Goal: Task Accomplishment & Management: Use online tool/utility

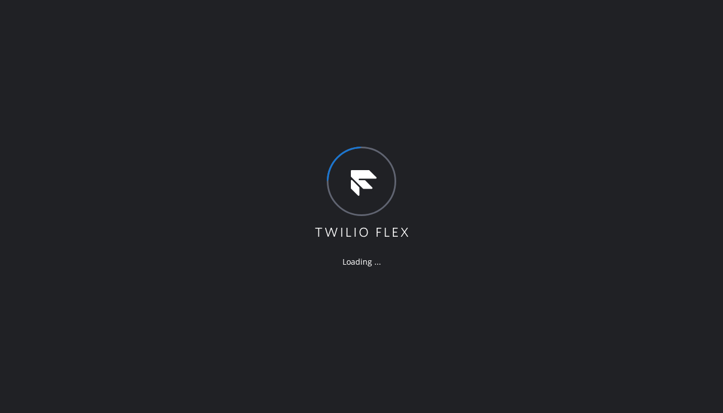
click at [571, 297] on div "Loading ..." at bounding box center [361, 206] width 723 height 413
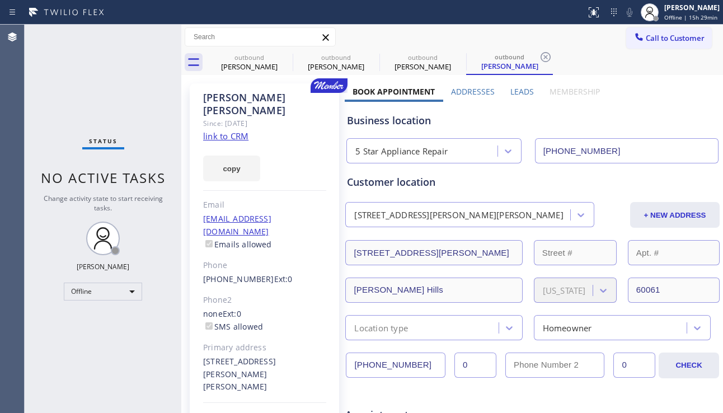
type input "[PHONE_NUMBER]"
click at [128, 291] on div "Offline" at bounding box center [103, 291] width 78 height 18
click at [119, 333] on li "Unavailable" at bounding box center [102, 334] width 76 height 13
click at [162, 340] on div "Status No active tasks Change activity state to start receiving tasks. [PERSON_…" at bounding box center [103, 219] width 157 height 388
click at [694, 121] on div "Business location" at bounding box center [532, 120] width 371 height 15
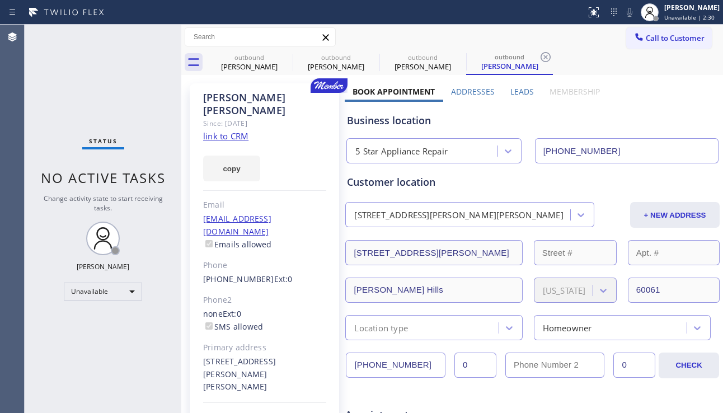
click at [304, 259] on div "Phone" at bounding box center [264, 265] width 123 height 13
click at [671, 114] on div "Business location" at bounding box center [532, 120] width 371 height 15
click at [645, 36] on span "Call to Customer" at bounding box center [674, 38] width 59 height 10
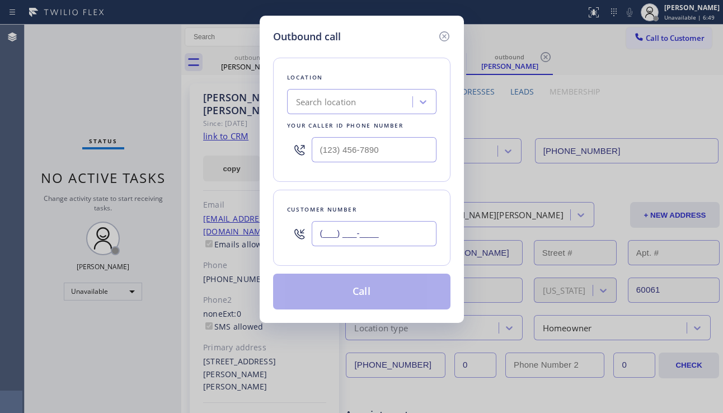
click at [368, 224] on input "(___) ___-____" at bounding box center [374, 233] width 125 height 25
paste input "323) 681-1773"
type input "[PHONE_NUMBER]"
click at [341, 107] on div "Search location" at bounding box center [326, 102] width 60 height 13
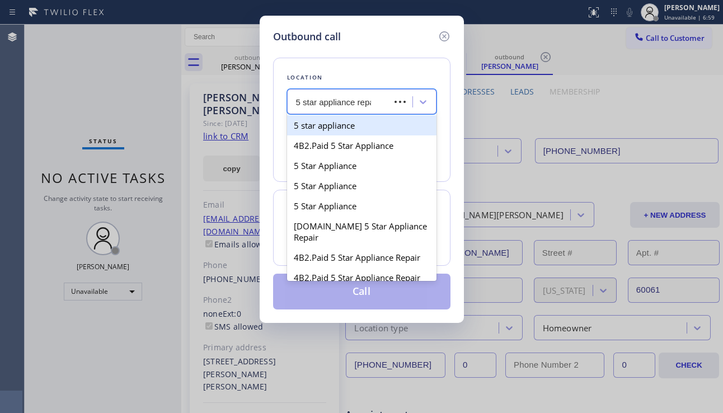
type input "5 star appliance repair"
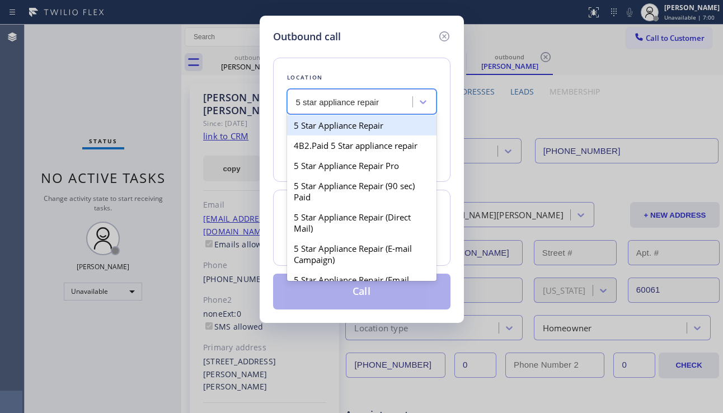
click at [345, 123] on div "5 Star Appliance Repair" at bounding box center [361, 125] width 149 height 20
type input "[PHONE_NUMBER]"
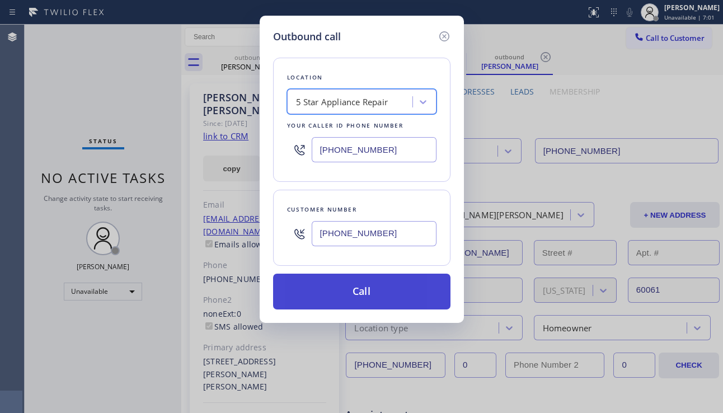
click at [359, 285] on button "Call" at bounding box center [361, 292] width 177 height 36
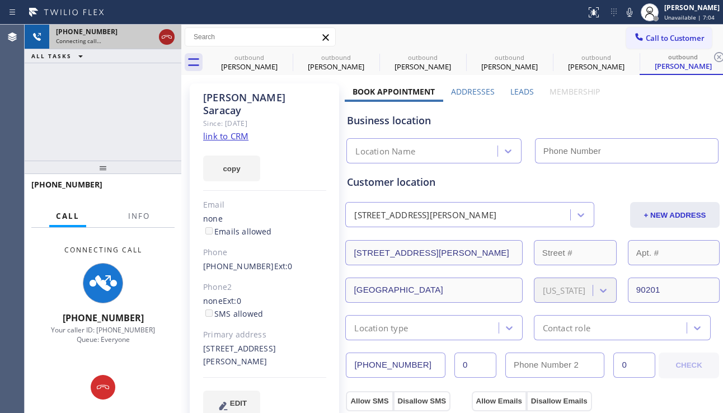
click at [166, 38] on icon at bounding box center [166, 36] width 13 height 13
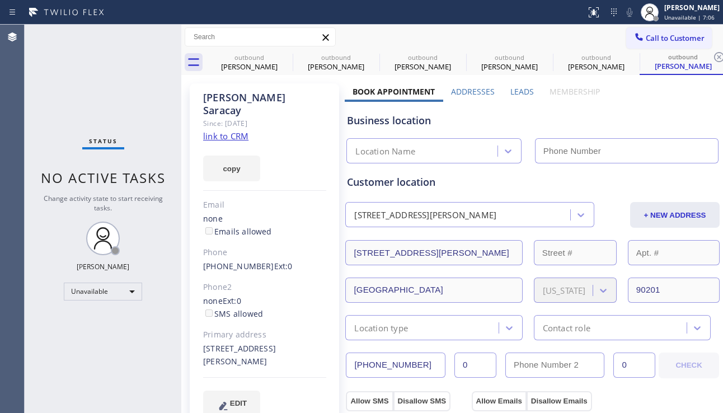
type input "[PHONE_NUMBER]"
click at [228, 130] on link "link to CRM" at bounding box center [225, 135] width 45 height 11
click at [649, 119] on div "Business location" at bounding box center [532, 120] width 371 height 15
click at [315, 165] on div "copy" at bounding box center [264, 162] width 123 height 39
drag, startPoint x: 87, startPoint y: 348, endPoint x: 92, endPoint y: 353, distance: 6.7
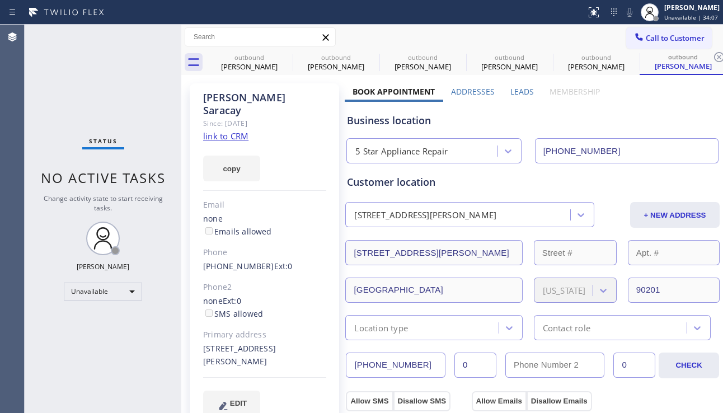
click at [87, 348] on div "Status No active tasks Change activity state to start receiving tasks. [PERSON_…" at bounding box center [103, 219] width 157 height 388
click at [171, 267] on div "Status No active tasks Change activity state to start receiving tasks. [PERSON_…" at bounding box center [103, 219] width 157 height 388
click at [83, 348] on div "Status No active tasks Change activity state to start receiving tasks. [PERSON_…" at bounding box center [103, 219] width 157 height 388
click at [435, 67] on div "[PERSON_NAME]" at bounding box center [422, 67] width 84 height 10
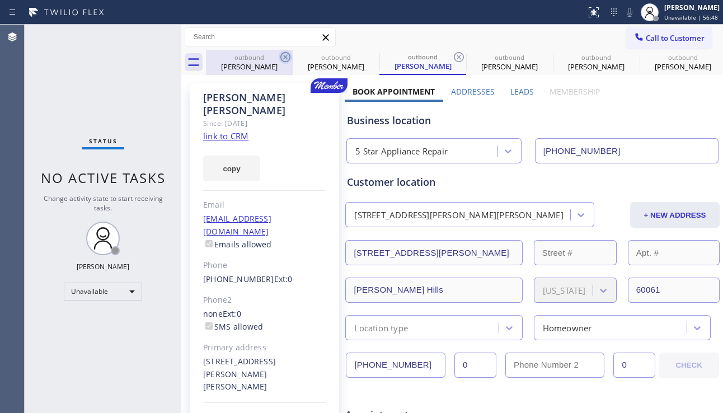
click at [285, 56] on icon at bounding box center [285, 57] width 10 height 10
click at [0, 0] on icon at bounding box center [0, 0] width 0 height 0
click at [454, 56] on icon at bounding box center [459, 57] width 10 height 10
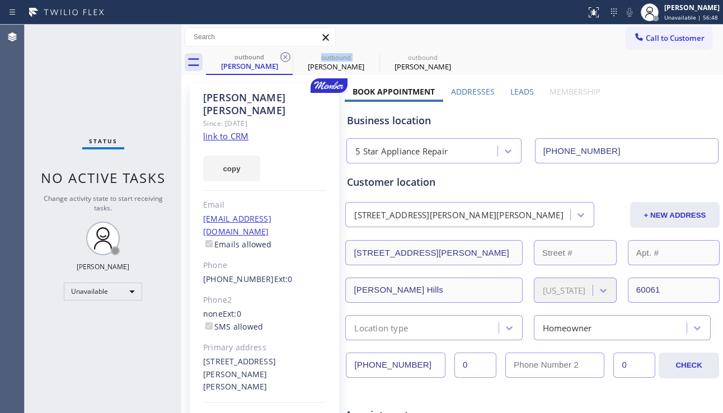
click at [285, 56] on icon at bounding box center [285, 57] width 10 height 10
click at [0, 0] on icon at bounding box center [0, 0] width 0 height 0
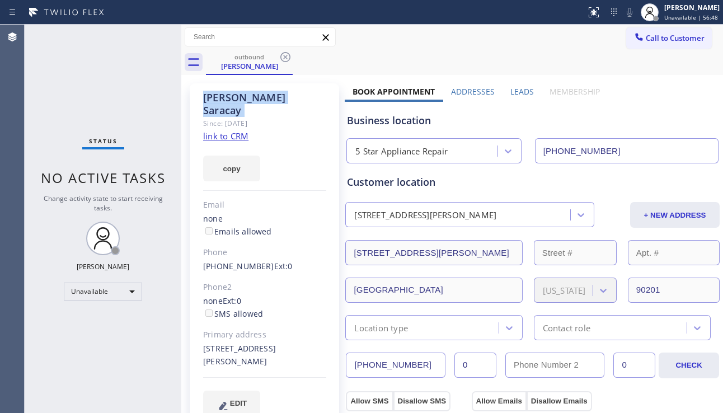
click at [285, 56] on icon at bounding box center [285, 57] width 10 height 10
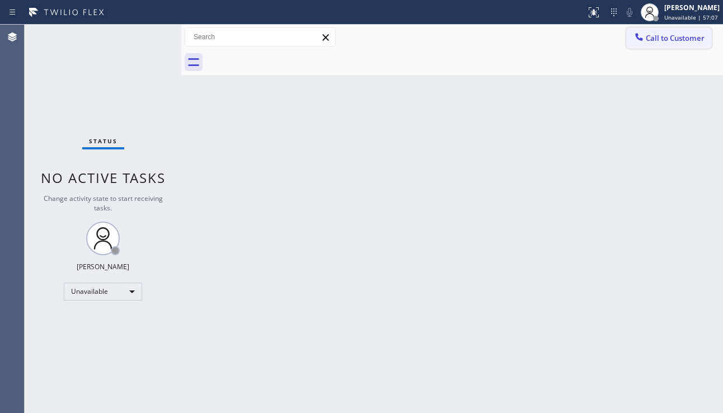
click at [666, 45] on button "Call to Customer" at bounding box center [669, 37] width 86 height 21
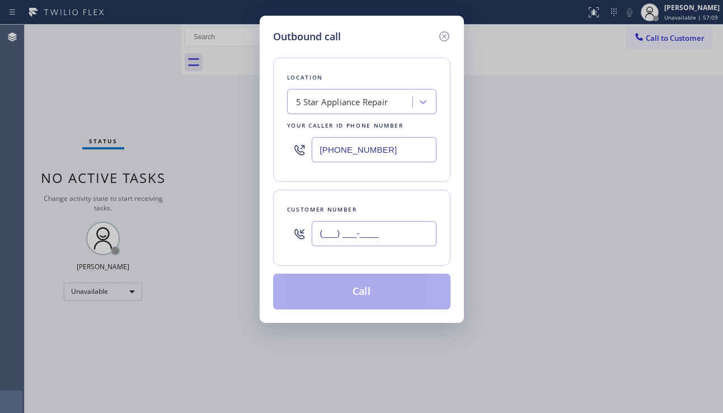
click at [343, 231] on input "(___) ___-____" at bounding box center [374, 233] width 125 height 25
paste input "442) 500-9298"
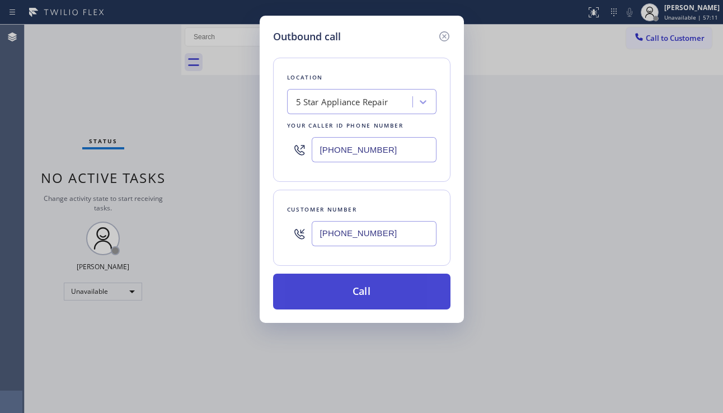
type input "[PHONE_NUMBER]"
click at [357, 294] on button "Call" at bounding box center [361, 292] width 177 height 36
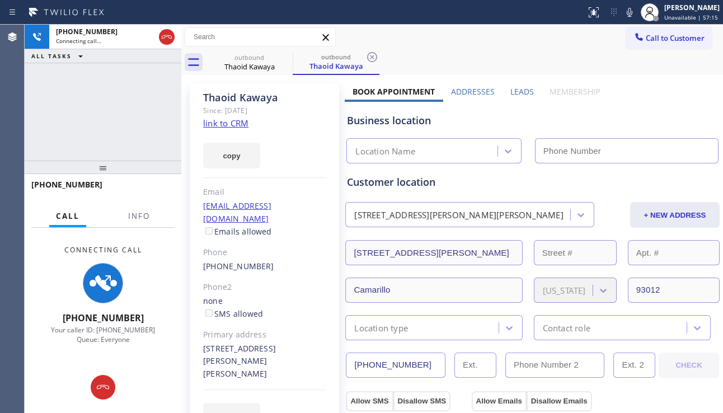
type input "[PHONE_NUMBER]"
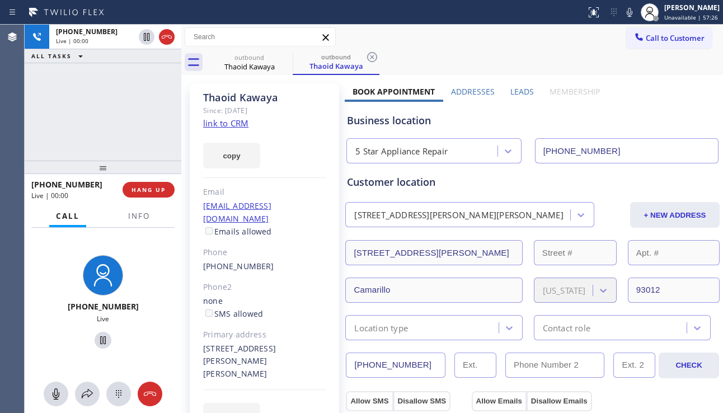
click at [673, 116] on div "Business location" at bounding box center [532, 120] width 371 height 15
click at [514, 92] on label "Leads" at bounding box center [521, 91] width 23 height 11
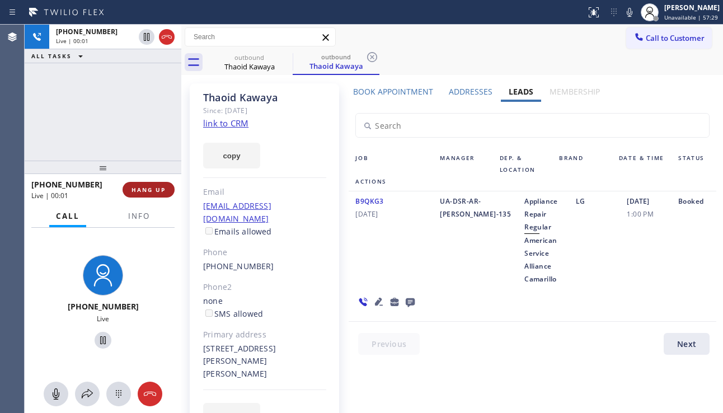
click at [159, 192] on span "HANG UP" at bounding box center [148, 190] width 34 height 8
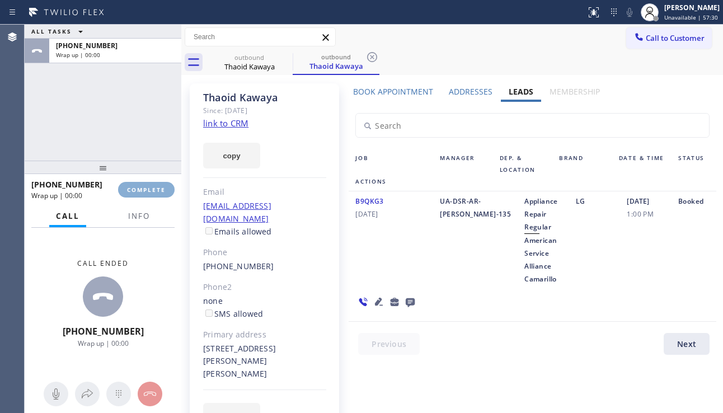
click at [159, 192] on span "COMPLETE" at bounding box center [146, 190] width 39 height 8
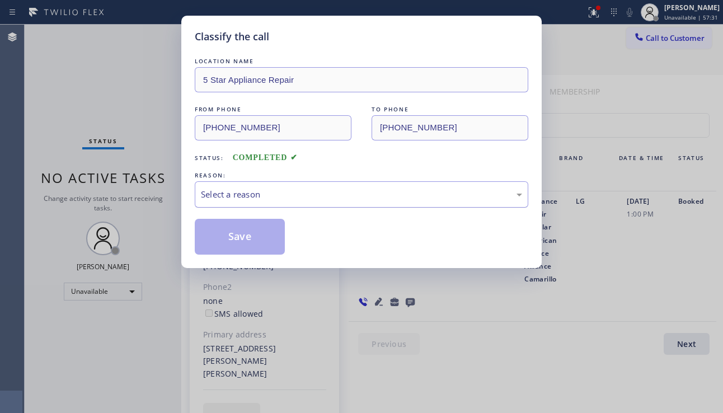
click at [261, 188] on div "Select a reason" at bounding box center [361, 194] width 321 height 13
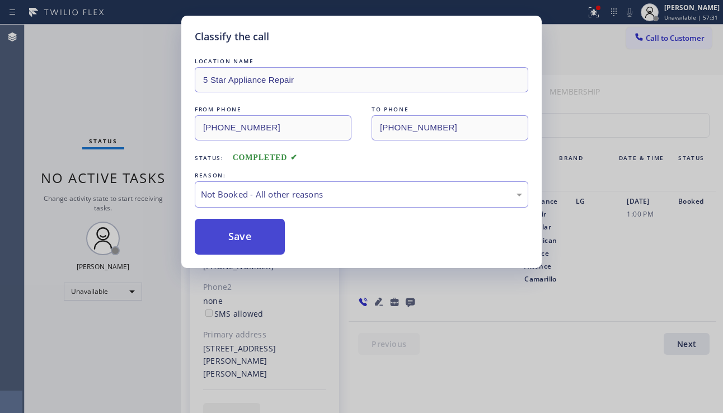
click at [247, 234] on button "Save" at bounding box center [240, 237] width 90 height 36
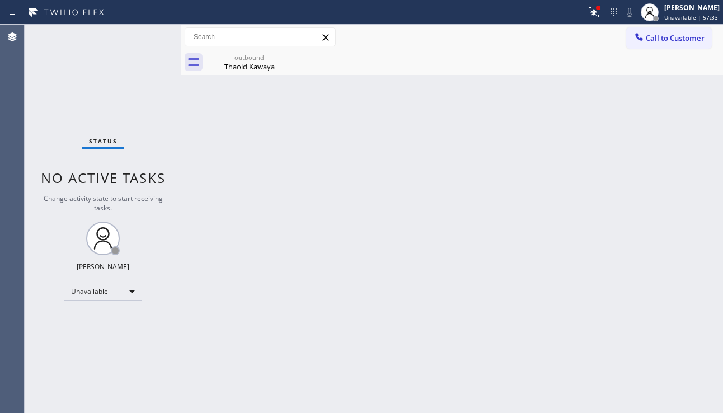
click at [656, 41] on span "Call to Customer" at bounding box center [674, 38] width 59 height 10
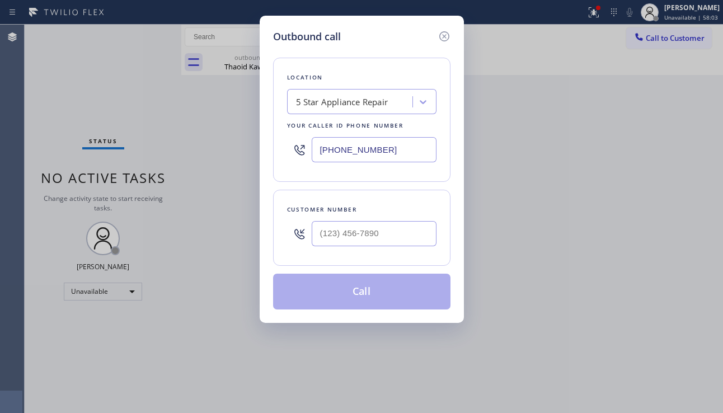
type input "(___) ___-____"
click at [349, 231] on input "(___) ___-____" at bounding box center [374, 233] width 125 height 25
click at [52, 102] on div "Outbound call Location 5 Star Appliance Repair Your caller id phone number [PHO…" at bounding box center [361, 206] width 723 height 413
click at [361, 229] on input "(___) ___-____" at bounding box center [374, 233] width 125 height 25
paste input "312) 291-3055"
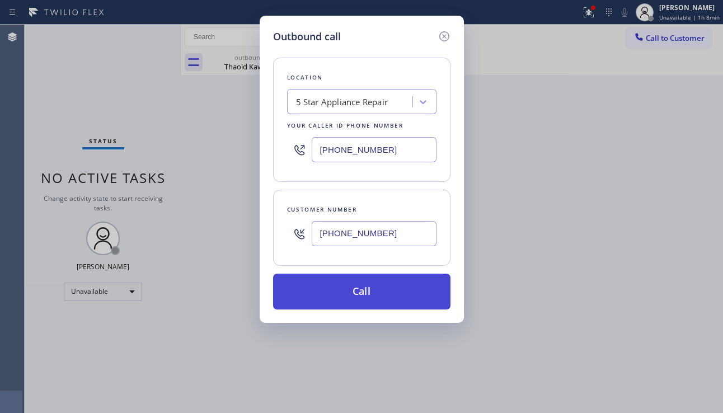
type input "[PHONE_NUMBER]"
click at [357, 298] on button "Call" at bounding box center [361, 292] width 177 height 36
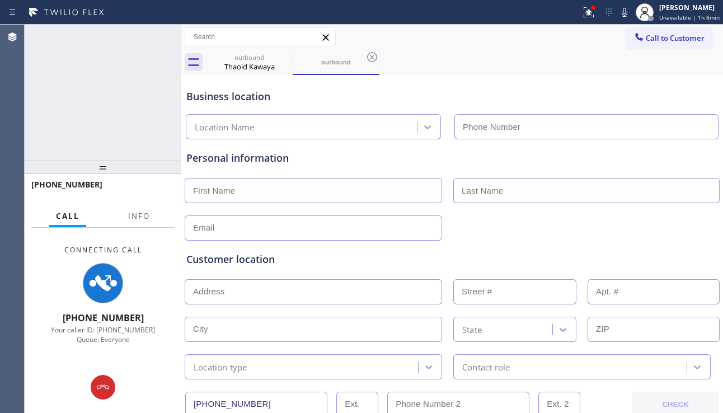
type input "[PHONE_NUMBER]"
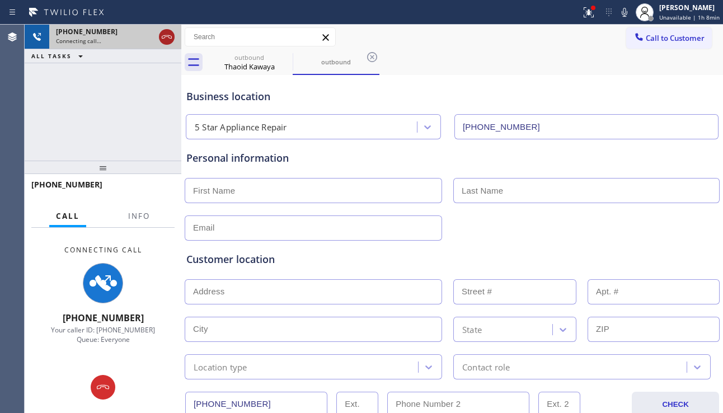
click at [160, 33] on icon at bounding box center [166, 36] width 13 height 13
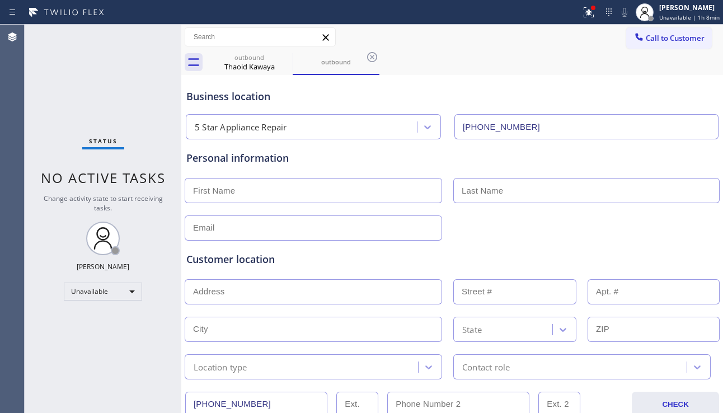
drag, startPoint x: 648, startPoint y: 45, endPoint x: 642, endPoint y: 49, distance: 7.5
click at [648, 45] on button "Call to Customer" at bounding box center [669, 37] width 86 height 21
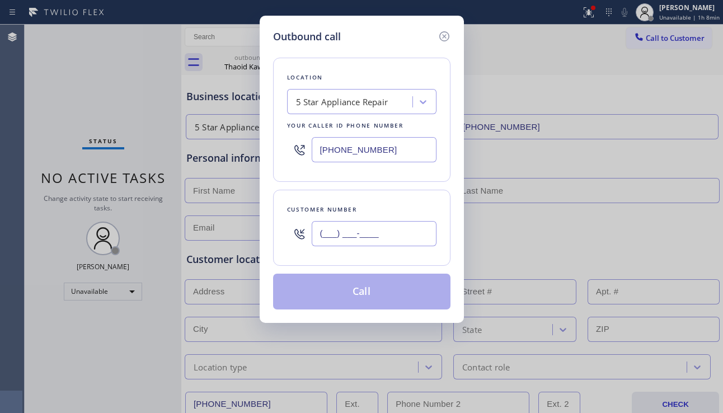
click at [379, 241] on input "(___) ___-____" at bounding box center [374, 233] width 125 height 25
paste input "510) 987-3764"
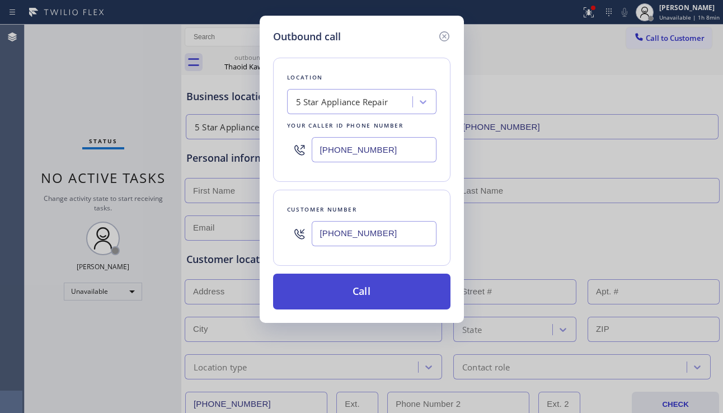
type input "[PHONE_NUMBER]"
click at [364, 295] on button "Call" at bounding box center [361, 292] width 177 height 36
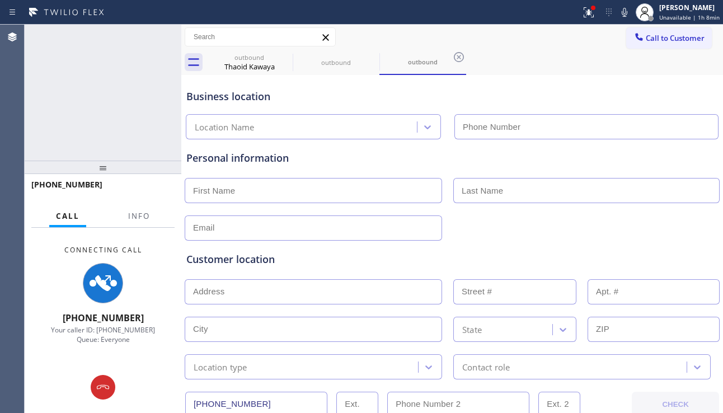
type input "[PHONE_NUMBER]"
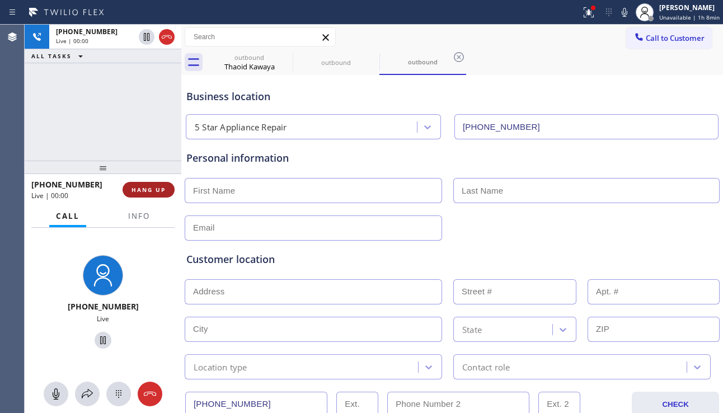
click at [158, 187] on span "HANG UP" at bounding box center [148, 190] width 34 height 8
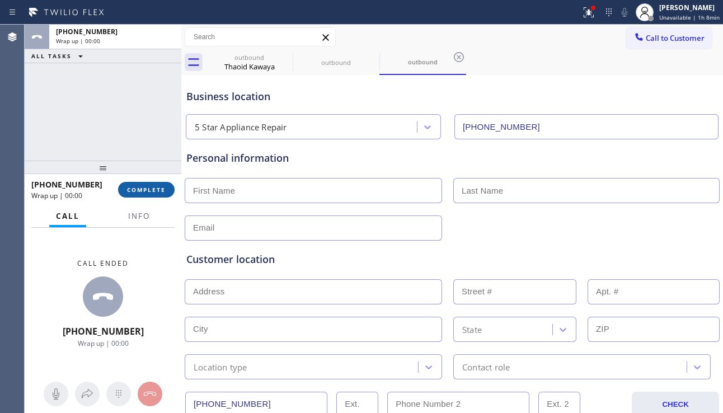
click at [159, 188] on span "COMPLETE" at bounding box center [146, 190] width 39 height 8
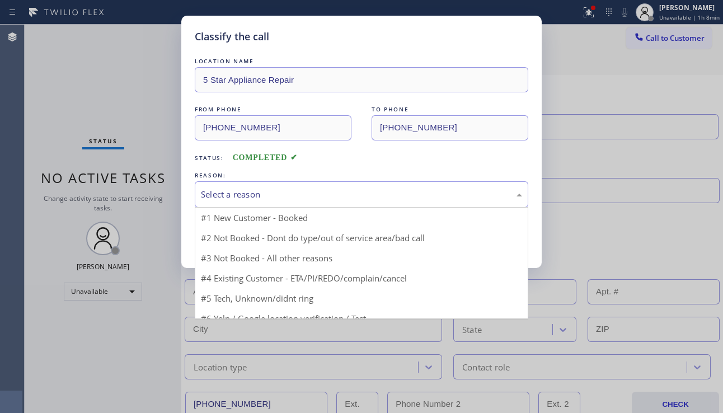
click at [241, 192] on div "Select a reason" at bounding box center [361, 194] width 321 height 13
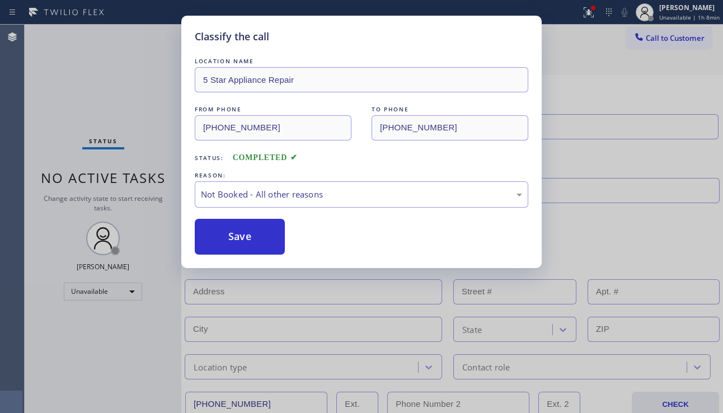
click at [243, 238] on button "Save" at bounding box center [240, 237] width 90 height 36
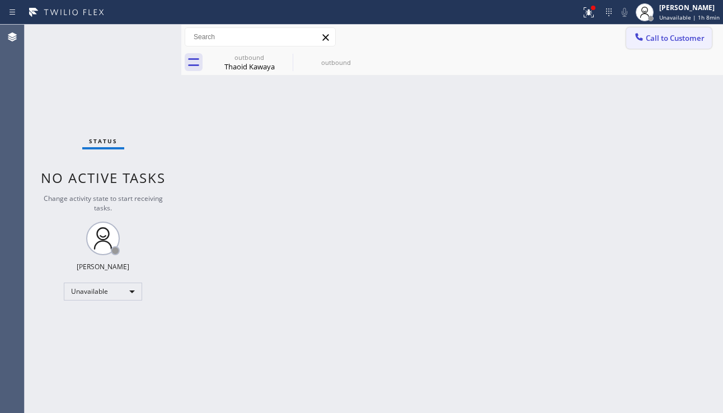
click at [647, 34] on span "Call to Customer" at bounding box center [674, 38] width 59 height 10
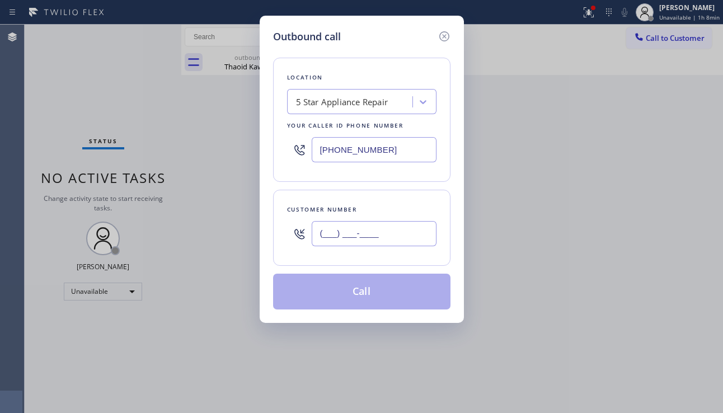
click at [361, 227] on input "(___) ___-____" at bounding box center [374, 233] width 125 height 25
paste input "858) 551-4000"
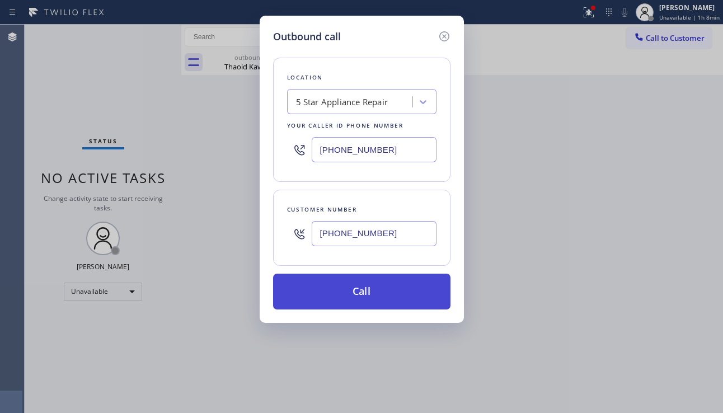
type input "[PHONE_NUMBER]"
click at [347, 299] on button "Call" at bounding box center [361, 292] width 177 height 36
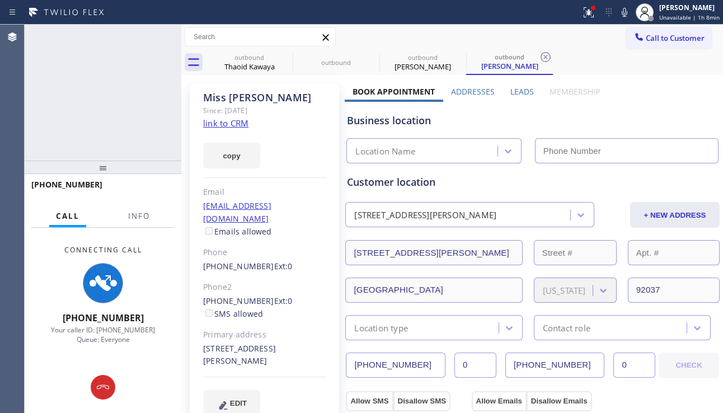
type input "[PHONE_NUMBER]"
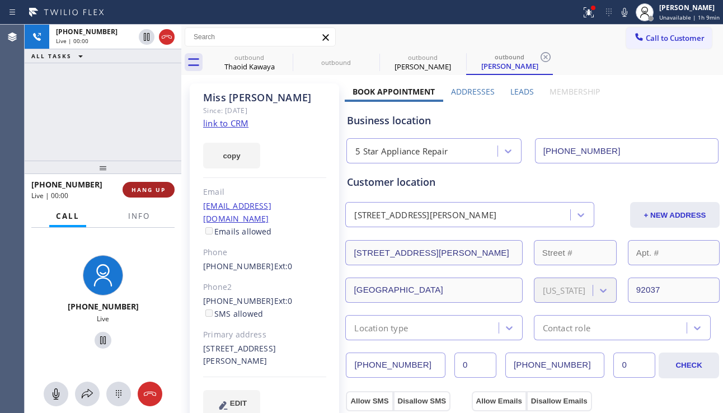
click at [159, 188] on span "HANG UP" at bounding box center [148, 190] width 34 height 8
click at [159, 187] on span "HANG UP" at bounding box center [148, 190] width 34 height 8
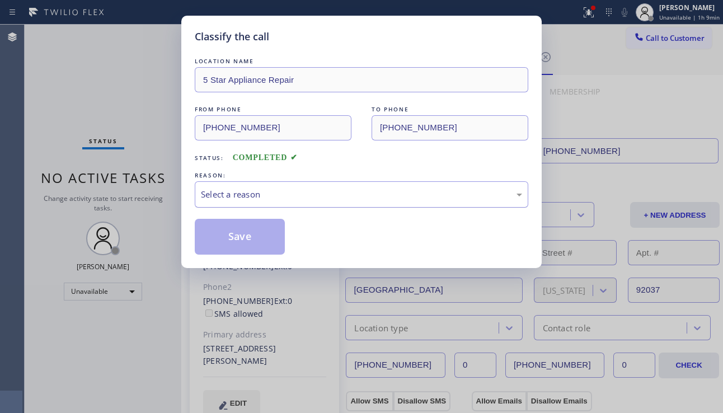
click at [221, 188] on div "Select a reason" at bounding box center [361, 194] width 321 height 13
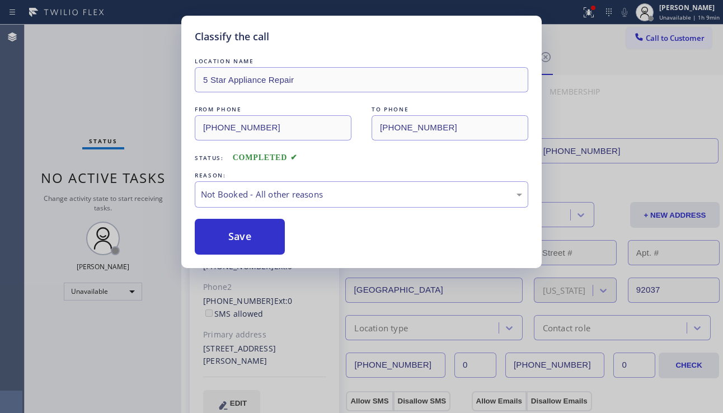
click at [215, 235] on button "Save" at bounding box center [240, 237] width 90 height 36
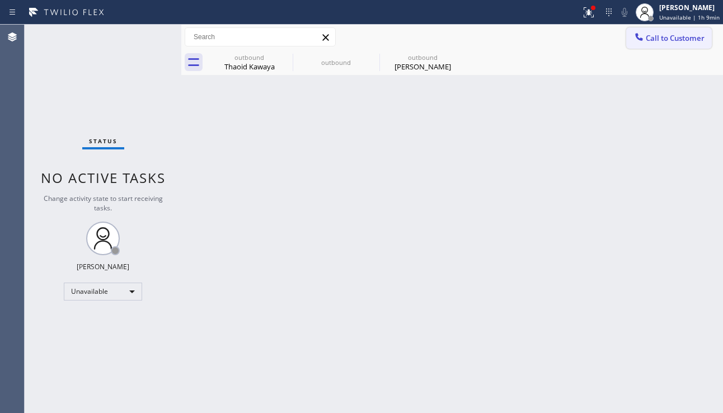
click at [643, 39] on icon at bounding box center [638, 36] width 11 height 11
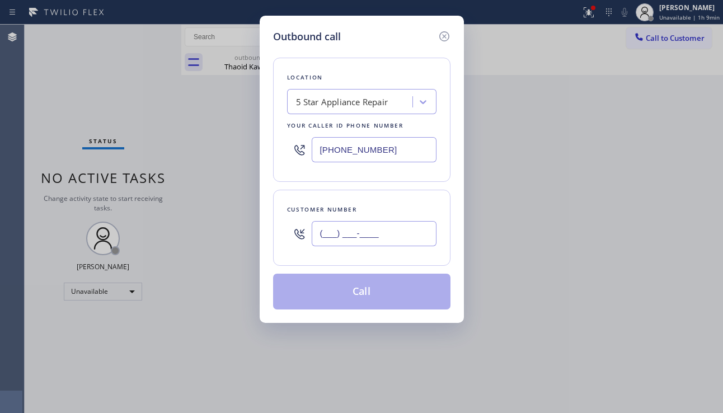
click at [320, 237] on input "(___) ___-____" at bounding box center [374, 233] width 125 height 25
paste input "212) 600-9289"
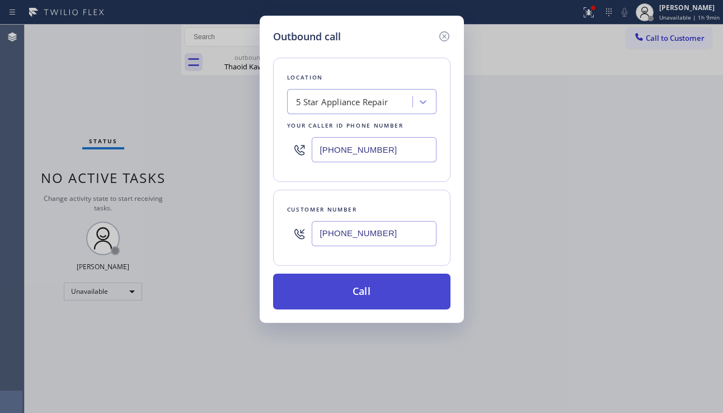
type input "[PHONE_NUMBER]"
click at [312, 292] on button "Call" at bounding box center [361, 292] width 177 height 36
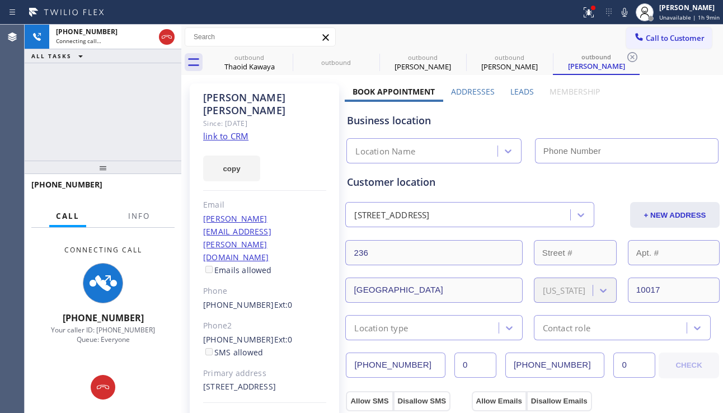
type input "[PHONE_NUMBER]"
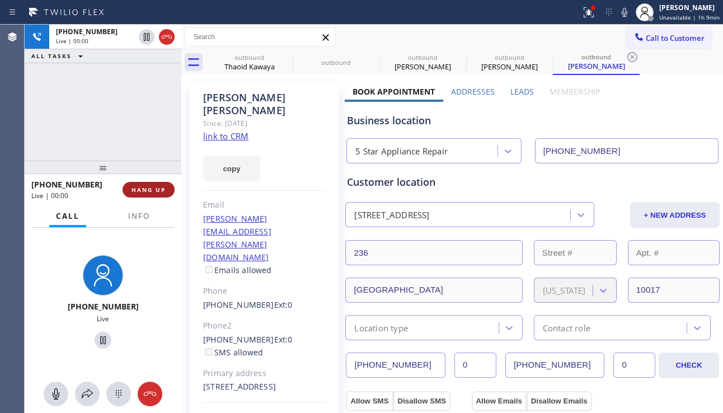
click at [135, 186] on span "HANG UP" at bounding box center [148, 190] width 34 height 8
click at [135, 183] on button "HANG UP" at bounding box center [148, 190] width 52 height 16
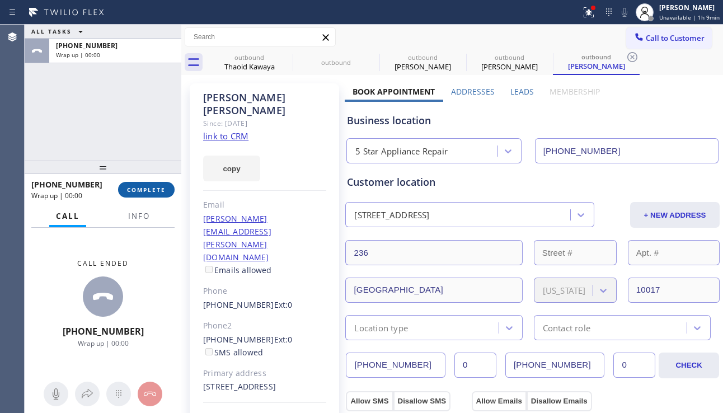
click at [164, 186] on span "COMPLETE" at bounding box center [146, 190] width 39 height 8
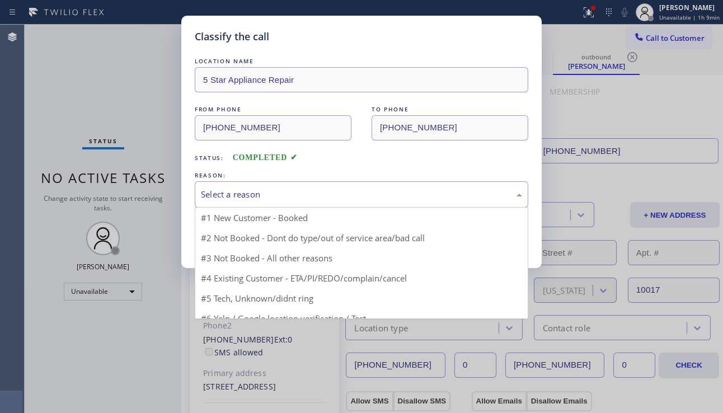
click at [256, 191] on div "Select a reason" at bounding box center [361, 194] width 321 height 13
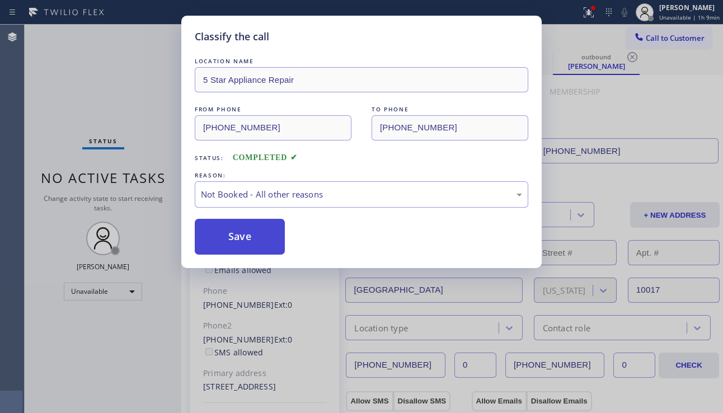
click at [243, 239] on button "Save" at bounding box center [240, 237] width 90 height 36
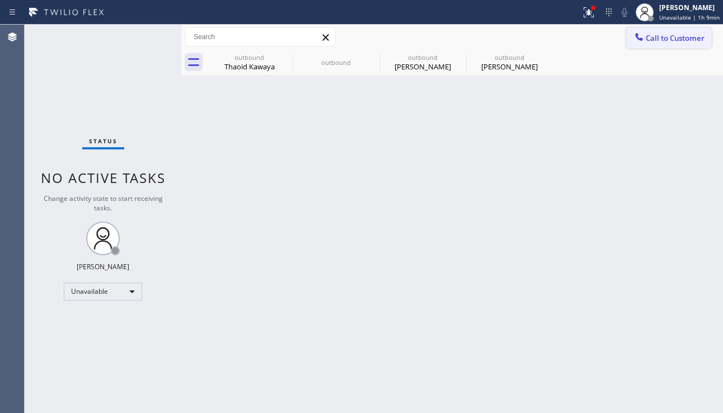
click at [656, 40] on span "Call to Customer" at bounding box center [674, 38] width 59 height 10
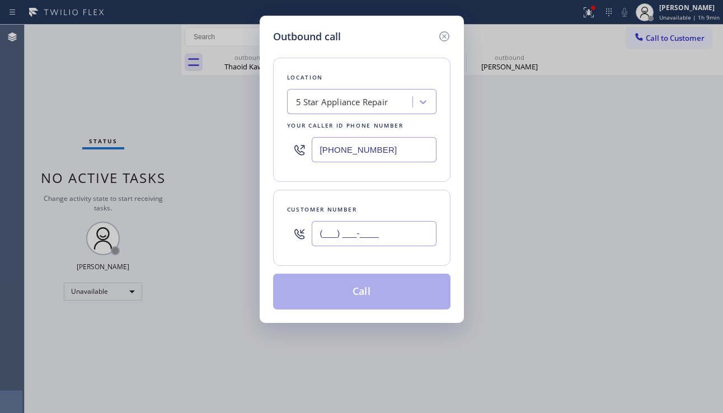
click at [387, 242] on input "(___) ___-____" at bounding box center [374, 233] width 125 height 25
paste input "760) 473-0733"
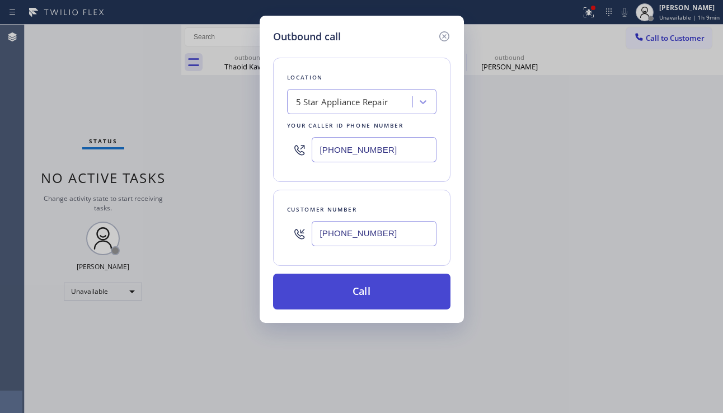
type input "[PHONE_NUMBER]"
click at [360, 295] on button "Call" at bounding box center [361, 292] width 177 height 36
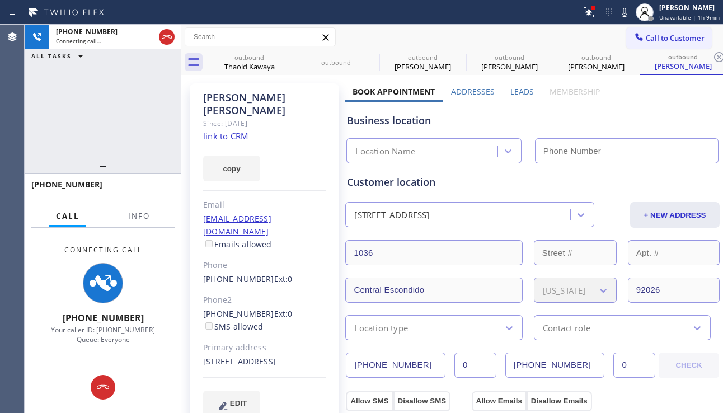
type input "[PHONE_NUMBER]"
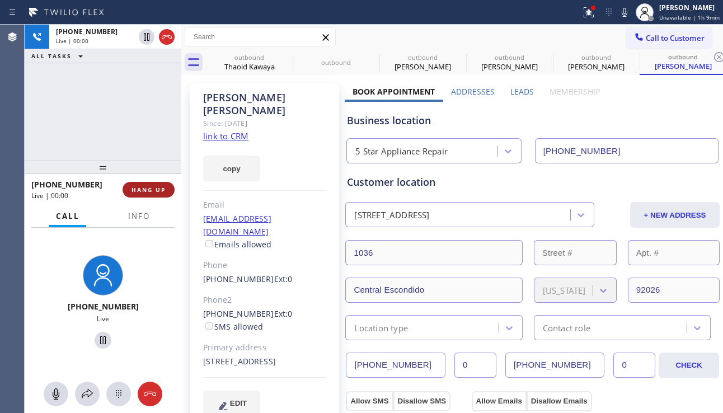
click at [161, 191] on span "HANG UP" at bounding box center [148, 190] width 34 height 8
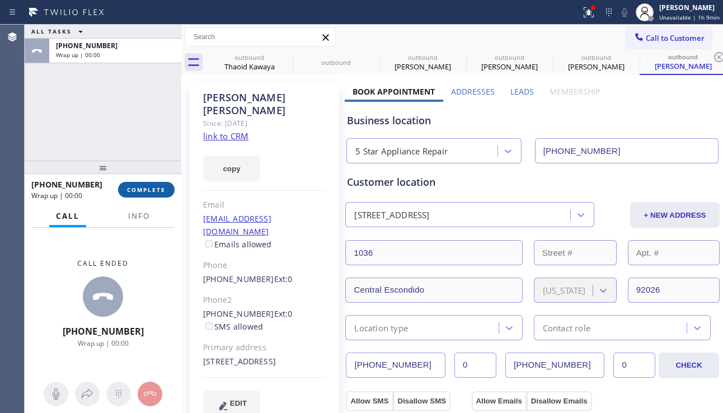
click at [161, 191] on span "COMPLETE" at bounding box center [146, 190] width 39 height 8
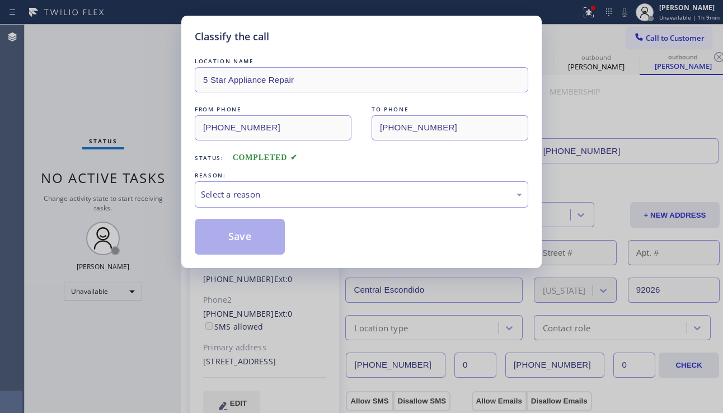
click at [218, 189] on div "Select a reason" at bounding box center [361, 194] width 321 height 13
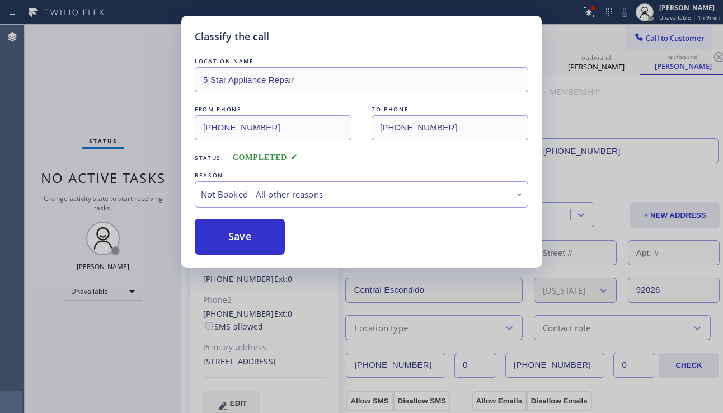
click at [225, 235] on button "Save" at bounding box center [240, 237] width 90 height 36
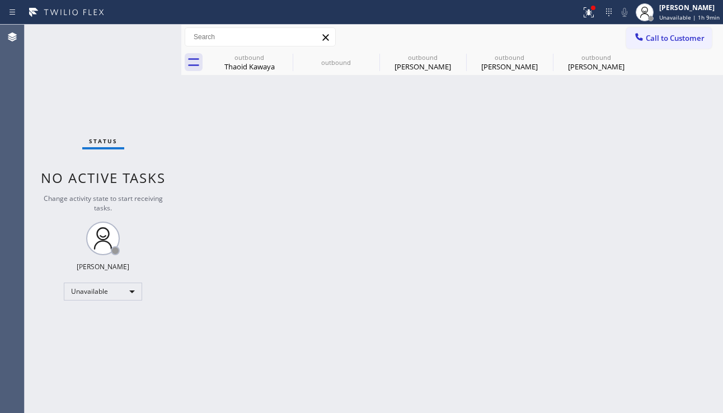
drag, startPoint x: 650, startPoint y: 42, endPoint x: 642, endPoint y: 50, distance: 11.5
click at [650, 43] on span "Call to Customer" at bounding box center [674, 38] width 59 height 10
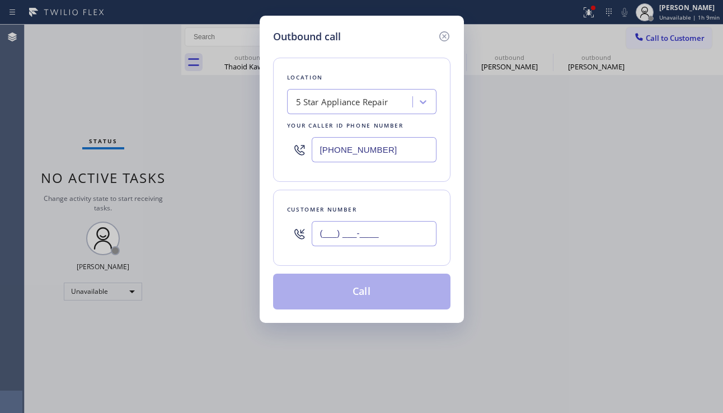
click at [365, 228] on input "(___) ___-____" at bounding box center [374, 233] width 125 height 25
paste input "562) 424-3525"
type input "[PHONE_NUMBER]"
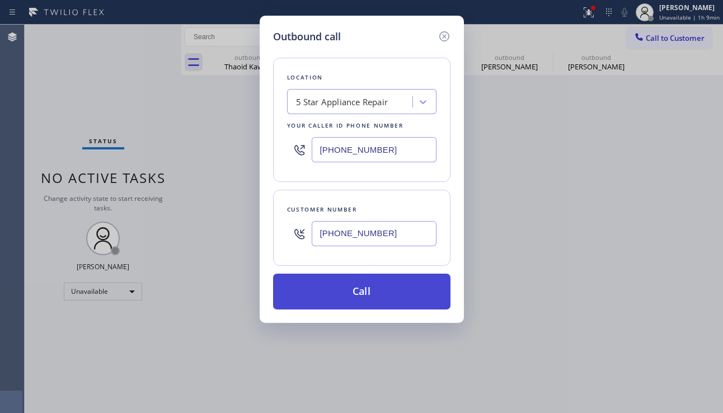
click at [368, 287] on button "Call" at bounding box center [361, 292] width 177 height 36
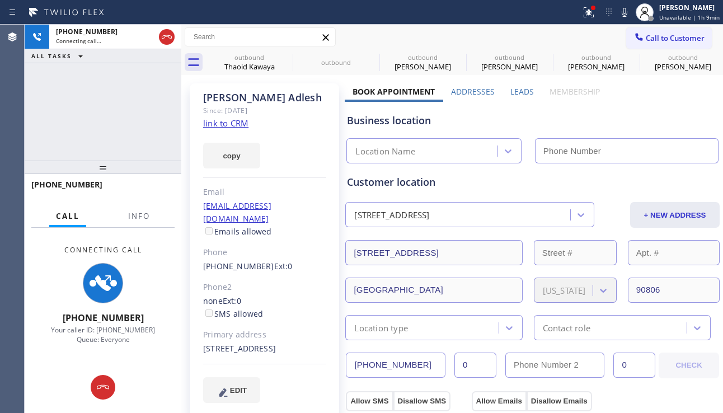
type input "[PHONE_NUMBER]"
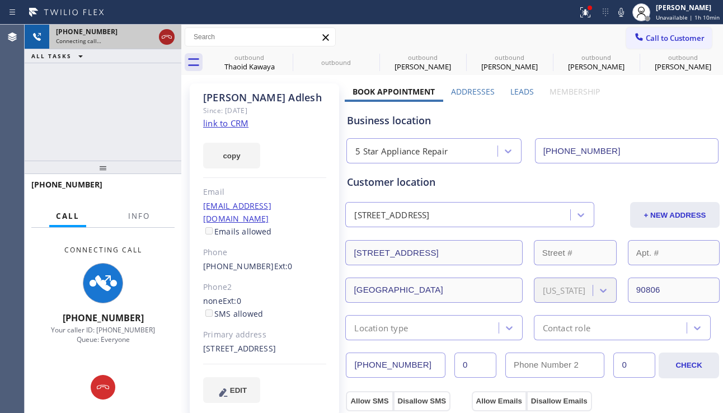
click at [164, 39] on icon at bounding box center [166, 36] width 13 height 13
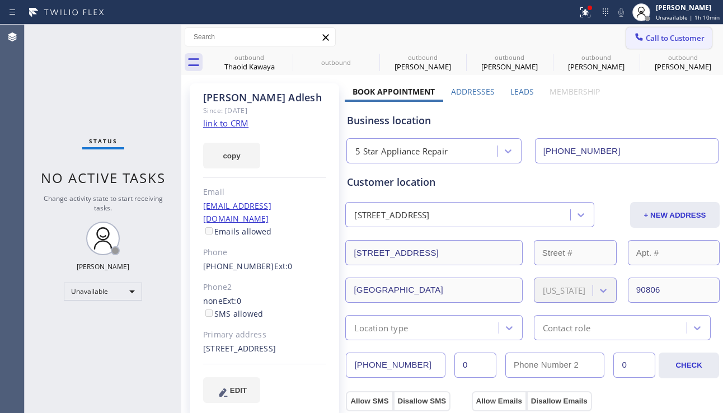
click at [659, 31] on button "Call to Customer" at bounding box center [669, 37] width 86 height 21
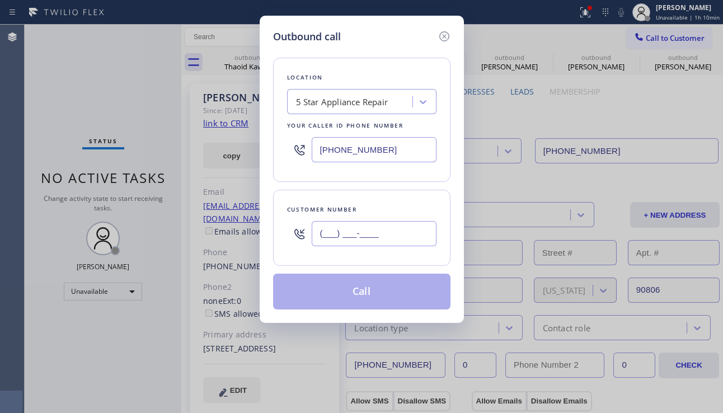
click at [379, 238] on input "(___) ___-____" at bounding box center [374, 233] width 125 height 25
paste input "425) 485-7755"
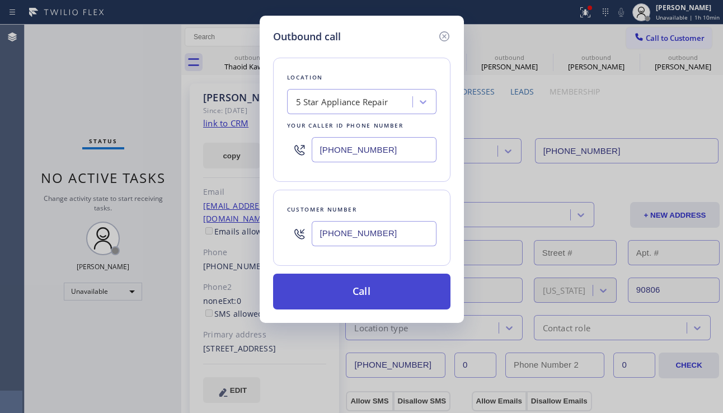
type input "[PHONE_NUMBER]"
click at [354, 298] on button "Call" at bounding box center [361, 292] width 177 height 36
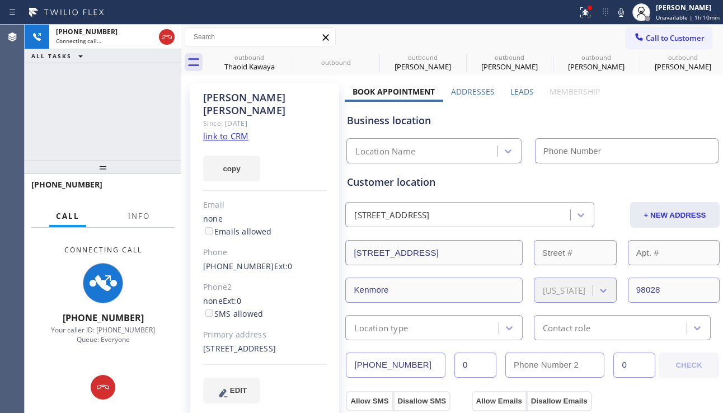
type input "[PHONE_NUMBER]"
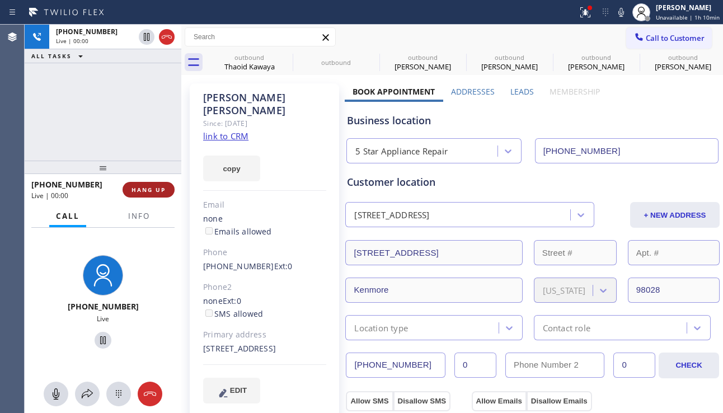
click at [155, 196] on button "HANG UP" at bounding box center [148, 190] width 52 height 16
click at [154, 195] on button "HANG UP" at bounding box center [148, 190] width 52 height 16
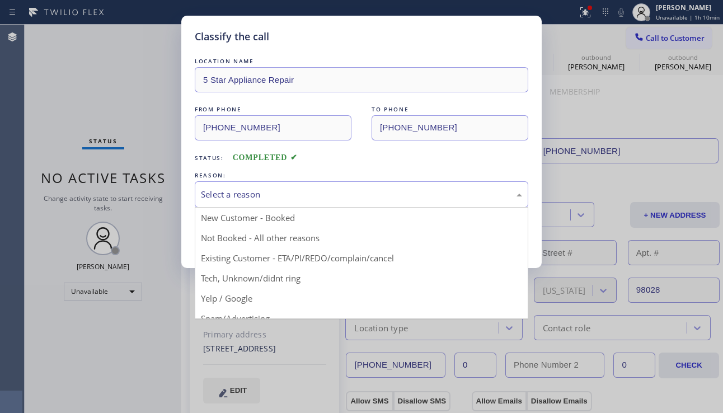
click at [253, 200] on div "Select a reason" at bounding box center [361, 194] width 321 height 13
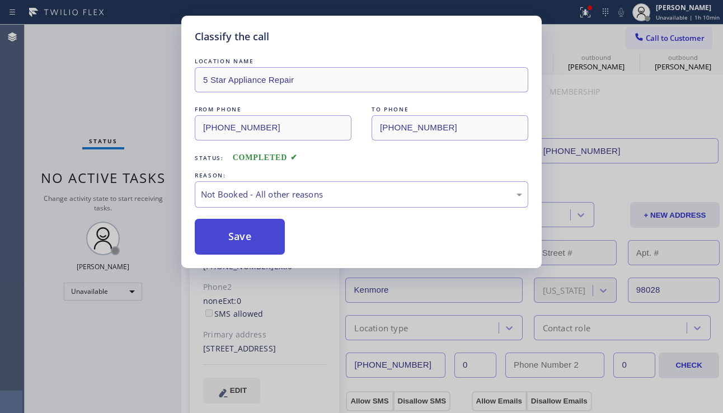
click at [248, 238] on button "Save" at bounding box center [240, 237] width 90 height 36
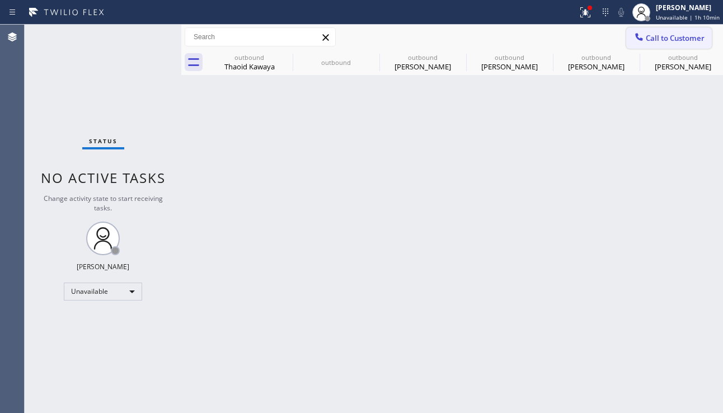
click at [645, 39] on span "Call to Customer" at bounding box center [674, 38] width 59 height 10
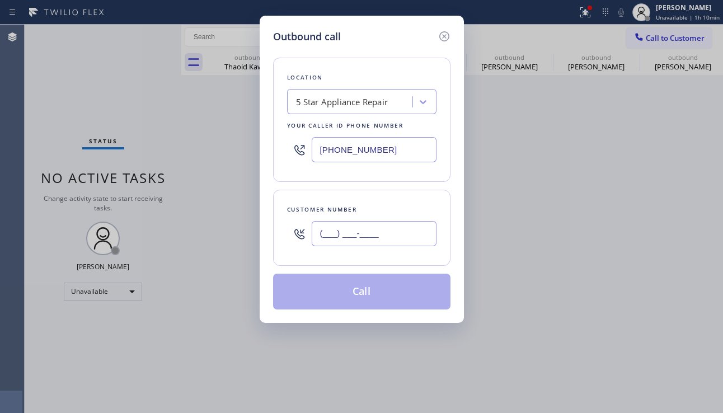
click at [402, 241] on input "(___) ___-____" at bounding box center [374, 233] width 125 height 25
paste input "267) 200-6278"
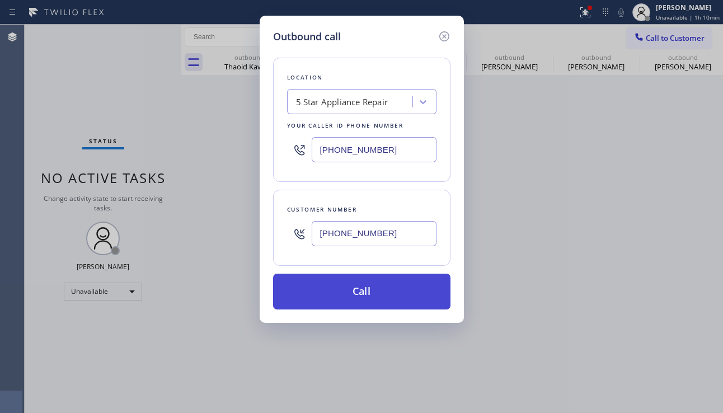
type input "[PHONE_NUMBER]"
click at [394, 295] on button "Call" at bounding box center [361, 292] width 177 height 36
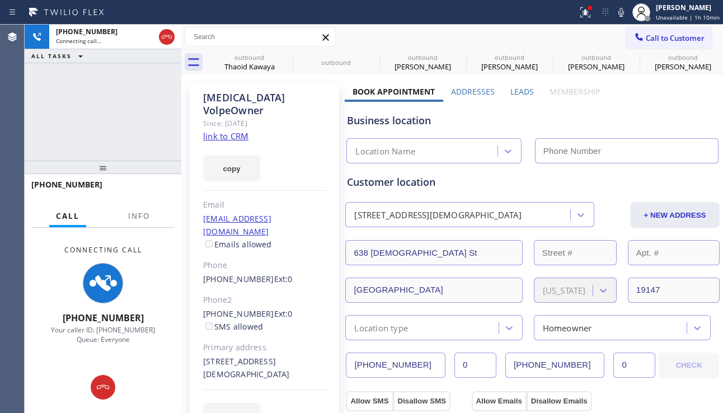
type input "[PHONE_NUMBER]"
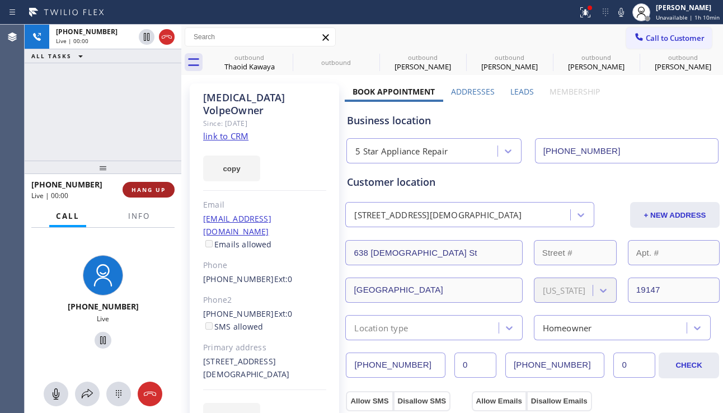
click at [142, 191] on span "HANG UP" at bounding box center [148, 190] width 34 height 8
click at [151, 186] on span "HANG UP" at bounding box center [148, 190] width 34 height 8
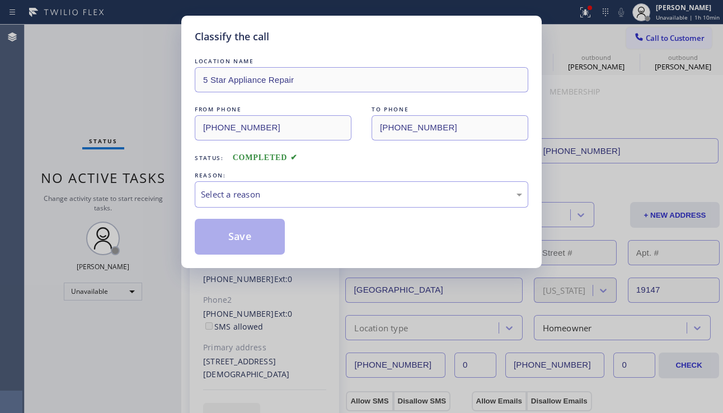
click at [235, 198] on div "Select a reason" at bounding box center [361, 194] width 321 height 13
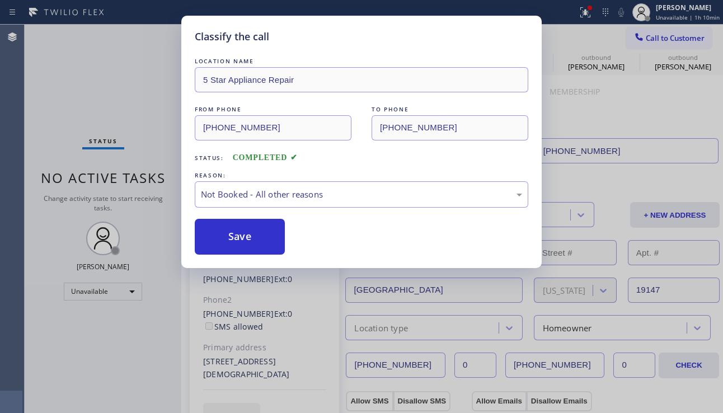
click at [229, 234] on button "Save" at bounding box center [240, 237] width 90 height 36
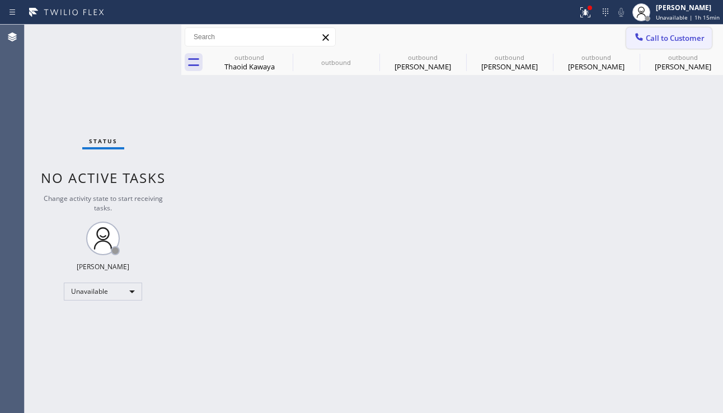
click at [677, 31] on button "Call to Customer" at bounding box center [669, 37] width 86 height 21
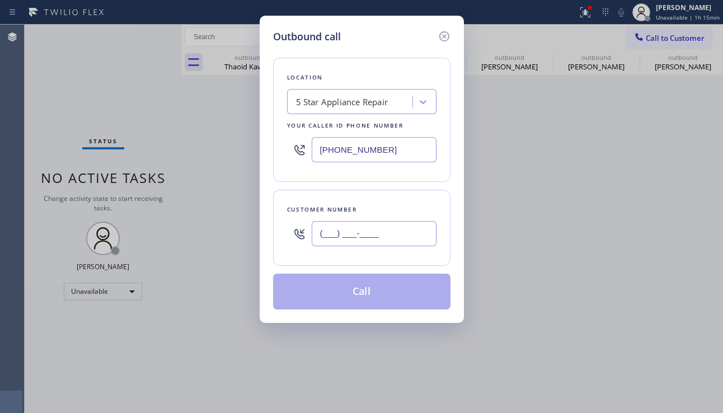
click at [387, 242] on input "(___) ___-____" at bounding box center [374, 233] width 125 height 25
paste input "323) 660-2365"
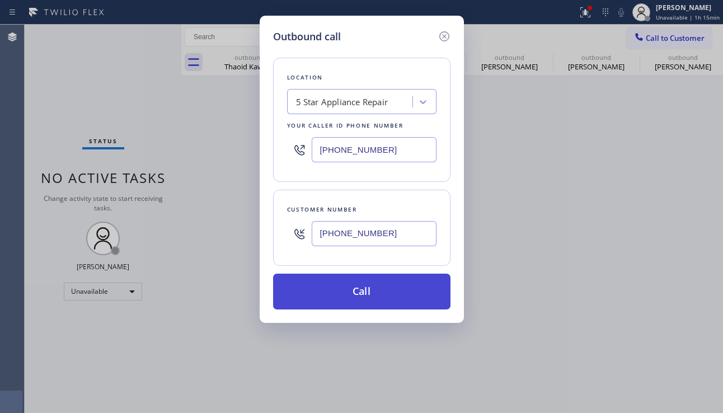
type input "[PHONE_NUMBER]"
click at [366, 289] on button "Call" at bounding box center [361, 292] width 177 height 36
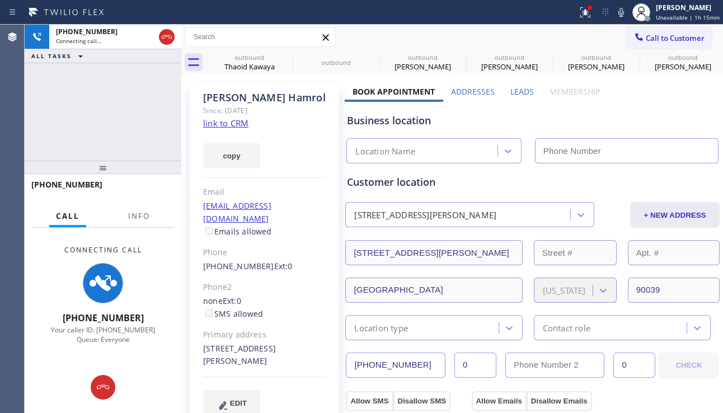
type input "[PHONE_NUMBER]"
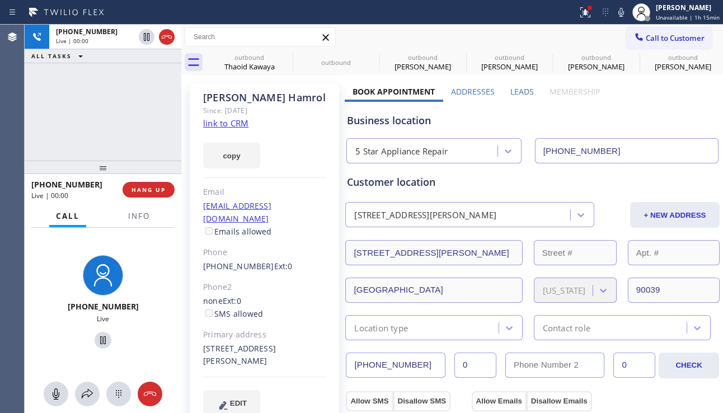
click at [147, 199] on div "[PHONE_NUMBER] Live | 00:00 HANG UP" at bounding box center [102, 189] width 143 height 29
click at [150, 191] on span "HANG UP" at bounding box center [148, 190] width 34 height 8
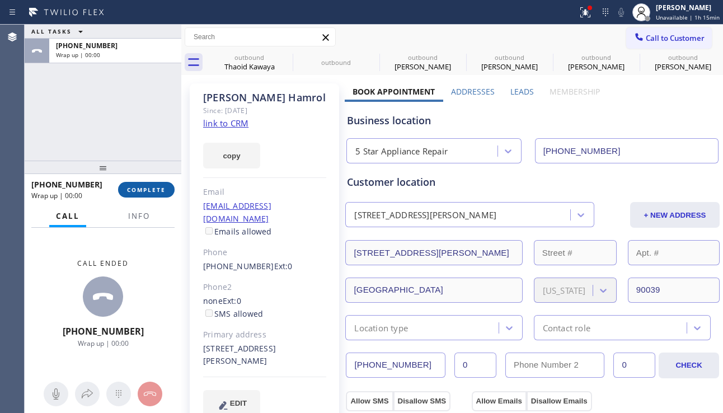
click at [149, 191] on span "COMPLETE" at bounding box center [146, 190] width 39 height 8
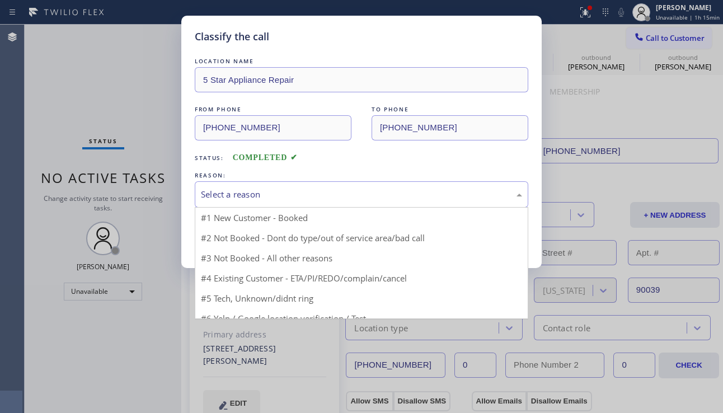
click at [263, 192] on div "Select a reason" at bounding box center [361, 194] width 321 height 13
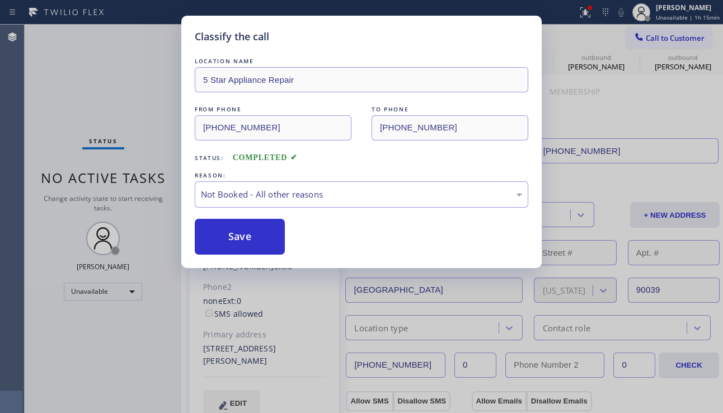
click at [238, 231] on button "Save" at bounding box center [240, 237] width 90 height 36
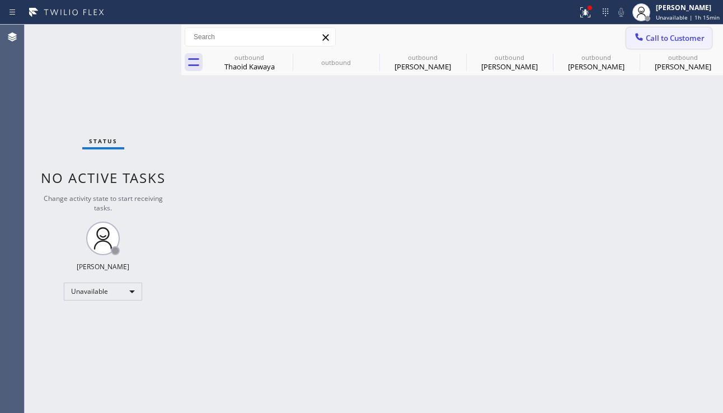
click at [645, 43] on div at bounding box center [638, 37] width 13 height 13
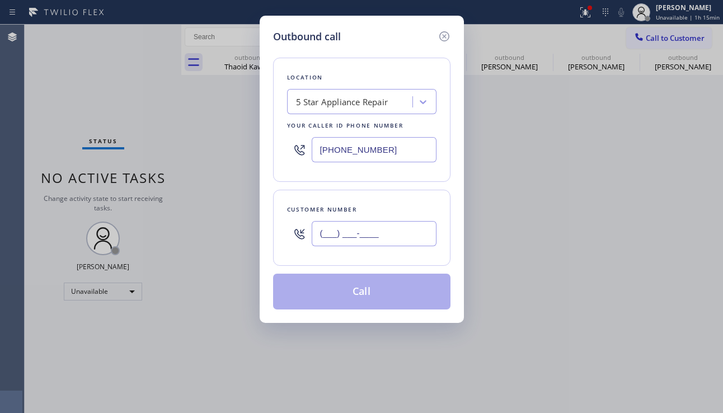
click at [403, 231] on input "(___) ___-____" at bounding box center [374, 233] width 125 height 25
paste input "424) 442-9153"
type input "[PHONE_NUMBER]"
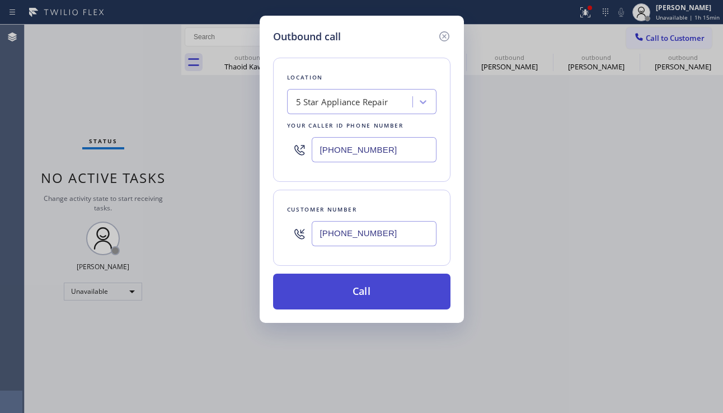
click at [352, 298] on button "Call" at bounding box center [361, 292] width 177 height 36
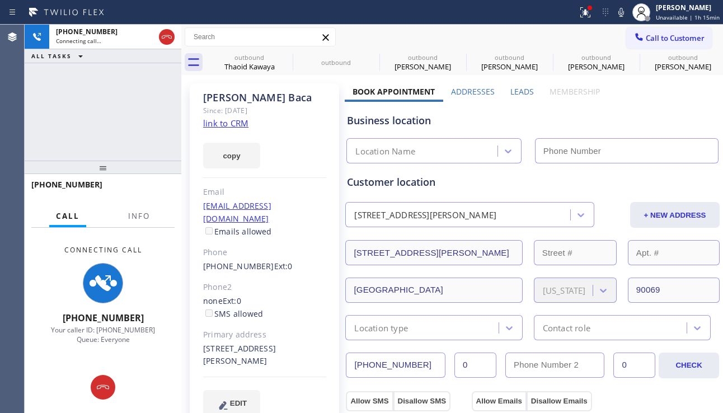
type input "[PHONE_NUMBER]"
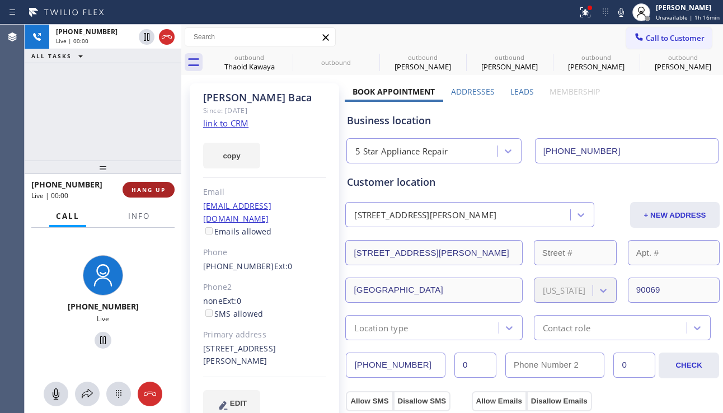
click at [158, 187] on span "HANG UP" at bounding box center [148, 190] width 34 height 8
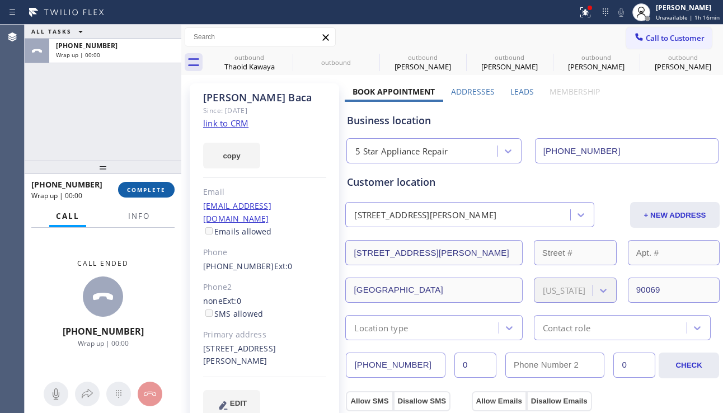
click at [159, 187] on span "COMPLETE" at bounding box center [146, 190] width 39 height 8
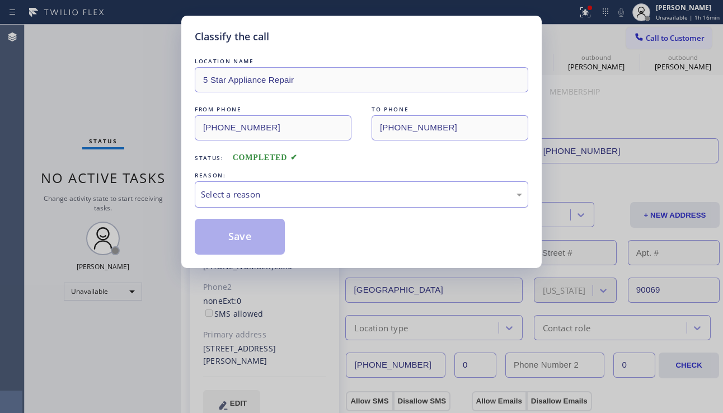
click at [222, 193] on div "Select a reason" at bounding box center [361, 194] width 321 height 13
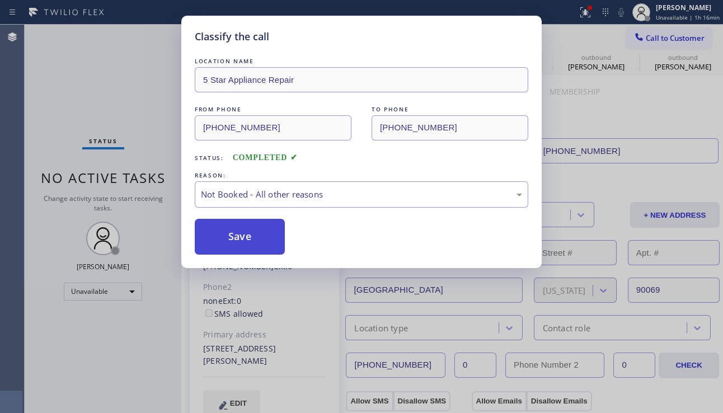
click at [218, 238] on button "Save" at bounding box center [240, 237] width 90 height 36
click at [652, 41] on span "Call to Customer" at bounding box center [674, 38] width 59 height 10
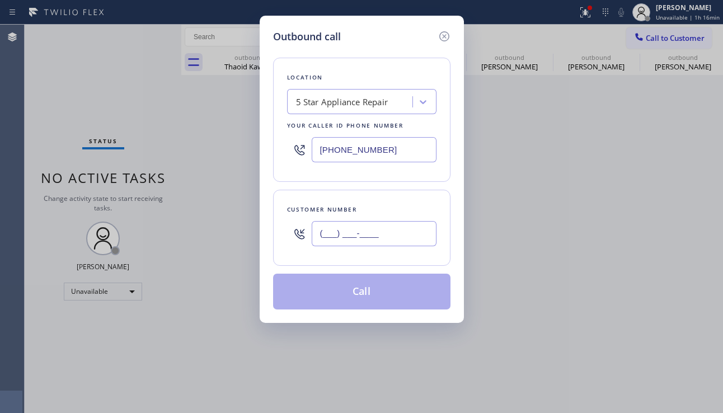
click at [379, 242] on input "(___) ___-____" at bounding box center [374, 233] width 125 height 25
paste input "818) 612-0265"
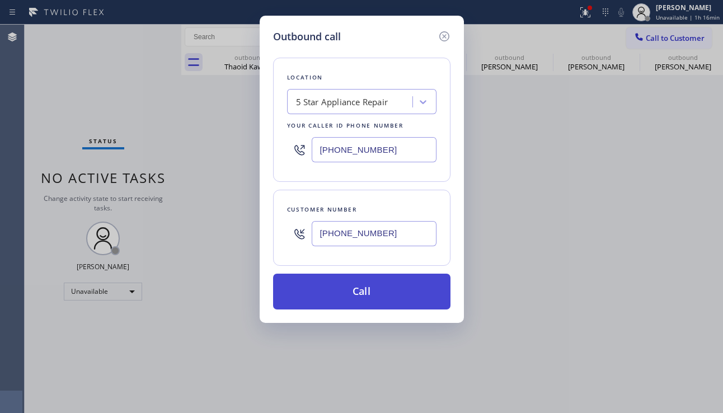
type input "[PHONE_NUMBER]"
click at [351, 292] on button "Call" at bounding box center [361, 292] width 177 height 36
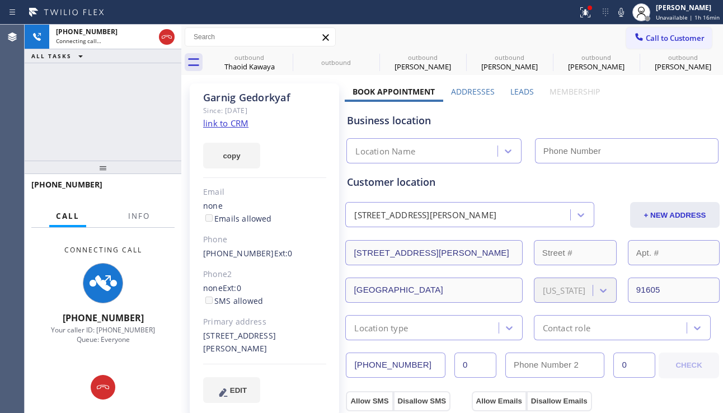
type input "[PHONE_NUMBER]"
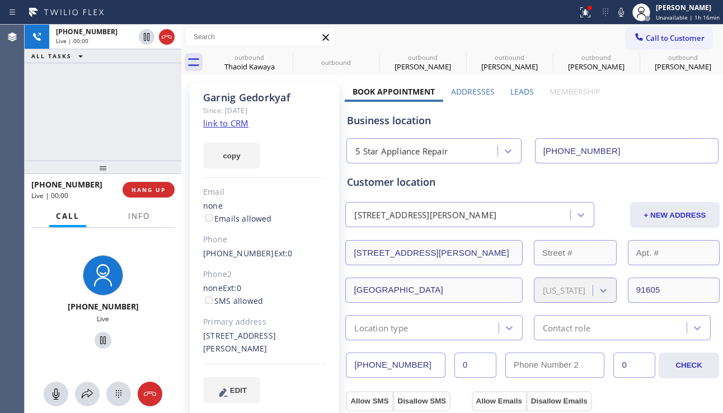
click at [149, 201] on div "[PHONE_NUMBER] Live | 00:00 HANG UP" at bounding box center [102, 189] width 143 height 29
click at [149, 192] on span "HANG UP" at bounding box center [148, 190] width 34 height 8
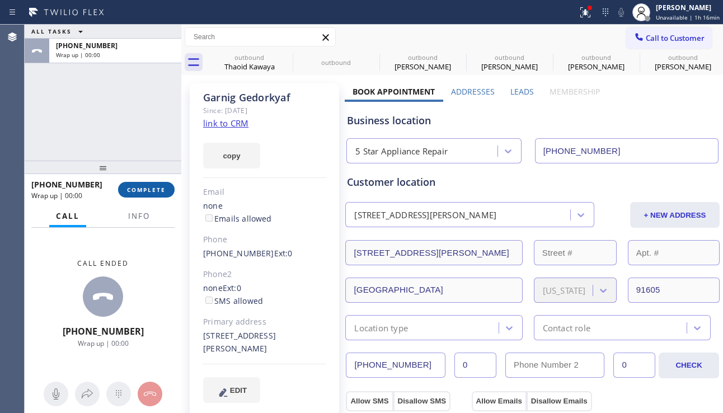
click at [163, 187] on span "COMPLETE" at bounding box center [146, 190] width 39 height 8
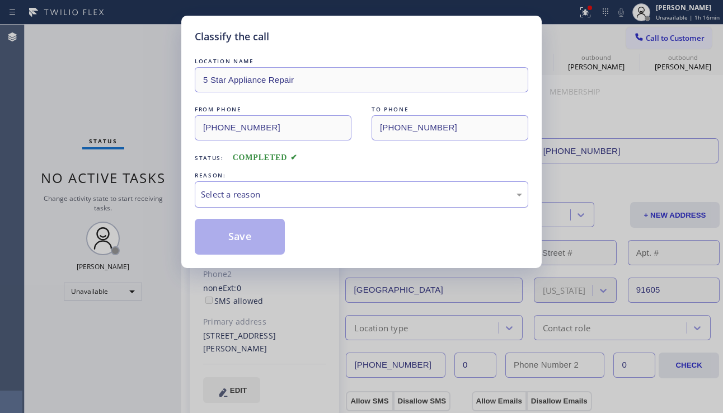
click at [285, 193] on div "Select a reason" at bounding box center [361, 194] width 321 height 13
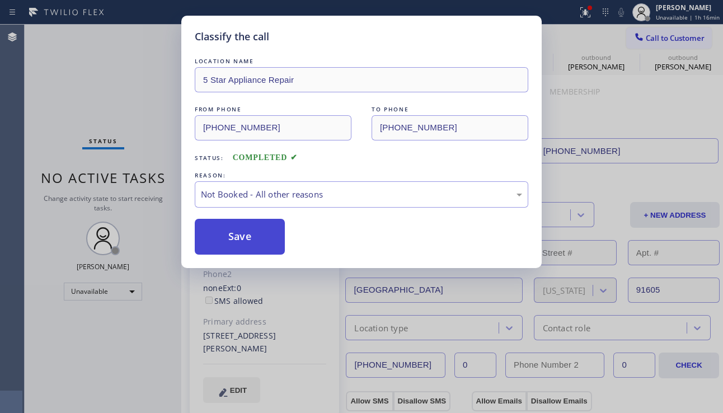
click at [206, 236] on button "Save" at bounding box center [240, 237] width 90 height 36
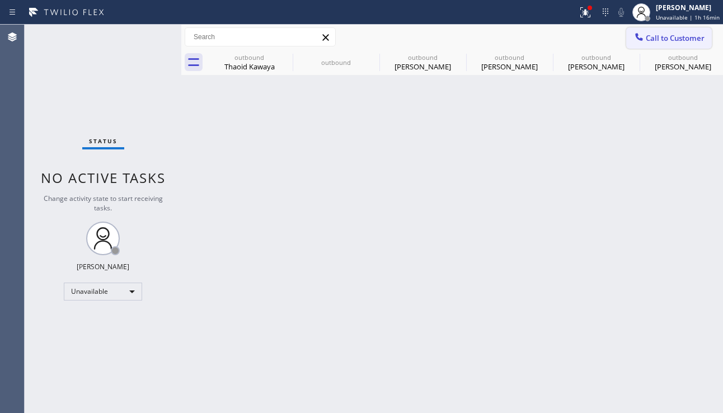
click at [656, 34] on span "Call to Customer" at bounding box center [674, 38] width 59 height 10
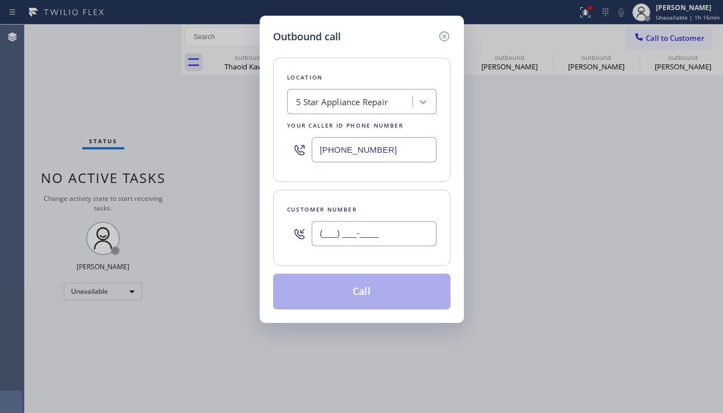
click at [370, 223] on input "(___) ___-____" at bounding box center [374, 233] width 125 height 25
paste input "661) 295-5966"
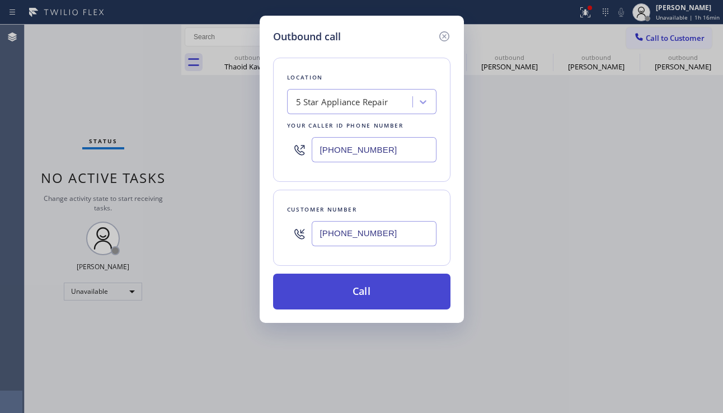
type input "[PHONE_NUMBER]"
click at [360, 294] on button "Call" at bounding box center [361, 292] width 177 height 36
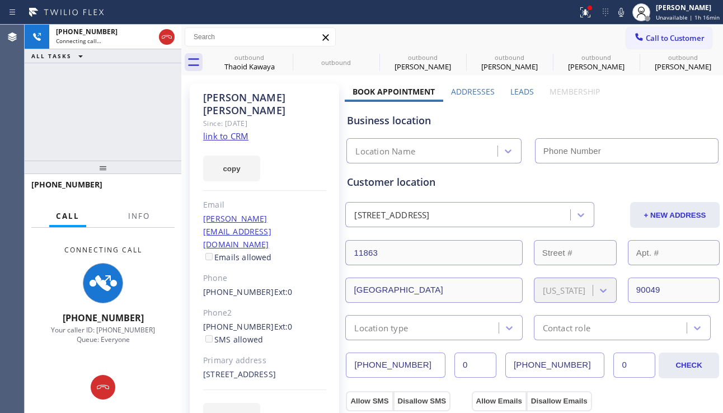
type input "[PHONE_NUMBER]"
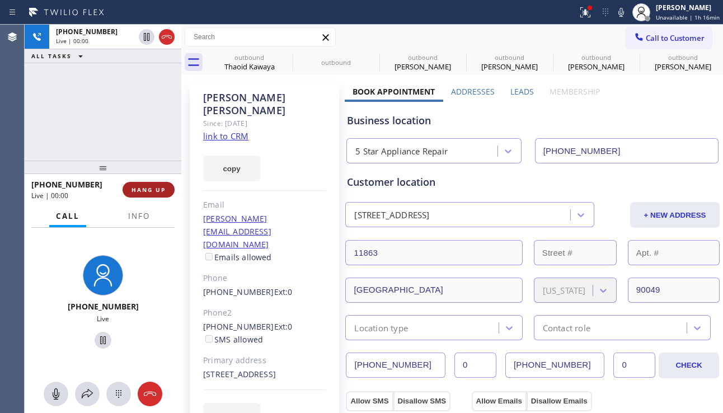
click at [138, 188] on span "HANG UP" at bounding box center [148, 190] width 34 height 8
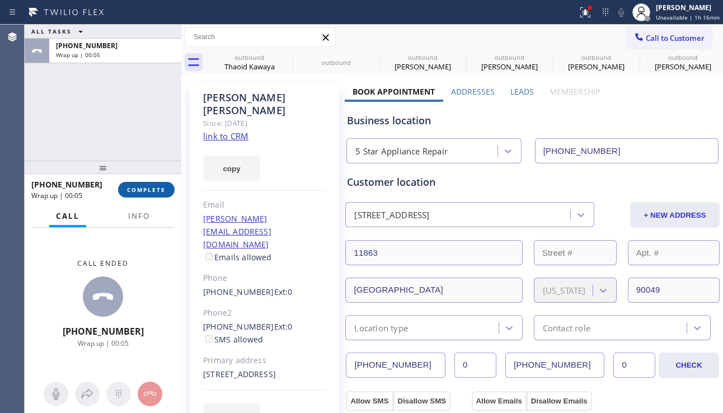
click at [147, 190] on span "COMPLETE" at bounding box center [146, 190] width 39 height 8
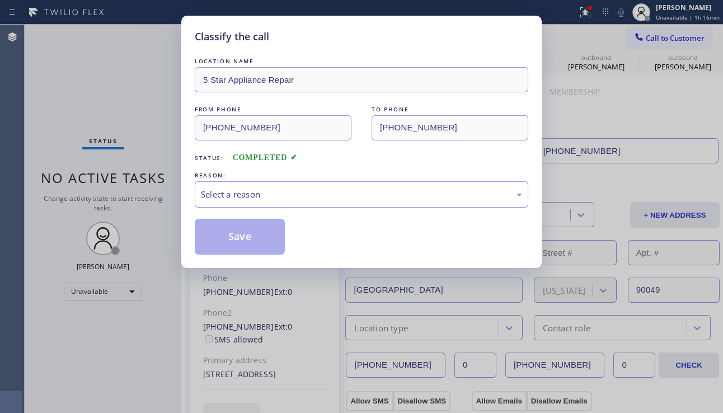
click at [248, 187] on div "Select a reason" at bounding box center [361, 194] width 333 height 26
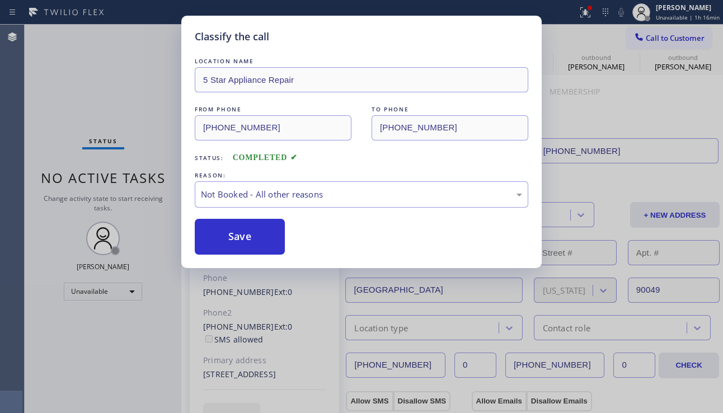
click at [222, 235] on button "Save" at bounding box center [240, 237] width 90 height 36
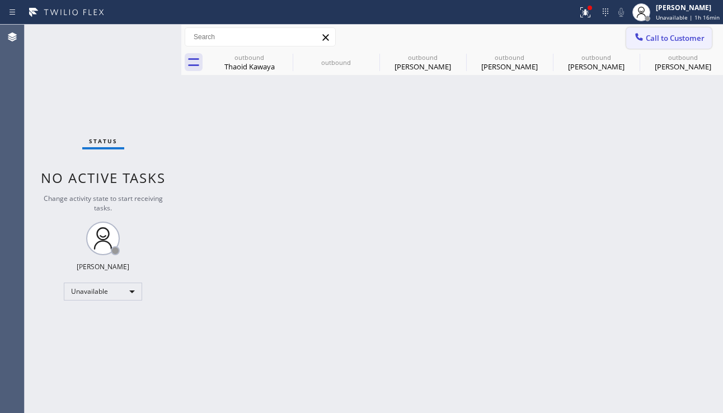
click at [683, 45] on button "Call to Customer" at bounding box center [669, 37] width 86 height 21
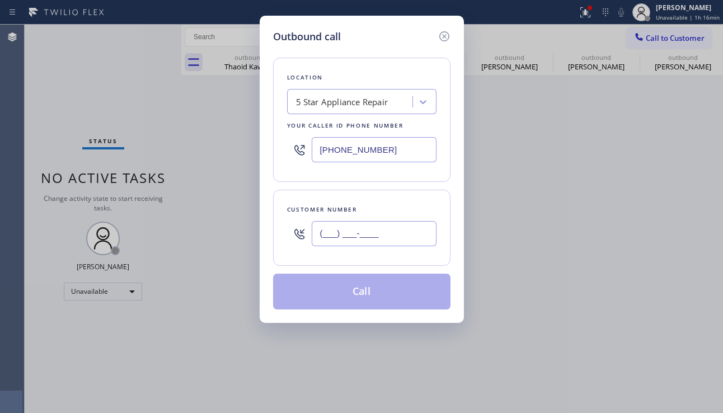
click at [384, 239] on input "(___) ___-____" at bounding box center [374, 233] width 125 height 25
paste input "818) 294-3911"
type input "[PHONE_NUMBER]"
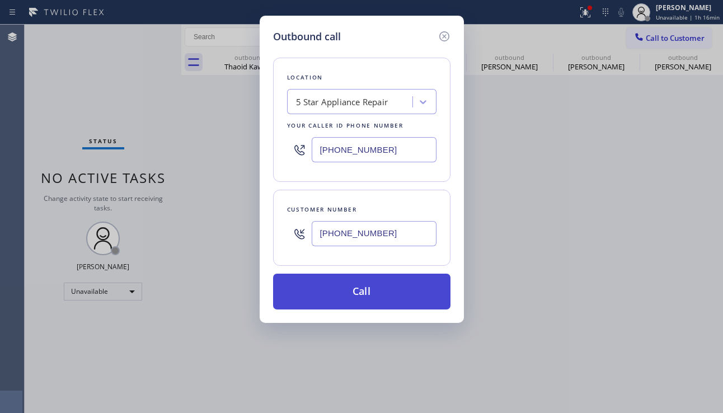
click at [372, 293] on button "Call" at bounding box center [361, 292] width 177 height 36
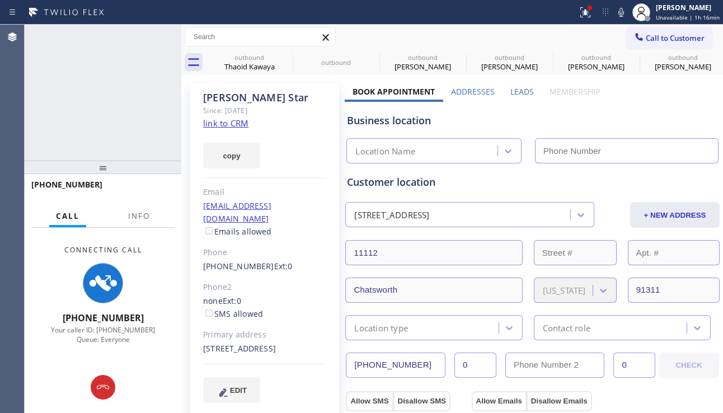
type input "[PHONE_NUMBER]"
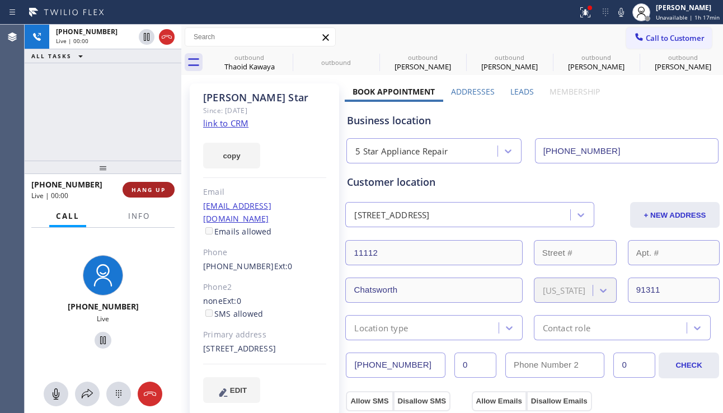
click at [144, 193] on span "HANG UP" at bounding box center [148, 190] width 34 height 8
click at [144, 192] on span "HANG UP" at bounding box center [148, 190] width 34 height 8
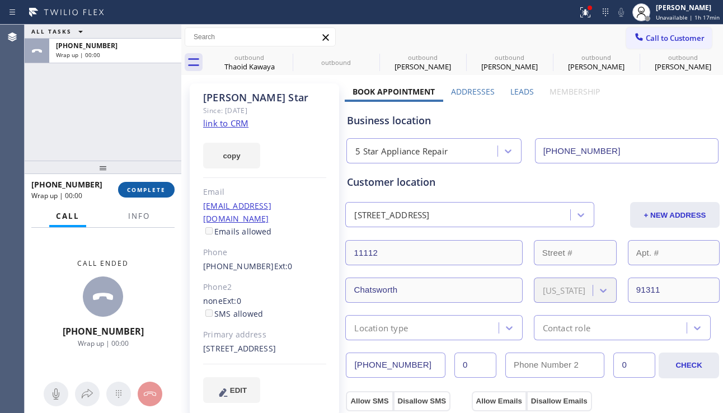
click at [154, 193] on span "COMPLETE" at bounding box center [146, 190] width 39 height 8
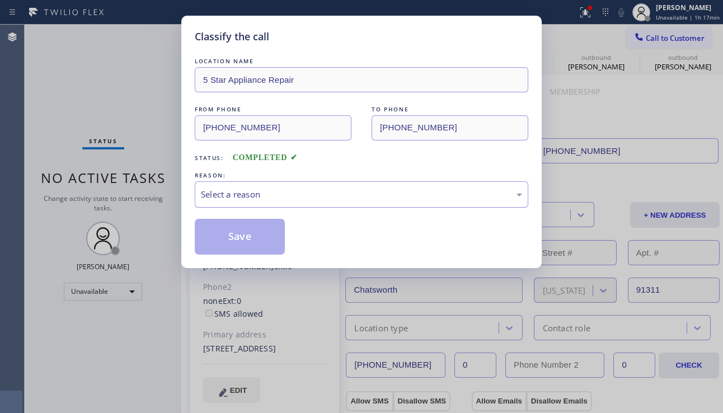
click at [331, 202] on div "Select a reason" at bounding box center [361, 194] width 333 height 26
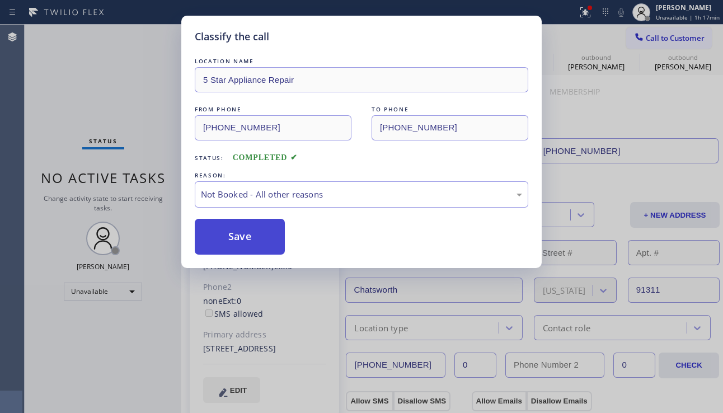
click at [234, 236] on button "Save" at bounding box center [240, 237] width 90 height 36
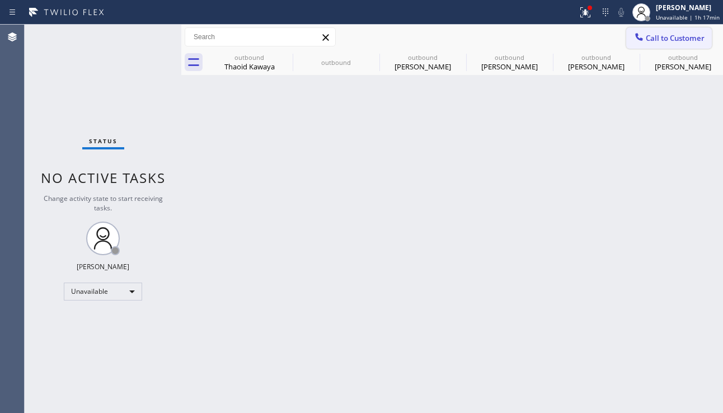
click at [666, 40] on span "Call to Customer" at bounding box center [674, 38] width 59 height 10
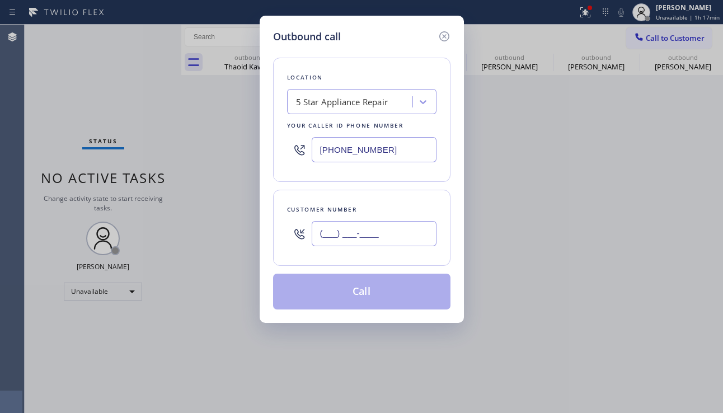
click at [379, 232] on input "(___) ___-____" at bounding box center [374, 233] width 125 height 25
paste input "818) 768-4225"
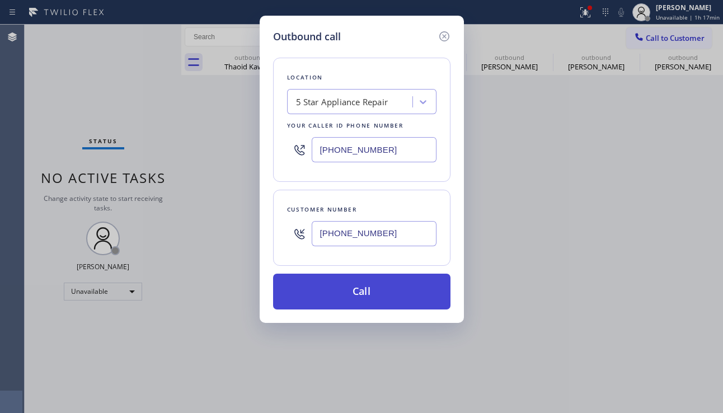
type input "[PHONE_NUMBER]"
click at [357, 293] on button "Call" at bounding box center [361, 292] width 177 height 36
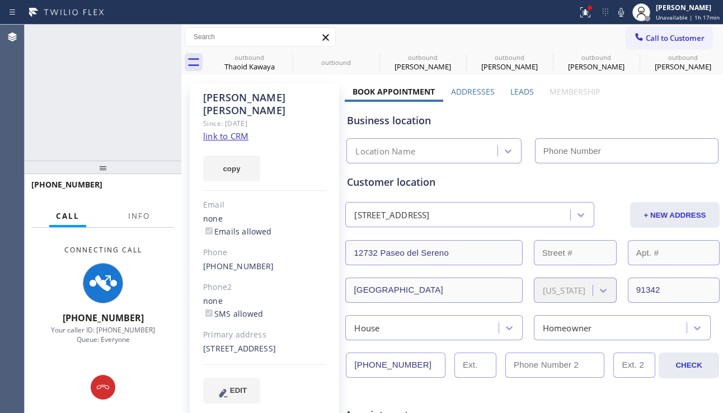
type input "[PHONE_NUMBER]"
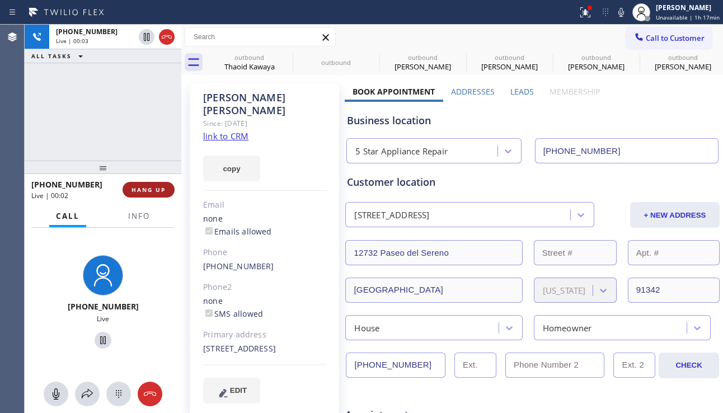
click at [163, 190] on span "HANG UP" at bounding box center [148, 190] width 34 height 8
click at [162, 190] on span "HANG UP" at bounding box center [148, 190] width 34 height 8
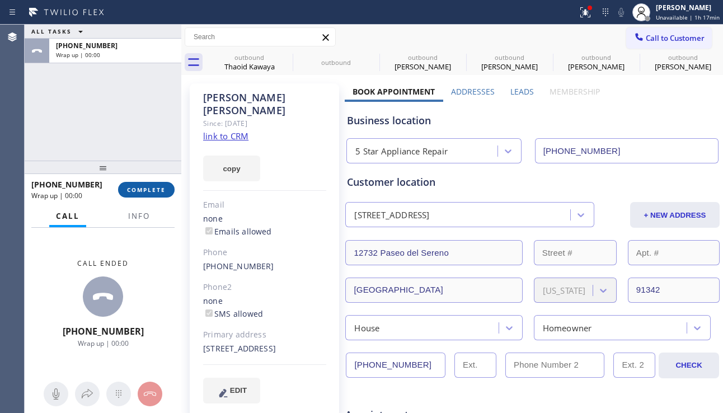
click at [158, 188] on span "COMPLETE" at bounding box center [146, 190] width 39 height 8
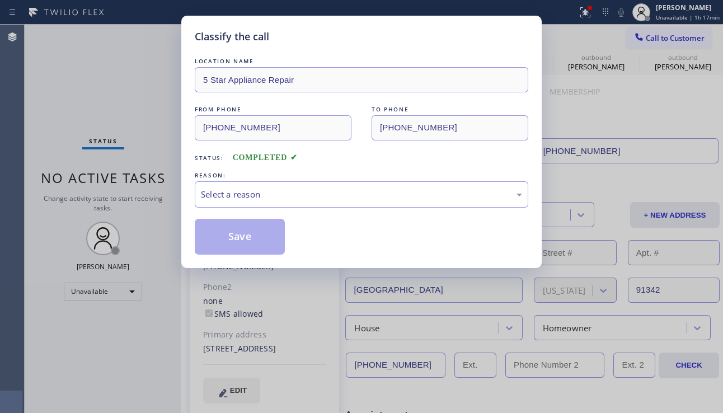
click at [237, 188] on div "Select a reason" at bounding box center [361, 194] width 321 height 13
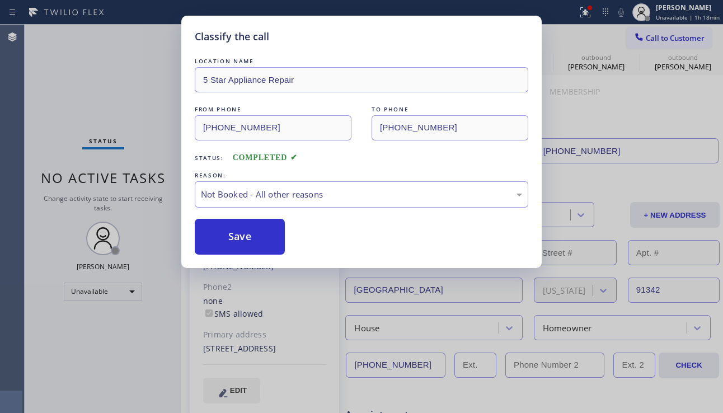
click at [234, 232] on button "Save" at bounding box center [240, 237] width 90 height 36
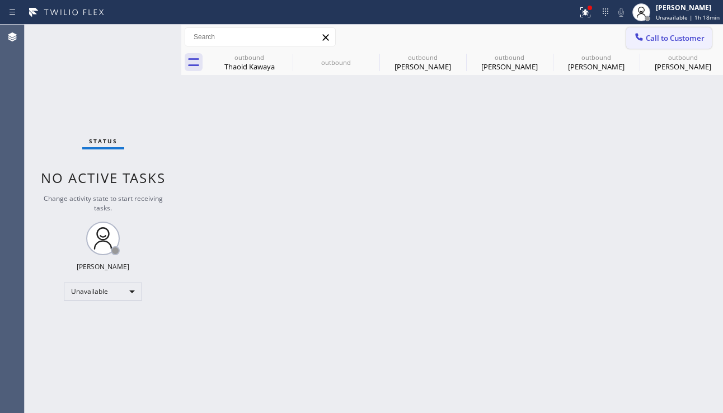
click at [649, 39] on span "Call to Customer" at bounding box center [674, 38] width 59 height 10
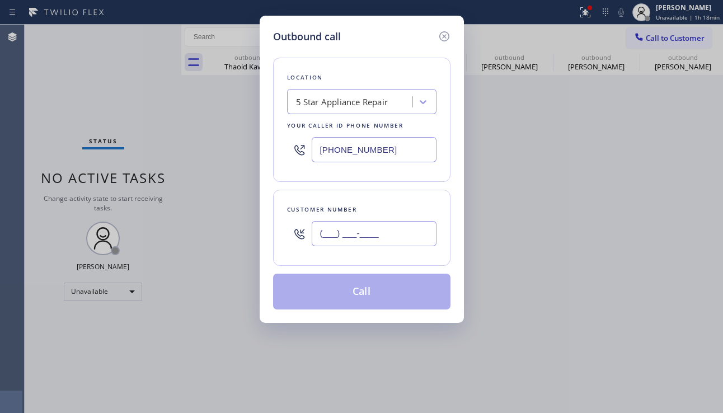
click at [410, 229] on input "(___) ___-____" at bounding box center [374, 233] width 125 height 25
paste input "424) 288-4587"
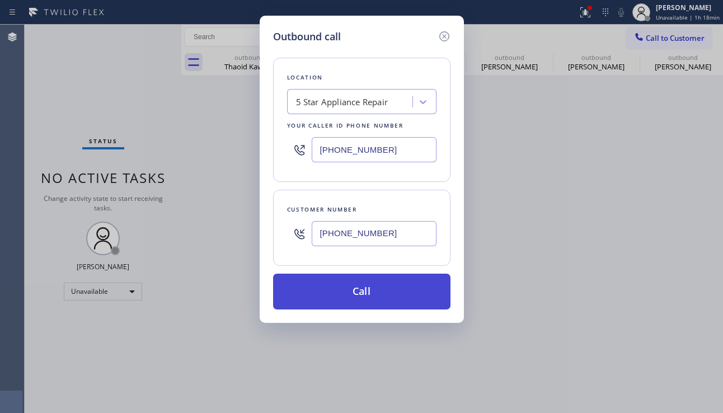
type input "[PHONE_NUMBER]"
click at [383, 291] on button "Call" at bounding box center [361, 292] width 177 height 36
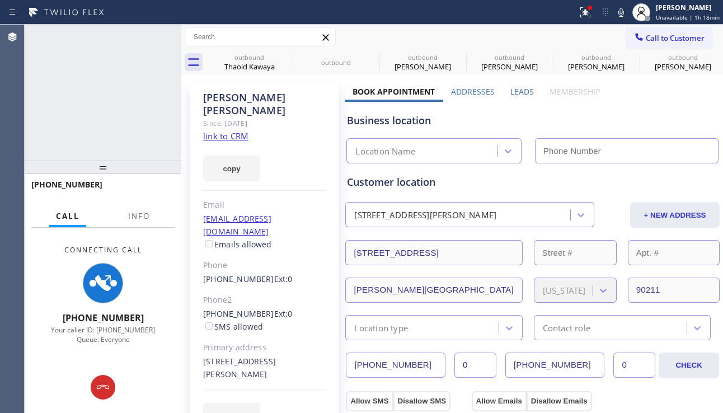
type input "[PHONE_NUMBER]"
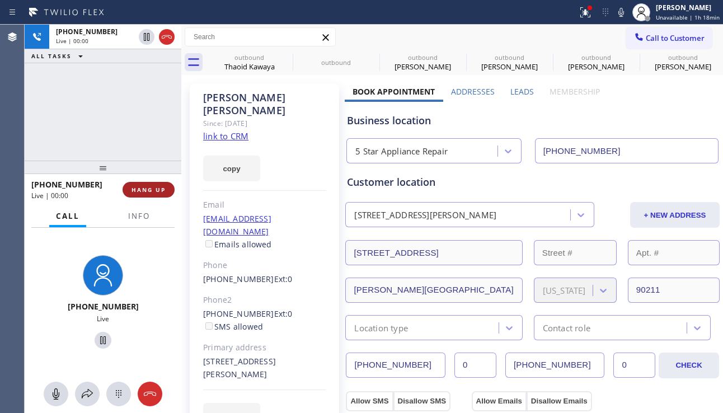
click at [148, 191] on span "HANG UP" at bounding box center [148, 190] width 34 height 8
click at [149, 191] on span "HANG UP" at bounding box center [148, 190] width 34 height 8
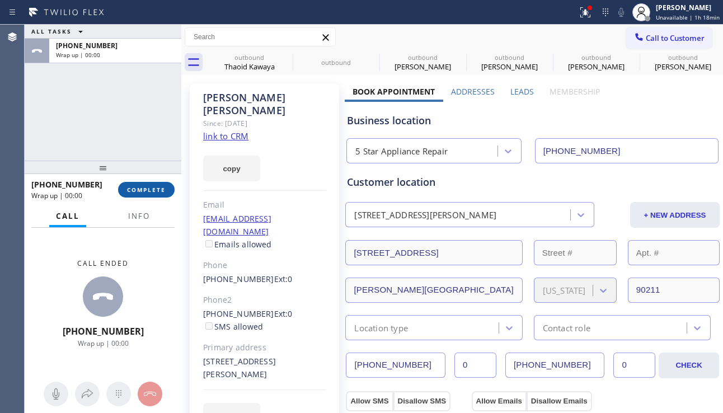
click at [150, 191] on span "COMPLETE" at bounding box center [146, 190] width 39 height 8
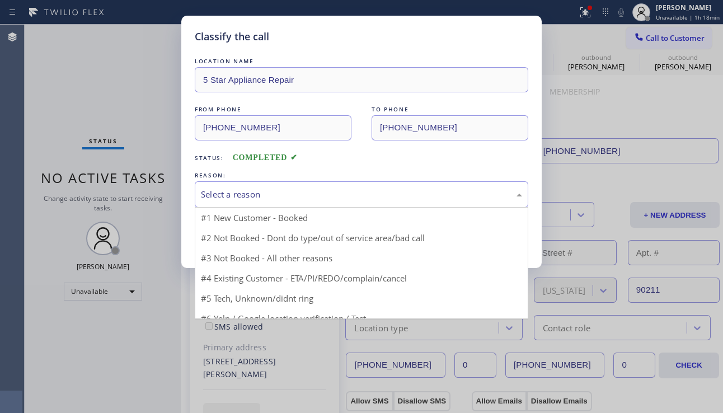
click at [249, 195] on div "Select a reason" at bounding box center [361, 194] width 321 height 13
click at [261, 188] on div "Select a reason" at bounding box center [361, 194] width 321 height 13
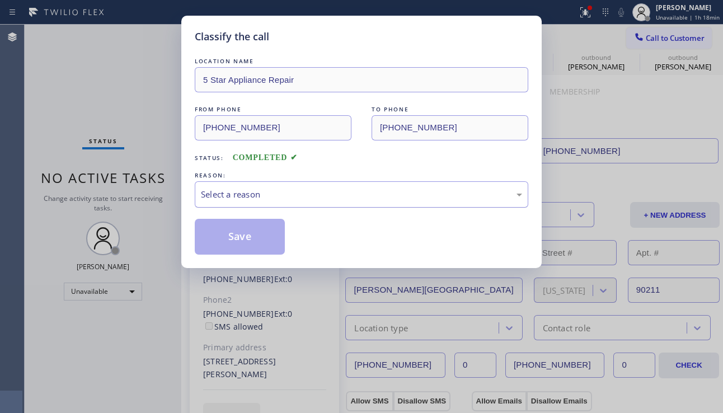
click at [261, 188] on div "Select a reason" at bounding box center [361, 194] width 321 height 13
click at [257, 194] on div "Select a reason" at bounding box center [361, 194] width 321 height 13
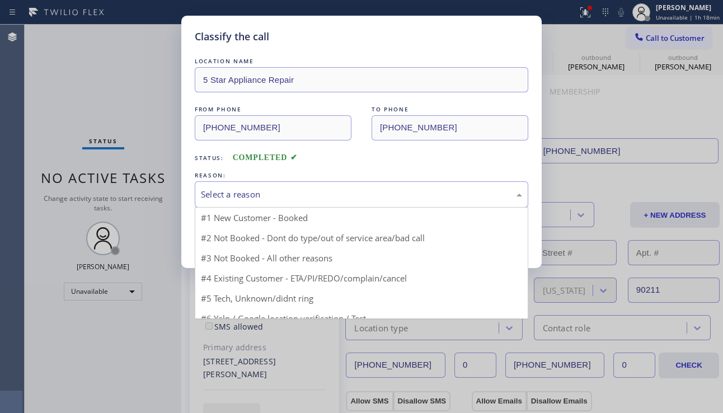
click at [257, 194] on div "Select a reason" at bounding box center [361, 194] width 321 height 13
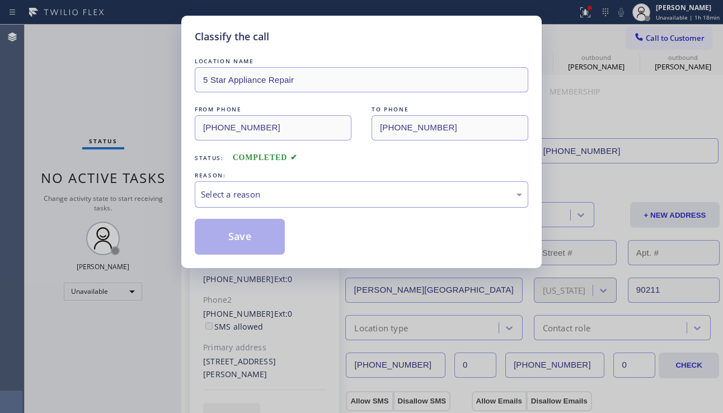
click at [257, 194] on div "Select a reason" at bounding box center [361, 194] width 321 height 13
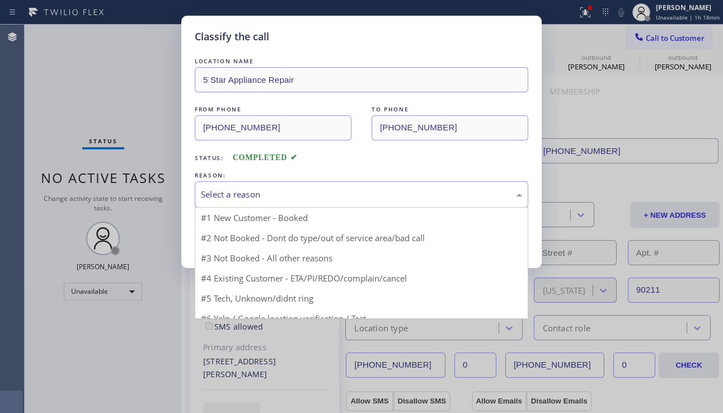
click at [257, 194] on div "Select a reason" at bounding box center [361, 194] width 321 height 13
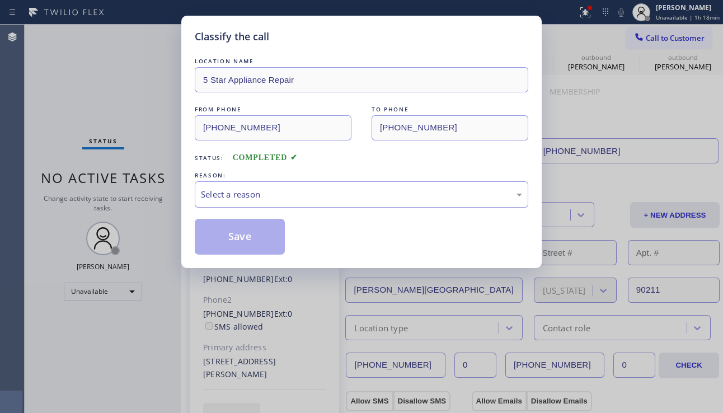
click at [257, 194] on div "Select a reason" at bounding box center [361, 194] width 321 height 13
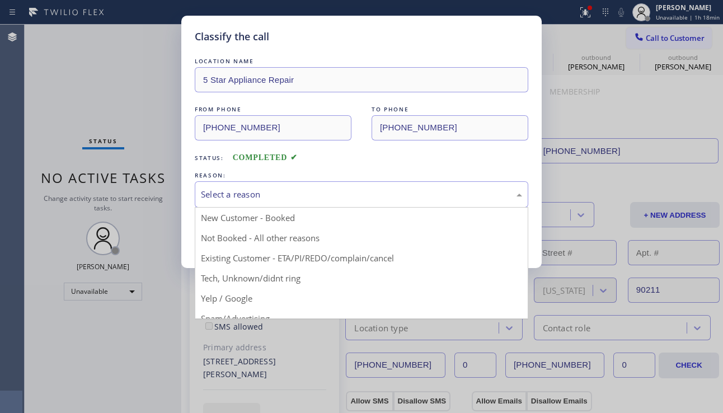
click at [257, 194] on div "Select a reason" at bounding box center [361, 194] width 321 height 13
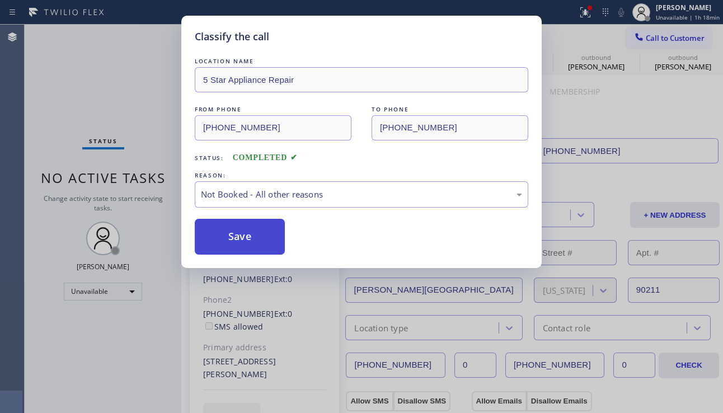
click at [248, 233] on button "Save" at bounding box center [240, 237] width 90 height 36
click at [649, 39] on div "Classify the call LOCATION NAME 5 Star Appliance Repair FROM PHONE [PHONE_NUMBE…" at bounding box center [374, 219] width 698 height 388
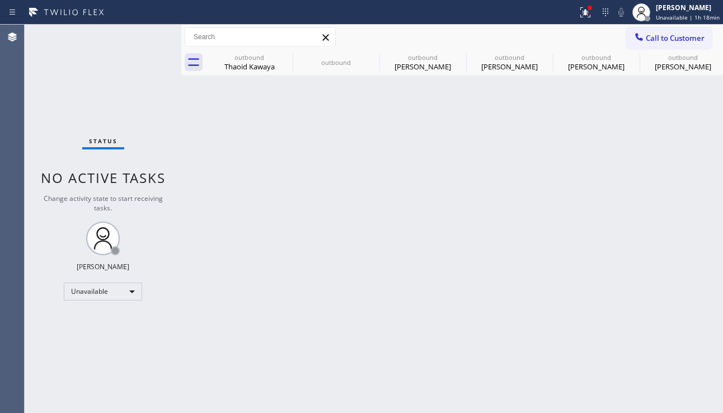
click at [649, 39] on span "Call to Customer" at bounding box center [674, 38] width 59 height 10
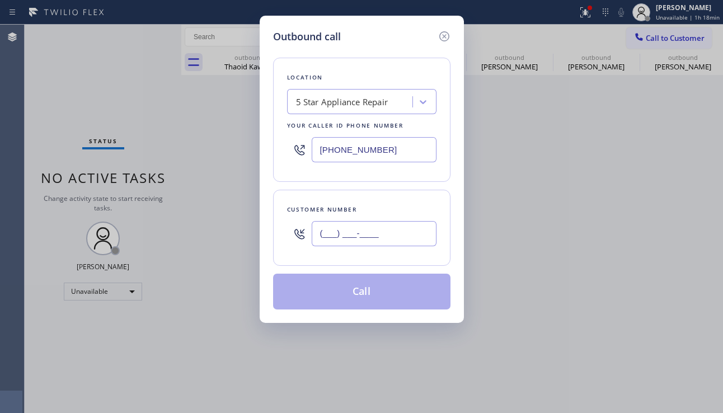
click at [375, 241] on input "(___) ___-____" at bounding box center [374, 233] width 125 height 25
paste input "310) 496-6000"
type input "[PHONE_NUMBER]"
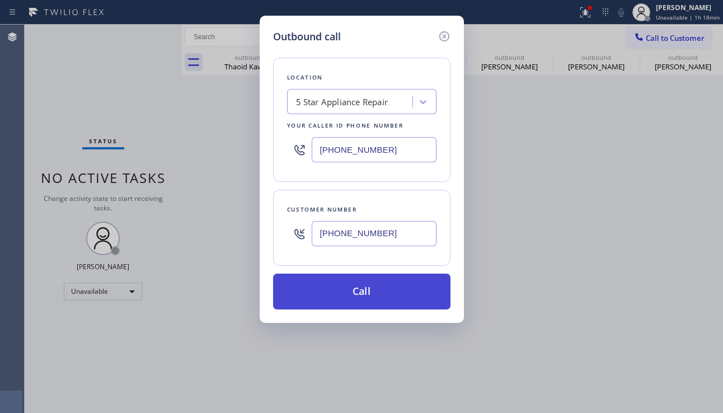
click at [366, 289] on button "Call" at bounding box center [361, 292] width 177 height 36
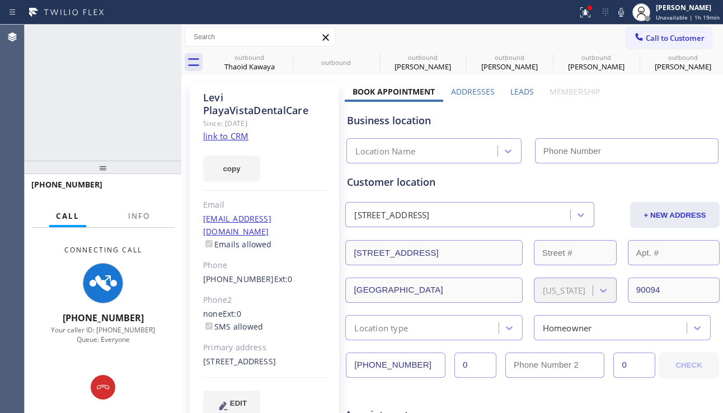
type input "[PHONE_NUMBER]"
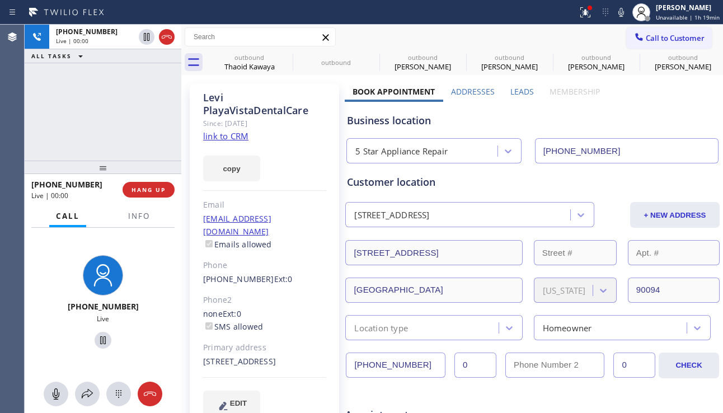
click at [142, 199] on div "[PHONE_NUMBER] Live | 00:00 HANG UP" at bounding box center [102, 189] width 143 height 29
click at [143, 194] on button "HANG UP" at bounding box center [148, 190] width 52 height 16
click at [145, 194] on button "HANG UP" at bounding box center [148, 190] width 52 height 16
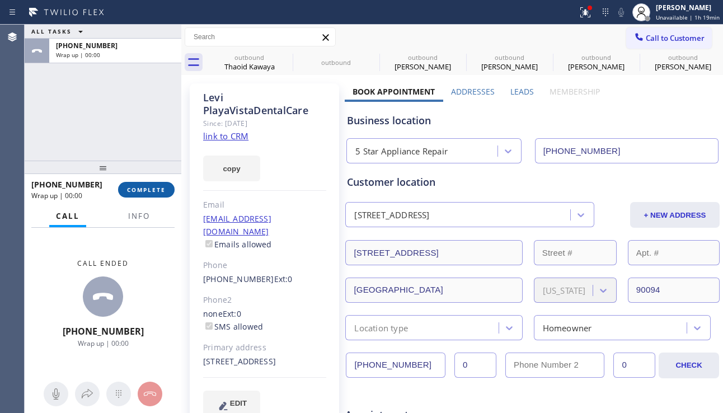
click at [156, 188] on span "COMPLETE" at bounding box center [146, 190] width 39 height 8
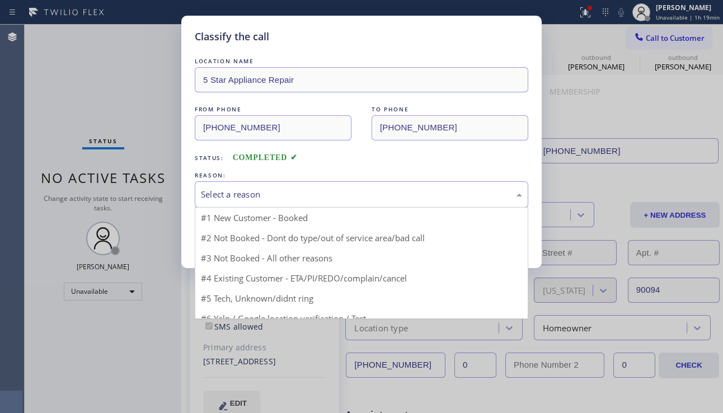
click at [233, 190] on div "Select a reason" at bounding box center [361, 194] width 321 height 13
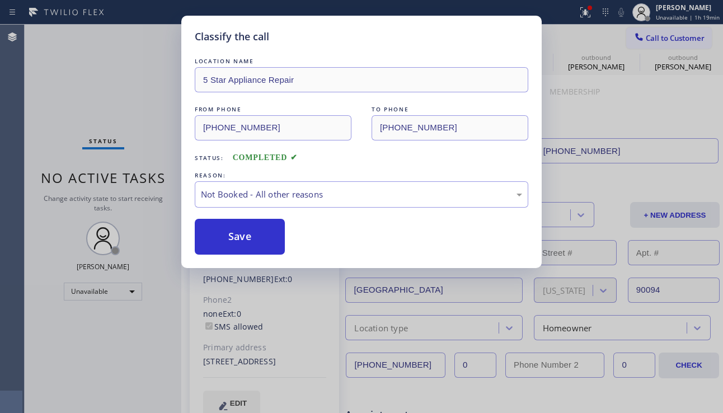
click at [228, 237] on button "Save" at bounding box center [240, 237] width 90 height 36
click at [664, 44] on button "Call to Customer" at bounding box center [669, 37] width 86 height 21
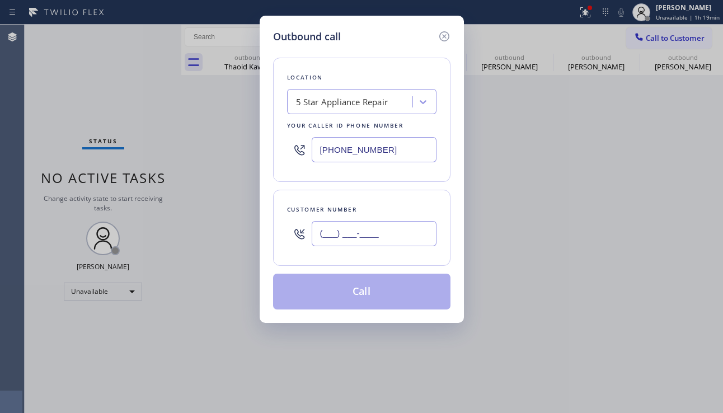
click at [383, 242] on input "(___) ___-____" at bounding box center [374, 233] width 125 height 25
paste input "828) 852-1291"
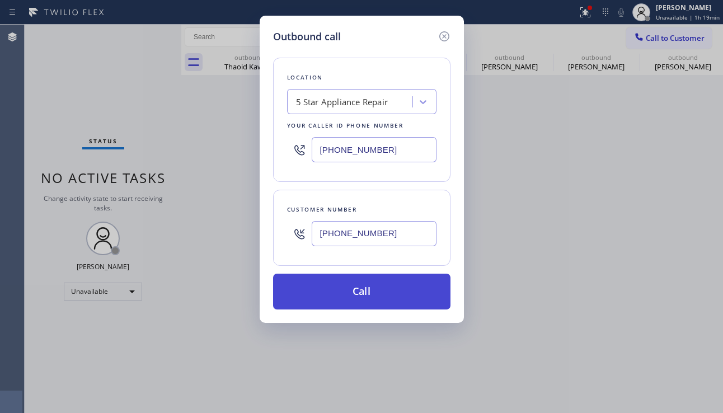
type input "[PHONE_NUMBER]"
click at [361, 288] on button "Call" at bounding box center [361, 292] width 177 height 36
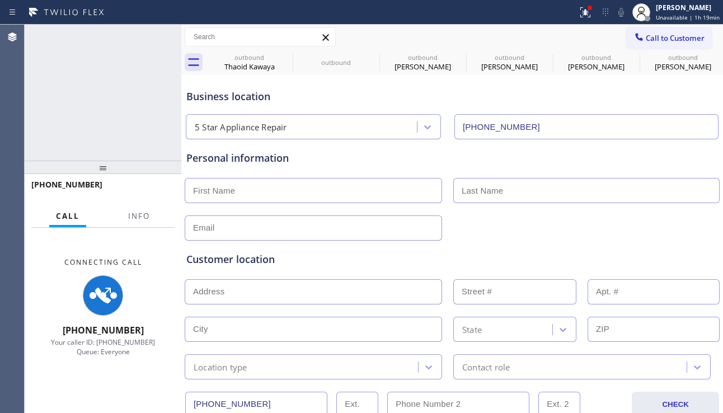
type input "[PHONE_NUMBER]"
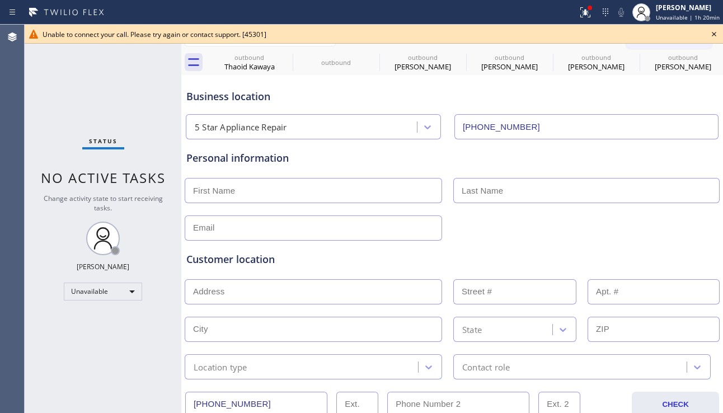
click at [713, 35] on icon at bounding box center [713, 33] width 13 height 13
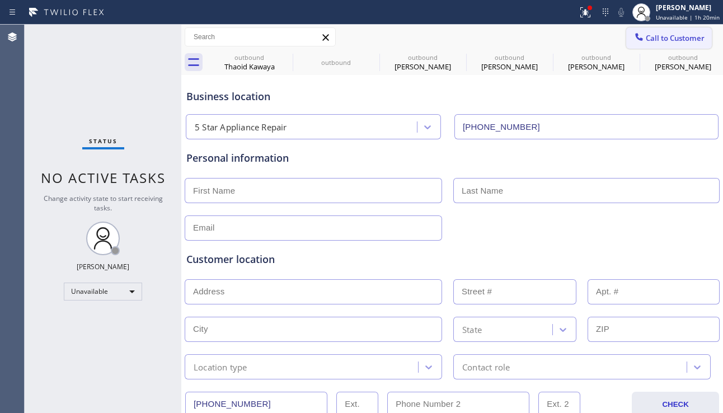
click at [645, 34] on span "Call to Customer" at bounding box center [674, 38] width 59 height 10
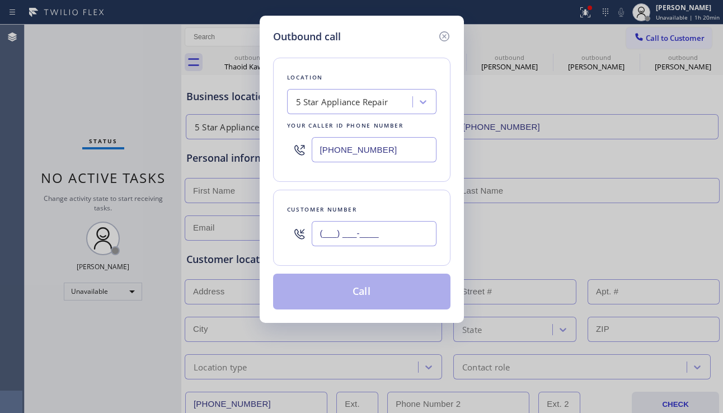
click at [359, 242] on input "(___) ___-____" at bounding box center [374, 233] width 125 height 25
paste input "425) 591-5326"
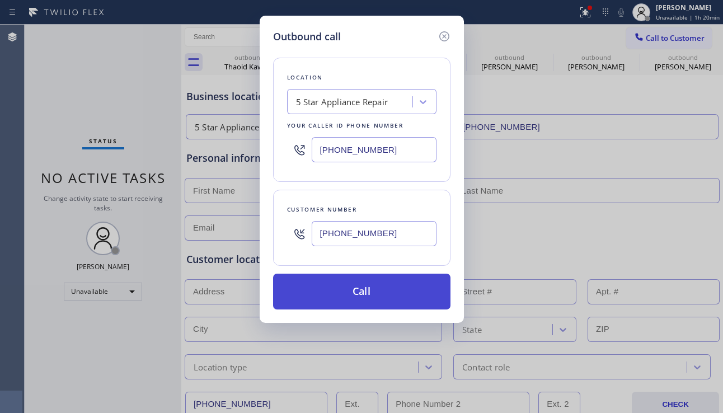
type input "[PHONE_NUMBER]"
click at [341, 298] on button "Call" at bounding box center [361, 292] width 177 height 36
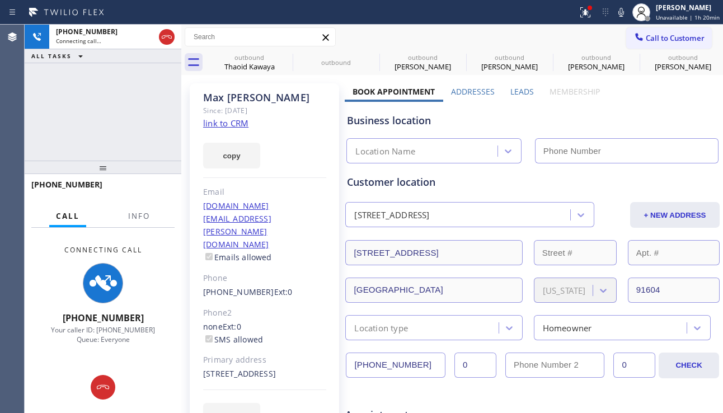
type input "[PHONE_NUMBER]"
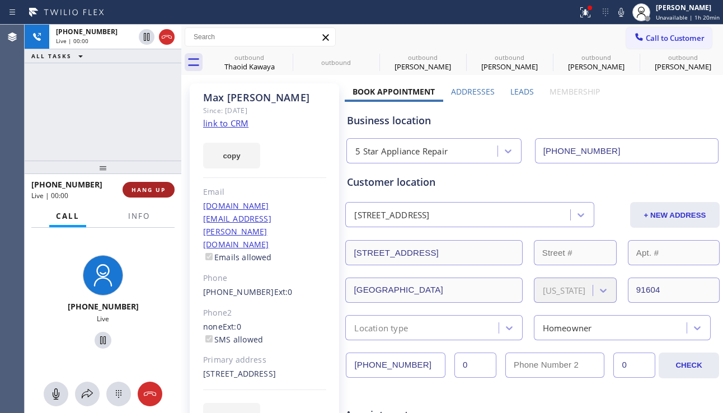
click at [144, 191] on span "HANG UP" at bounding box center [148, 190] width 34 height 8
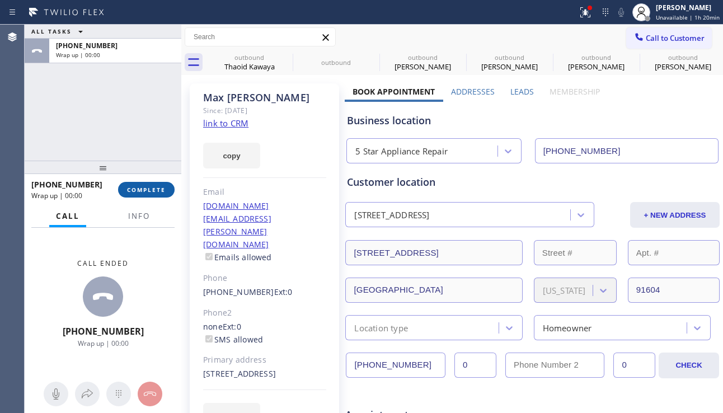
click at [144, 191] on span "COMPLETE" at bounding box center [146, 190] width 39 height 8
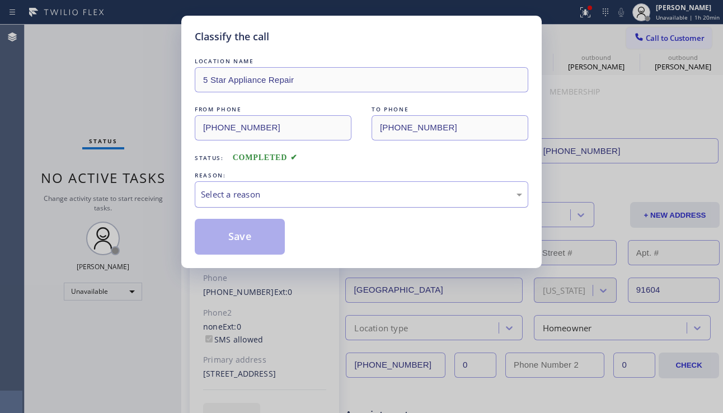
click at [257, 192] on div "Select a reason" at bounding box center [361, 194] width 321 height 13
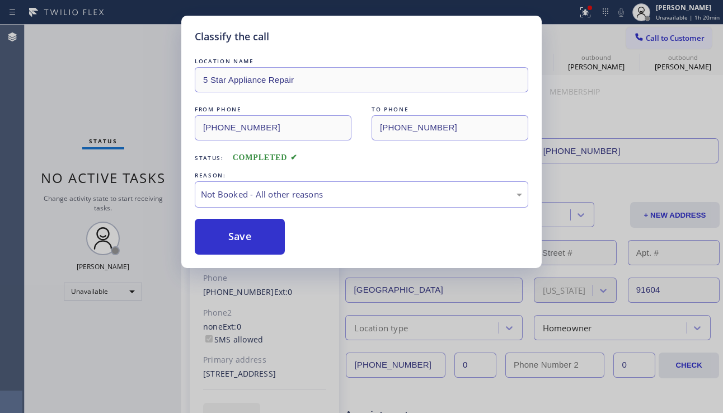
click at [237, 233] on button "Save" at bounding box center [240, 237] width 90 height 36
click at [666, 41] on span "Call to Customer" at bounding box center [674, 38] width 59 height 10
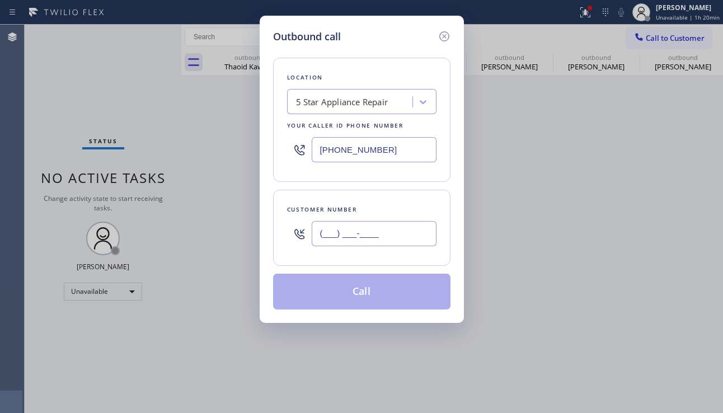
click at [356, 233] on input "(___) ___-____" at bounding box center [374, 233] width 125 height 25
paste input "646) 750-3991"
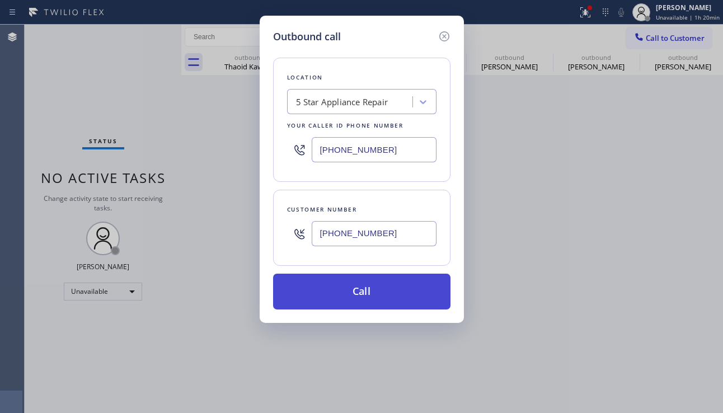
type input "[PHONE_NUMBER]"
click at [341, 296] on button "Call" at bounding box center [361, 292] width 177 height 36
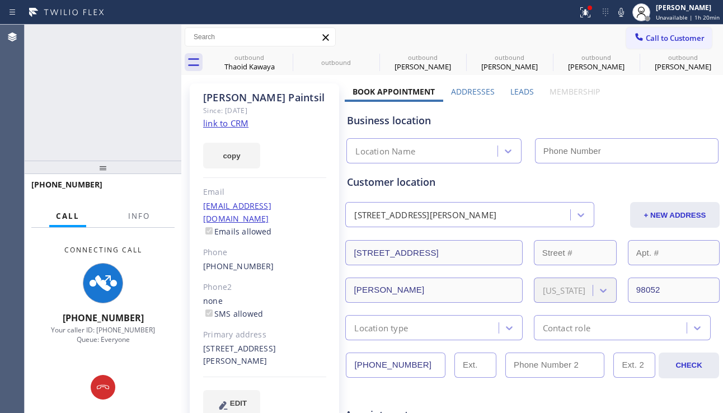
type input "[PHONE_NUMBER]"
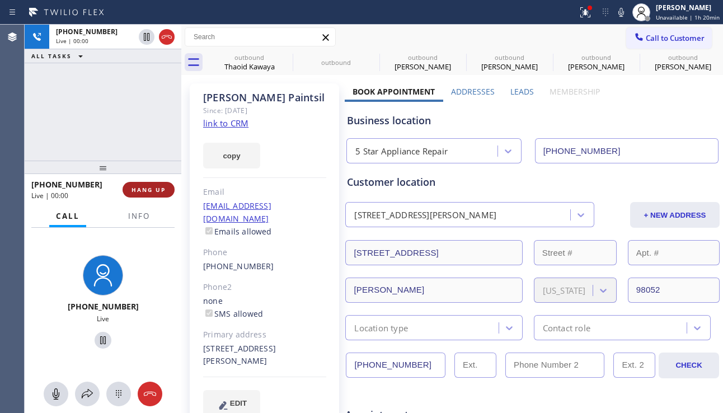
click at [131, 187] on button "HANG UP" at bounding box center [148, 190] width 52 height 16
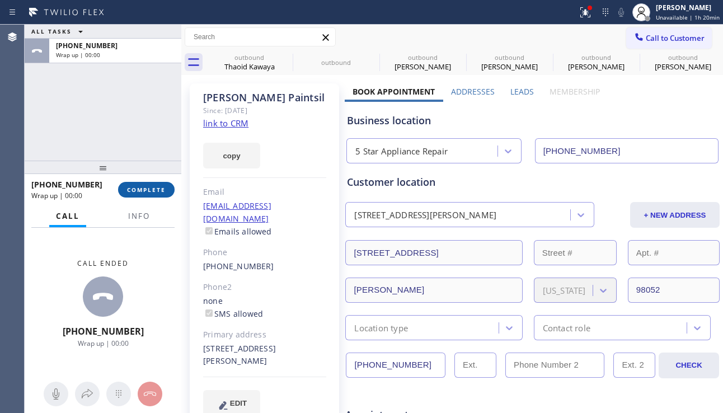
click at [147, 188] on span "COMPLETE" at bounding box center [146, 190] width 39 height 8
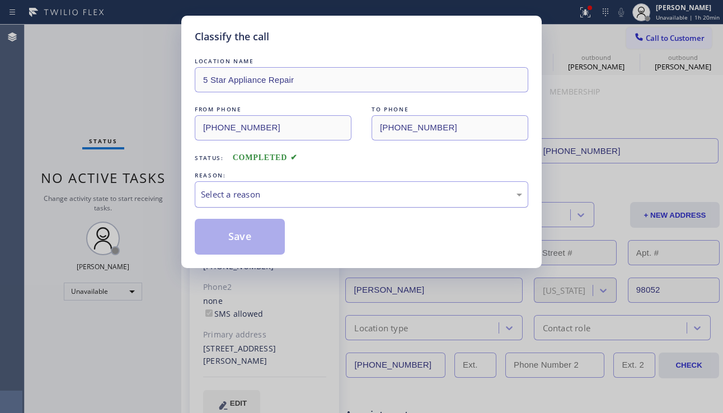
click at [271, 195] on div "Select a reason" at bounding box center [361, 194] width 321 height 13
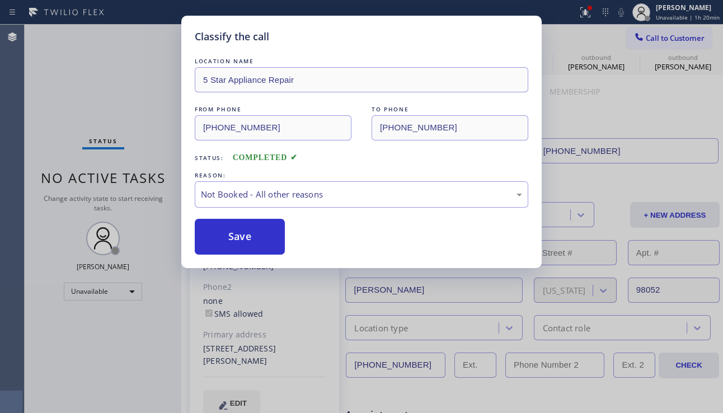
click at [230, 234] on button "Save" at bounding box center [240, 237] width 90 height 36
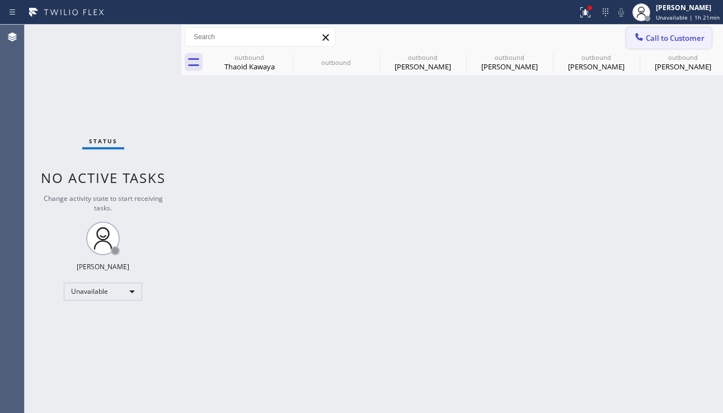
click at [679, 28] on button "Call to Customer" at bounding box center [669, 37] width 86 height 21
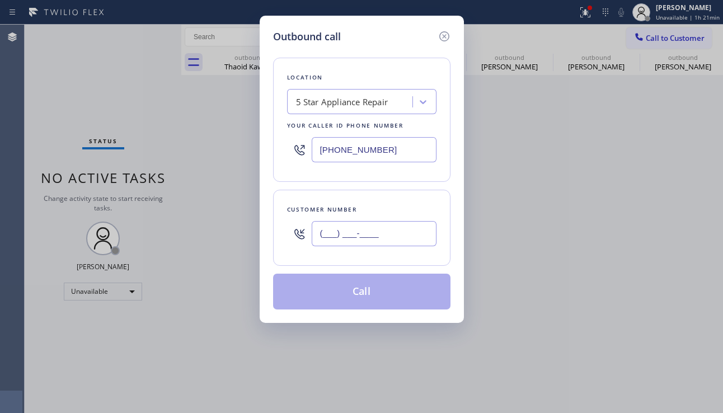
click at [385, 245] on input "(___) ___-____" at bounding box center [374, 233] width 125 height 25
paste input "929) 240-9207"
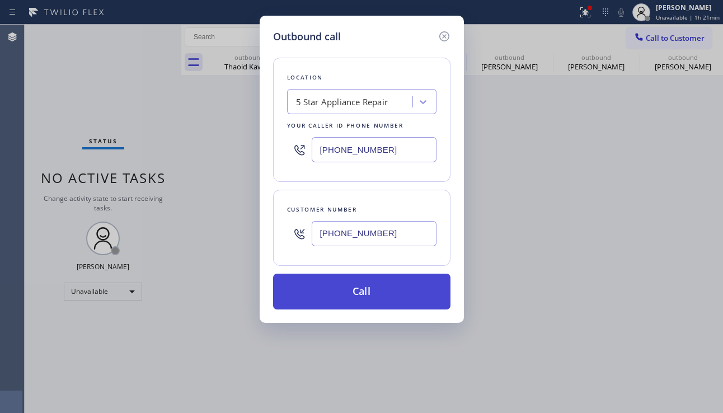
type input "[PHONE_NUMBER]"
click at [371, 292] on button "Call" at bounding box center [361, 292] width 177 height 36
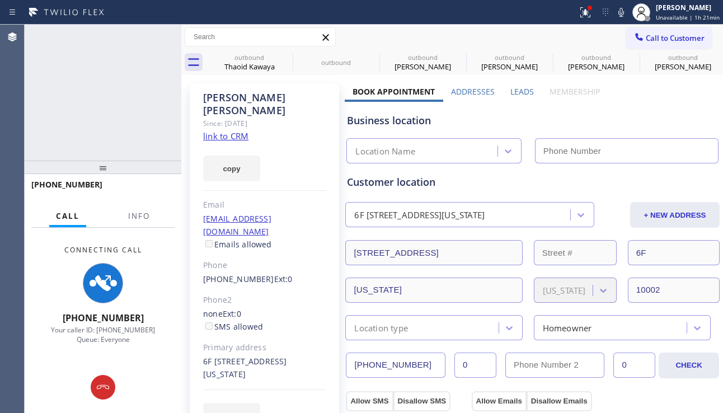
type input "[PHONE_NUMBER]"
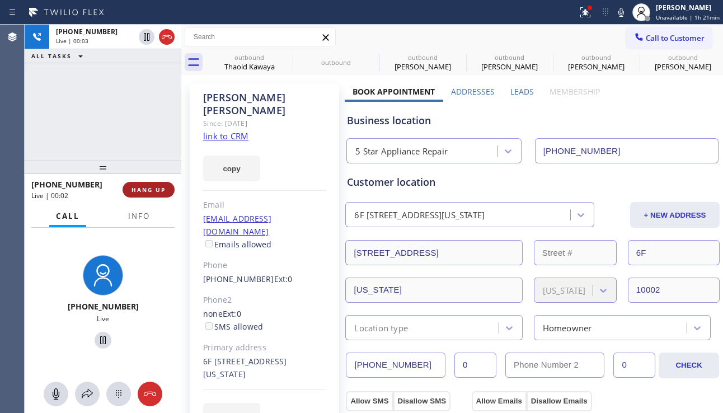
click at [167, 191] on button "HANG UP" at bounding box center [148, 190] width 52 height 16
click at [166, 191] on button "HANG UP" at bounding box center [148, 190] width 52 height 16
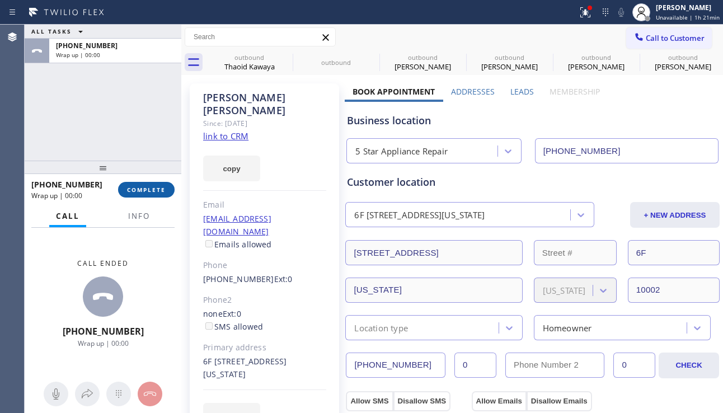
click at [166, 191] on button "COMPLETE" at bounding box center [146, 190] width 56 height 16
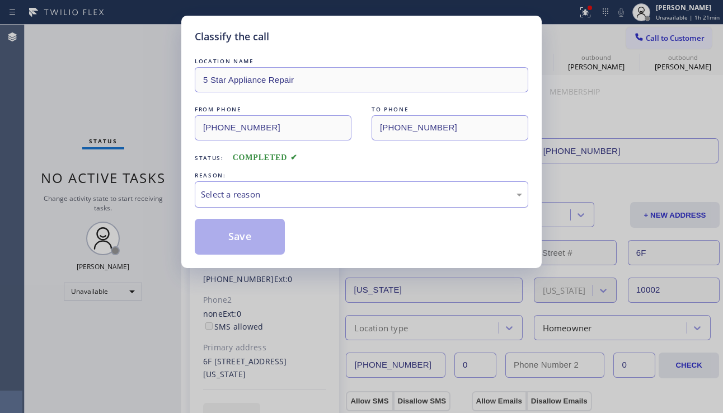
click at [253, 189] on div "Select a reason" at bounding box center [361, 194] width 321 height 13
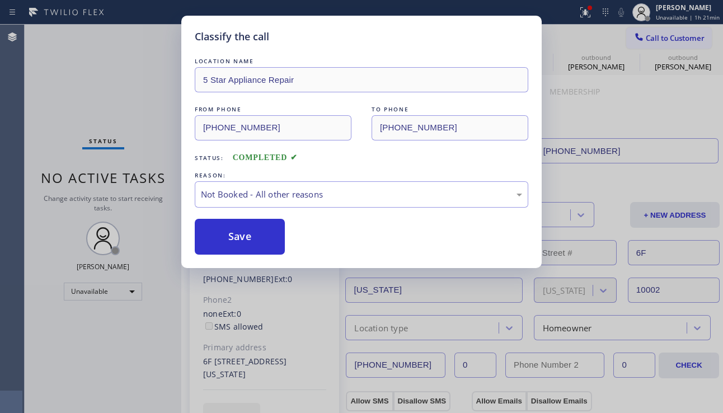
click at [245, 233] on button "Save" at bounding box center [240, 237] width 90 height 36
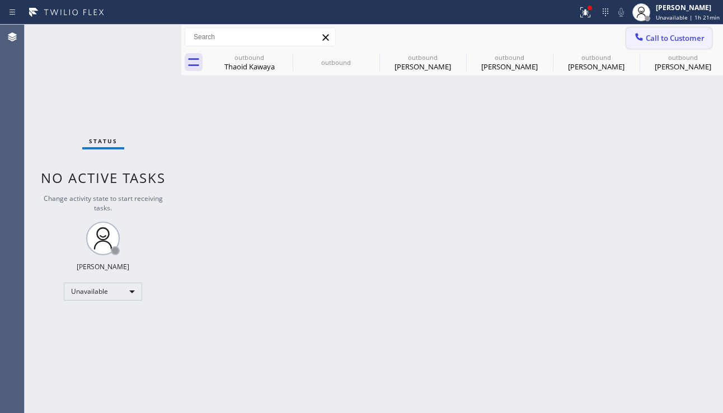
click at [667, 40] on span "Call to Customer" at bounding box center [674, 38] width 59 height 10
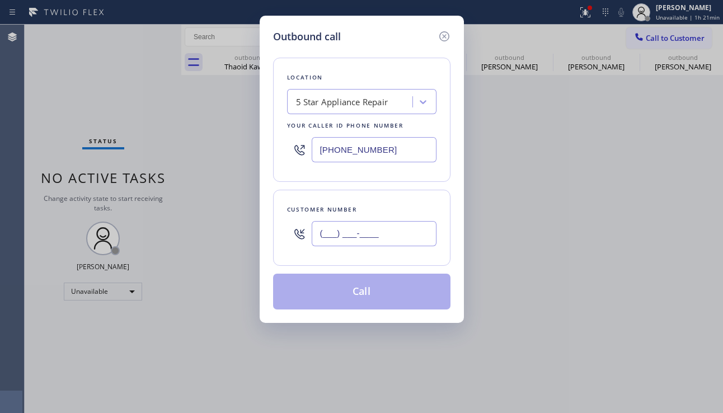
click at [427, 228] on input "(___) ___-____" at bounding box center [374, 233] width 125 height 25
paste input "727) 496-6385"
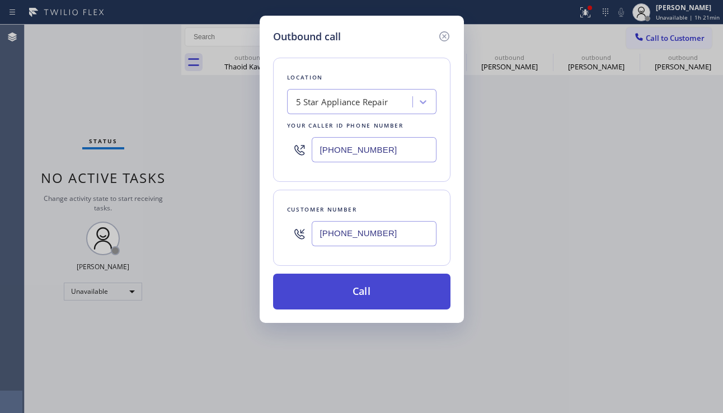
type input "[PHONE_NUMBER]"
click at [385, 287] on button "Call" at bounding box center [361, 292] width 177 height 36
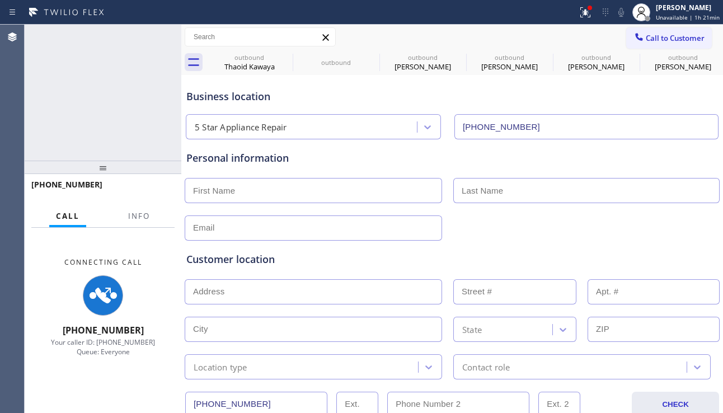
type input "[PHONE_NUMBER]"
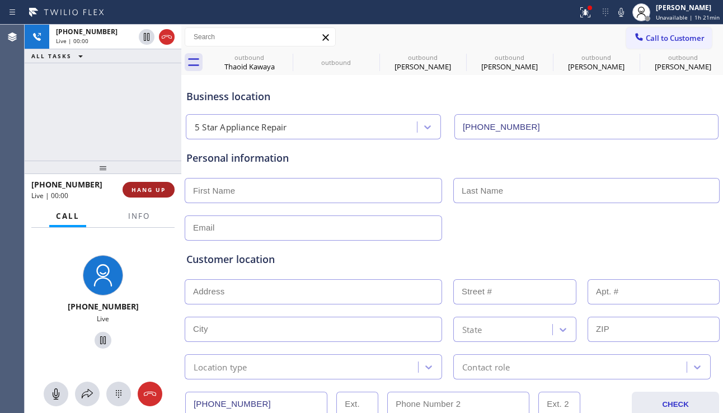
click at [143, 188] on span "HANG UP" at bounding box center [148, 190] width 34 height 8
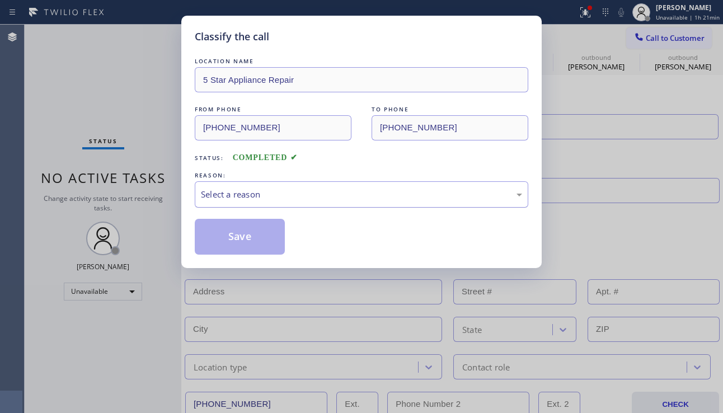
click at [209, 190] on div "Select a reason" at bounding box center [361, 194] width 321 height 13
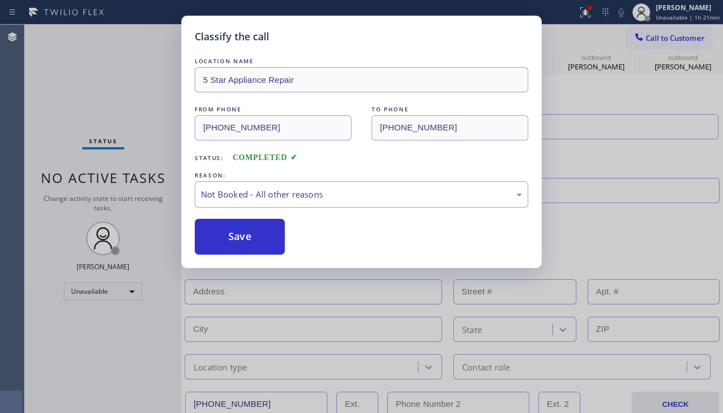
click at [228, 243] on button "Save" at bounding box center [240, 237] width 90 height 36
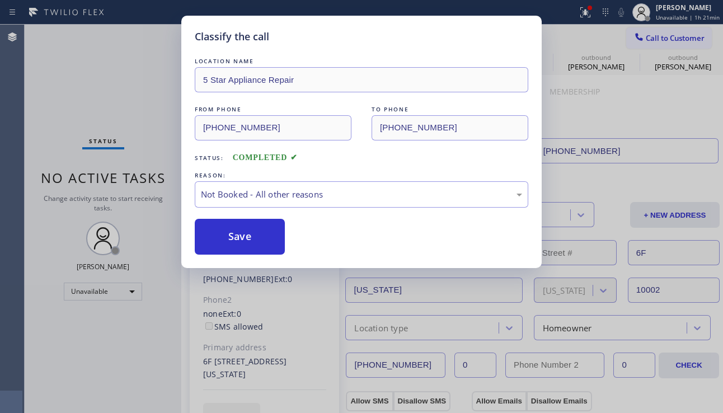
click at [658, 41] on div "Classify the call LOCATION NAME 5 Star Appliance Repair FROM PHONE [PHONE_NUMBE…" at bounding box center [361, 206] width 723 height 413
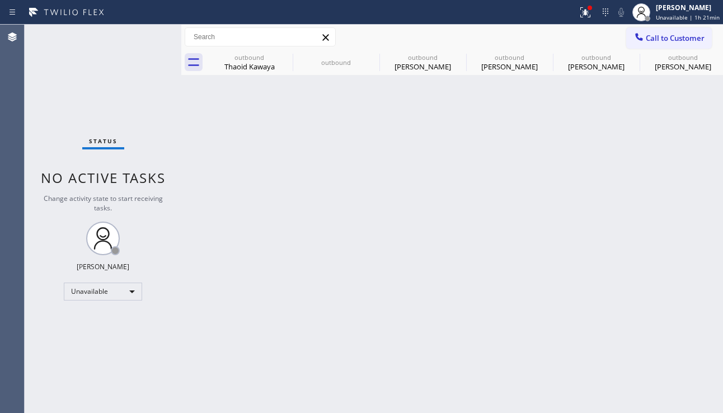
click at [671, 36] on span "Call to Customer" at bounding box center [674, 38] width 59 height 10
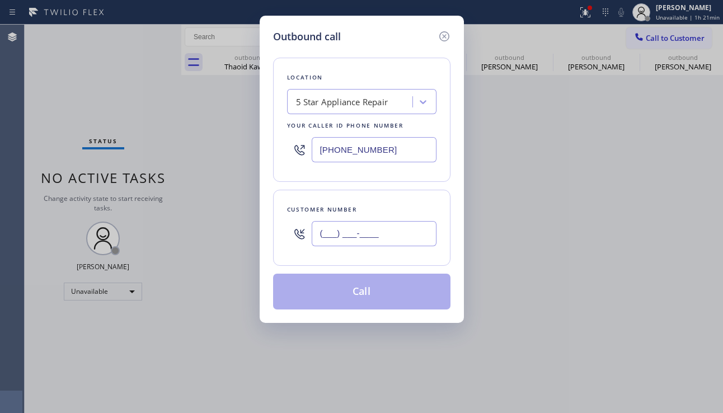
click at [322, 235] on input "(___) ___-____" at bounding box center [374, 233] width 125 height 25
paste input "973) 313-5887"
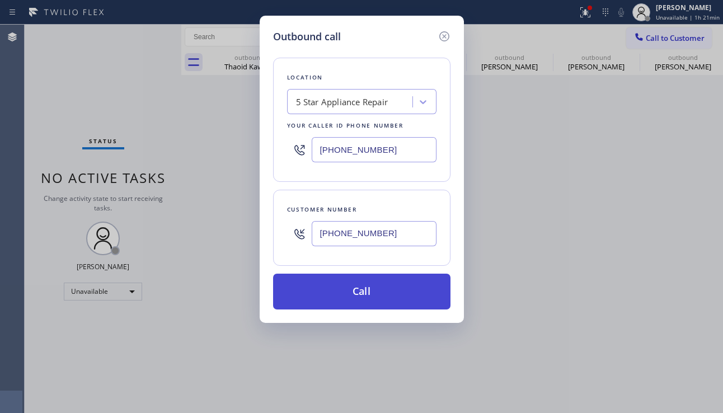
type input "[PHONE_NUMBER]"
click at [331, 287] on button "Call" at bounding box center [361, 292] width 177 height 36
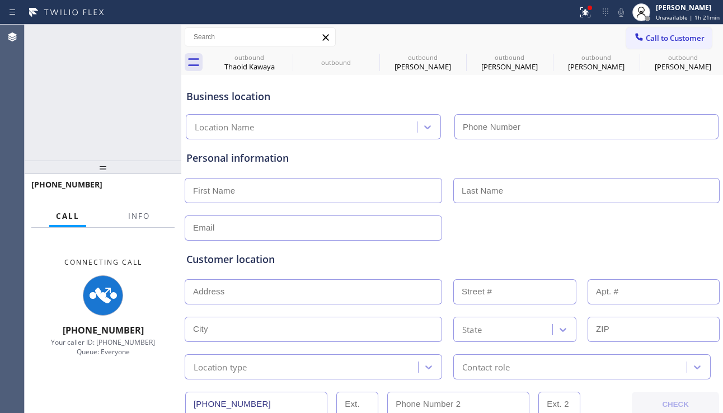
type input "[PHONE_NUMBER]"
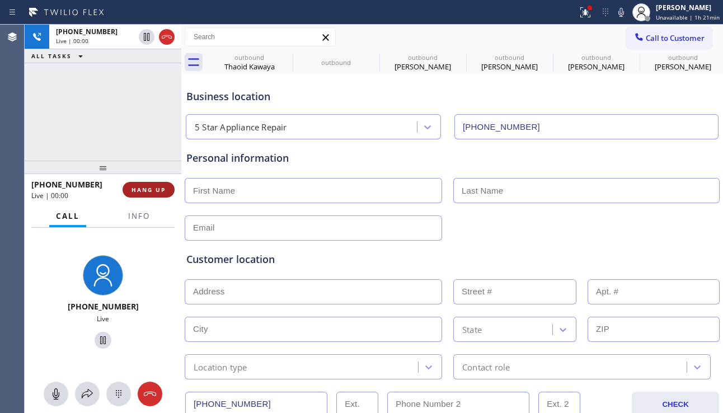
click at [145, 193] on span "HANG UP" at bounding box center [148, 190] width 34 height 8
click at [146, 194] on button "HANG UP" at bounding box center [148, 190] width 52 height 16
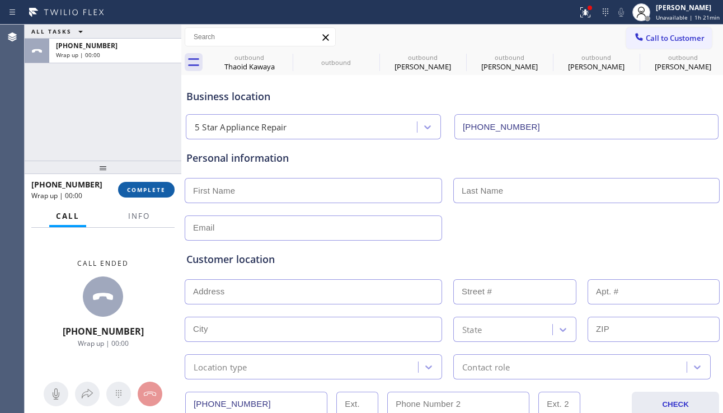
click at [146, 194] on button "COMPLETE" at bounding box center [146, 190] width 56 height 16
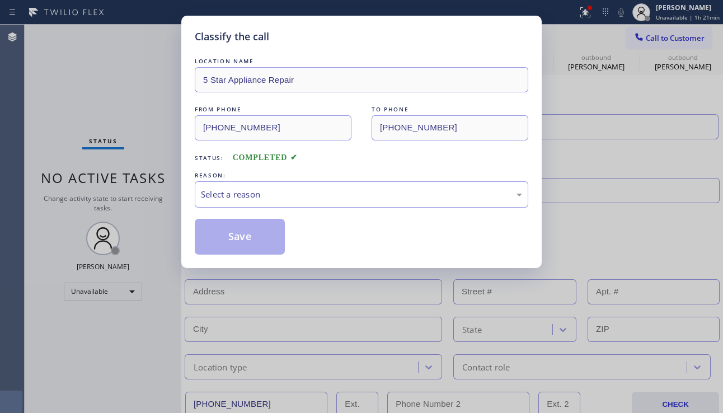
click at [234, 188] on div "Select a reason" at bounding box center [361, 194] width 321 height 13
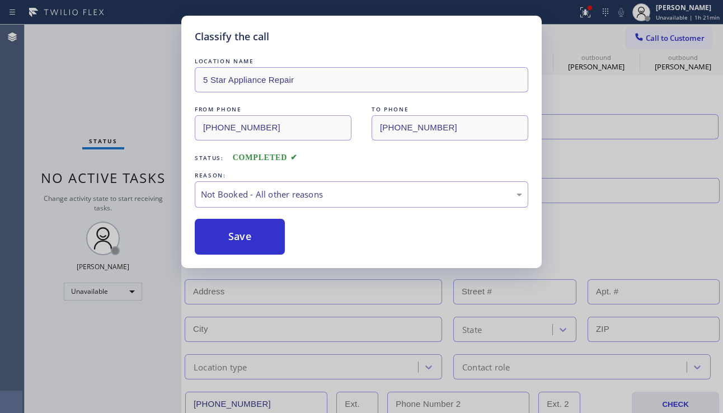
click at [225, 236] on button "Save" at bounding box center [240, 237] width 90 height 36
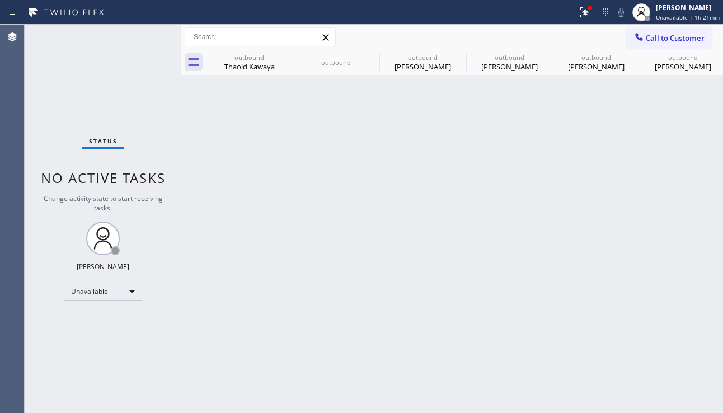
click at [660, 36] on span "Call to Customer" at bounding box center [674, 38] width 59 height 10
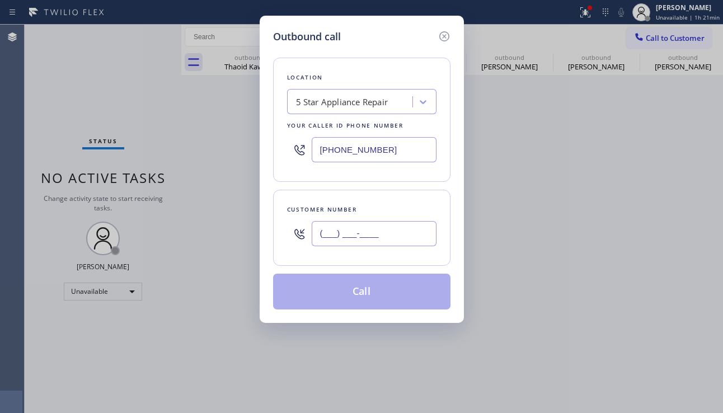
click at [381, 230] on input "(___) ___-____" at bounding box center [374, 233] width 125 height 25
paste input "332) 222-0432"
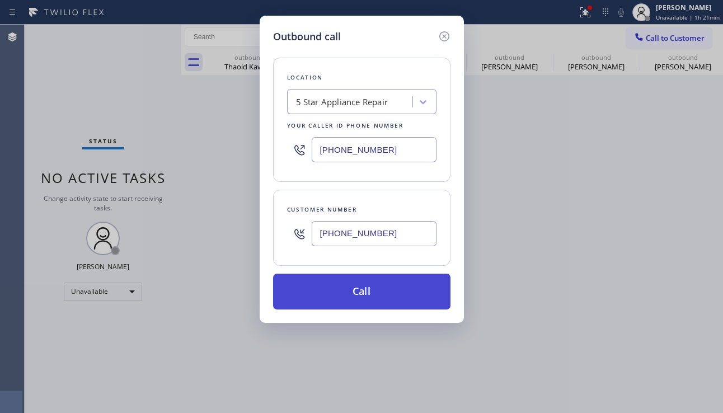
click at [350, 289] on button "Call" at bounding box center [361, 292] width 177 height 36
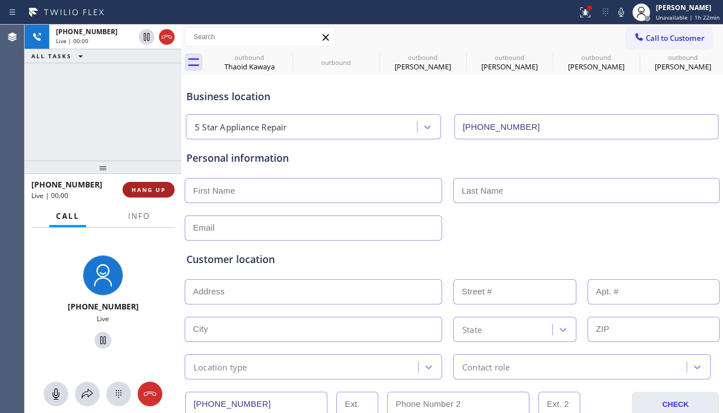
click at [152, 195] on button "HANG UP" at bounding box center [148, 190] width 52 height 16
click at [153, 193] on span "HANG UP" at bounding box center [148, 190] width 34 height 8
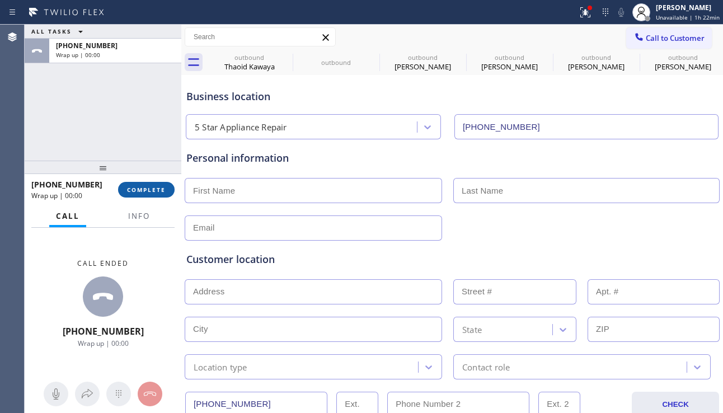
click at [149, 189] on span "COMPLETE" at bounding box center [146, 190] width 39 height 8
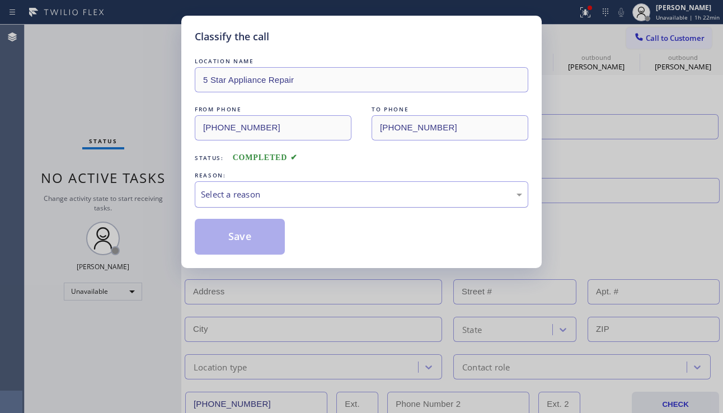
click at [260, 191] on div "Select a reason" at bounding box center [361, 194] width 321 height 13
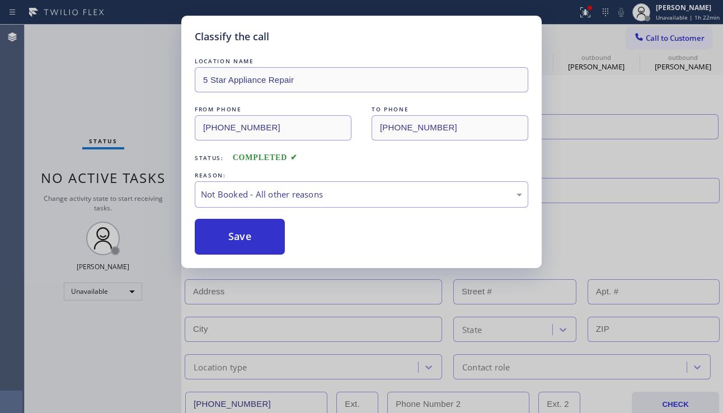
click at [242, 231] on button "Save" at bounding box center [240, 237] width 90 height 36
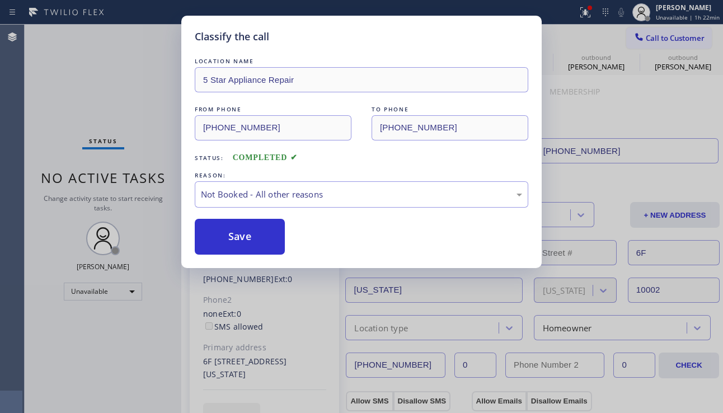
click at [642, 43] on div at bounding box center [638, 37] width 13 height 13
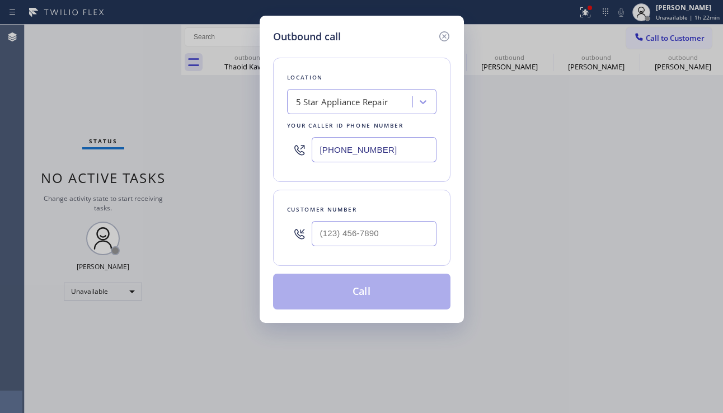
click at [382, 219] on div at bounding box center [374, 233] width 125 height 36
click at [378, 232] on input "(___) ___-____" at bounding box center [374, 233] width 125 height 25
paste input "818) 867-8108"
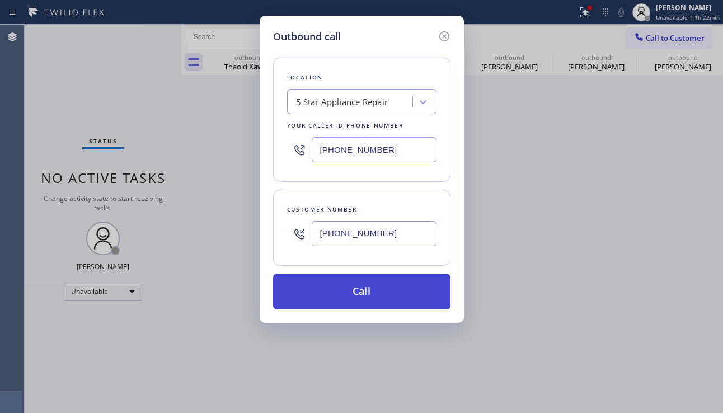
type input "[PHONE_NUMBER]"
click at [369, 288] on button "Call" at bounding box center [361, 292] width 177 height 36
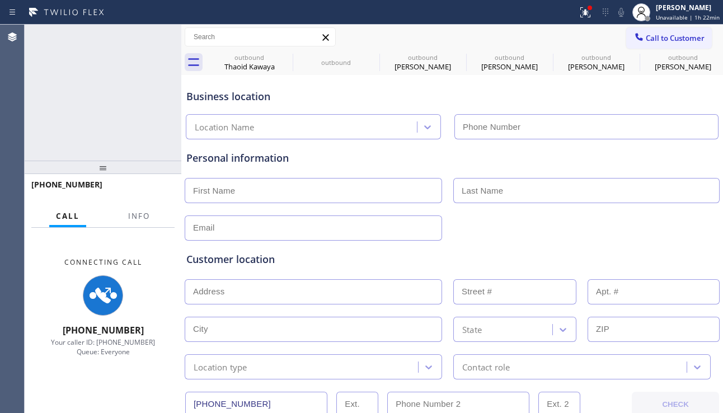
type input "[PHONE_NUMBER]"
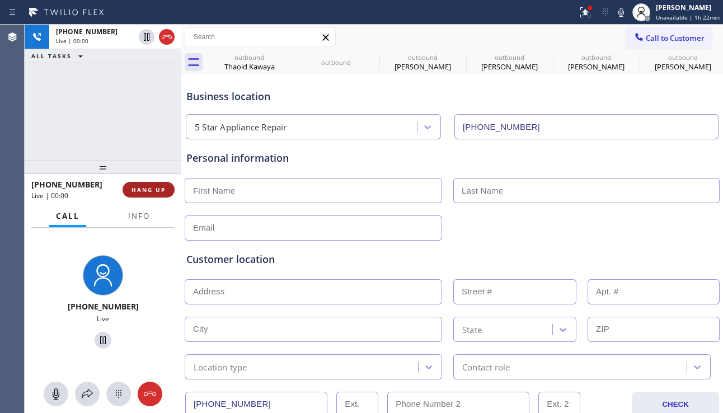
click at [151, 194] on button "HANG UP" at bounding box center [148, 190] width 52 height 16
click at [154, 192] on span "HANG UP" at bounding box center [148, 190] width 34 height 8
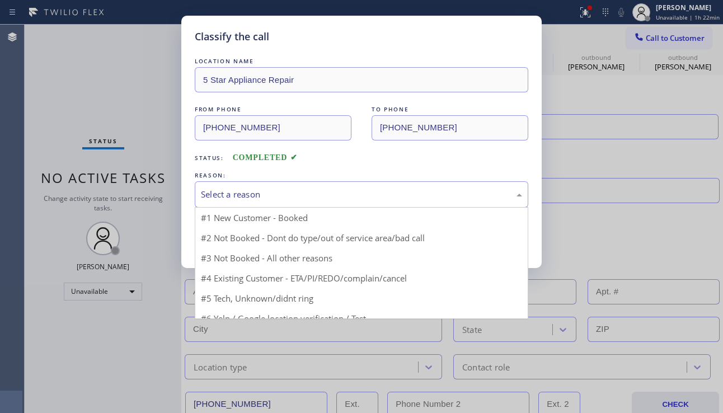
click at [235, 192] on div "Select a reason" at bounding box center [361, 194] width 321 height 13
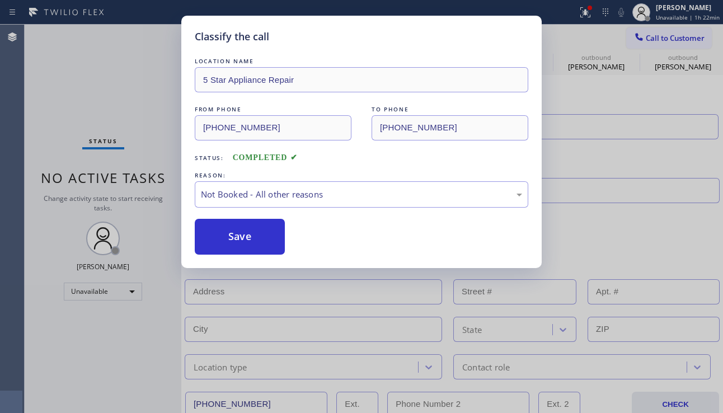
click at [239, 234] on button "Save" at bounding box center [240, 237] width 90 height 36
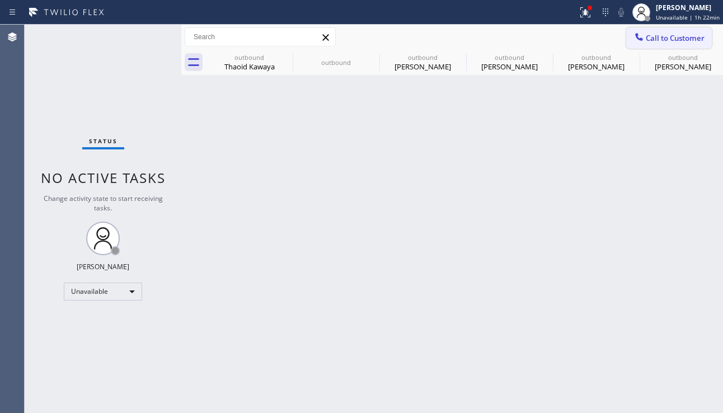
click at [662, 40] on span "Call to Customer" at bounding box center [674, 38] width 59 height 10
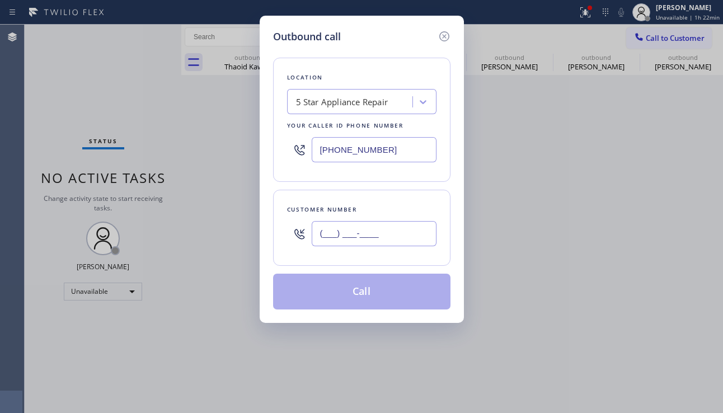
click at [389, 234] on input "(___) ___-____" at bounding box center [374, 233] width 125 height 25
paste input "510) 869-3666"
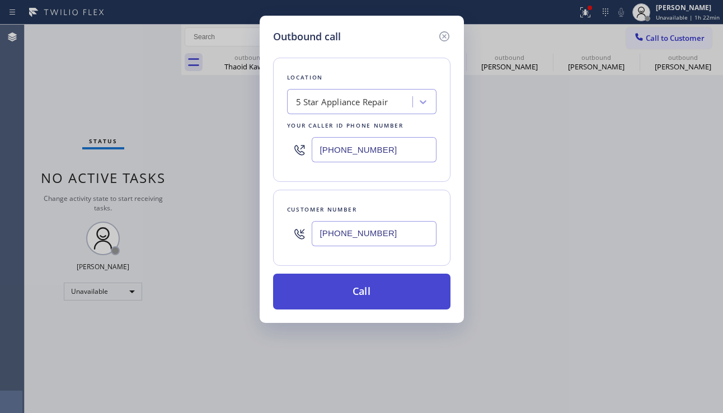
type input "[PHONE_NUMBER]"
click at [383, 295] on button "Call" at bounding box center [361, 292] width 177 height 36
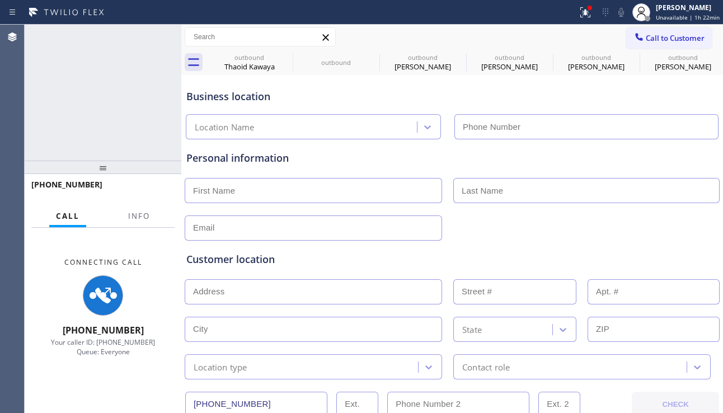
type input "[PHONE_NUMBER]"
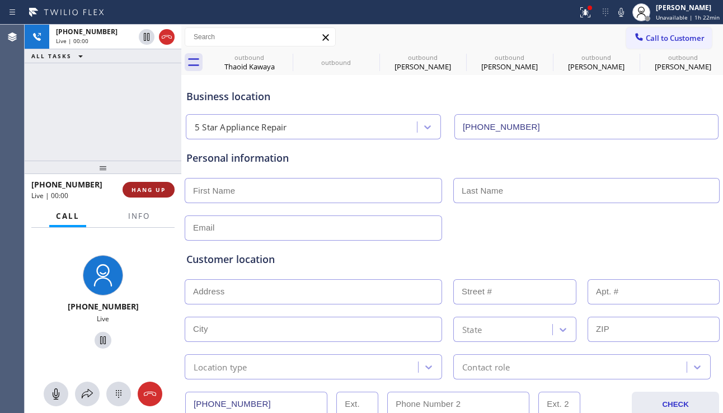
click at [143, 190] on span "HANG UP" at bounding box center [148, 190] width 34 height 8
click at [145, 189] on span "HANG UP" at bounding box center [148, 190] width 34 height 8
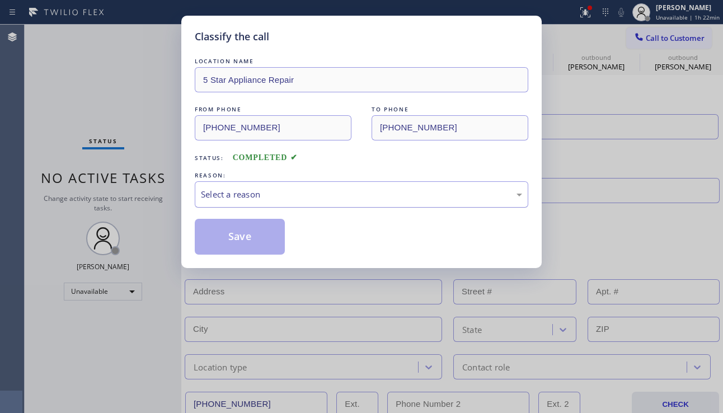
click at [216, 194] on div "Select a reason" at bounding box center [361, 194] width 321 height 13
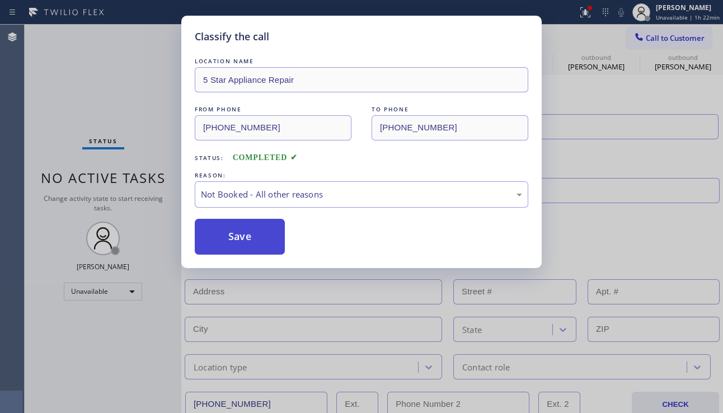
click at [215, 228] on button "Save" at bounding box center [240, 237] width 90 height 36
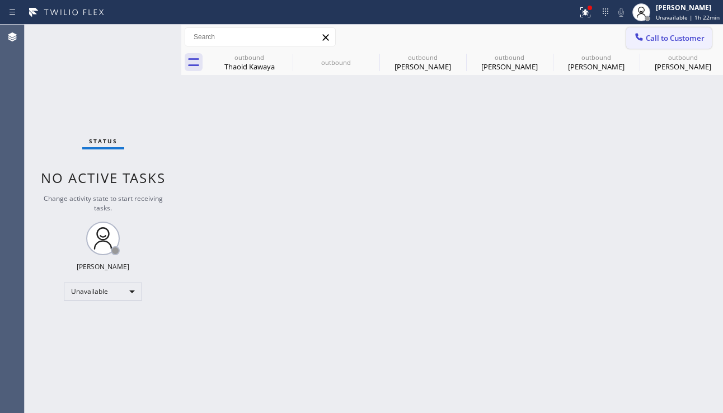
click at [658, 37] on span "Call to Customer" at bounding box center [674, 38] width 59 height 10
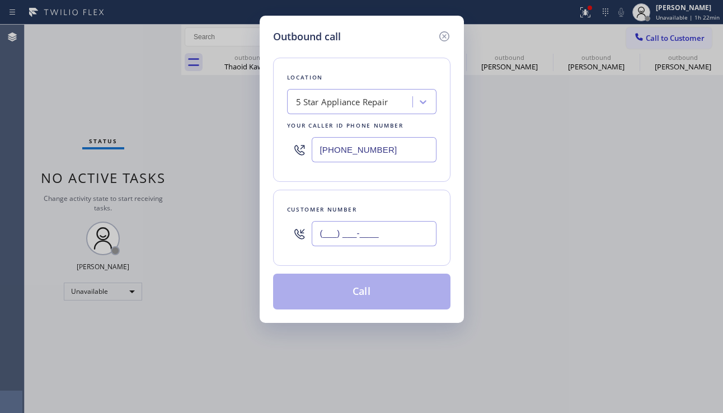
click at [373, 241] on input "(___) ___-____" at bounding box center [374, 233] width 125 height 25
paste input "430) 279-8115"
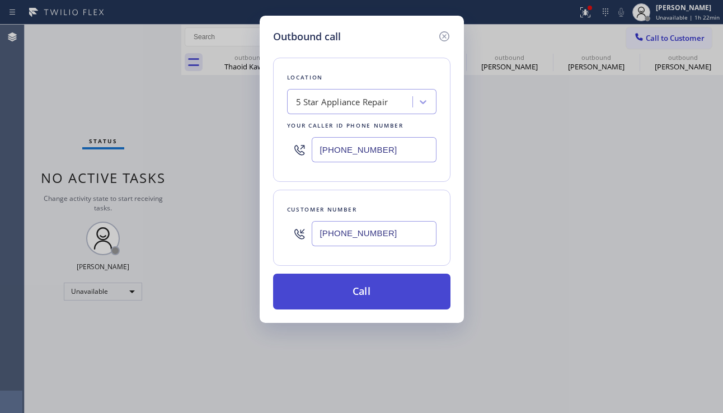
type input "[PHONE_NUMBER]"
click at [347, 293] on button "Call" at bounding box center [361, 292] width 177 height 36
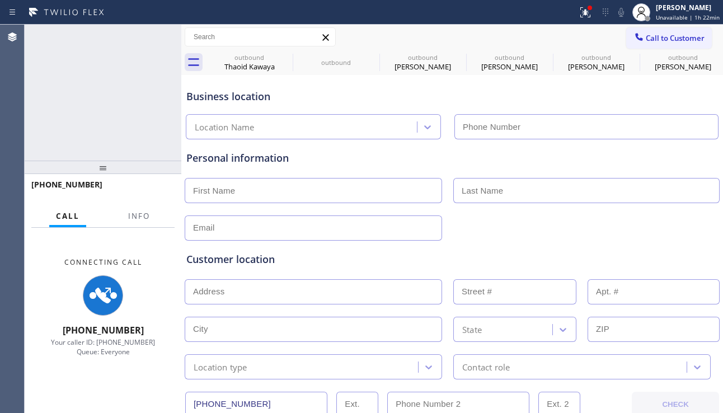
type input "[PHONE_NUMBER]"
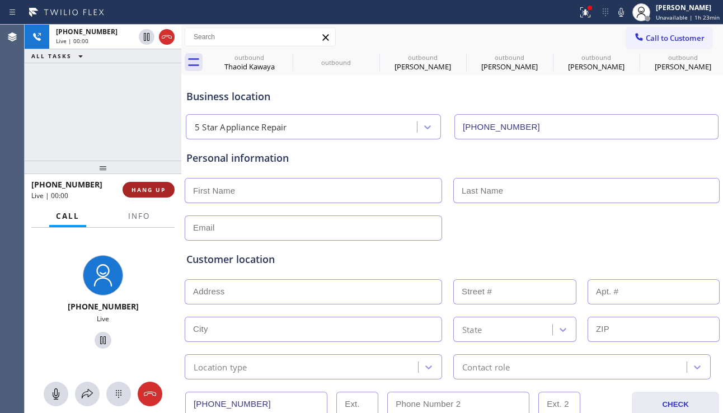
click at [167, 189] on button "HANG UP" at bounding box center [148, 190] width 52 height 16
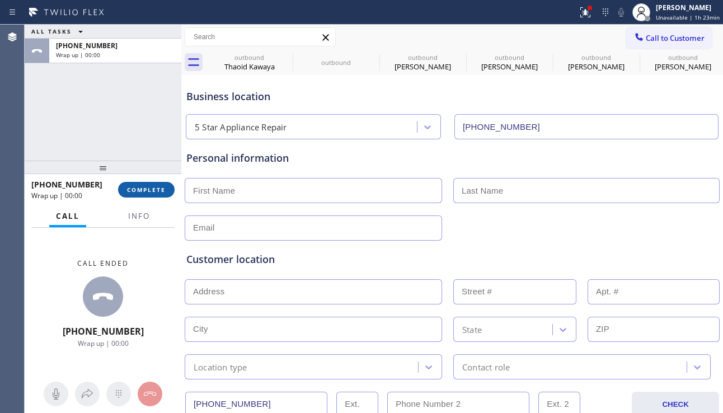
click at [162, 190] on span "COMPLETE" at bounding box center [146, 190] width 39 height 8
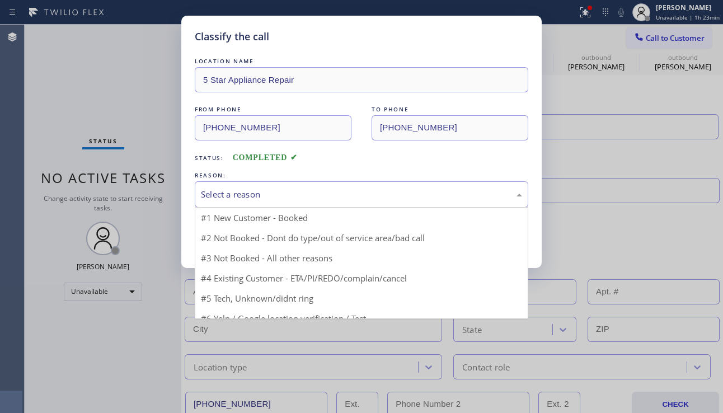
click at [234, 192] on div "Select a reason" at bounding box center [361, 194] width 321 height 13
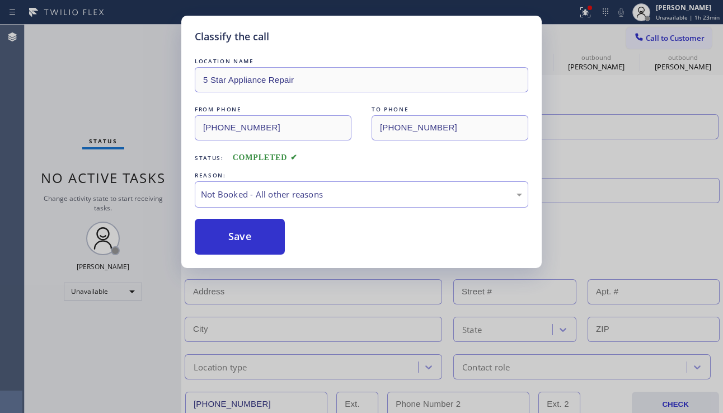
drag, startPoint x: 235, startPoint y: 238, endPoint x: 587, endPoint y: 87, distance: 383.4
click at [235, 238] on button "Save" at bounding box center [240, 237] width 90 height 36
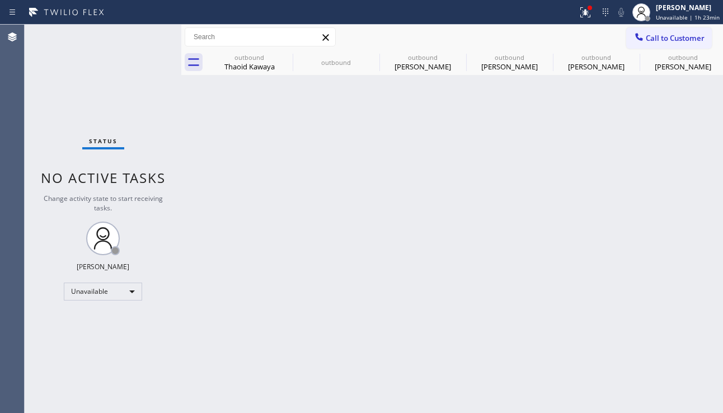
click at [652, 39] on span "Call to Customer" at bounding box center [674, 38] width 59 height 10
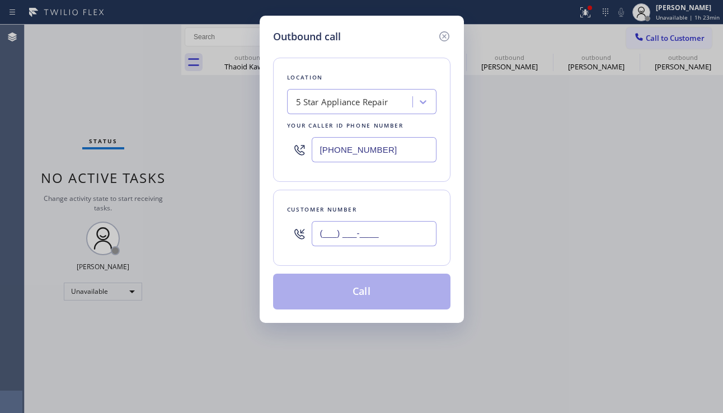
click at [372, 227] on input "(___) ___-____" at bounding box center [374, 233] width 125 height 25
paste input "863) 249-1188"
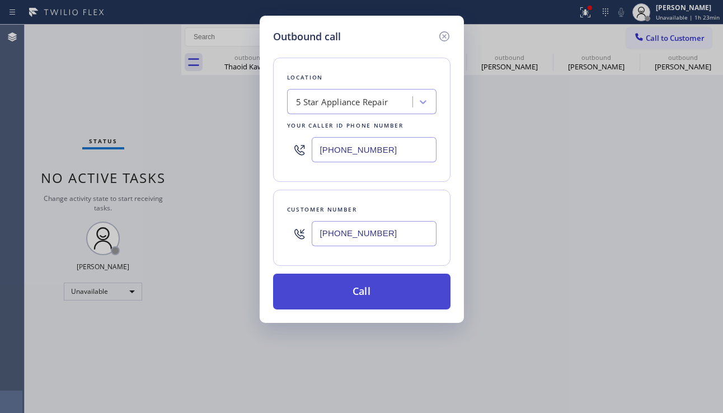
type input "[PHONE_NUMBER]"
click at [348, 291] on button "Call" at bounding box center [361, 292] width 177 height 36
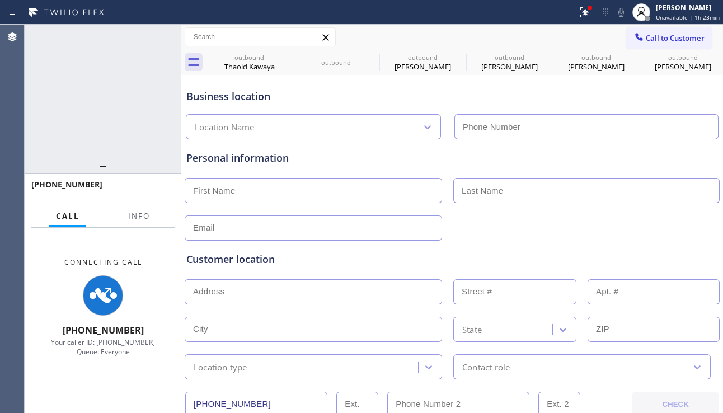
type input "[PHONE_NUMBER]"
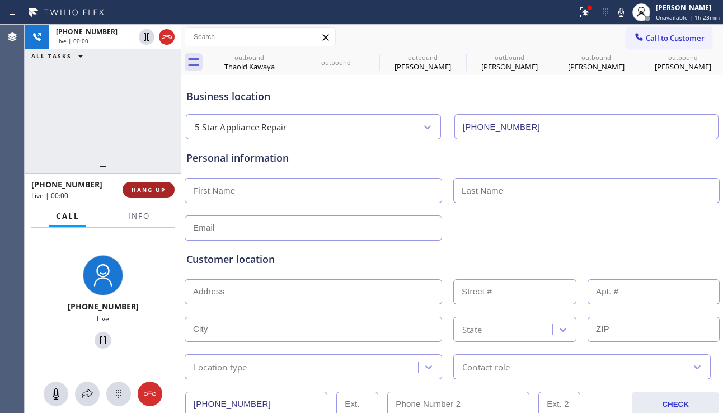
click at [140, 190] on span "HANG UP" at bounding box center [148, 190] width 34 height 8
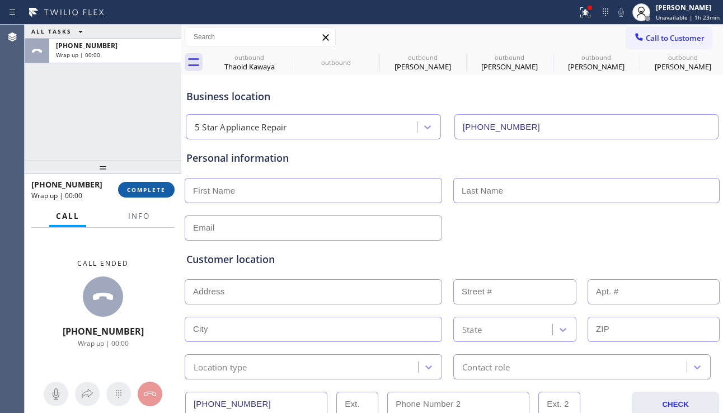
click at [145, 189] on span "COMPLETE" at bounding box center [146, 190] width 39 height 8
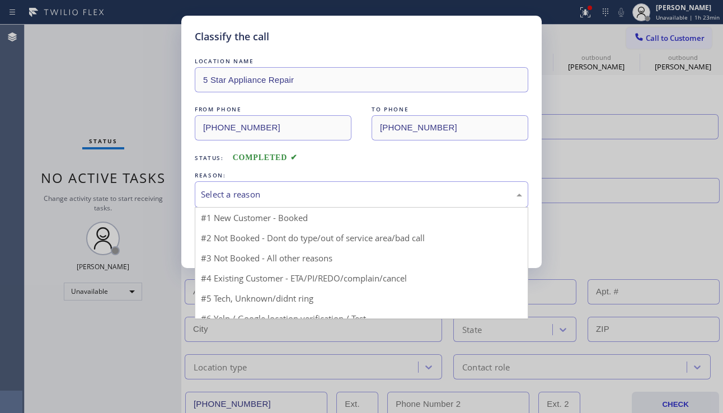
click at [223, 192] on div "Select a reason" at bounding box center [361, 194] width 321 height 13
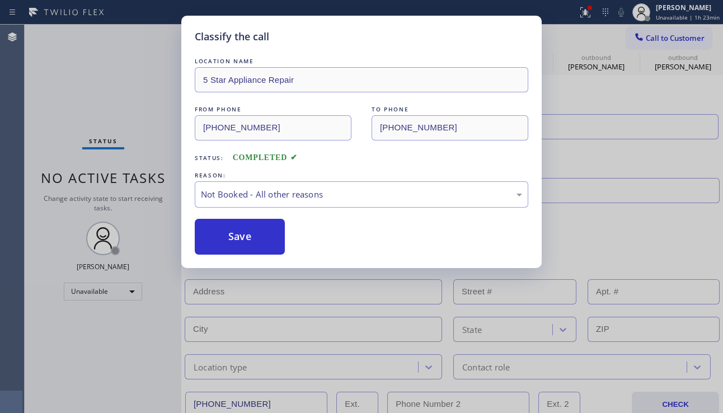
click at [222, 229] on button "Save" at bounding box center [240, 237] width 90 height 36
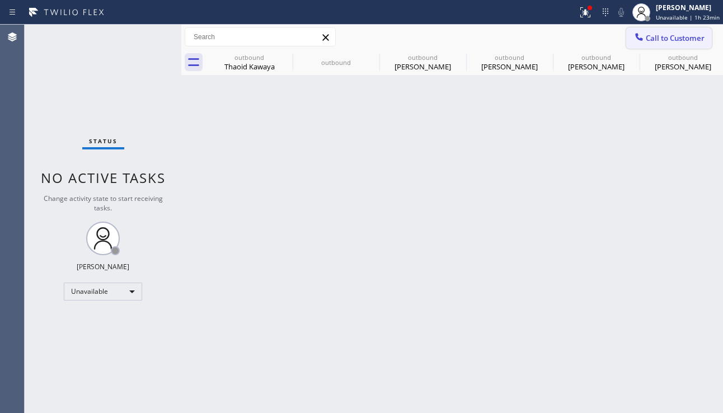
click at [650, 40] on span "Call to Customer" at bounding box center [674, 38] width 59 height 10
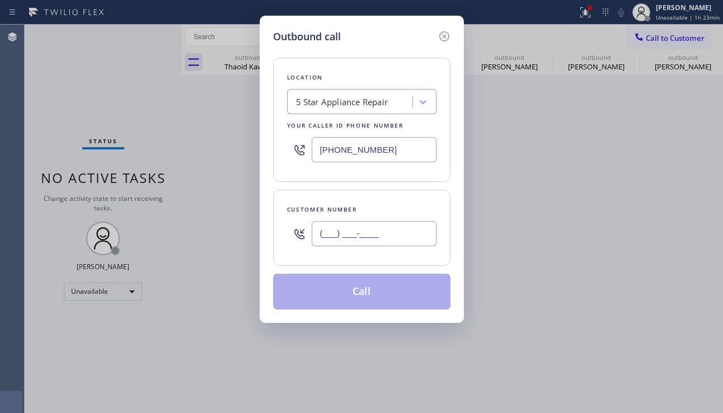
click at [389, 226] on input "(___) ___-____" at bounding box center [374, 233] width 125 height 25
paste input "905) 267-1222"
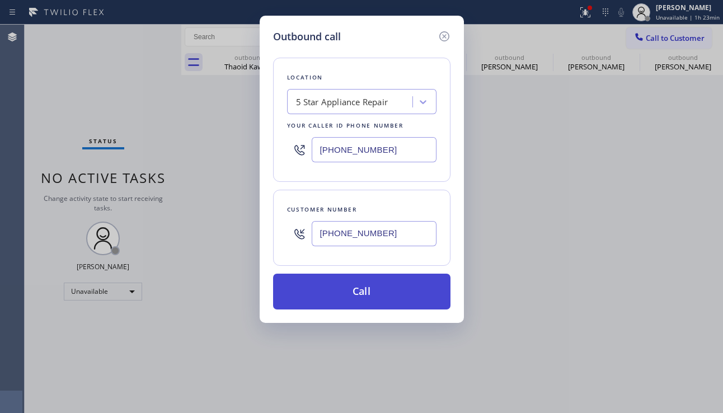
click at [364, 297] on button "Call" at bounding box center [361, 292] width 177 height 36
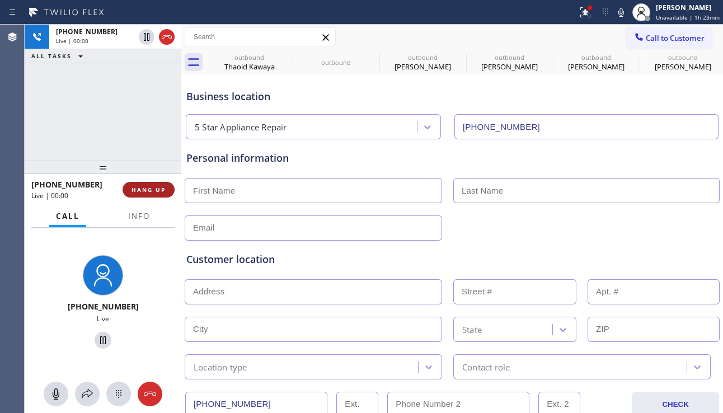
click at [145, 195] on button "HANG UP" at bounding box center [148, 190] width 52 height 16
click at [146, 192] on span "HANG UP" at bounding box center [148, 190] width 34 height 8
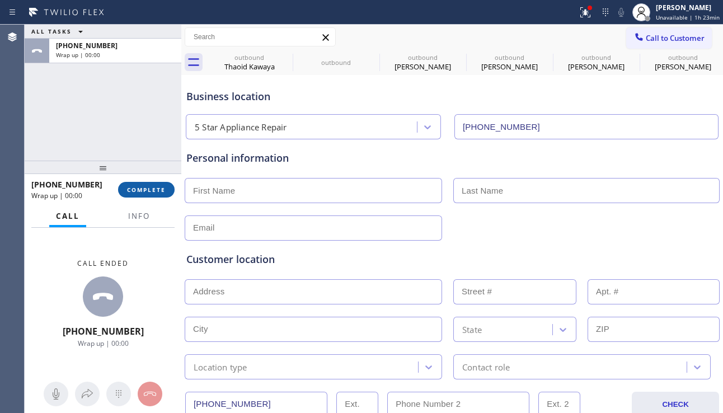
click at [152, 191] on span "COMPLETE" at bounding box center [146, 190] width 39 height 8
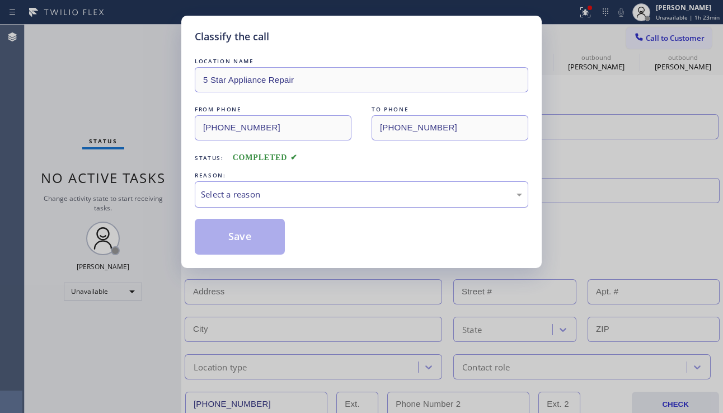
click at [243, 193] on div "Select a reason" at bounding box center [361, 194] width 321 height 13
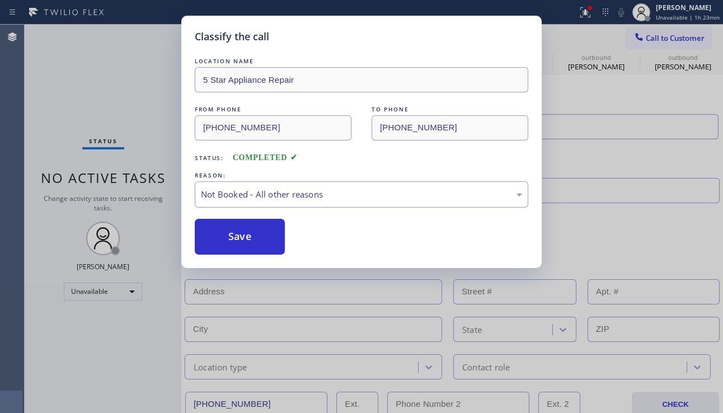
click at [246, 230] on button "Save" at bounding box center [240, 237] width 90 height 36
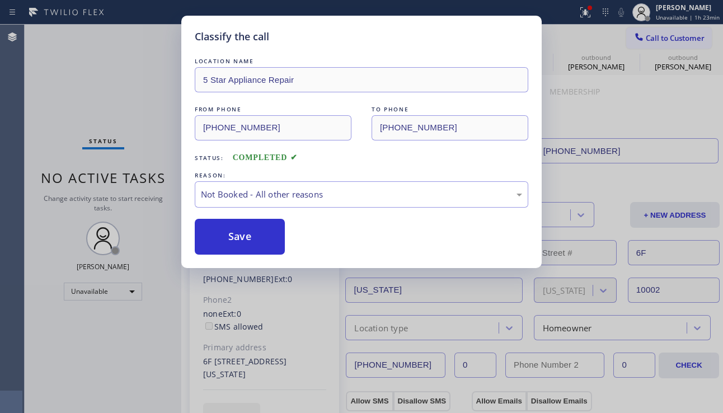
click at [644, 36] on div "Classify the call LOCATION NAME 5 Star Appliance Repair FROM PHONE [PHONE_NUMBE…" at bounding box center [361, 206] width 723 height 413
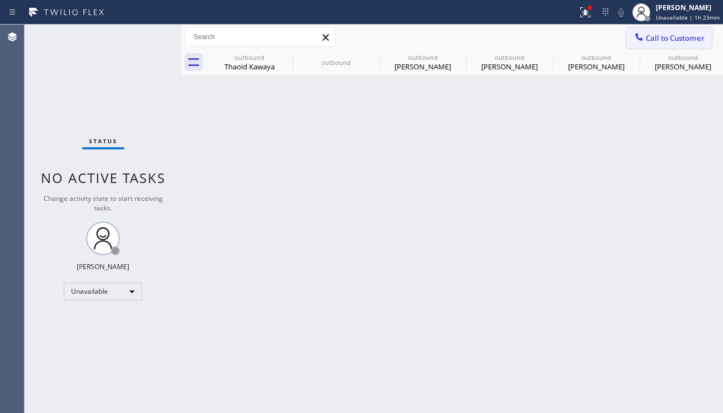
click at [637, 42] on icon at bounding box center [638, 36] width 11 height 11
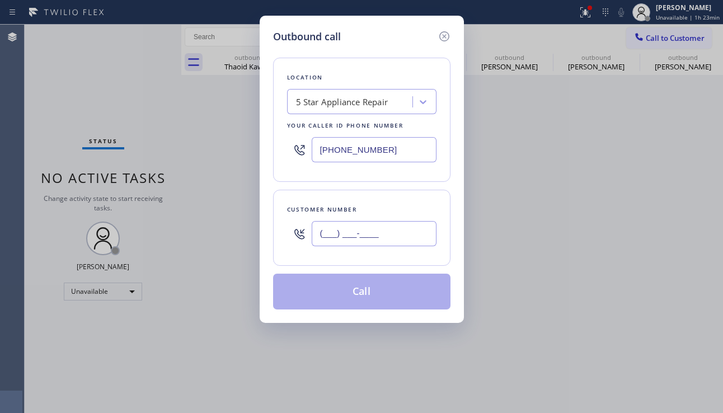
click at [389, 243] on input "(___) ___-____" at bounding box center [374, 233] width 125 height 25
paste input "771) 218-3419"
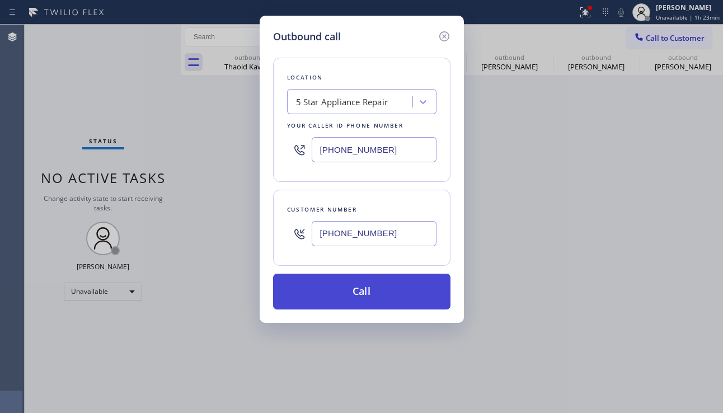
type input "[PHONE_NUMBER]"
click at [365, 289] on button "Call" at bounding box center [361, 292] width 177 height 36
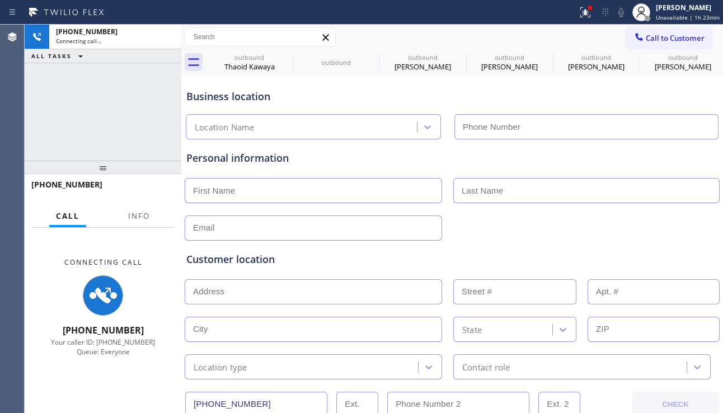
type input "[PHONE_NUMBER]"
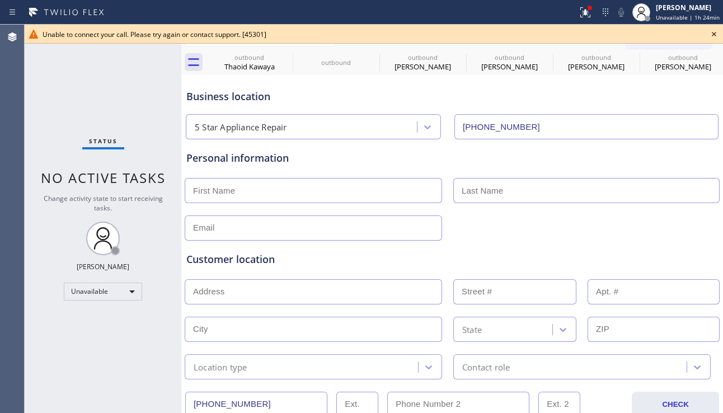
click at [717, 35] on icon at bounding box center [713, 33] width 13 height 13
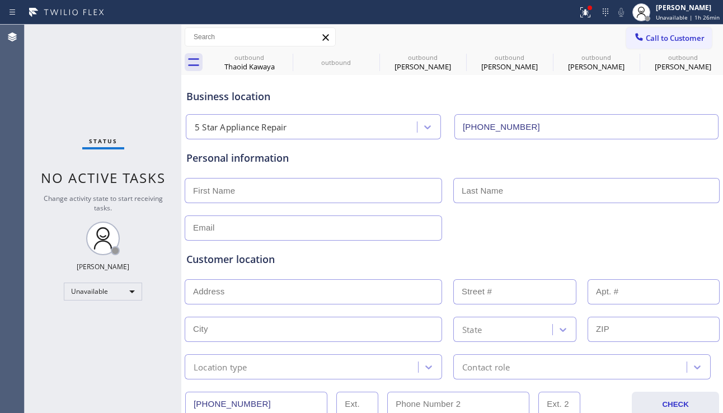
drag, startPoint x: 667, startPoint y: 243, endPoint x: 649, endPoint y: 242, distance: 17.9
click at [667, 243] on div "Customer location >> ADD NEW ADDRESS << + NEW ADDRESS State Location type Conta…" at bounding box center [452, 310] width 536 height 139
click at [286, 54] on icon at bounding box center [285, 56] width 13 height 13
click at [0, 0] on icon at bounding box center [0, 0] width 0 height 0
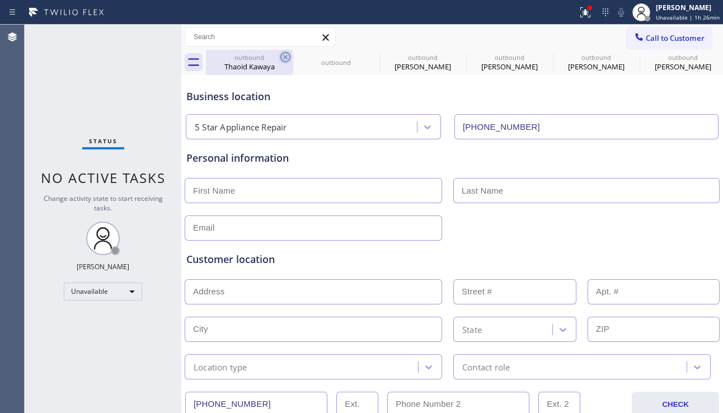
click at [0, 0] on icon at bounding box center [0, 0] width 0 height 0
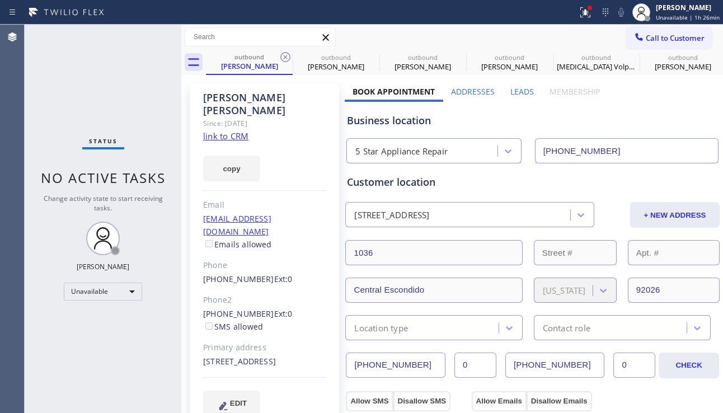
click at [286, 54] on icon at bounding box center [285, 56] width 13 height 13
click at [0, 0] on icon at bounding box center [0, 0] width 0 height 0
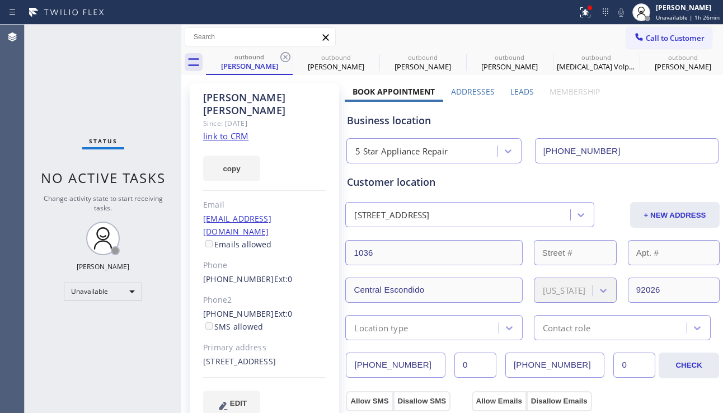
click at [0, 0] on icon at bounding box center [0, 0] width 0 height 0
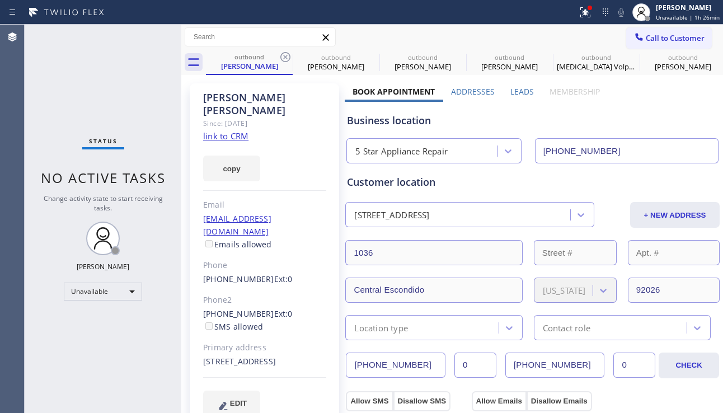
click at [0, 0] on icon at bounding box center [0, 0] width 0 height 0
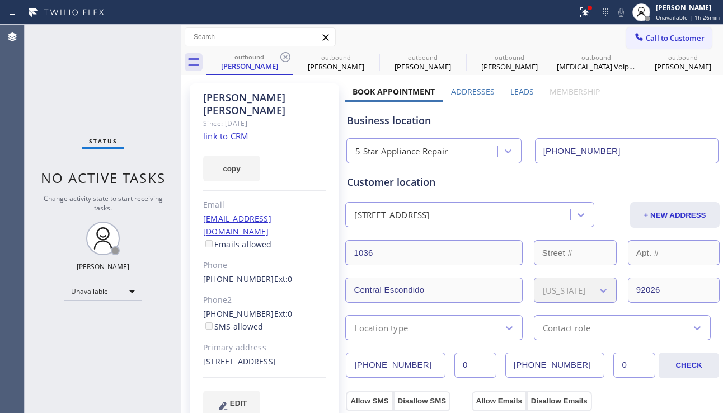
click at [0, 0] on icon at bounding box center [0, 0] width 0 height 0
click at [286, 54] on div "outbound [PERSON_NAME] outbound [PERSON_NAME] outbound [PERSON_NAME] outbound […" at bounding box center [464, 62] width 517 height 25
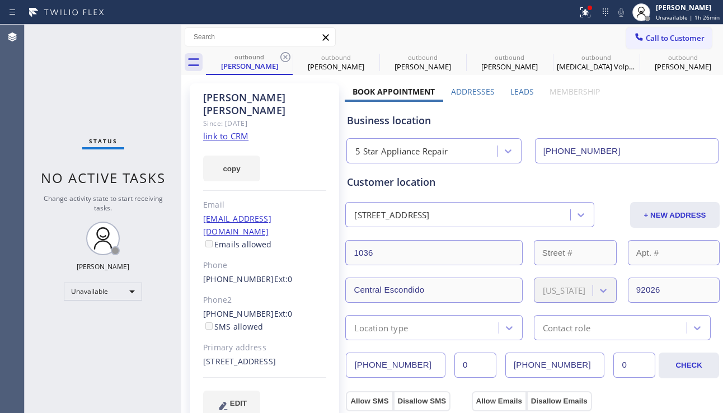
click at [286, 54] on div "outbound [PERSON_NAME] outbound [PERSON_NAME] outbound [PERSON_NAME] outbound […" at bounding box center [464, 62] width 517 height 25
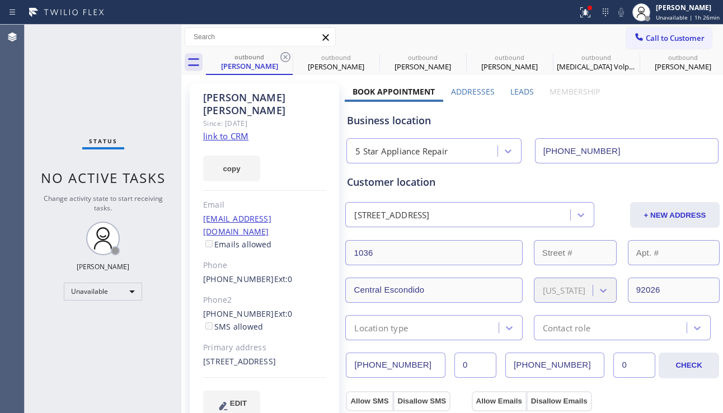
click at [286, 54] on div "outbound [PERSON_NAME] outbound [PERSON_NAME] outbound [PERSON_NAME] outbound […" at bounding box center [464, 62] width 517 height 25
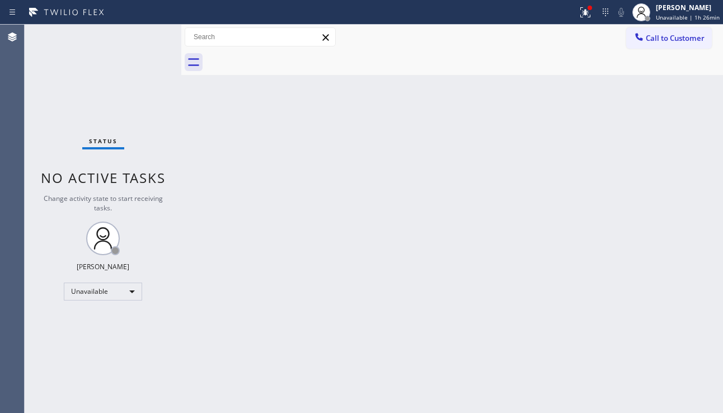
click at [286, 54] on div at bounding box center [464, 62] width 517 height 25
click at [580, 7] on icon at bounding box center [583, 11] width 7 height 8
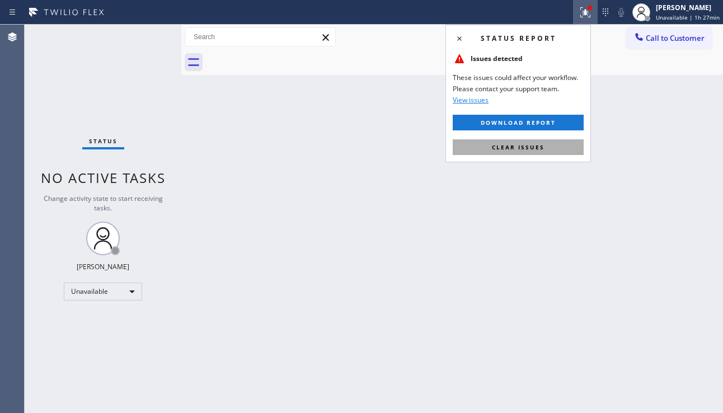
click at [485, 145] on button "Clear issues" at bounding box center [517, 147] width 131 height 16
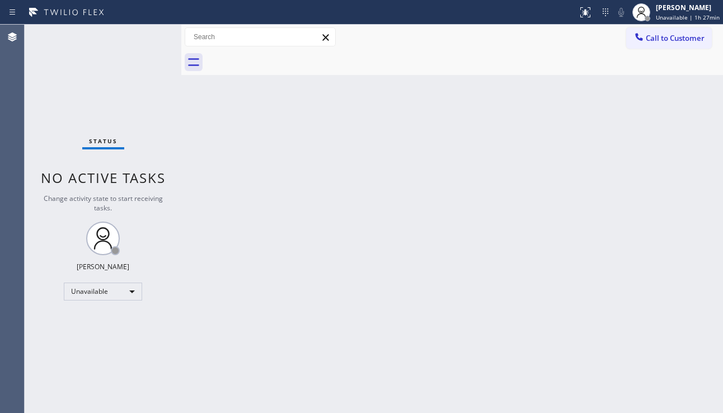
click at [663, 269] on div "Back to Dashboard Change Sender ID Customers Technicians Select a contact Outbo…" at bounding box center [451, 219] width 541 height 388
click at [124, 290] on div "Unavailable" at bounding box center [103, 291] width 78 height 18
click at [300, 378] on div at bounding box center [361, 206] width 723 height 413
click at [678, 234] on div "Back to Dashboard Change Sender ID Customers Technicians Select a contact Outbo…" at bounding box center [451, 219] width 541 height 388
click at [658, 41] on span "Call to Customer" at bounding box center [674, 38] width 59 height 10
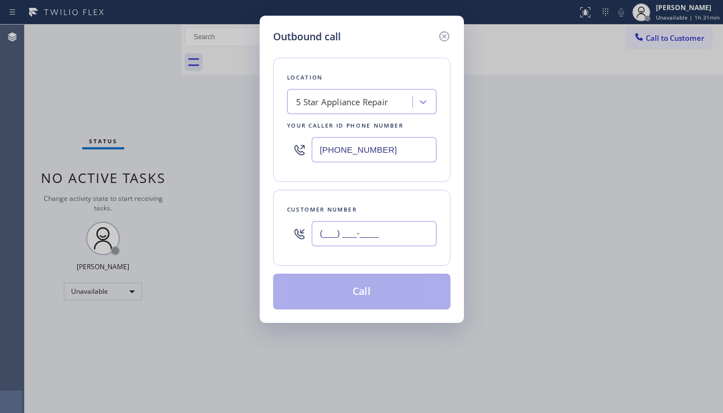
click at [346, 224] on input "(___) ___-____" at bounding box center [374, 233] width 125 height 25
paste input "206) 930-3968"
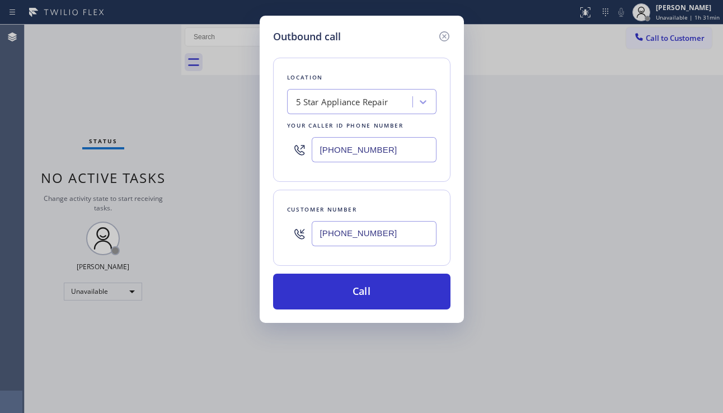
type input "[PHONE_NUMBER]"
click at [663, 270] on div "Outbound call Location 5 Star Appliance Repair Your caller id phone number [PHO…" at bounding box center [361, 206] width 723 height 413
click at [674, 283] on div "Outbound call Location 5 Star Appliance Repair Your caller id phone number [PHO…" at bounding box center [361, 206] width 723 height 413
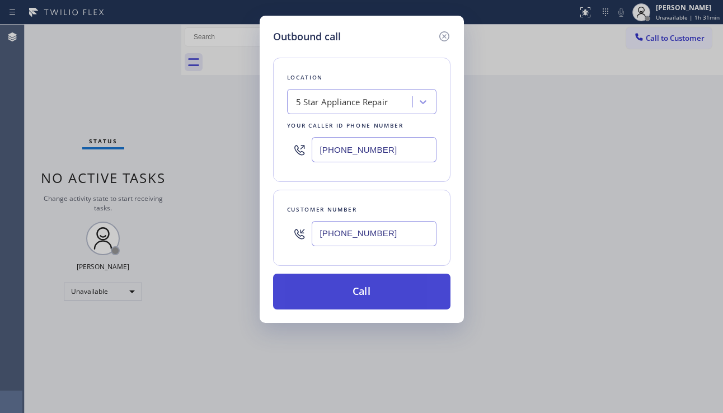
click at [363, 295] on button "Call" at bounding box center [361, 292] width 177 height 36
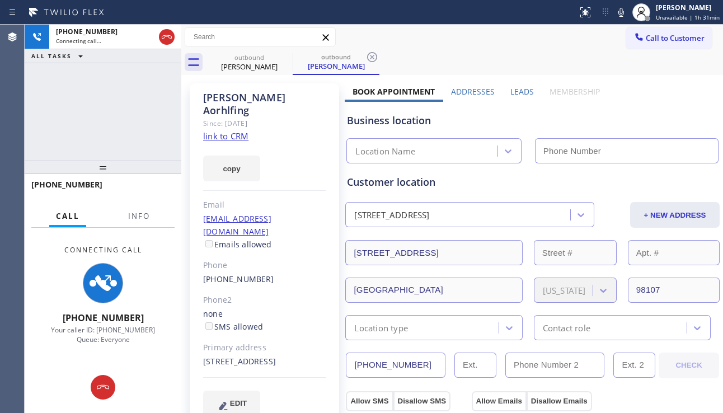
type input "[PHONE_NUMBER]"
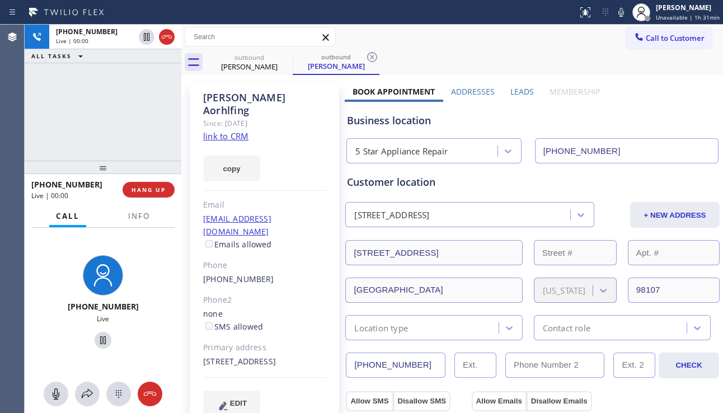
click at [684, 99] on div "Business location 5 Star Appliance Repair [PHONE_NUMBER]" at bounding box center [532, 130] width 375 height 66
click at [147, 191] on span "HANG UP" at bounding box center [148, 190] width 34 height 8
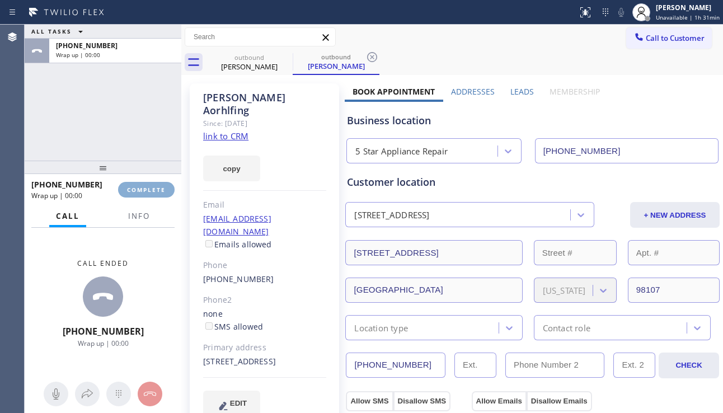
click at [147, 191] on span "COMPLETE" at bounding box center [146, 190] width 39 height 8
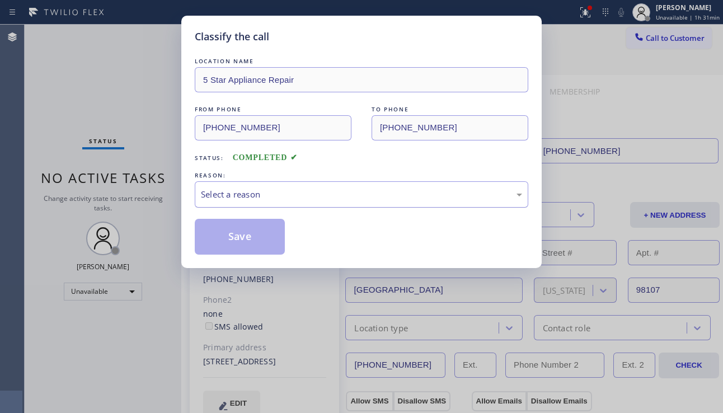
click at [270, 199] on div "Select a reason" at bounding box center [361, 194] width 321 height 13
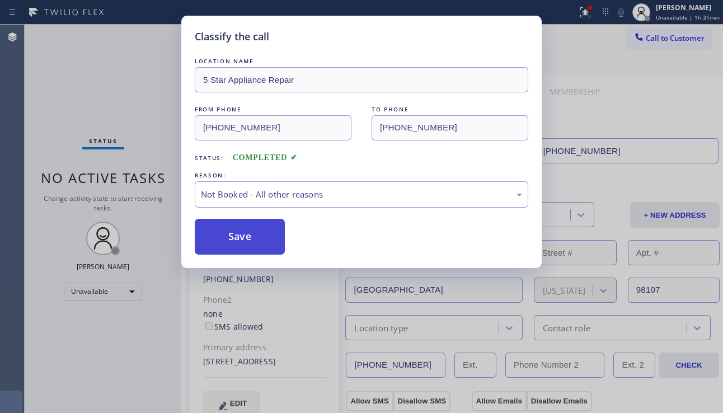
click at [242, 239] on button "Save" at bounding box center [240, 237] width 90 height 36
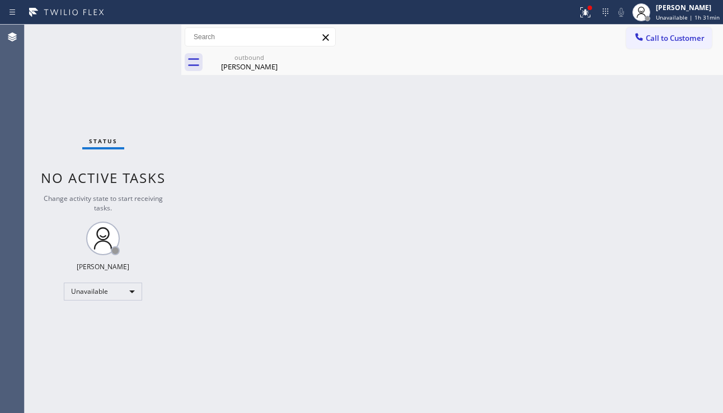
click at [683, 347] on div "Back to Dashboard Change Sender ID Customers Technicians Select a contact Outbo…" at bounding box center [451, 219] width 541 height 388
click at [660, 37] on span "Call to Customer" at bounding box center [674, 38] width 59 height 10
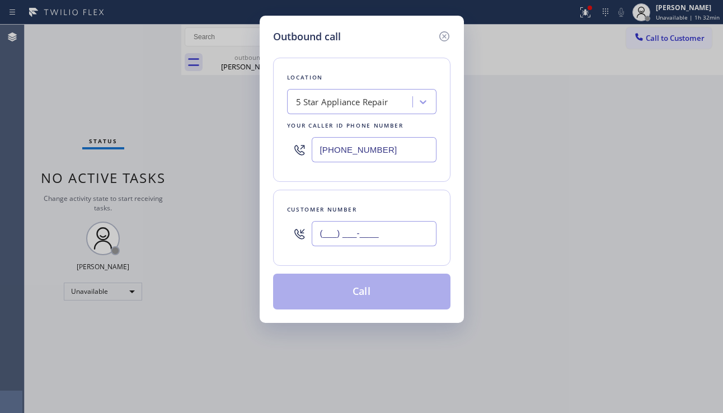
click at [342, 233] on input "(___) ___-____" at bounding box center [374, 233] width 125 height 25
paste input "424) 278-0087"
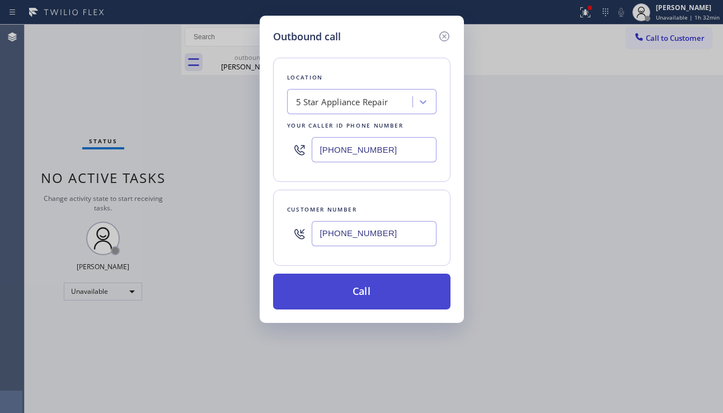
type input "[PHONE_NUMBER]"
click at [353, 298] on button "Call" at bounding box center [361, 292] width 177 height 36
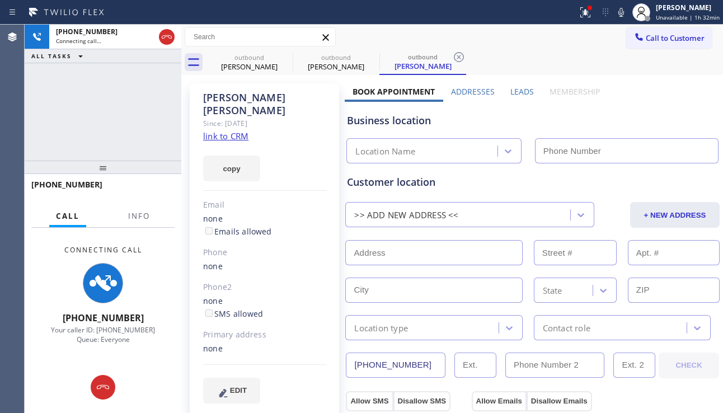
type input "[PHONE_NUMBER]"
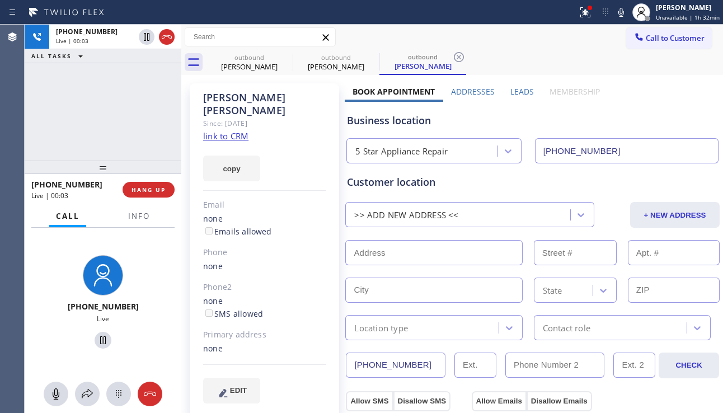
click at [521, 90] on label "Leads" at bounding box center [521, 91] width 23 height 11
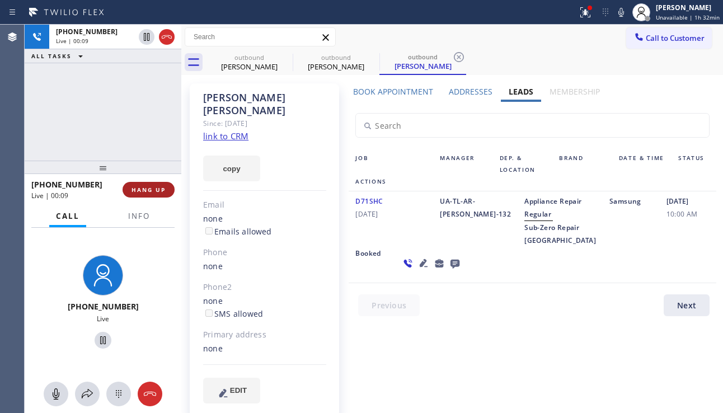
click at [150, 192] on span "HANG UP" at bounding box center [148, 190] width 34 height 8
click at [149, 192] on span "HANG UP" at bounding box center [148, 190] width 34 height 8
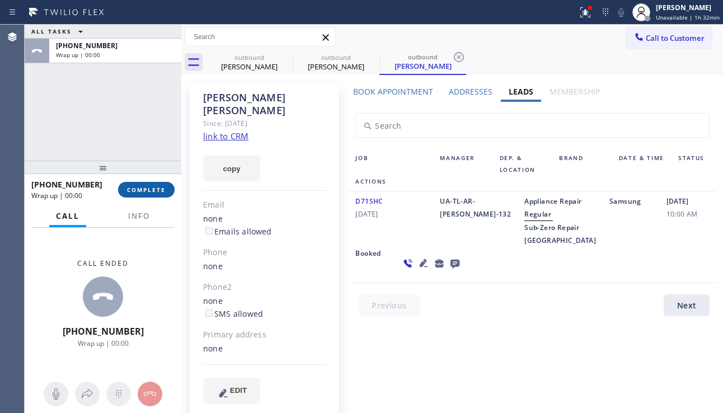
click at [149, 192] on span "COMPLETE" at bounding box center [146, 190] width 39 height 8
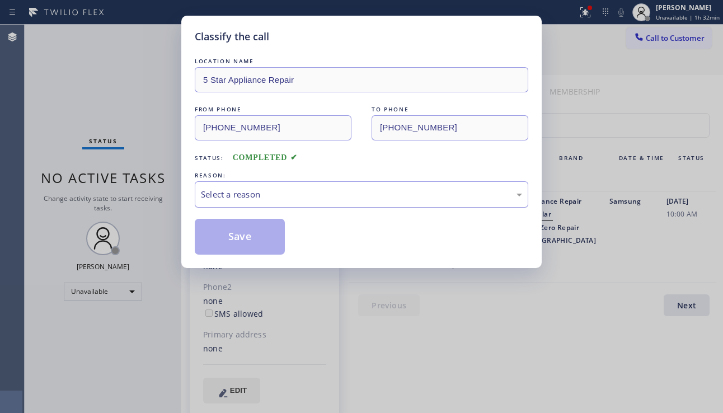
click at [260, 195] on div "Select a reason" at bounding box center [361, 194] width 321 height 13
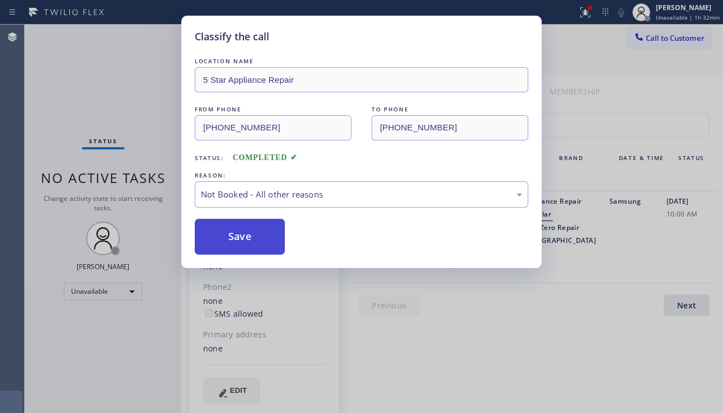
click at [239, 239] on button "Save" at bounding box center [240, 237] width 90 height 36
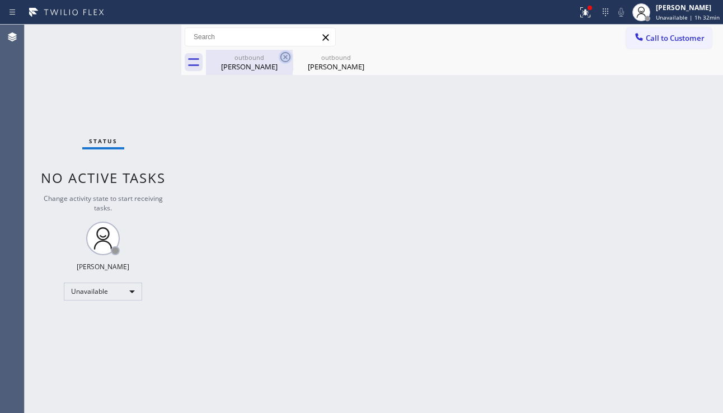
click at [285, 56] on icon at bounding box center [285, 57] width 10 height 10
click at [0, 0] on icon at bounding box center [0, 0] width 0 height 0
click at [285, 56] on div at bounding box center [464, 62] width 517 height 25
click at [670, 44] on button "Call to Customer" at bounding box center [669, 37] width 86 height 21
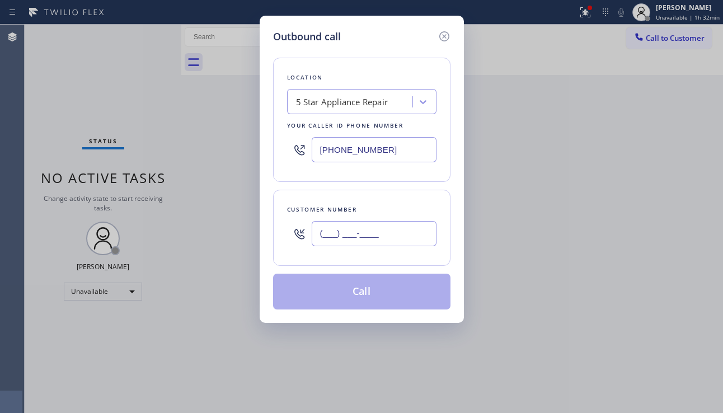
click at [373, 235] on input "(___) ___-____" at bounding box center [374, 233] width 125 height 25
paste input "778) 655-8719"
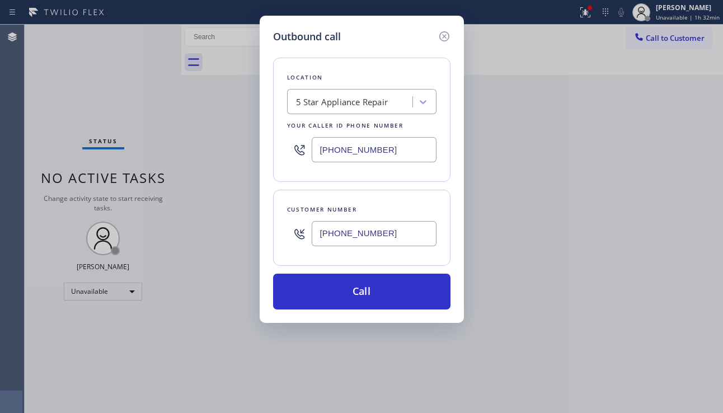
type input "[PHONE_NUMBER]"
drag, startPoint x: 390, startPoint y: 150, endPoint x: 312, endPoint y: 151, distance: 77.7
click at [312, 151] on input "[PHONE_NUMBER]" at bounding box center [374, 149] width 125 height 25
paste input "213) 895-4875"
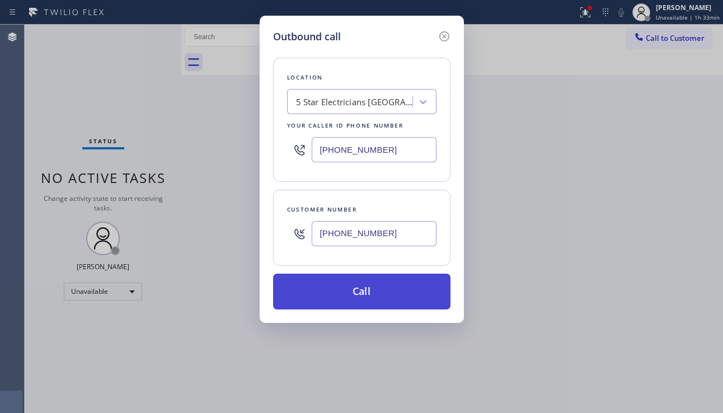
type input "[PHONE_NUMBER]"
click at [352, 288] on button "Call" at bounding box center [361, 292] width 177 height 36
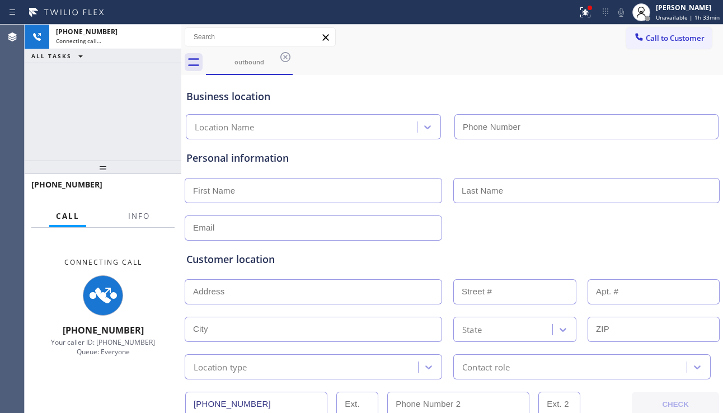
type input "[PHONE_NUMBER]"
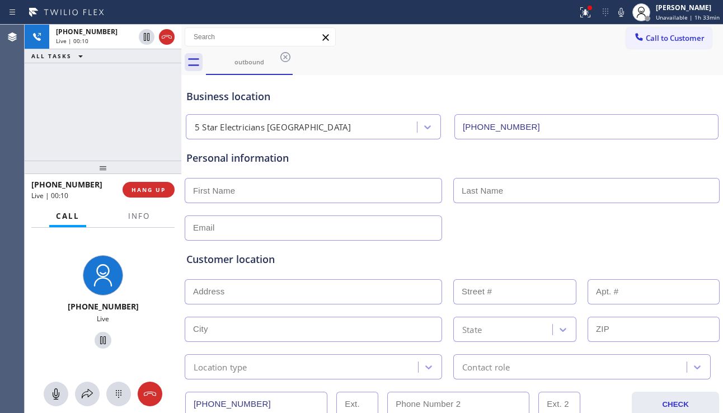
click at [642, 248] on div "Customer location >> ADD NEW ADDRESS << + NEW ADDRESS State Location type Conta…" at bounding box center [452, 310] width 536 height 139
click at [343, 248] on div "Customer location >> ADD NEW ADDRESS << + NEW ADDRESS State Location type Conta…" at bounding box center [452, 310] width 536 height 139
click at [281, 258] on div "Customer location" at bounding box center [451, 259] width 531 height 15
click at [266, 261] on div "Customer location" at bounding box center [451, 259] width 531 height 15
click at [262, 262] on div "Customer location" at bounding box center [451, 259] width 531 height 15
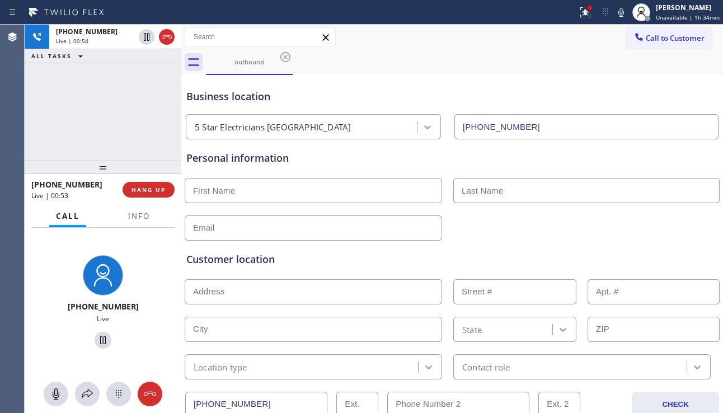
click at [255, 262] on div "Customer location" at bounding box center [451, 259] width 531 height 15
click at [247, 262] on div "Customer location" at bounding box center [451, 259] width 531 height 15
click at [237, 263] on div "Customer location" at bounding box center [451, 259] width 531 height 15
click at [243, 263] on div "Customer location" at bounding box center [451, 259] width 531 height 15
click at [257, 261] on div "Customer location" at bounding box center [451, 259] width 531 height 15
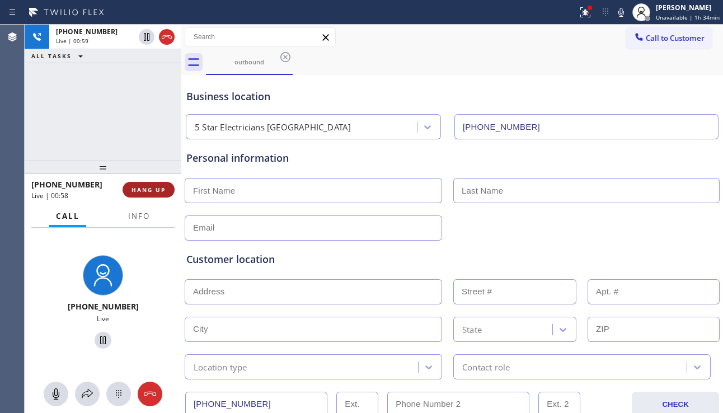
click at [157, 194] on button "HANG UP" at bounding box center [148, 190] width 52 height 16
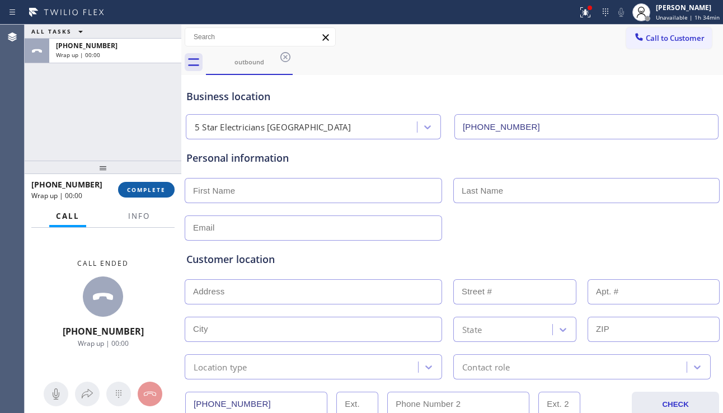
click at [159, 196] on button "COMPLETE" at bounding box center [146, 190] width 56 height 16
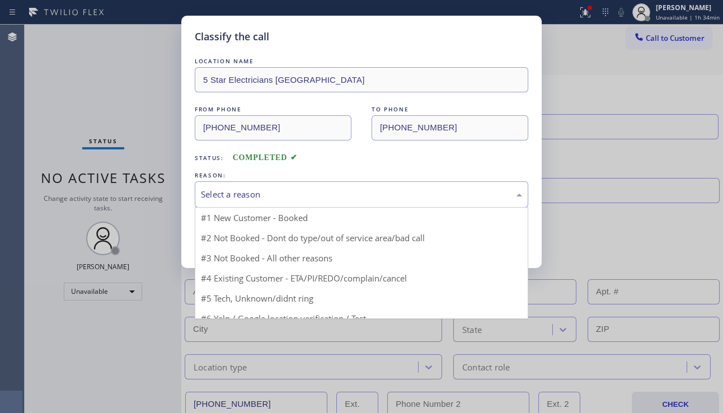
click at [288, 197] on div "Select a reason" at bounding box center [361, 194] width 321 height 13
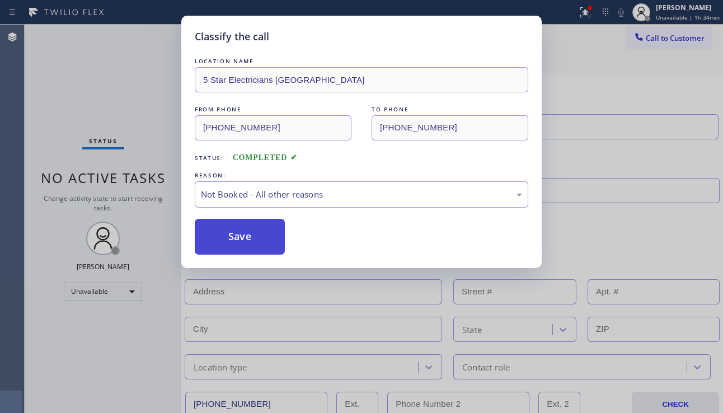
click at [241, 237] on button "Save" at bounding box center [240, 237] width 90 height 36
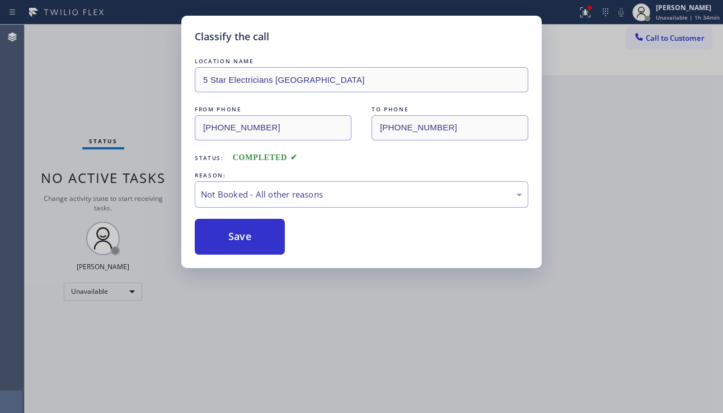
click at [0, 227] on div "Agent Desktop Classify the call LOCATION NAME 5 Star Appliance Repair FROM PHON…" at bounding box center [361, 219] width 723 height 388
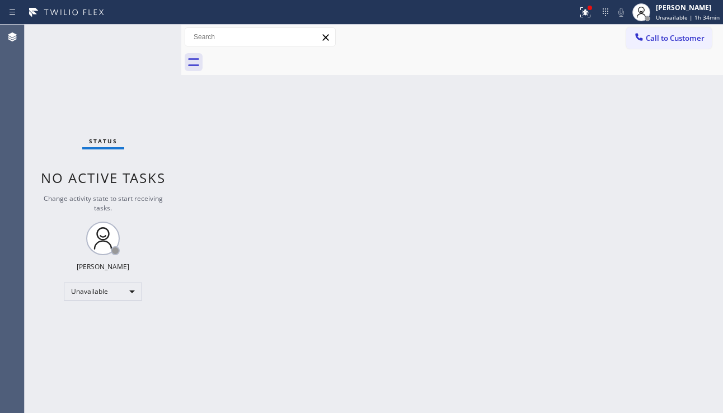
drag, startPoint x: 392, startPoint y: 262, endPoint x: 379, endPoint y: 276, distance: 19.0
click at [390, 262] on div "Back to Dashboard Change Sender ID Customers Technicians Select a contact Outbo…" at bounding box center [451, 219] width 541 height 388
click at [649, 298] on div "Back to Dashboard Change Sender ID Customers Technicians Select a contact Outbo…" at bounding box center [451, 219] width 541 height 388
click at [299, 272] on div "Back to Dashboard Change Sender ID Customers Technicians Select a contact Outbo…" at bounding box center [451, 219] width 541 height 388
click at [576, 22] on button at bounding box center [585, 12] width 25 height 25
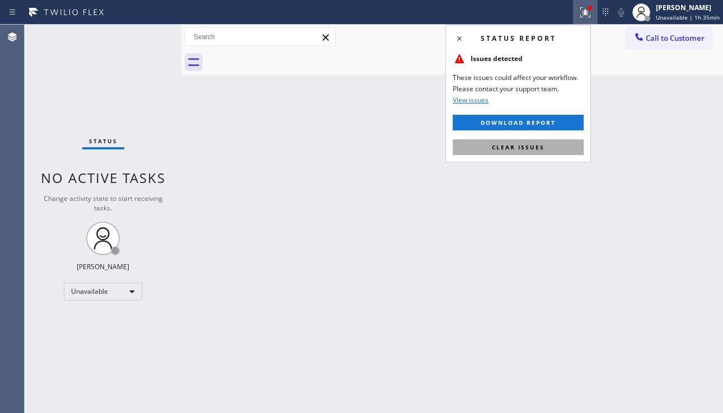
click at [518, 150] on span "Clear issues" at bounding box center [518, 147] width 53 height 8
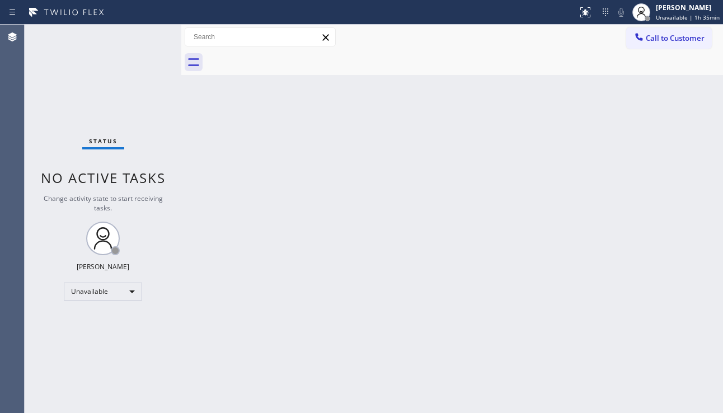
click at [483, 274] on div "Back to Dashboard Change Sender ID Customers Technicians Select a contact Outbo…" at bounding box center [451, 219] width 541 height 388
click at [551, 174] on div "Back to Dashboard Change Sender ID Customers Technicians Select a contact Outbo…" at bounding box center [451, 219] width 541 height 388
click at [696, 308] on div "Back to Dashboard Change Sender ID Customers Technicians Select a contact Outbo…" at bounding box center [451, 219] width 541 height 388
drag, startPoint x: 678, startPoint y: 316, endPoint x: 556, endPoint y: 341, distance: 124.5
click at [678, 316] on div "Back to Dashboard Change Sender ID Customers Technicians Select a contact Outbo…" at bounding box center [451, 219] width 541 height 388
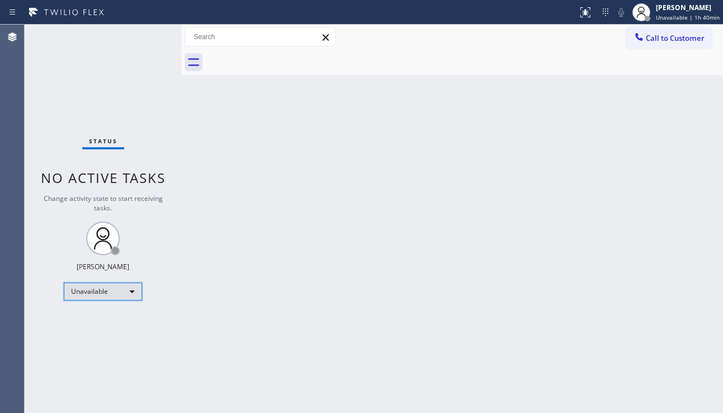
click at [127, 292] on div "Unavailable" at bounding box center [103, 291] width 78 height 18
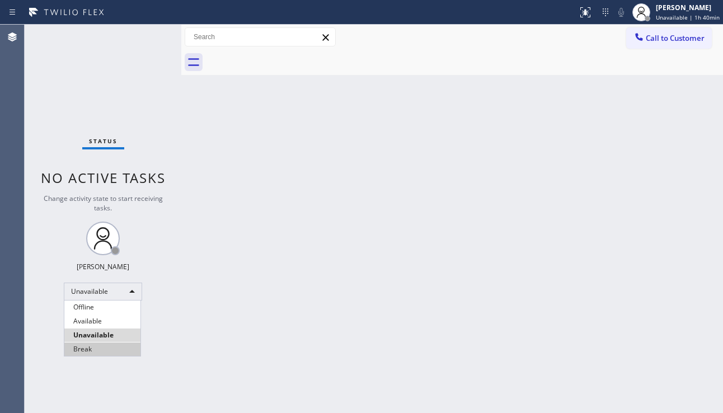
click at [100, 346] on li "Break" at bounding box center [102, 348] width 76 height 13
click at [238, 335] on div "Back to Dashboard Change Sender ID Customers Technicians Select a contact Outbo…" at bounding box center [451, 219] width 541 height 388
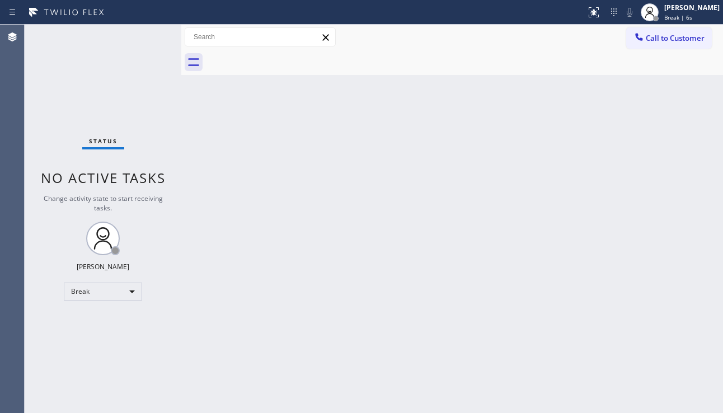
drag, startPoint x: 663, startPoint y: 328, endPoint x: 714, endPoint y: 359, distance: 60.2
click at [663, 327] on div "Back to Dashboard Change Sender ID Customers Technicians Select a contact Outbo…" at bounding box center [451, 219] width 541 height 388
click at [77, 333] on div "Status No active tasks Change activity state to start receiving tasks. [PERSON_…" at bounding box center [103, 219] width 157 height 388
click at [312, 355] on div "Back to Dashboard Change Sender ID Customers Technicians Select a contact Outbo…" at bounding box center [451, 219] width 541 height 388
click at [698, 266] on div "Back to Dashboard Change Sender ID Customers Technicians Select a contact Outbo…" at bounding box center [451, 219] width 541 height 388
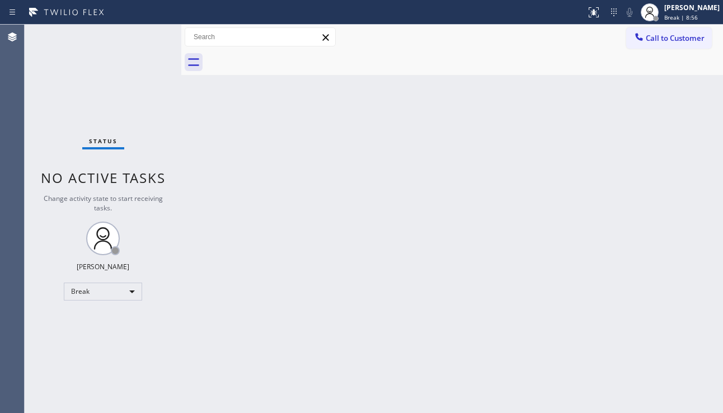
click at [286, 167] on div "Back to Dashboard Change Sender ID Customers Technicians Select a contact Outbo…" at bounding box center [451, 219] width 541 height 388
click at [77, 290] on div "Break" at bounding box center [103, 291] width 78 height 18
click at [89, 333] on li "Unavailable" at bounding box center [102, 334] width 76 height 13
click at [219, 337] on div "Back to Dashboard Change Sender ID Customers Technicians Select a contact Outbo…" at bounding box center [451, 219] width 541 height 388
click at [663, 281] on div "Back to Dashboard Change Sender ID Customers Technicians Select a contact Outbo…" at bounding box center [451, 219] width 541 height 388
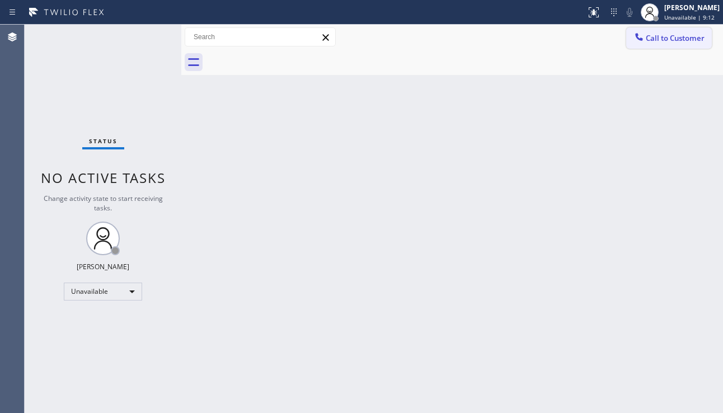
click at [670, 43] on button "Call to Customer" at bounding box center [669, 37] width 86 height 21
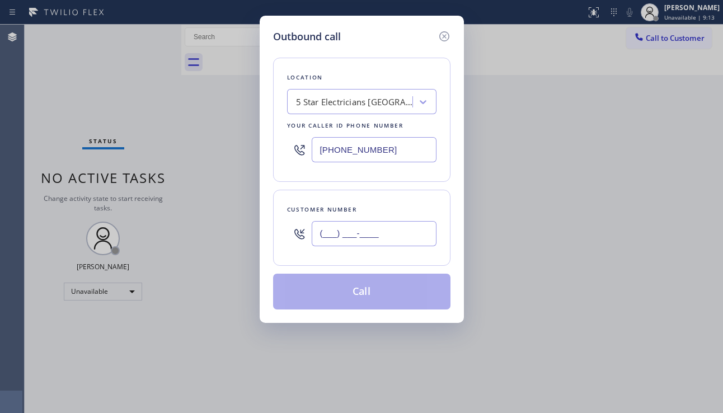
click at [365, 243] on input "(___) ___-____" at bounding box center [374, 233] width 125 height 25
paste input "206) 359-2756"
type input "[PHONE_NUMBER]"
click at [338, 91] on div "5 Star Electricians [GEOGRAPHIC_DATA]" at bounding box center [361, 101] width 149 height 25
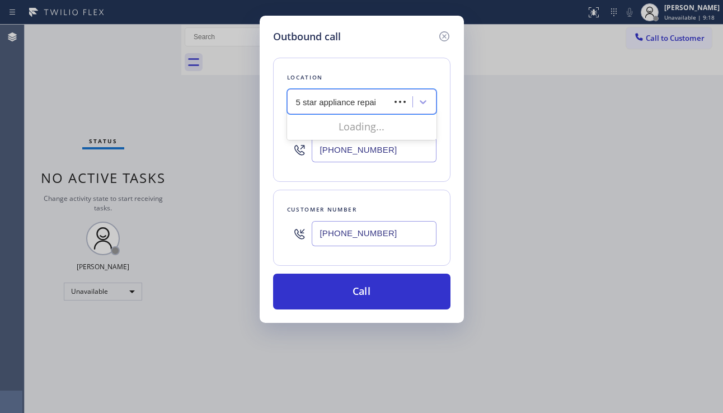
type input "5 star appliance repair"
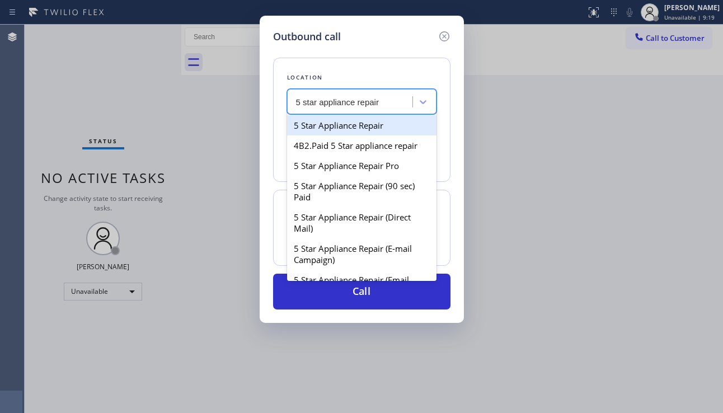
click at [331, 124] on div "5 Star Appliance Repair" at bounding box center [361, 125] width 149 height 20
type input "[PHONE_NUMBER]"
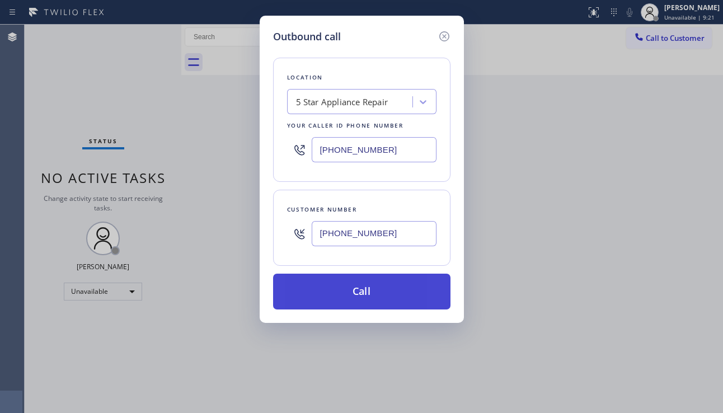
click at [350, 295] on button "Call" at bounding box center [361, 292] width 177 height 36
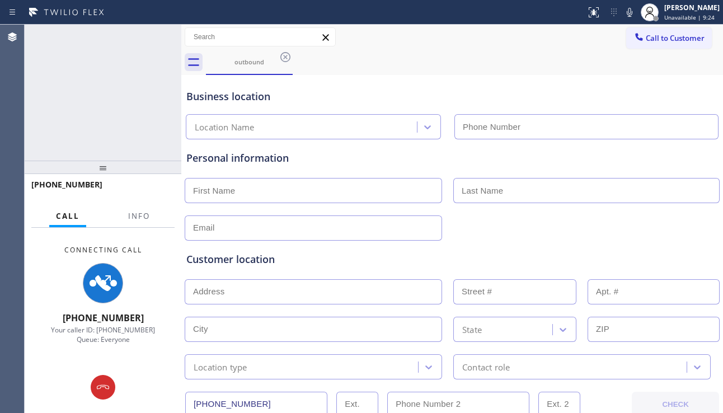
type input "[PHONE_NUMBER]"
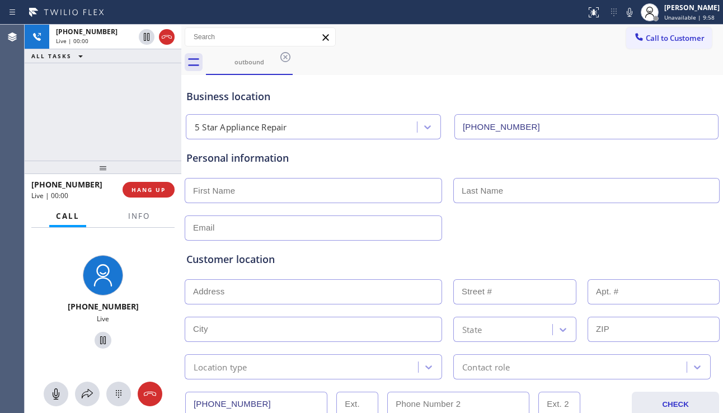
click at [662, 247] on div "Customer location >> ADD NEW ADDRESS << + NEW ADDRESS State Location type Conta…" at bounding box center [452, 310] width 536 height 139
click at [135, 220] on span "Info" at bounding box center [139, 216] width 22 height 10
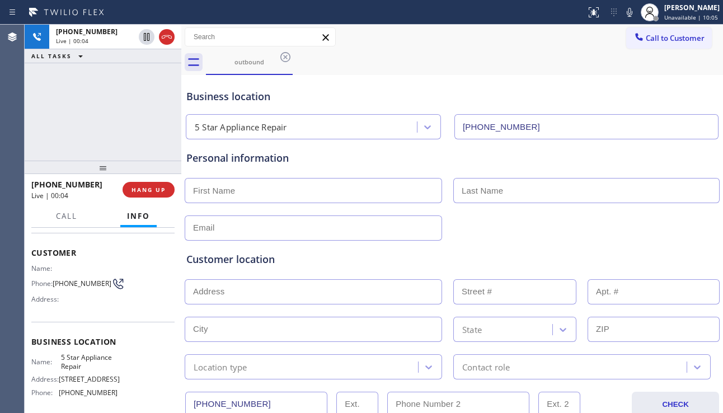
scroll to position [140, 0]
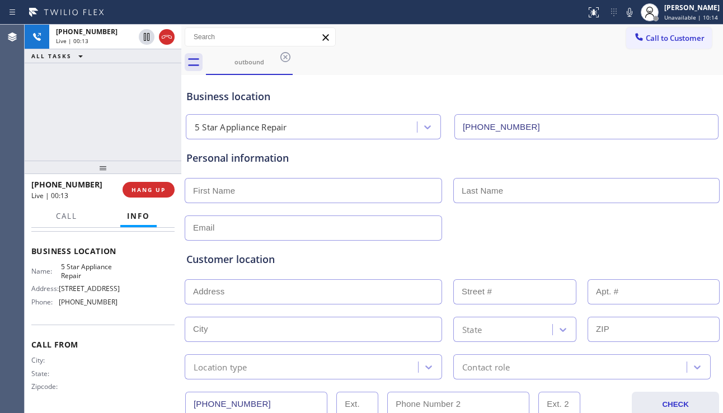
click at [649, 232] on div at bounding box center [451, 226] width 537 height 27
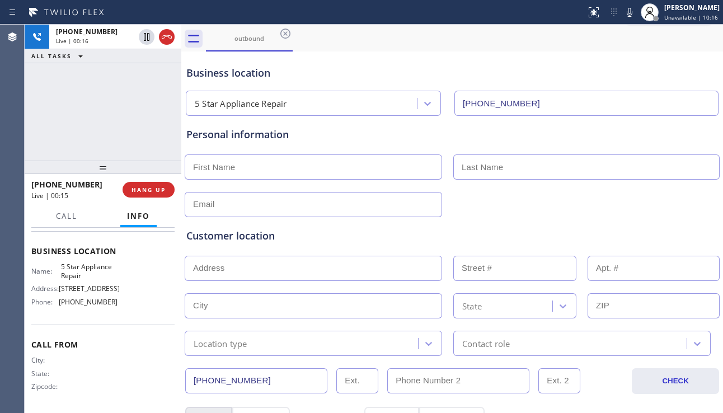
scroll to position [29, 0]
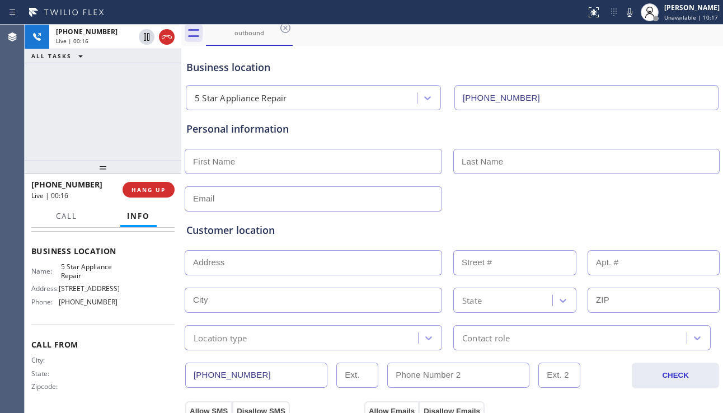
drag, startPoint x: 258, startPoint y: 404, endPoint x: 190, endPoint y: 399, distance: 68.4
click at [661, 220] on div "Customer location >> ADD NEW ADDRESS << + NEW ADDRESS State Location type Conta…" at bounding box center [452, 280] width 536 height 139
click at [134, 188] on span "HANG UP" at bounding box center [148, 190] width 34 height 8
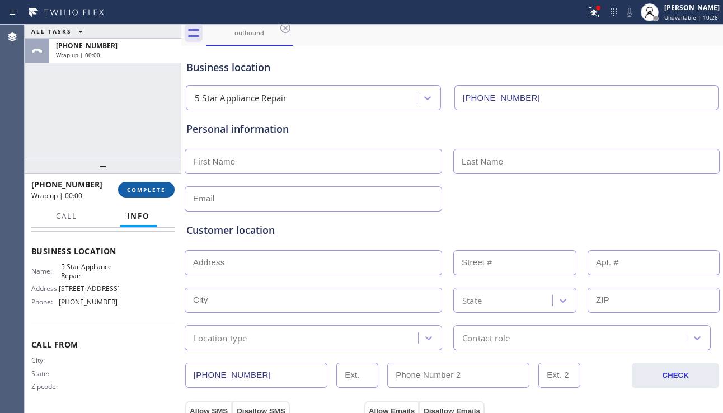
click at [134, 188] on span "COMPLETE" at bounding box center [146, 190] width 39 height 8
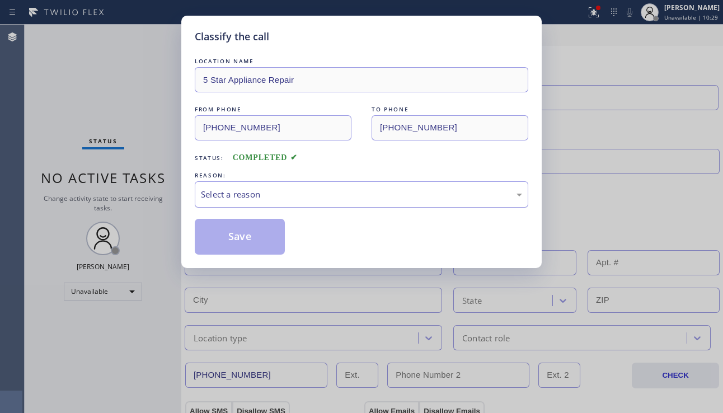
click at [307, 198] on div "Select a reason" at bounding box center [361, 194] width 321 height 13
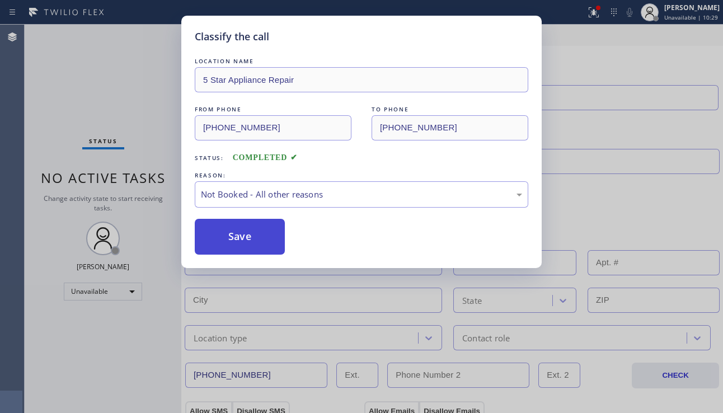
click at [246, 238] on button "Save" at bounding box center [240, 237] width 90 height 36
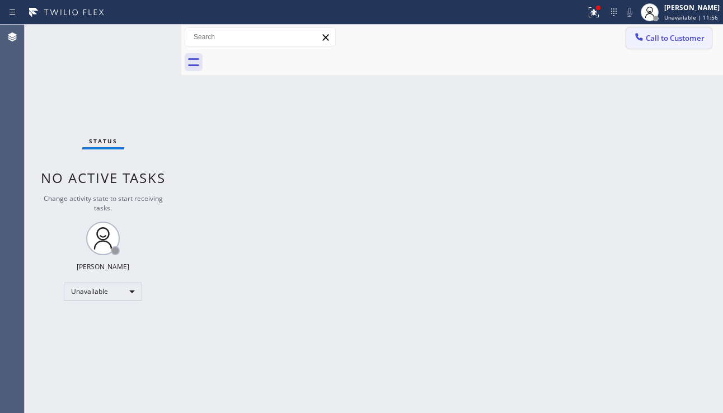
click at [678, 46] on button "Call to Customer" at bounding box center [669, 37] width 86 height 21
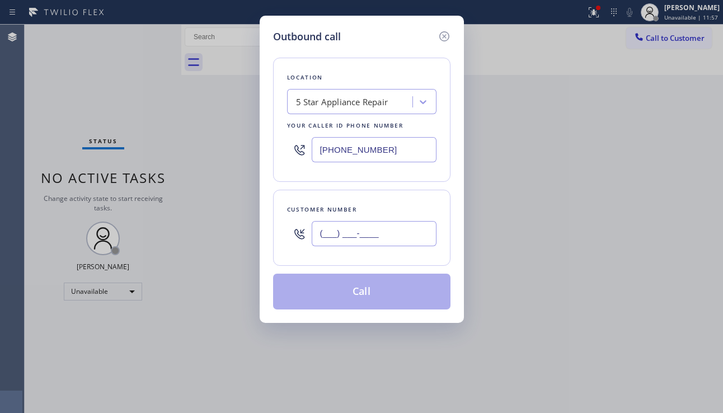
click at [344, 229] on input "(___) ___-____" at bounding box center [374, 233] width 125 height 25
paste input "301) 938-7089"
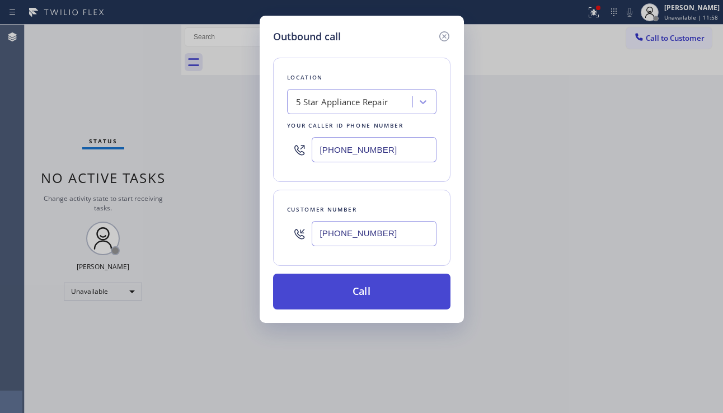
type input "[PHONE_NUMBER]"
click at [349, 289] on button "Call" at bounding box center [361, 292] width 177 height 36
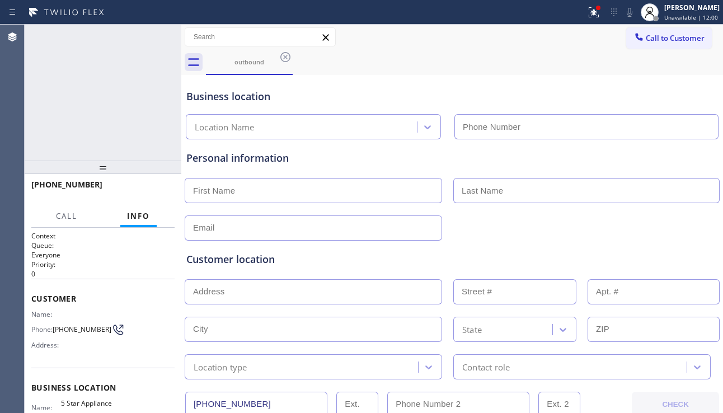
type input "[PHONE_NUMBER]"
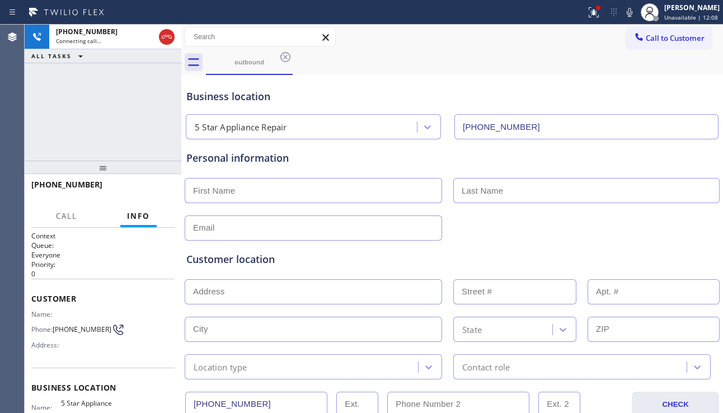
click at [647, 251] on div "Customer location >> ADD NEW ADDRESS << + NEW ADDRESS State Location type Conta…" at bounding box center [452, 310] width 536 height 139
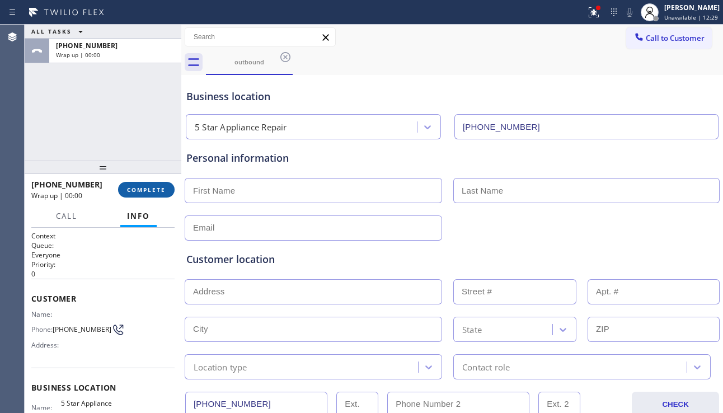
click at [153, 192] on span "COMPLETE" at bounding box center [146, 190] width 39 height 8
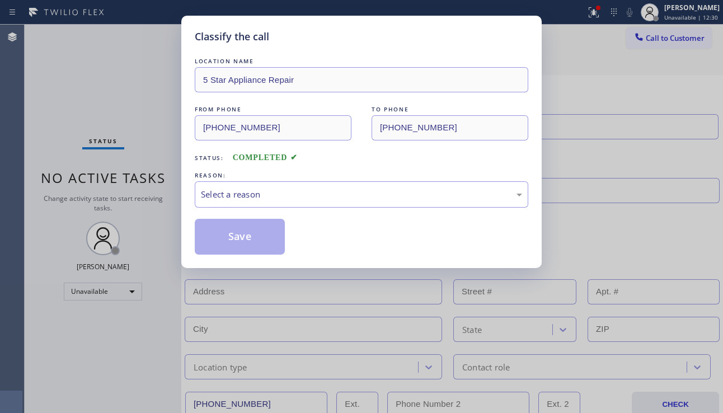
click at [304, 192] on div "Select a reason" at bounding box center [361, 194] width 321 height 13
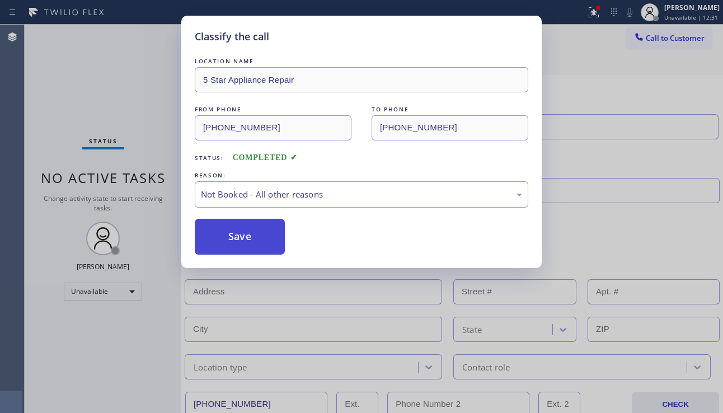
click at [243, 242] on button "Save" at bounding box center [240, 237] width 90 height 36
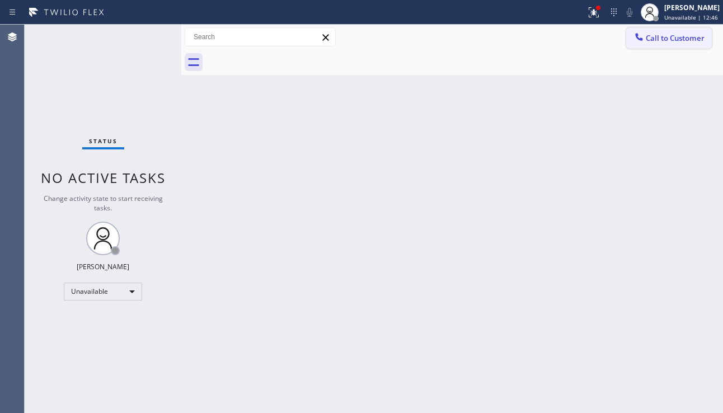
click at [663, 40] on span "Call to Customer" at bounding box center [674, 38] width 59 height 10
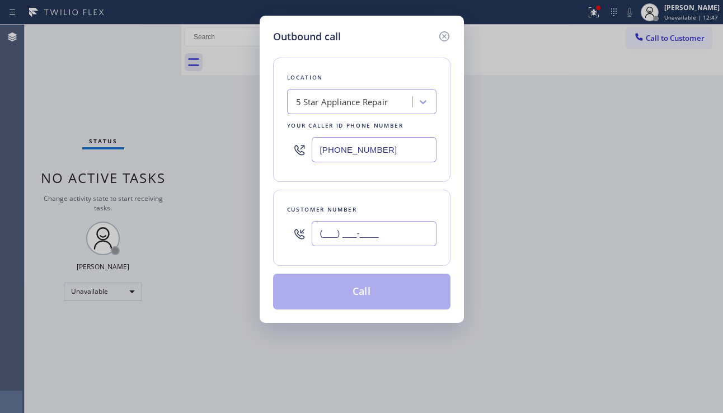
click at [347, 239] on input "(___) ___-____" at bounding box center [374, 233] width 125 height 25
paste input "386) 381-0189"
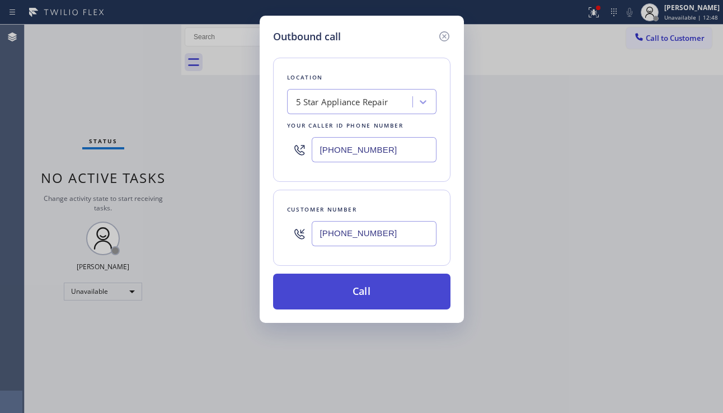
type input "[PHONE_NUMBER]"
click at [342, 294] on button "Call" at bounding box center [361, 292] width 177 height 36
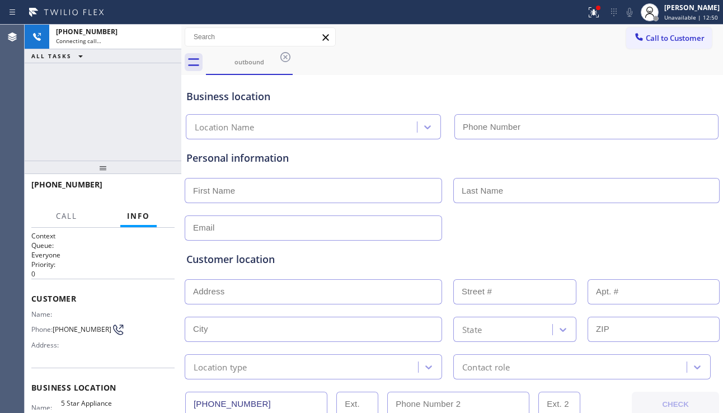
type input "[PHONE_NUMBER]"
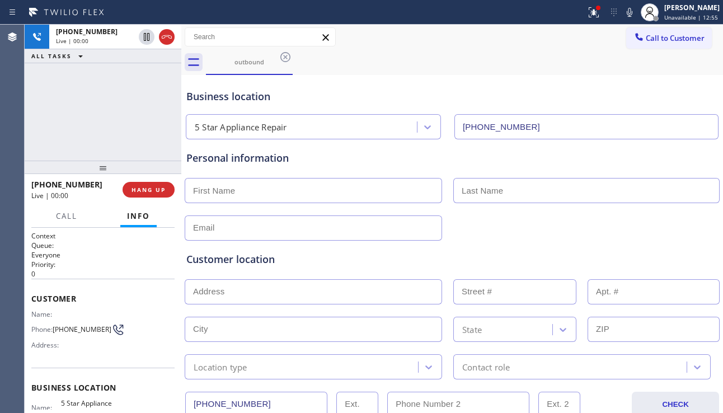
drag, startPoint x: 661, startPoint y: 225, endPoint x: 431, endPoint y: 219, distance: 230.0
click at [661, 225] on div at bounding box center [451, 226] width 537 height 27
click at [152, 191] on span "HANG UP" at bounding box center [148, 190] width 34 height 8
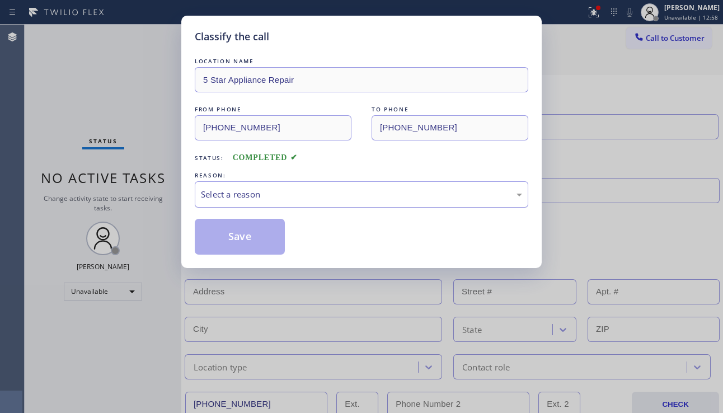
click at [293, 188] on div "Select a reason" at bounding box center [361, 194] width 321 height 13
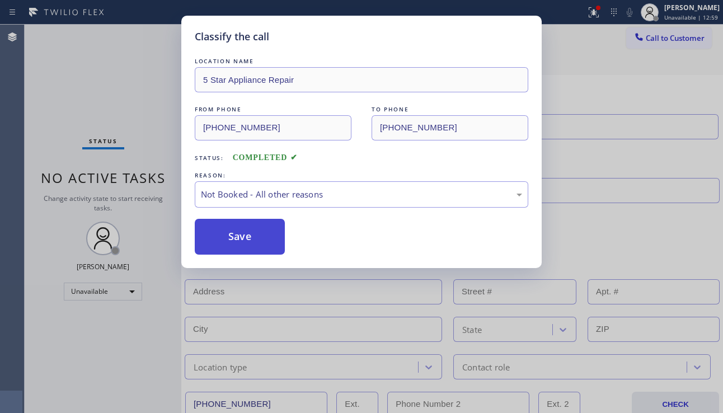
click at [248, 238] on button "Save" at bounding box center [240, 237] width 90 height 36
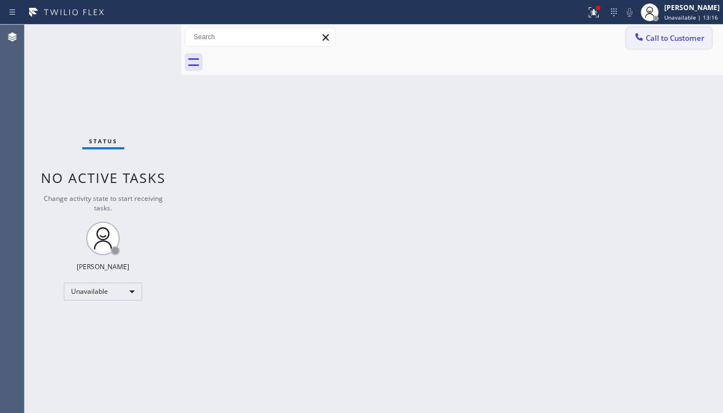
click at [663, 34] on span "Call to Customer" at bounding box center [674, 38] width 59 height 10
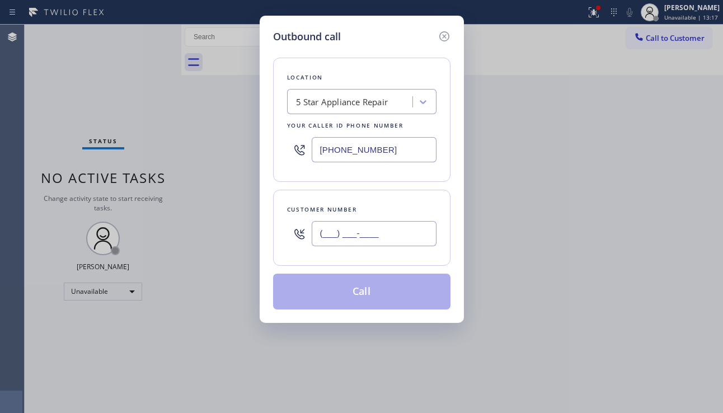
click at [360, 232] on input "(___) ___-____" at bounding box center [374, 233] width 125 height 25
paste input "305) 539-8227"
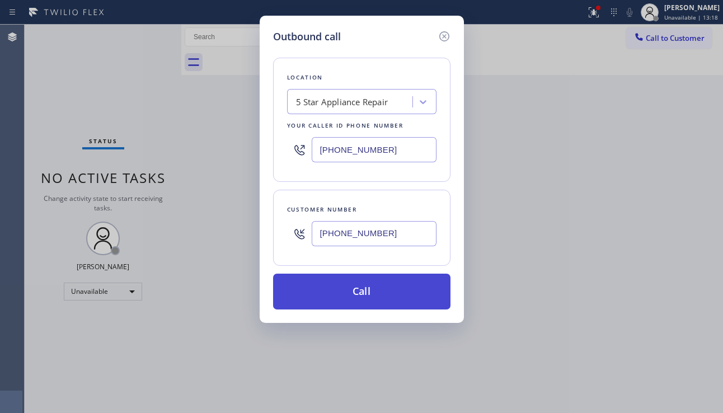
type input "[PHONE_NUMBER]"
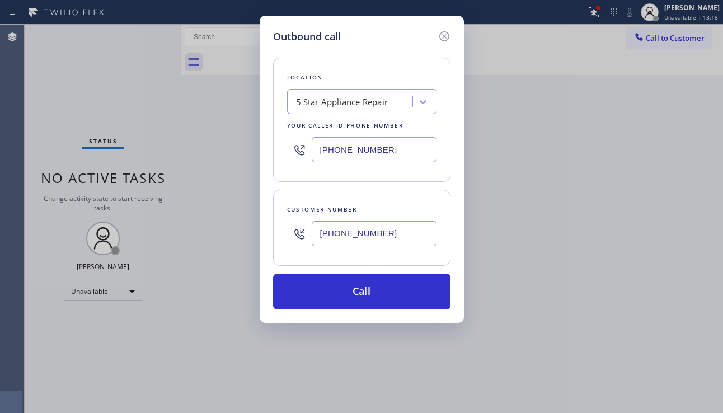
drag, startPoint x: 367, startPoint y: 288, endPoint x: 308, endPoint y: 236, distance: 78.5
click at [366, 286] on button "Call" at bounding box center [361, 292] width 177 height 36
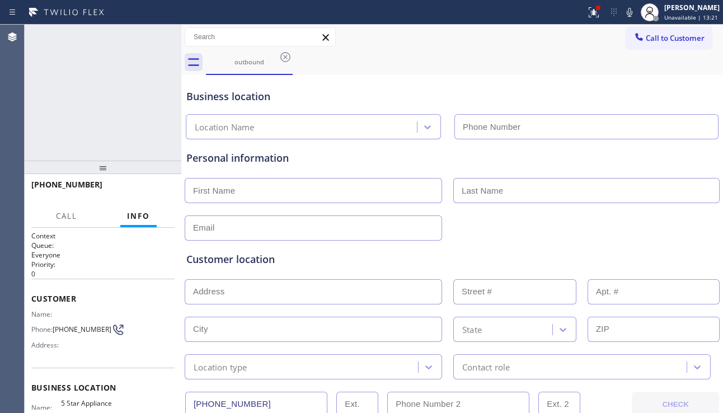
type input "[PHONE_NUMBER]"
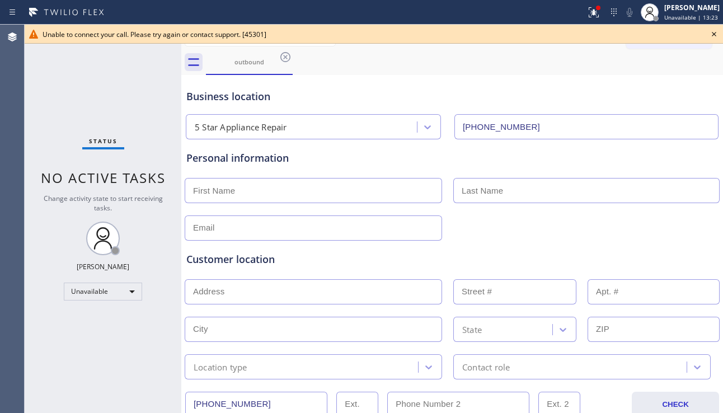
click at [712, 30] on icon at bounding box center [713, 33] width 13 height 13
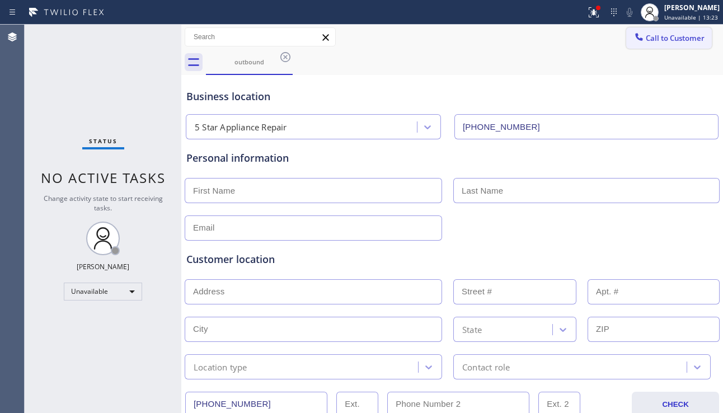
click at [702, 37] on button "Call to Customer" at bounding box center [669, 37] width 86 height 21
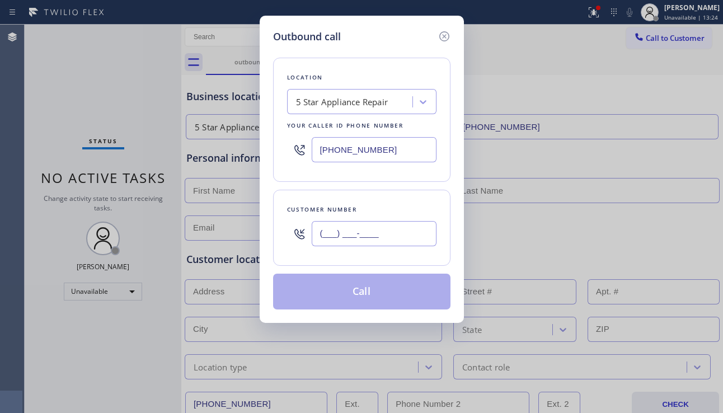
click at [354, 227] on input "(___) ___-____" at bounding box center [374, 233] width 125 height 25
paste input "469) 529-0965"
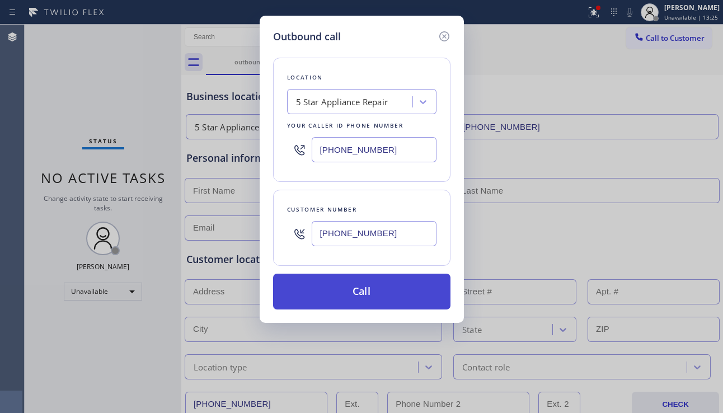
type input "[PHONE_NUMBER]"
click at [352, 284] on button "Call" at bounding box center [361, 292] width 177 height 36
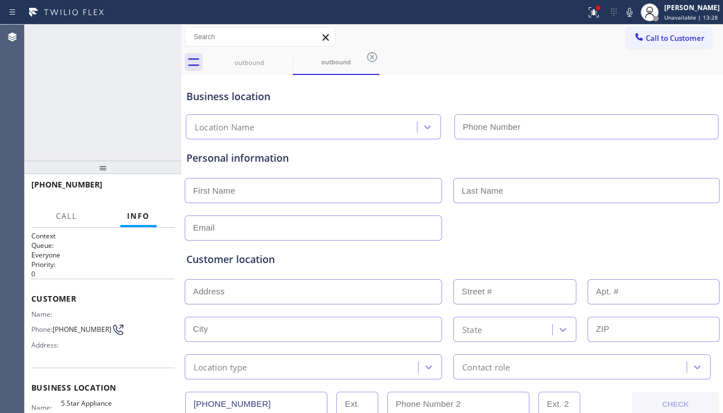
type input "[PHONE_NUMBER]"
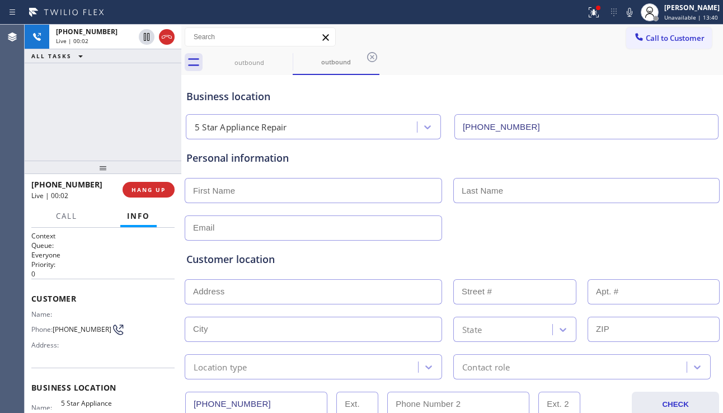
click at [689, 246] on div "Customer location >> ADD NEW ADDRESS << + NEW ADDRESS State Location type Conta…" at bounding box center [452, 310] width 536 height 139
click at [147, 190] on span "HANG UP" at bounding box center [148, 190] width 34 height 8
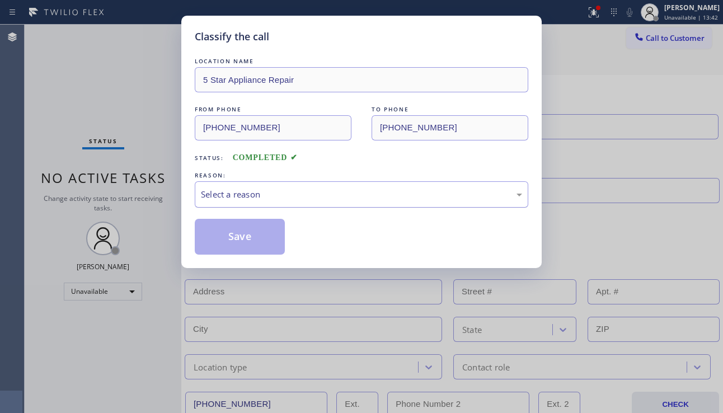
click at [300, 198] on div "Select a reason" at bounding box center [361, 194] width 321 height 13
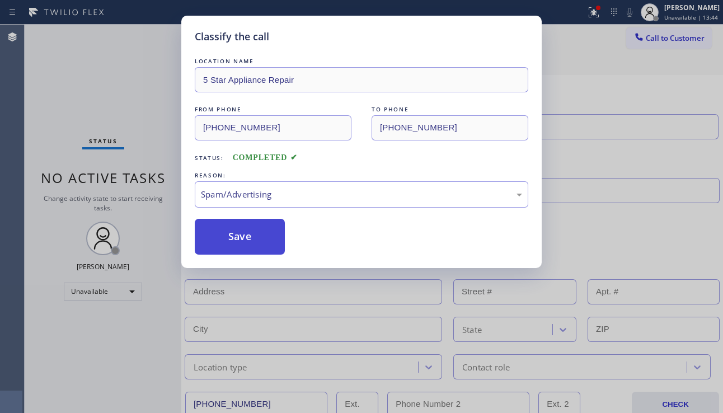
click at [246, 239] on button "Save" at bounding box center [240, 237] width 90 height 36
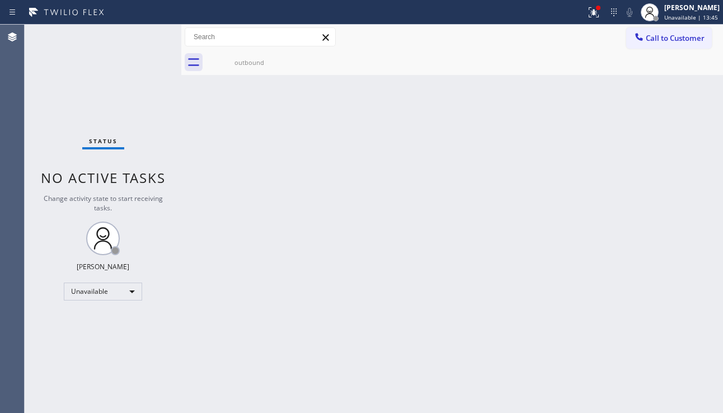
drag, startPoint x: 668, startPoint y: 38, endPoint x: 642, endPoint y: 53, distance: 30.0
click at [670, 37] on span "Call to Customer" at bounding box center [674, 38] width 59 height 10
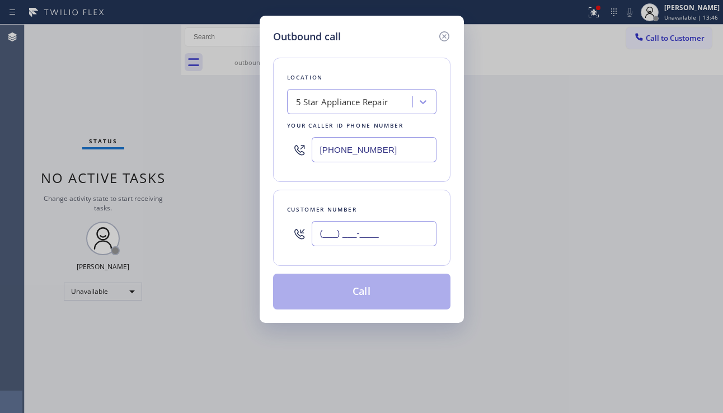
click at [353, 238] on input "(___) ___-____" at bounding box center [374, 233] width 125 height 25
paste input "720) 839-8596"
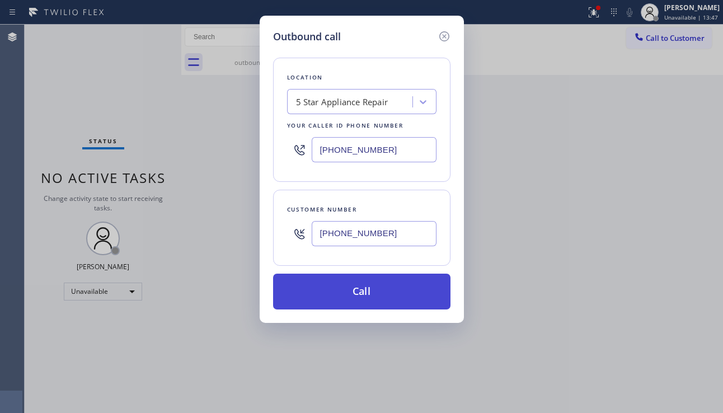
type input "[PHONE_NUMBER]"
click at [340, 286] on button "Call" at bounding box center [361, 292] width 177 height 36
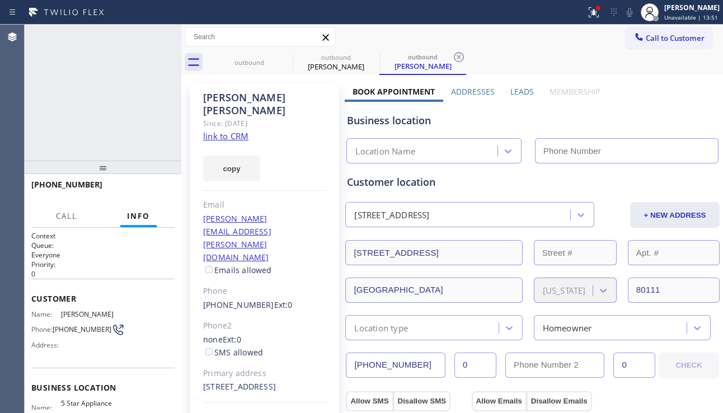
type input "[PHONE_NUMBER]"
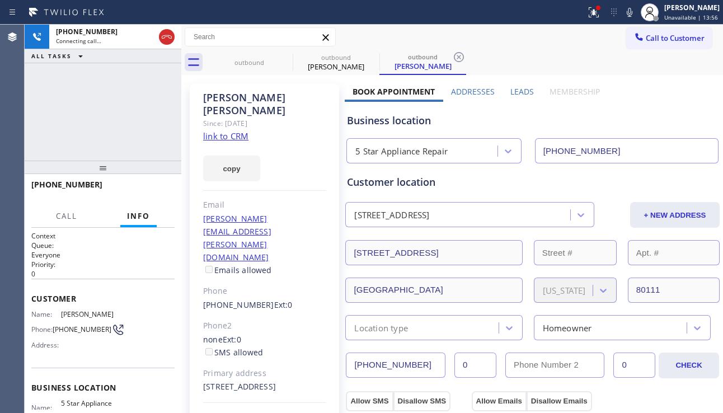
click at [517, 90] on label "Leads" at bounding box center [521, 91] width 23 height 11
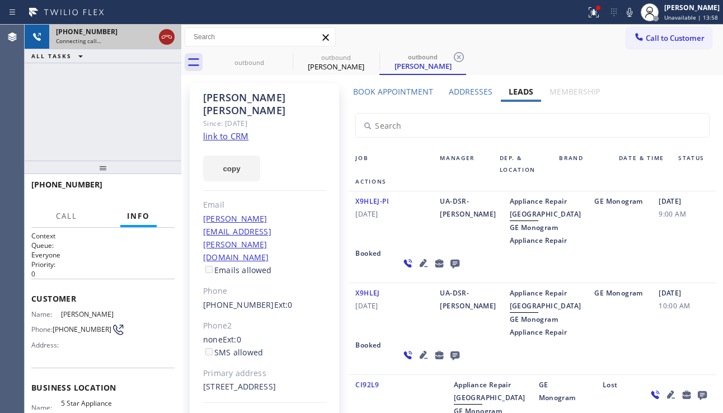
click at [162, 33] on icon at bounding box center [166, 36] width 13 height 13
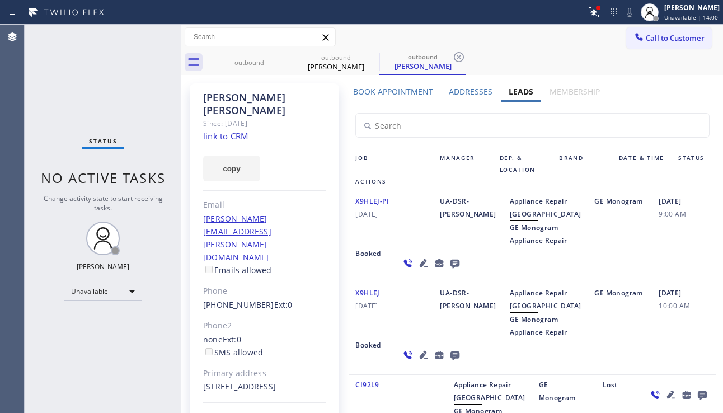
click at [417, 270] on icon at bounding box center [423, 262] width 13 height 13
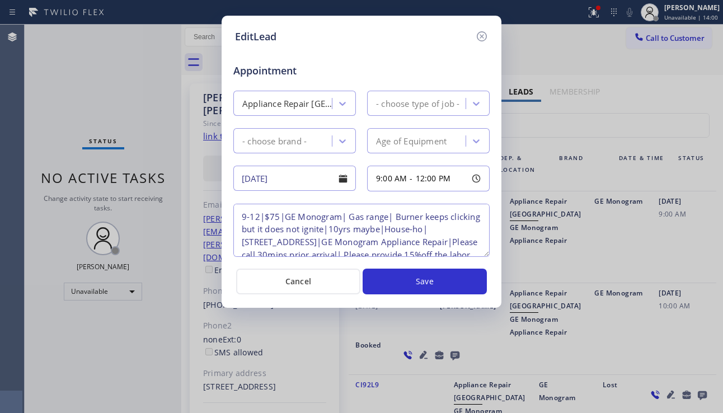
type textarea "9-12|$75|GE Monogram| Gas range| Burner keeps clicking but it does not ignite|1…"
click at [484, 37] on icon at bounding box center [481, 36] width 13 height 13
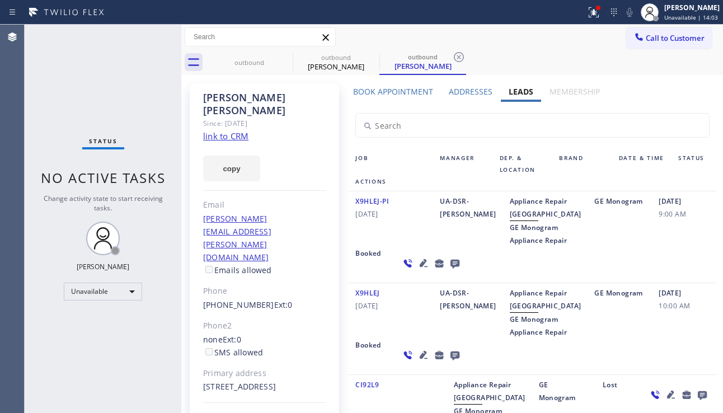
click at [221, 130] on link "link to CRM" at bounding box center [225, 135] width 45 height 11
click at [282, 56] on icon at bounding box center [285, 56] width 13 height 13
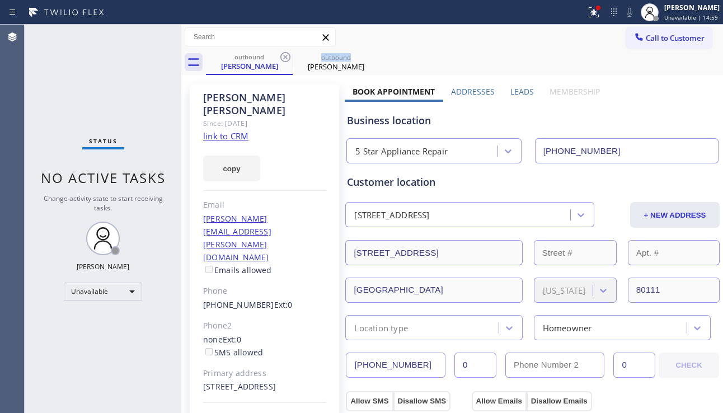
click at [282, 56] on icon at bounding box center [285, 56] width 13 height 13
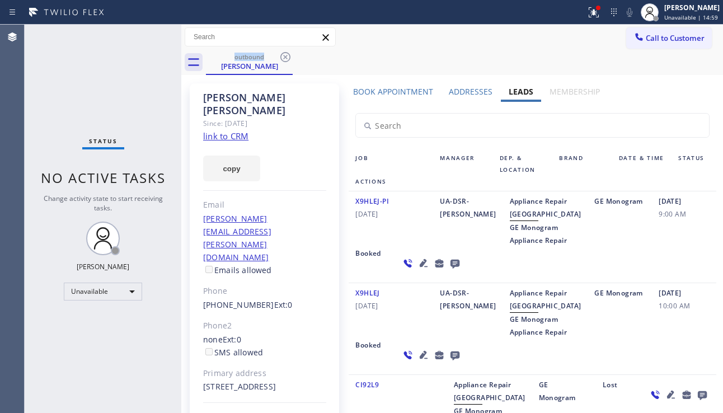
click at [282, 56] on icon at bounding box center [285, 56] width 13 height 13
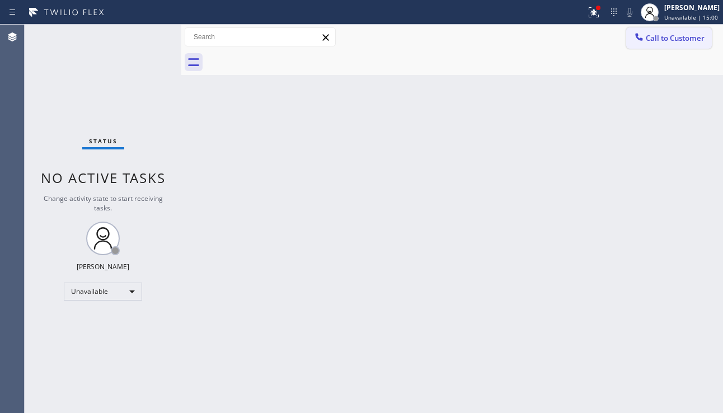
click at [637, 37] on icon at bounding box center [638, 36] width 7 height 7
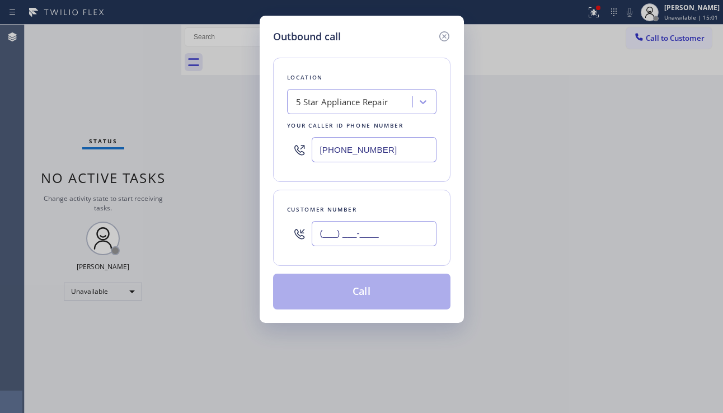
click at [354, 240] on input "(___) ___-____" at bounding box center [374, 233] width 125 height 25
paste input "331) 200-4689"
type input "[PHONE_NUMBER]"
click at [348, 296] on button "Call" at bounding box center [361, 292] width 177 height 36
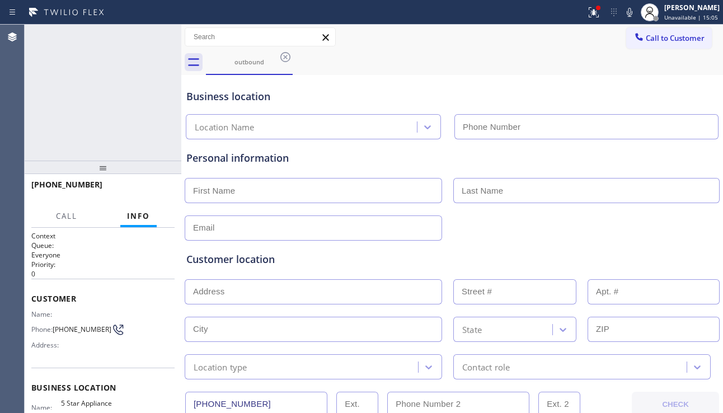
type input "[PHONE_NUMBER]"
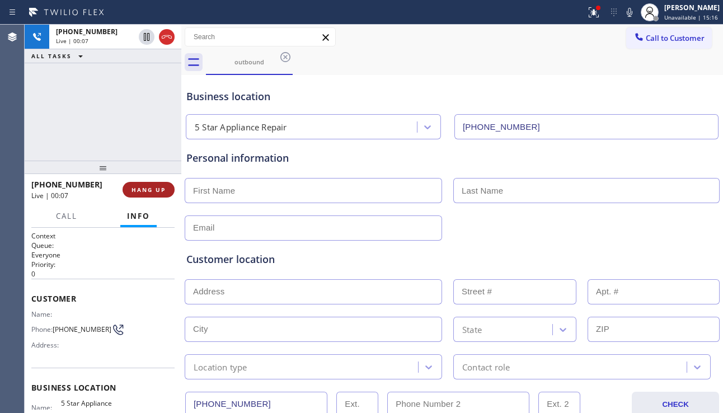
click at [140, 186] on span "HANG UP" at bounding box center [148, 190] width 34 height 8
click at [141, 186] on span "HANG UP" at bounding box center [148, 190] width 34 height 8
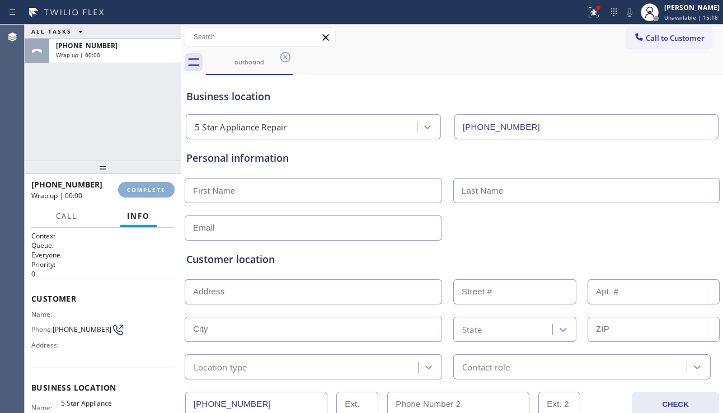
click at [141, 186] on span "COMPLETE" at bounding box center [146, 190] width 39 height 8
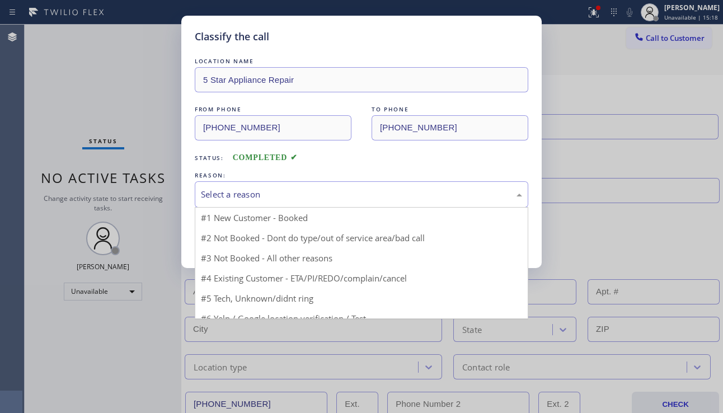
click at [319, 187] on div "Select a reason" at bounding box center [361, 194] width 333 height 26
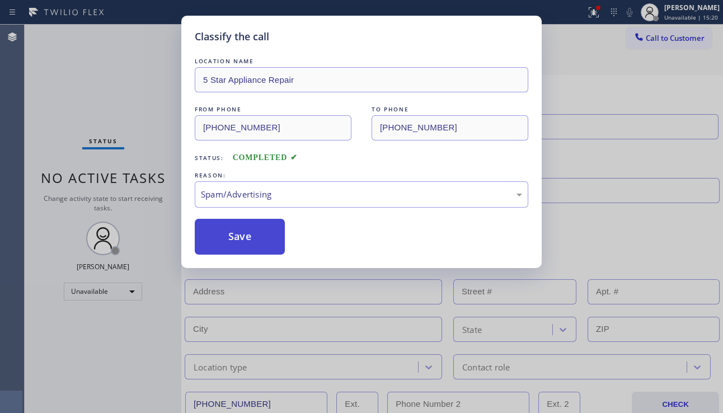
click at [225, 233] on button "Save" at bounding box center [240, 237] width 90 height 36
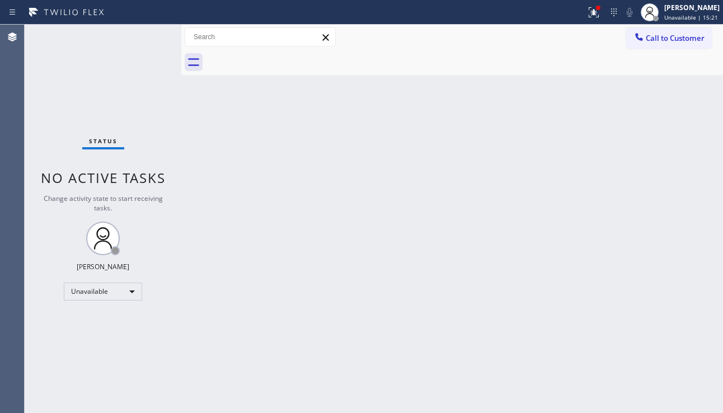
click at [658, 41] on span "Call to Customer" at bounding box center [674, 38] width 59 height 10
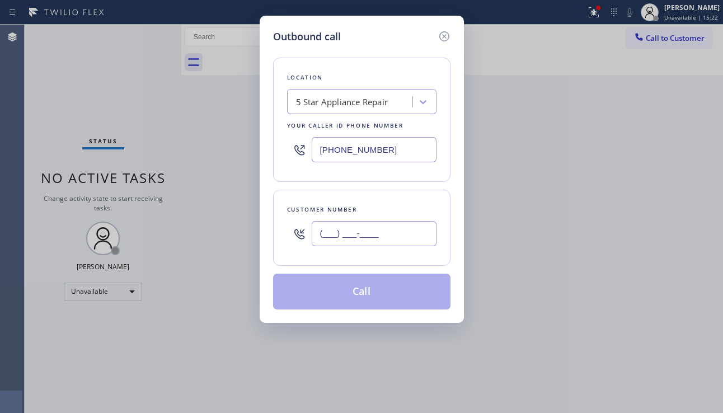
click at [371, 239] on input "(___) ___-____" at bounding box center [374, 233] width 125 height 25
paste input "805) 505-4364"
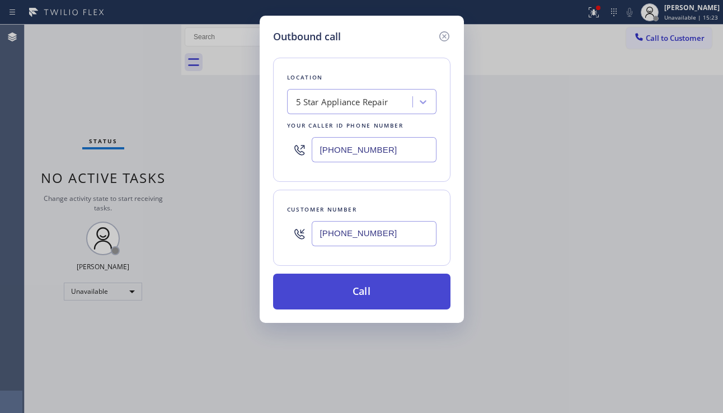
type input "[PHONE_NUMBER]"
click at [371, 287] on button "Call" at bounding box center [361, 292] width 177 height 36
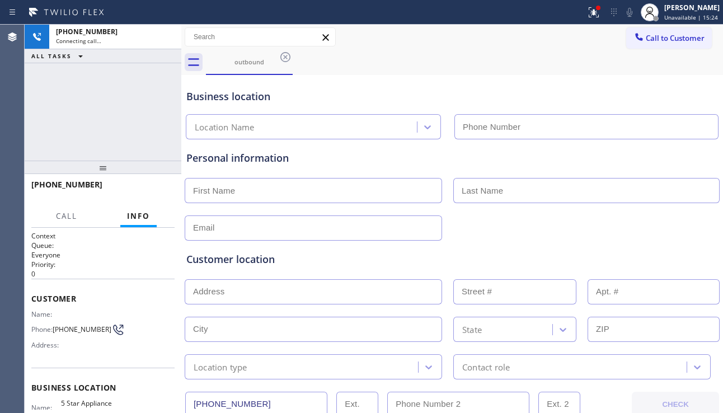
type input "[PHONE_NUMBER]"
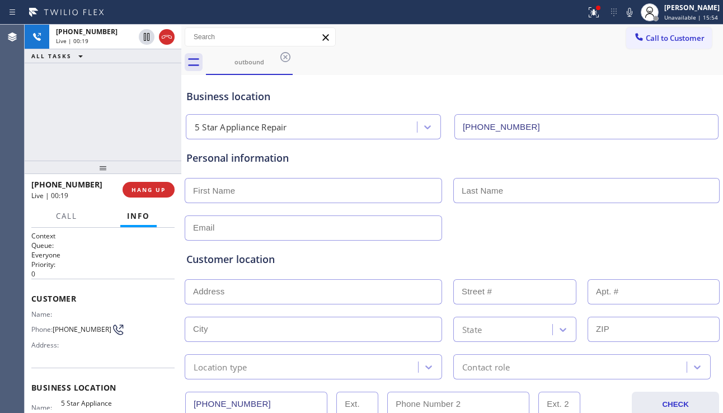
click at [646, 251] on div "Customer location >> ADD NEW ADDRESS << + NEW ADDRESS State Location type Conta…" at bounding box center [452, 310] width 536 height 139
drag, startPoint x: 692, startPoint y: 258, endPoint x: 455, endPoint y: 237, distance: 238.1
click at [692, 258] on div "Customer location" at bounding box center [451, 259] width 531 height 15
click at [160, 183] on button "HANG UP" at bounding box center [148, 190] width 52 height 16
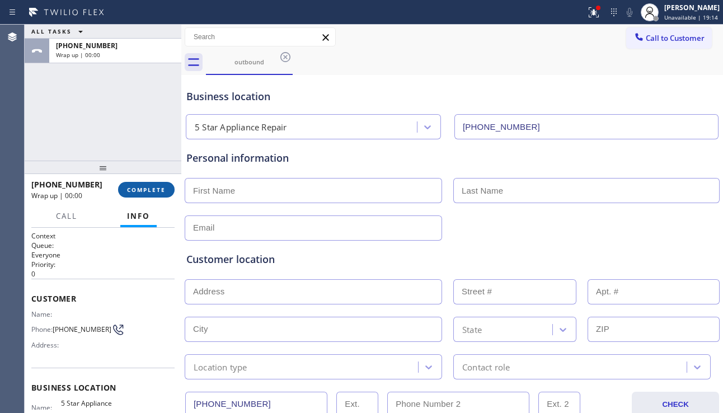
click at [134, 183] on button "COMPLETE" at bounding box center [146, 190] width 56 height 16
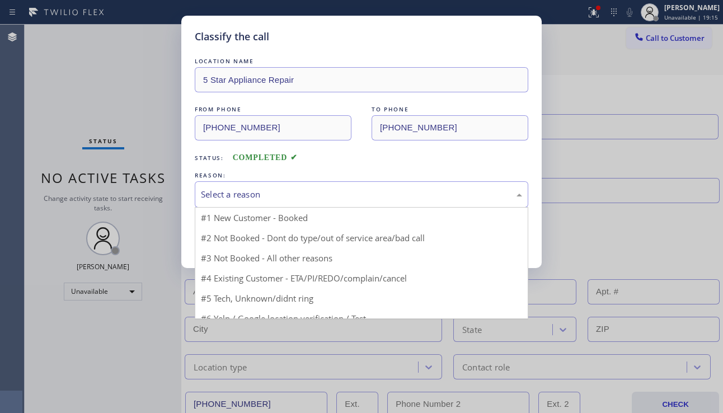
click at [279, 191] on div "Select a reason" at bounding box center [361, 194] width 321 height 13
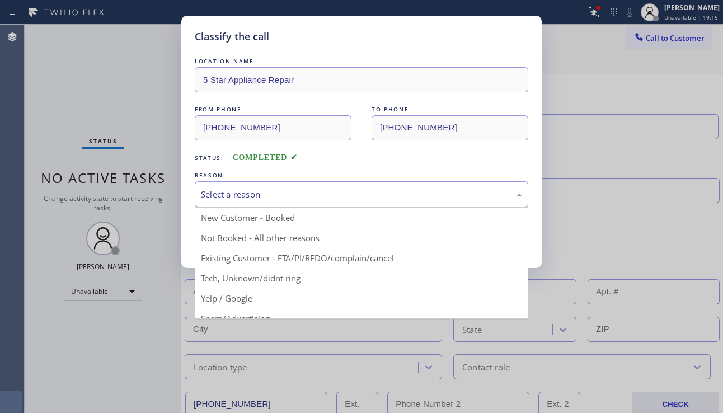
drag, startPoint x: 247, startPoint y: 233, endPoint x: 233, endPoint y: 238, distance: 15.1
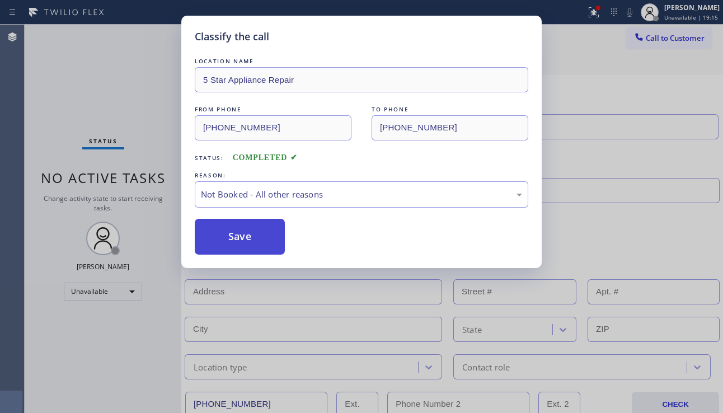
click at [228, 239] on button "Save" at bounding box center [240, 237] width 90 height 36
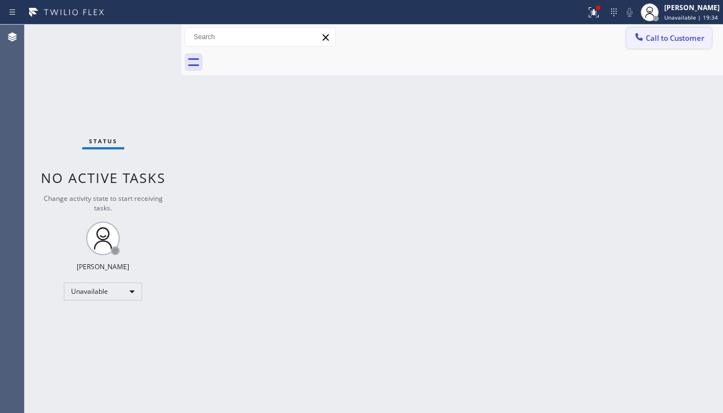
click at [685, 46] on button "Call to Customer" at bounding box center [669, 37] width 86 height 21
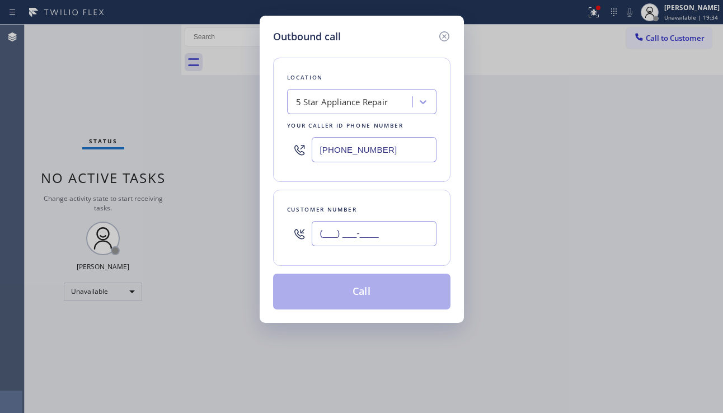
click at [361, 230] on input "(___) ___-____" at bounding box center [374, 233] width 125 height 25
paste input "954) 997-0850"
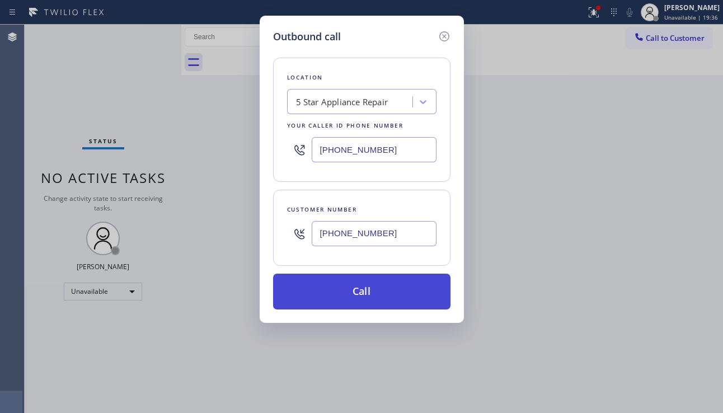
type input "[PHONE_NUMBER]"
click at [398, 300] on button "Call" at bounding box center [361, 292] width 177 height 36
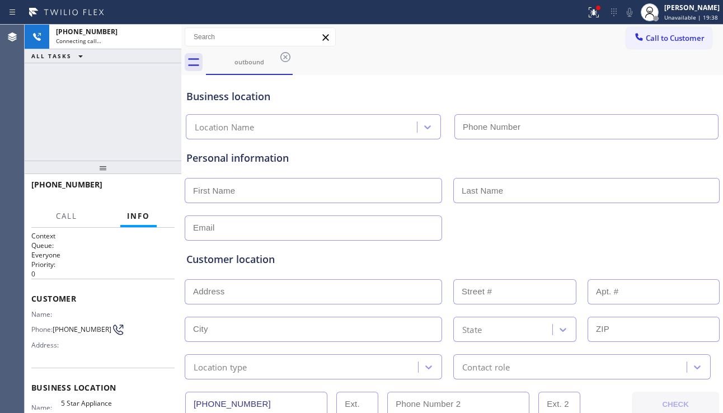
type input "[PHONE_NUMBER]"
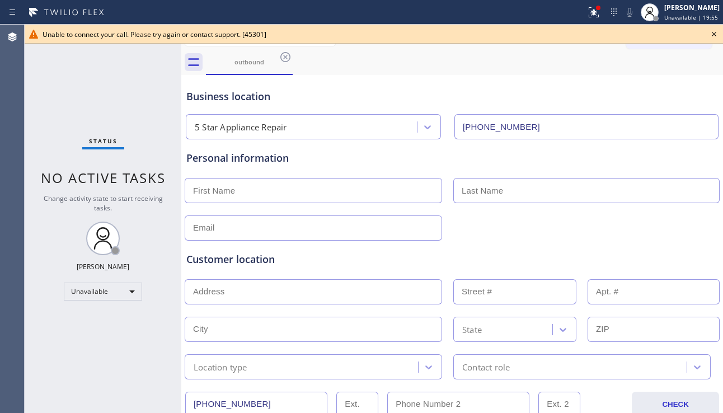
click at [714, 30] on icon at bounding box center [713, 33] width 13 height 13
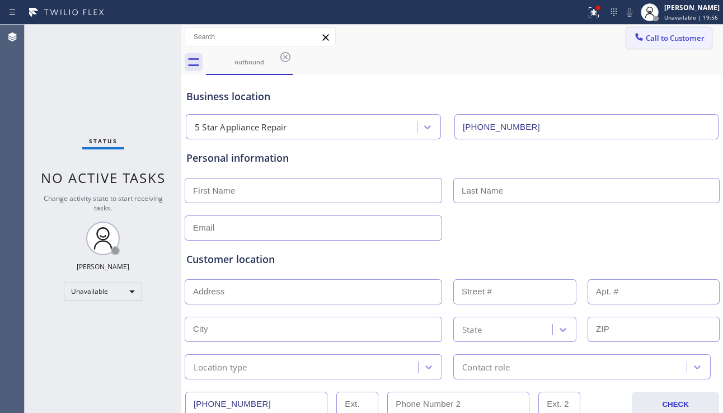
click at [665, 44] on button "Call to Customer" at bounding box center [669, 37] width 86 height 21
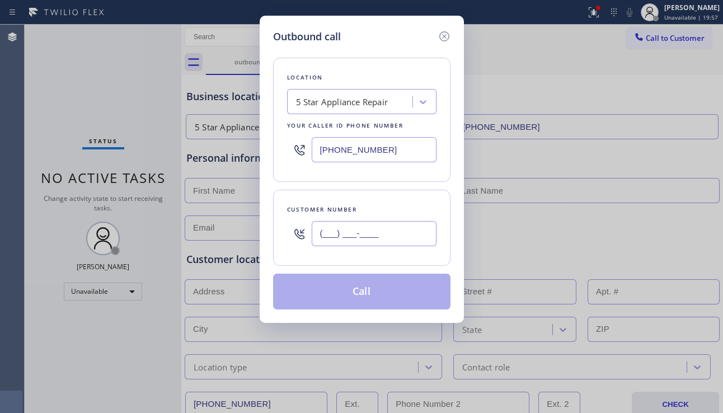
click at [335, 228] on input "(___) ___-____" at bounding box center [374, 233] width 125 height 25
paste input "217) 379-0381"
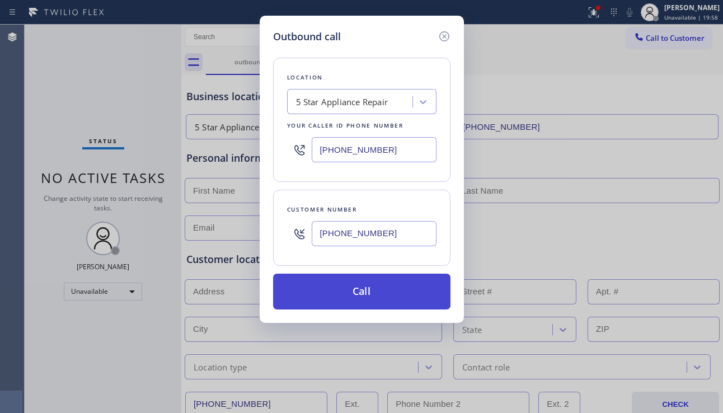
type input "[PHONE_NUMBER]"
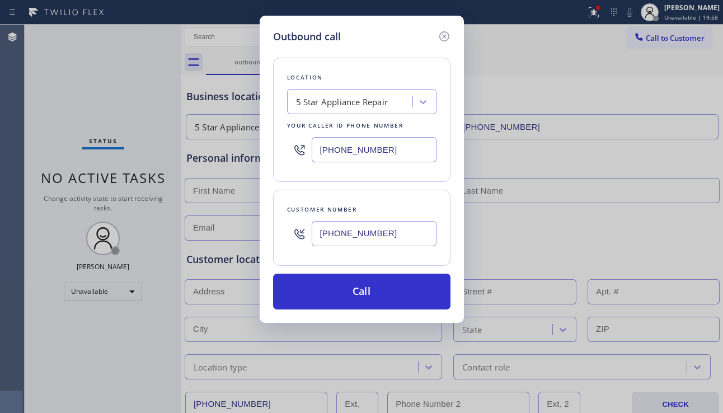
drag, startPoint x: 354, startPoint y: 297, endPoint x: 268, endPoint y: 237, distance: 104.7
click at [354, 296] on button "Call" at bounding box center [361, 292] width 177 height 36
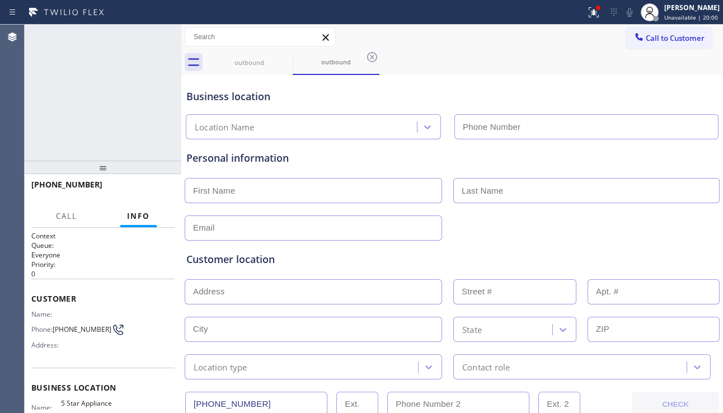
type input "[PHONE_NUMBER]"
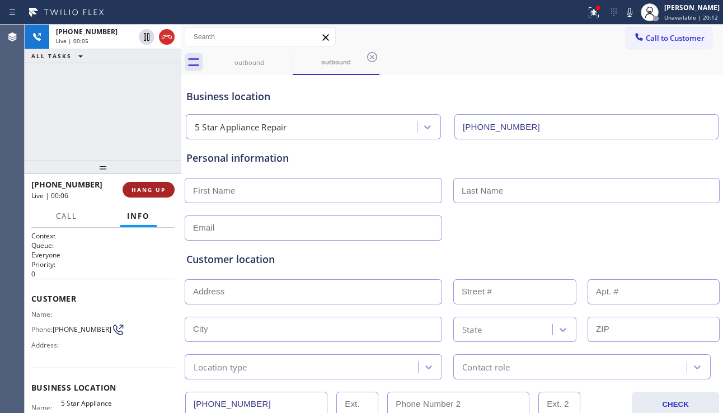
click at [150, 194] on button "HANG UP" at bounding box center [148, 190] width 52 height 16
click at [143, 194] on button "HANG UP" at bounding box center [148, 190] width 52 height 16
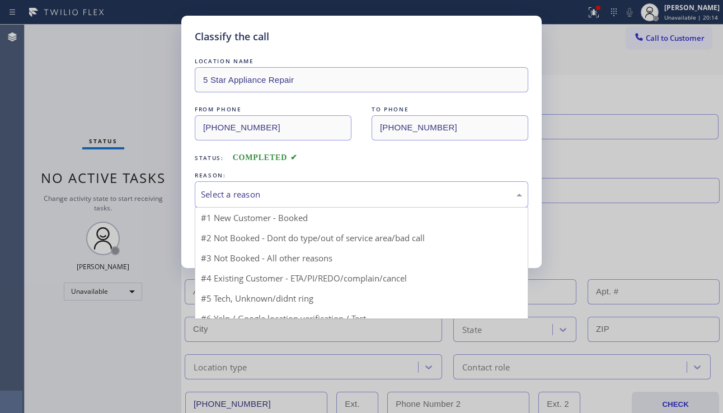
click at [282, 190] on div "Select a reason" at bounding box center [361, 194] width 321 height 13
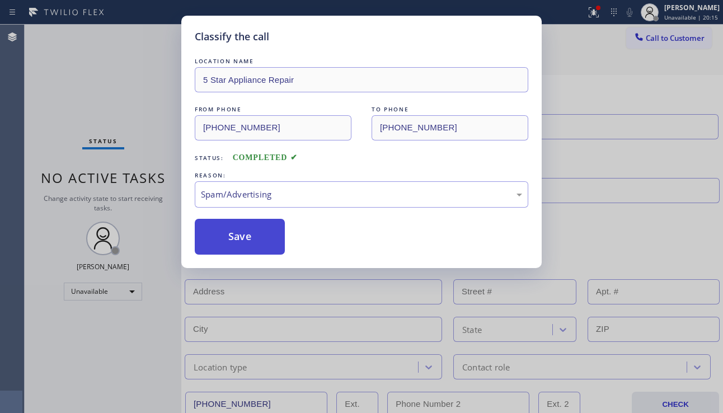
drag, startPoint x: 244, startPoint y: 233, endPoint x: 549, endPoint y: 165, distance: 312.8
click at [244, 232] on button "Save" at bounding box center [240, 237] width 90 height 36
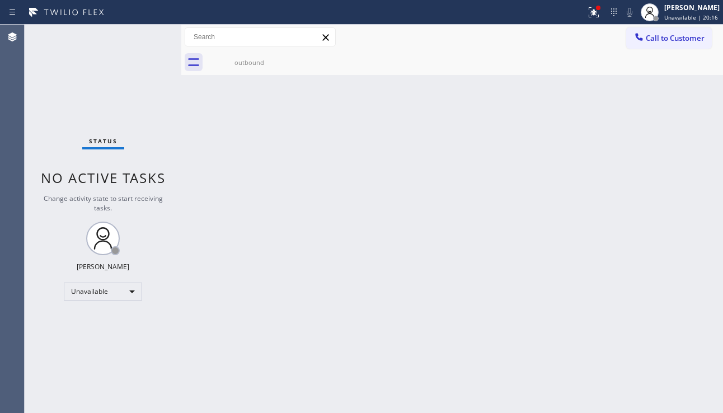
click at [665, 41] on span "Call to Customer" at bounding box center [674, 38] width 59 height 10
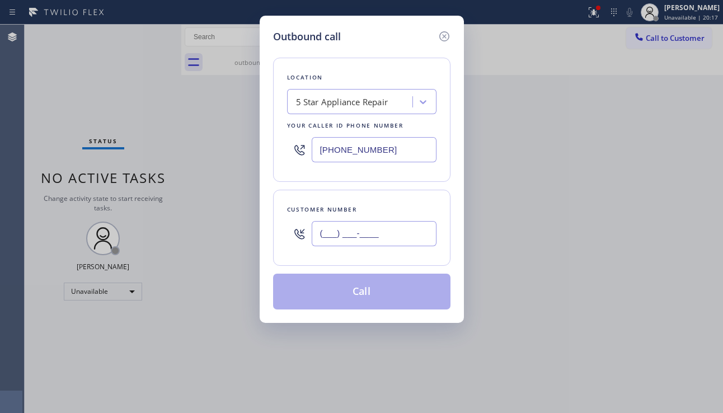
click at [394, 227] on input "(___) ___-____" at bounding box center [374, 233] width 125 height 25
paste input "727) 205-5082"
type input "[PHONE_NUMBER]"
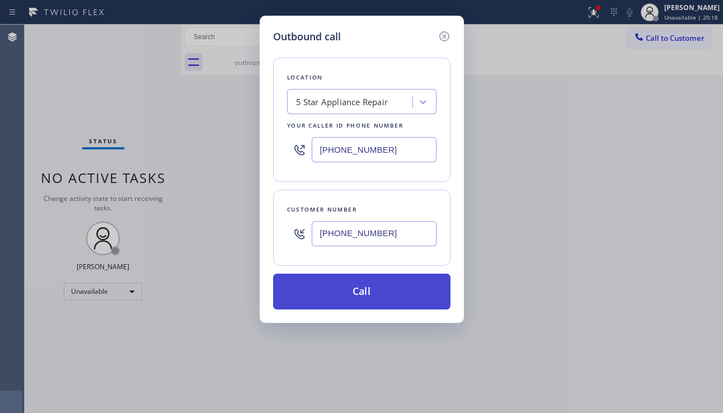
click at [374, 286] on button "Call" at bounding box center [361, 292] width 177 height 36
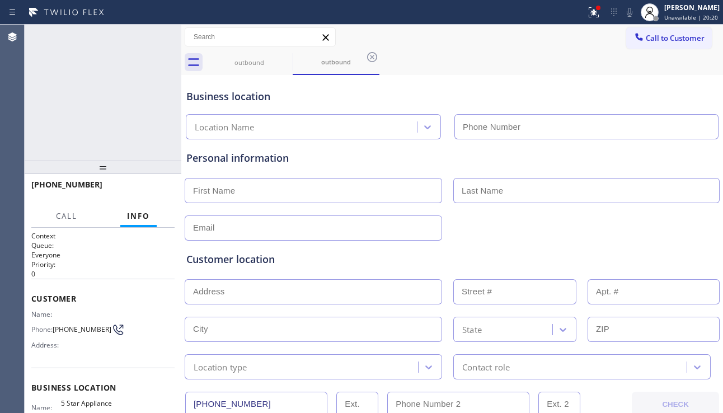
type input "[PHONE_NUMBER]"
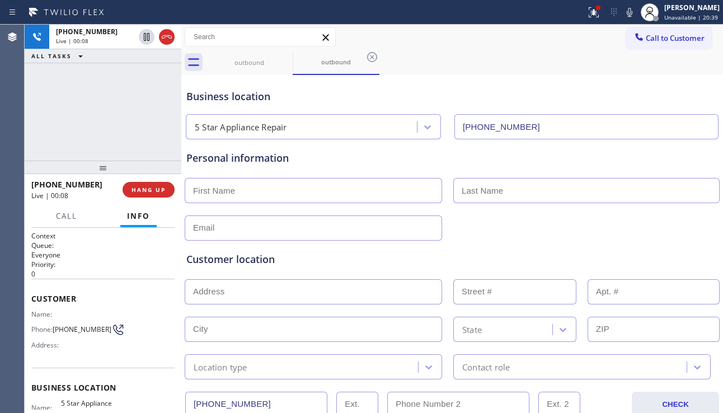
click at [142, 205] on button "Info" at bounding box center [138, 216] width 36 height 22
click at [146, 192] on span "HANG UP" at bounding box center [148, 190] width 34 height 8
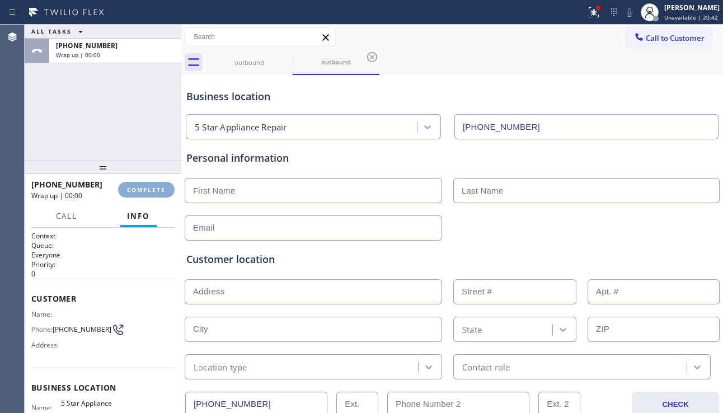
click at [146, 192] on span "COMPLETE" at bounding box center [146, 190] width 39 height 8
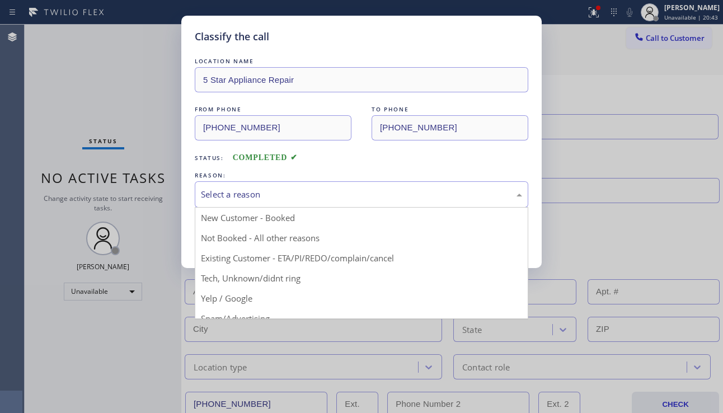
drag, startPoint x: 301, startPoint y: 187, endPoint x: 274, endPoint y: 205, distance: 32.7
click at [301, 186] on div "Select a reason" at bounding box center [361, 194] width 333 height 26
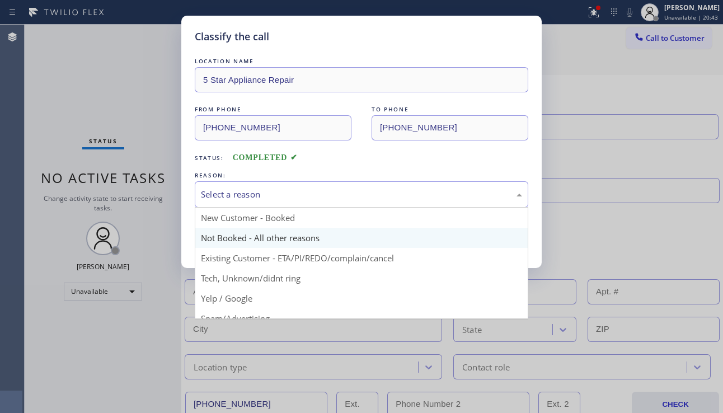
drag, startPoint x: 251, startPoint y: 240, endPoint x: 244, endPoint y: 236, distance: 7.3
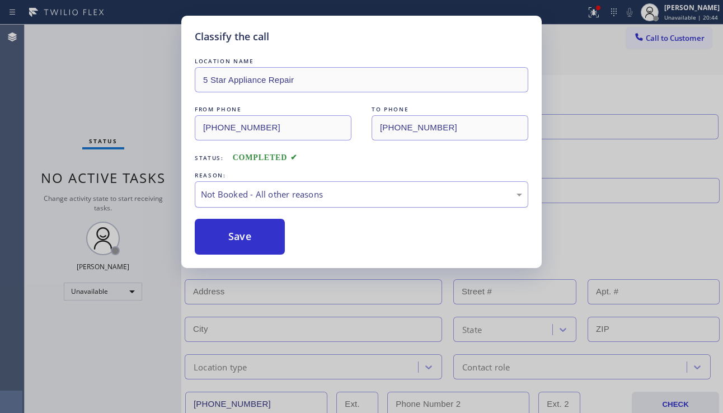
click at [220, 228] on button "Save" at bounding box center [240, 237] width 90 height 36
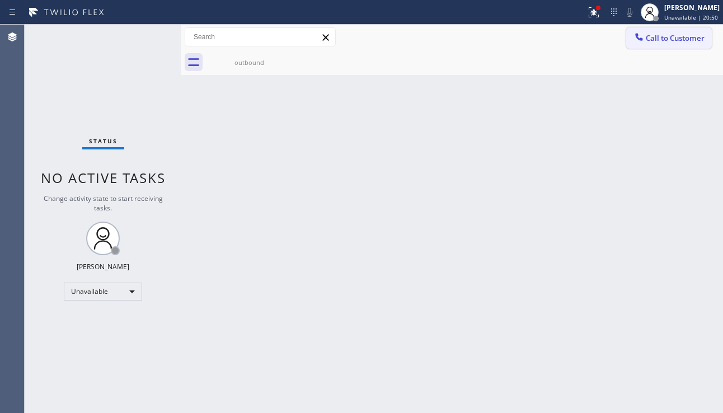
click at [638, 38] on icon at bounding box center [638, 36] width 7 height 7
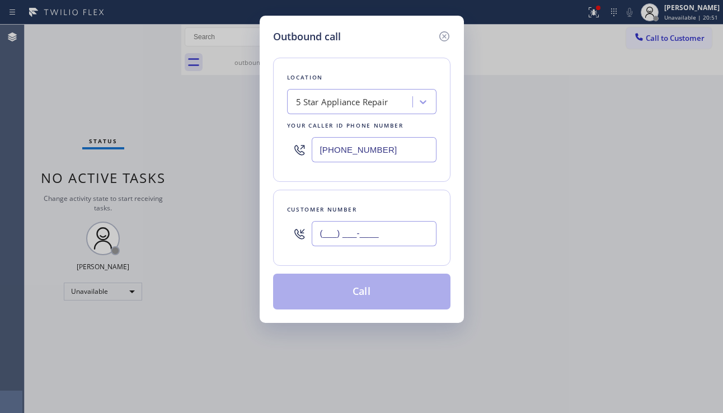
click at [349, 239] on input "(___) ___-____" at bounding box center [374, 233] width 125 height 25
paste input "626) 608-8363"
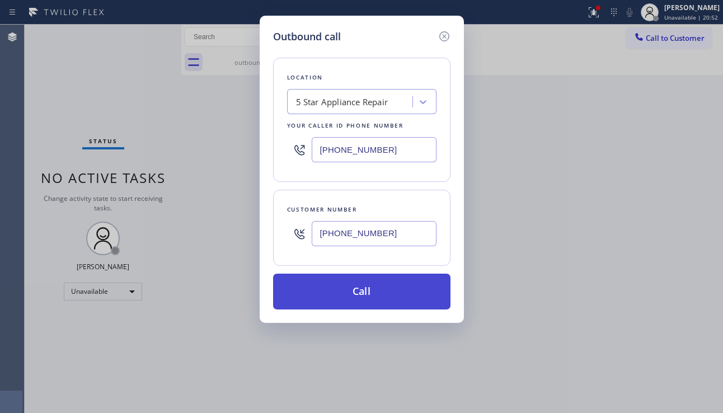
click at [380, 295] on button "Call" at bounding box center [361, 292] width 177 height 36
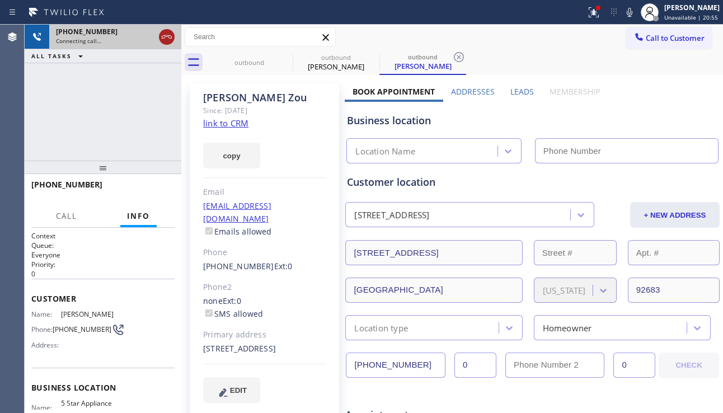
click at [164, 36] on icon at bounding box center [167, 36] width 10 height 3
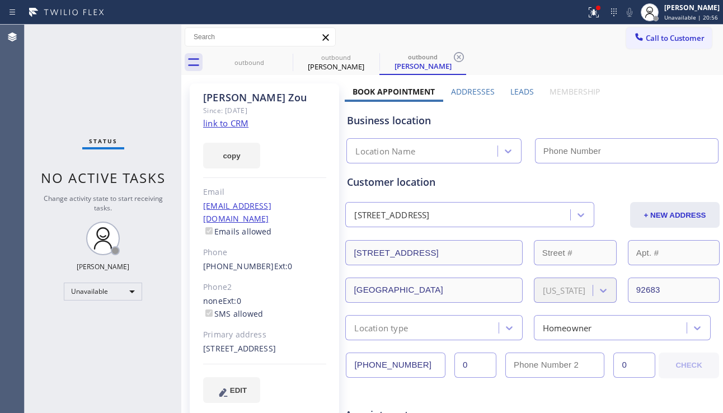
click at [521, 91] on label "Leads" at bounding box center [521, 91] width 23 height 11
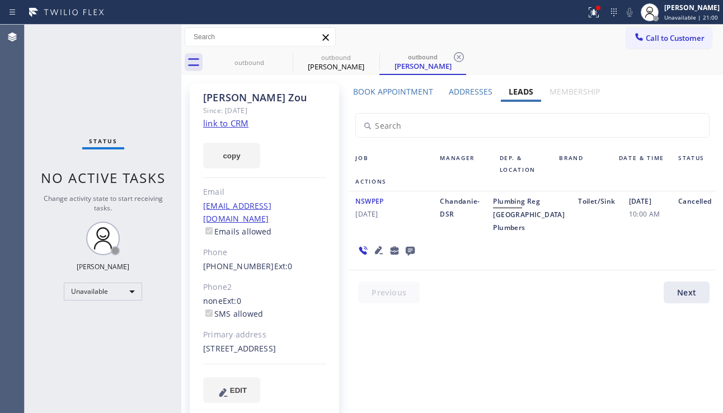
click at [411, 256] on icon at bounding box center [410, 251] width 9 height 9
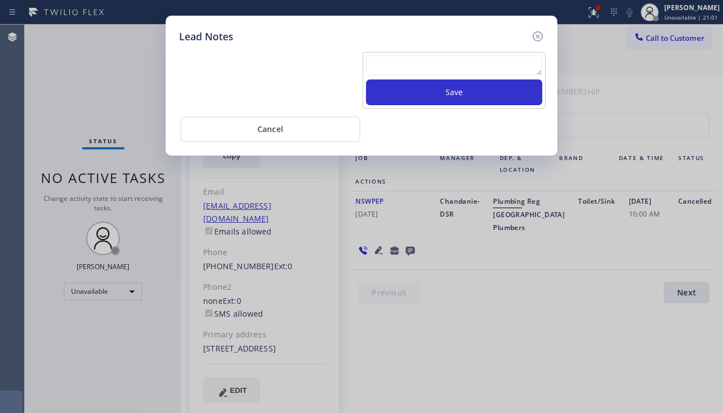
click at [388, 72] on textarea at bounding box center [454, 65] width 176 height 20
click at [540, 39] on icon at bounding box center [537, 36] width 13 height 13
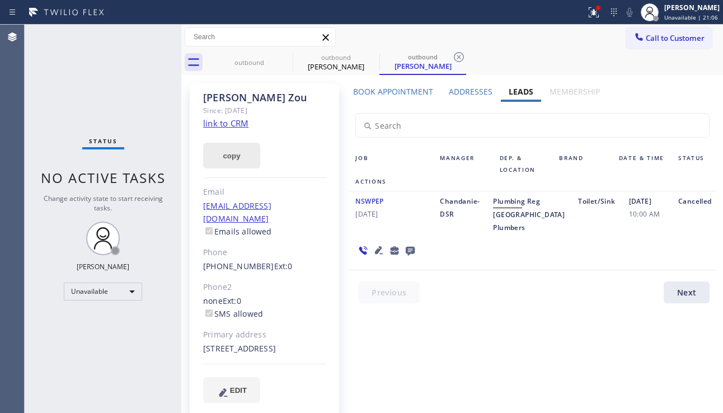
click at [233, 160] on button "copy" at bounding box center [231, 156] width 57 height 26
click at [647, 41] on span "Call to Customer" at bounding box center [674, 38] width 59 height 10
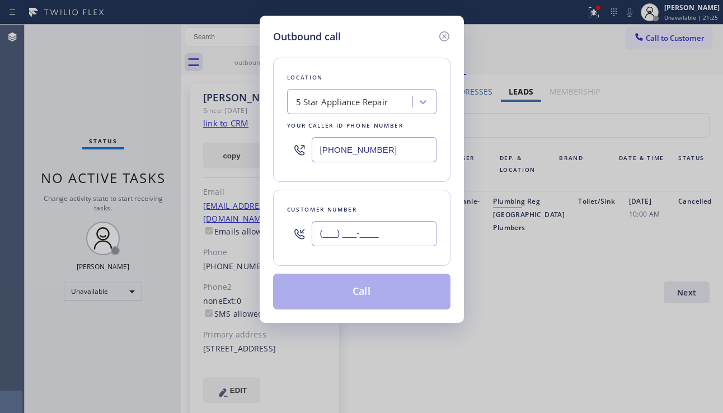
click at [327, 239] on input "(___) ___-____" at bounding box center [374, 233] width 125 height 25
paste input "305) 772-6148"
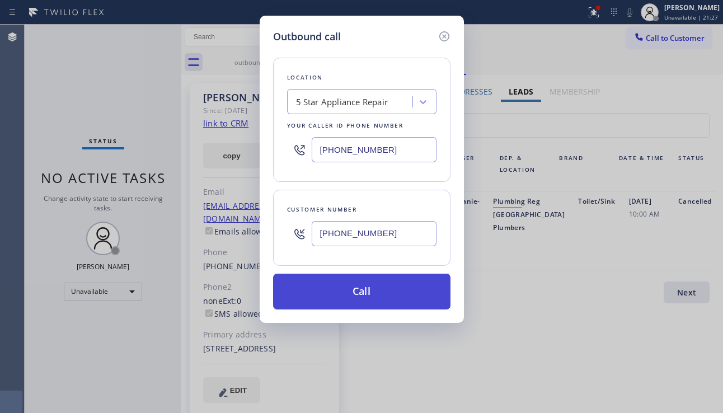
type input "[PHONE_NUMBER]"
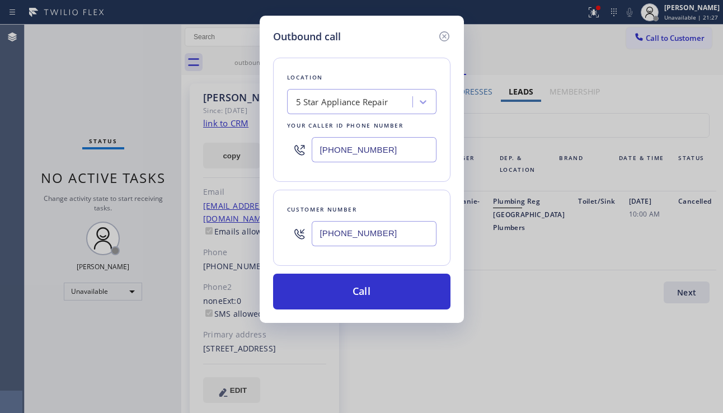
drag, startPoint x: 376, startPoint y: 296, endPoint x: 180, endPoint y: 111, distance: 269.5
click at [376, 295] on button "Call" at bounding box center [361, 292] width 177 height 36
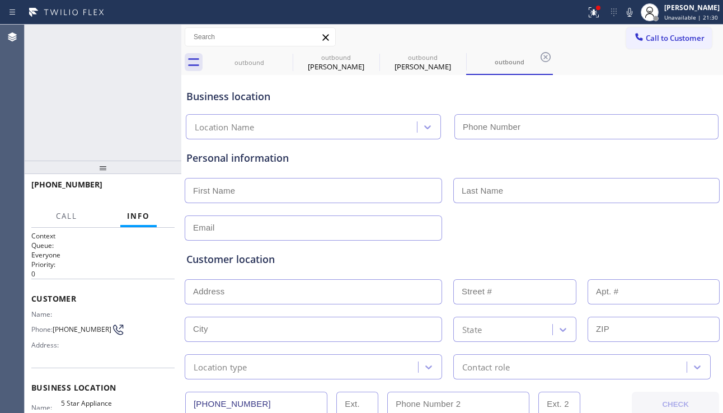
type input "[PHONE_NUMBER]"
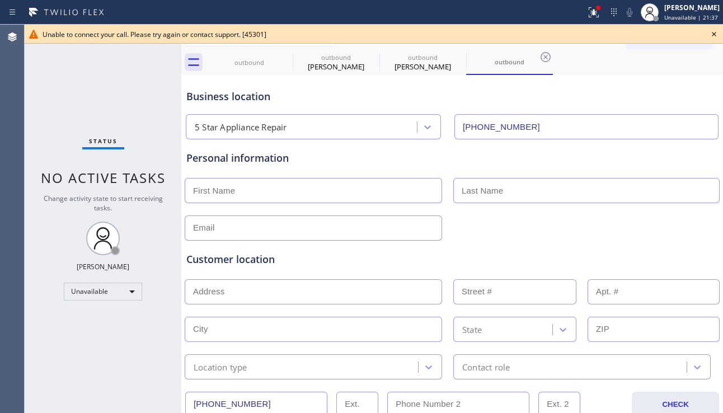
click at [671, 228] on div at bounding box center [451, 226] width 537 height 27
click at [712, 34] on icon at bounding box center [713, 33] width 13 height 13
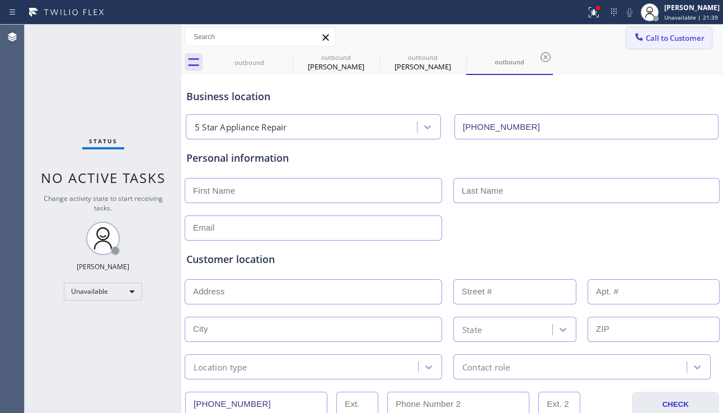
click at [688, 36] on span "Call to Customer" at bounding box center [674, 38] width 59 height 10
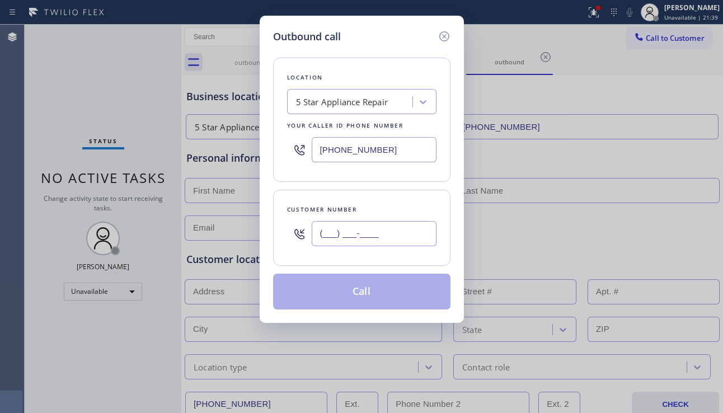
click at [357, 238] on input "(___) ___-____" at bounding box center [374, 233] width 125 height 25
paste input "217) 388-5013"
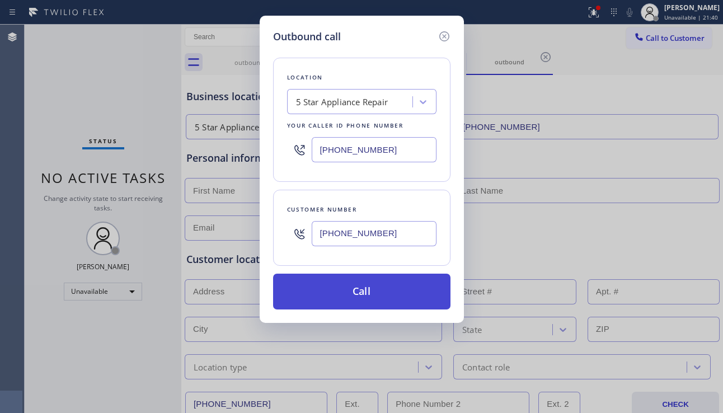
type input "[PHONE_NUMBER]"
click at [353, 300] on button "Call" at bounding box center [361, 292] width 177 height 36
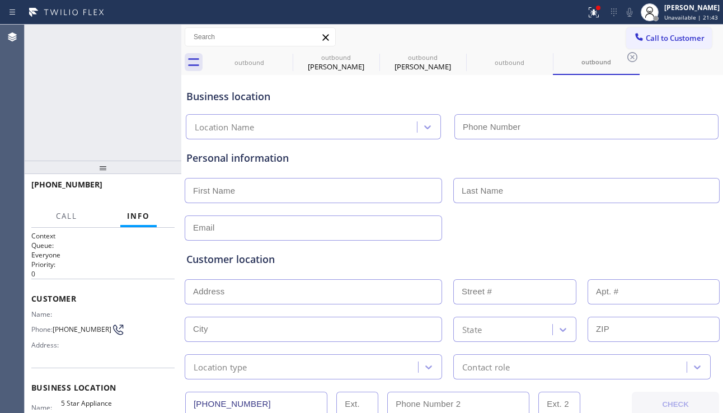
type input "[PHONE_NUMBER]"
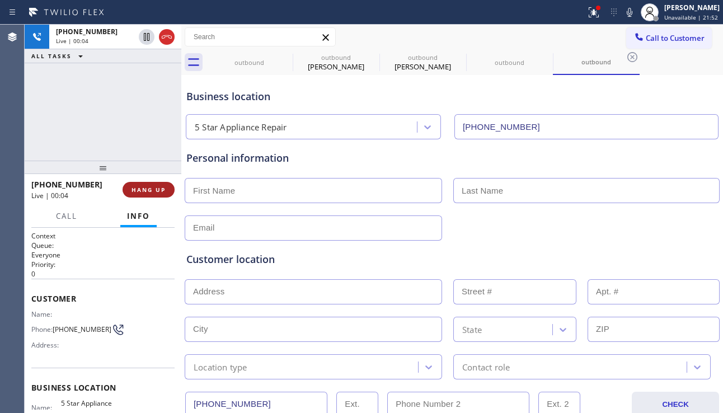
click at [162, 191] on span "HANG UP" at bounding box center [148, 190] width 34 height 8
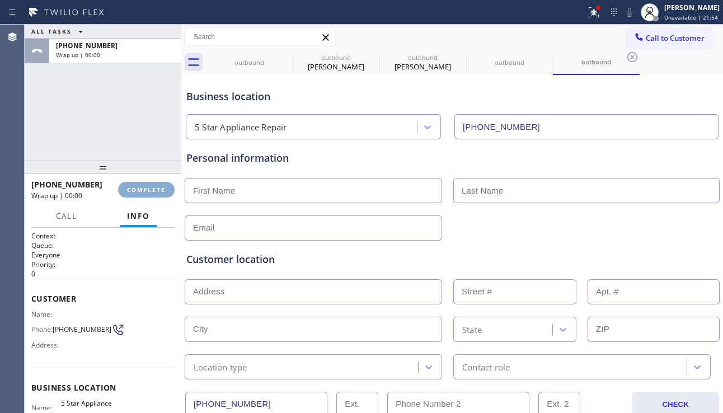
click at [162, 191] on span "COMPLETE" at bounding box center [146, 190] width 39 height 8
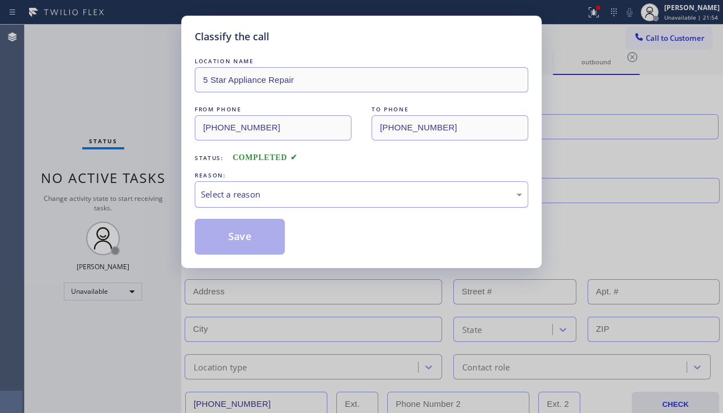
click at [334, 196] on div "Select a reason" at bounding box center [361, 194] width 321 height 13
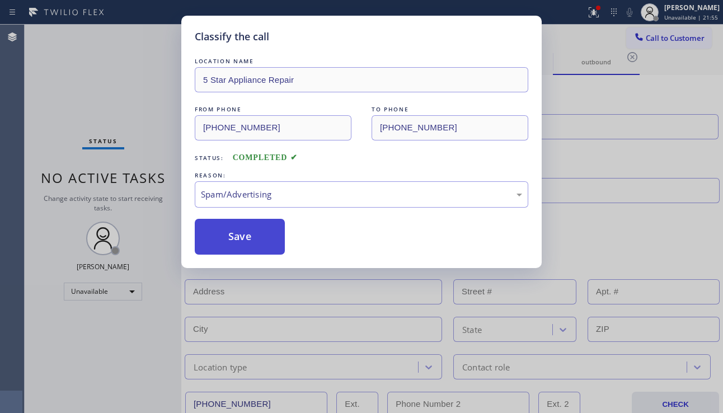
click at [234, 228] on button "Save" at bounding box center [240, 237] width 90 height 36
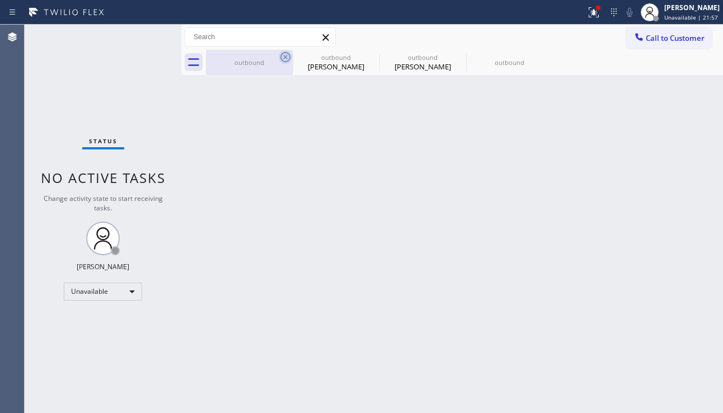
click at [284, 54] on icon at bounding box center [285, 56] width 13 height 13
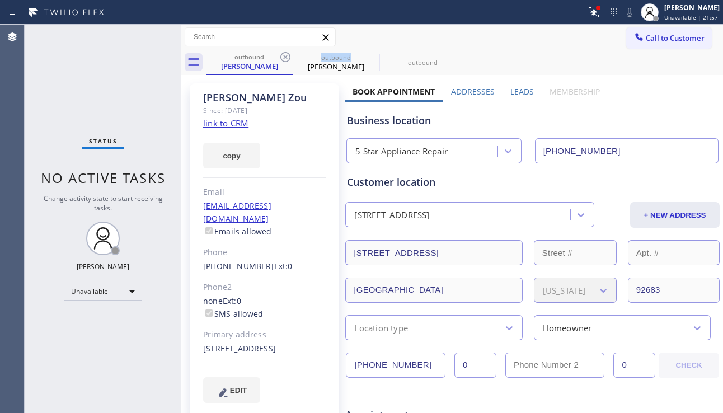
click at [284, 54] on icon at bounding box center [285, 56] width 13 height 13
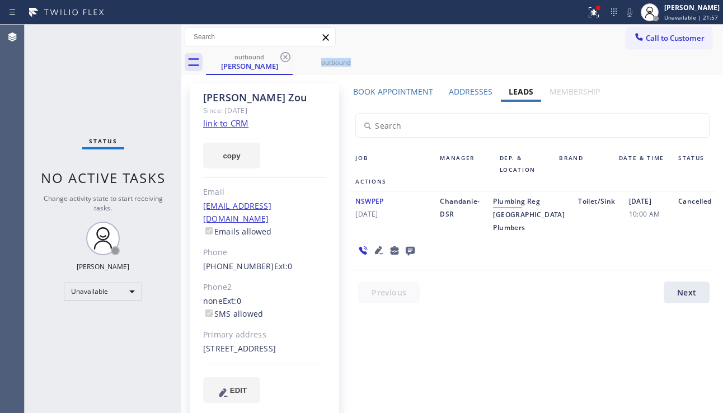
click at [284, 54] on icon at bounding box center [285, 56] width 13 height 13
click at [0, 0] on icon at bounding box center [0, 0] width 0 height 0
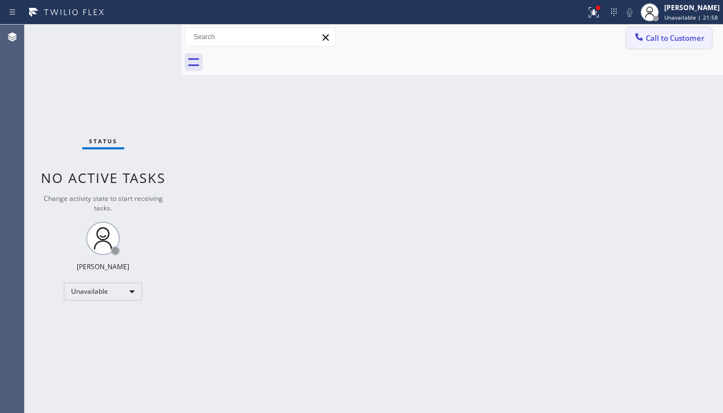
click at [671, 43] on span "Call to Customer" at bounding box center [674, 38] width 59 height 10
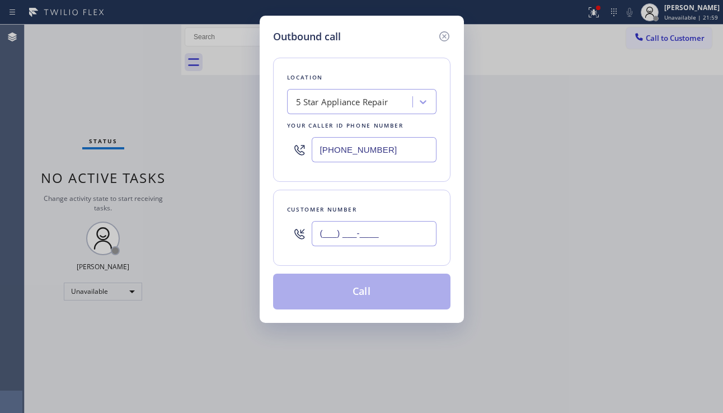
click at [343, 242] on input "(___) ___-____" at bounding box center [374, 233] width 125 height 25
paste input "512) 826-5475"
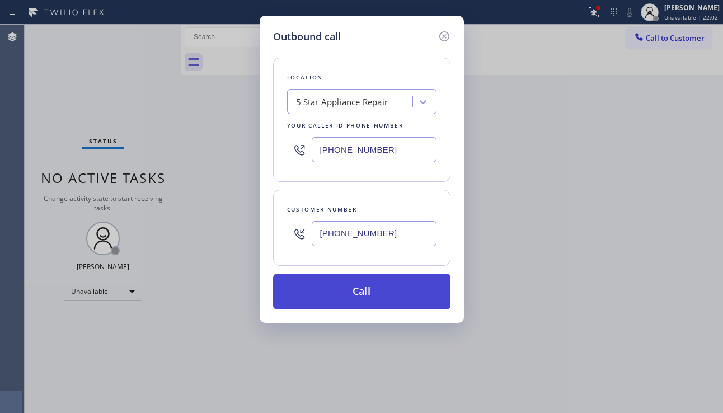
type input "[PHONE_NUMBER]"
click at [360, 296] on button "Call" at bounding box center [361, 292] width 177 height 36
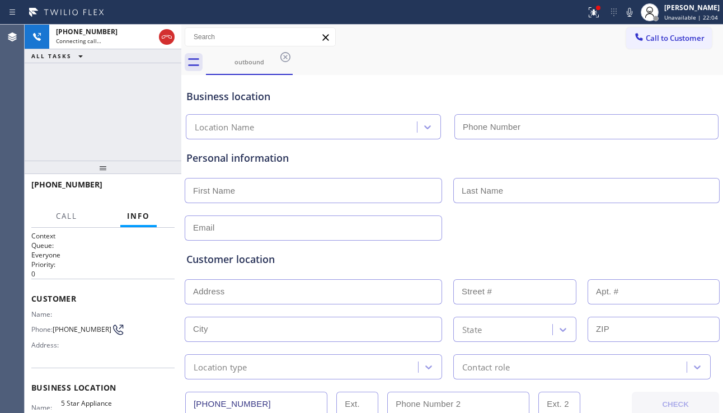
type input "[PHONE_NUMBER]"
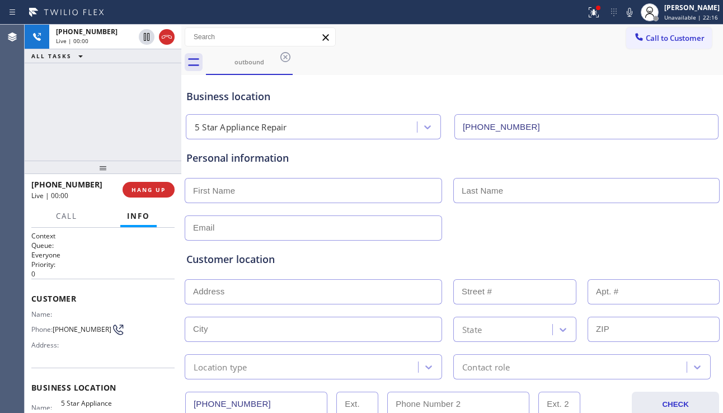
drag, startPoint x: 667, startPoint y: 239, endPoint x: 660, endPoint y: 238, distance: 7.4
click at [667, 239] on div "Customer location >> ADD NEW ADDRESS << + NEW ADDRESS State Location type Conta…" at bounding box center [452, 307] width 536 height 143
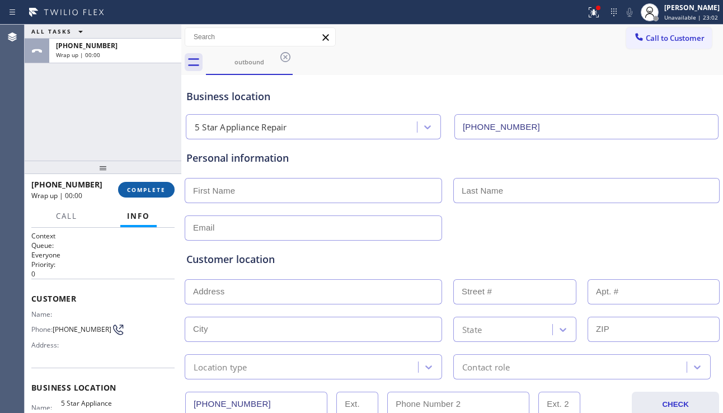
click at [157, 191] on span "COMPLETE" at bounding box center [146, 190] width 39 height 8
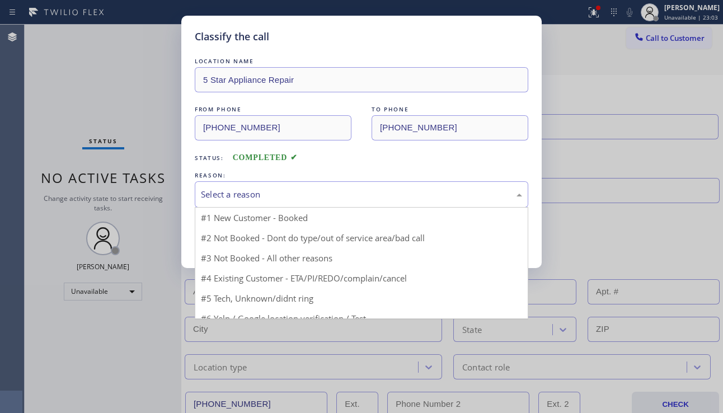
click at [266, 192] on div "Select a reason" at bounding box center [361, 194] width 321 height 13
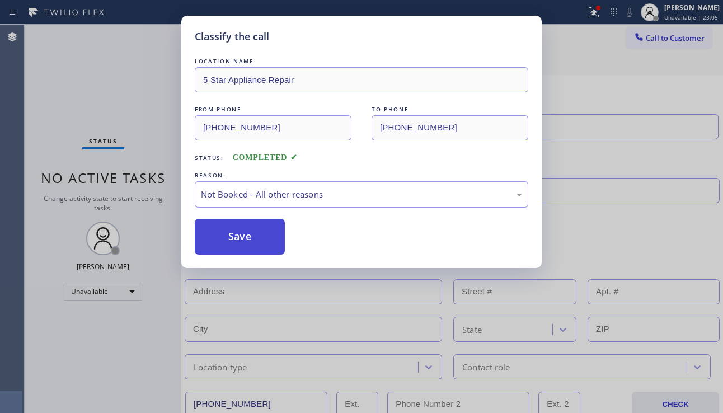
click at [235, 241] on button "Save" at bounding box center [240, 237] width 90 height 36
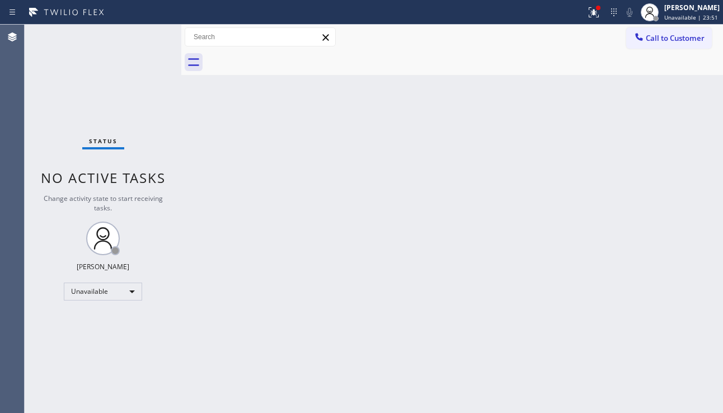
drag, startPoint x: 658, startPoint y: 44, endPoint x: 586, endPoint y: 71, distance: 77.7
click at [658, 43] on button "Call to Customer" at bounding box center [669, 37] width 86 height 21
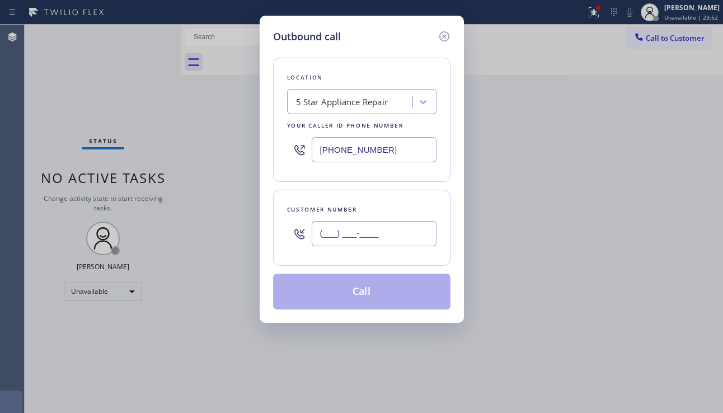
click at [336, 237] on input "(___) ___-____" at bounding box center [374, 233] width 125 height 25
paste input "229) 509-2509"
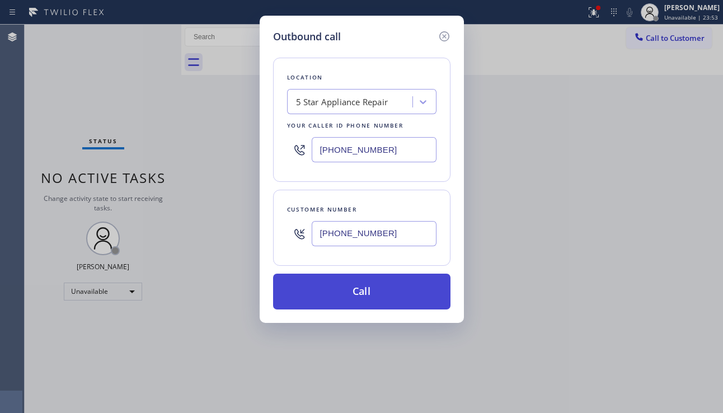
type input "[PHONE_NUMBER]"
click at [370, 285] on button "Call" at bounding box center [361, 292] width 177 height 36
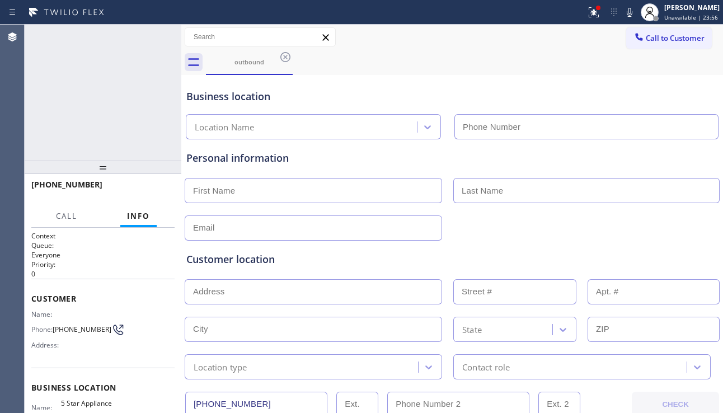
type input "[PHONE_NUMBER]"
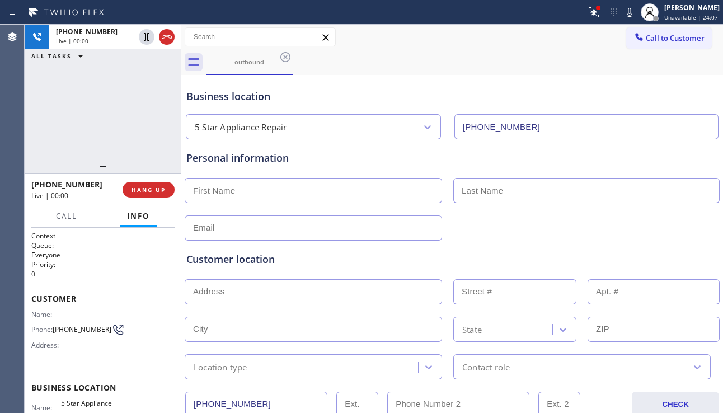
click at [666, 246] on div "Customer location >> ADD NEW ADDRESS << + NEW ADDRESS State Location type Conta…" at bounding box center [452, 310] width 536 height 139
click at [146, 183] on button "HANG UP" at bounding box center [148, 190] width 52 height 16
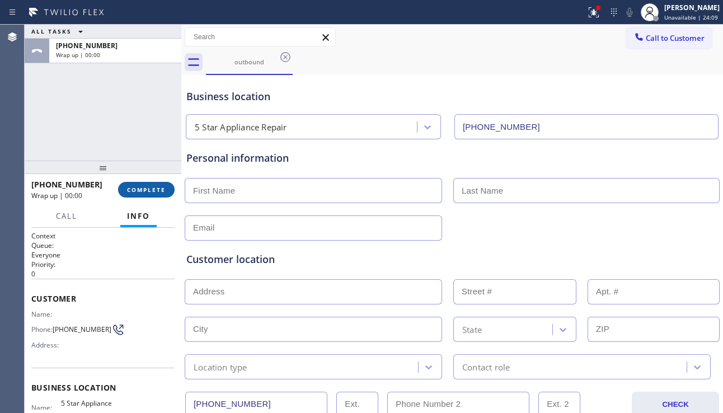
click at [146, 183] on button "COMPLETE" at bounding box center [146, 190] width 56 height 16
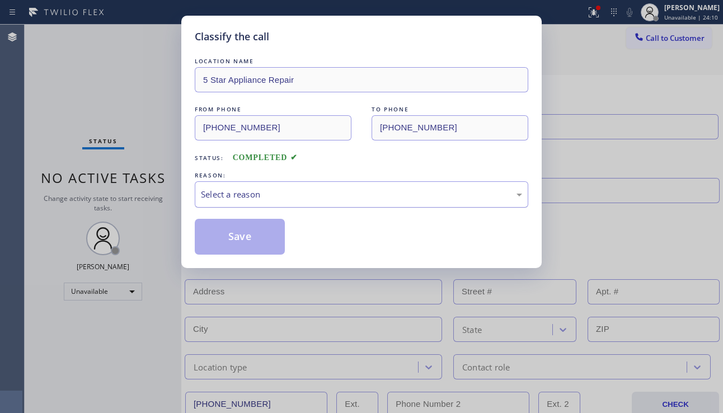
click at [296, 195] on div "Select a reason" at bounding box center [361, 194] width 321 height 13
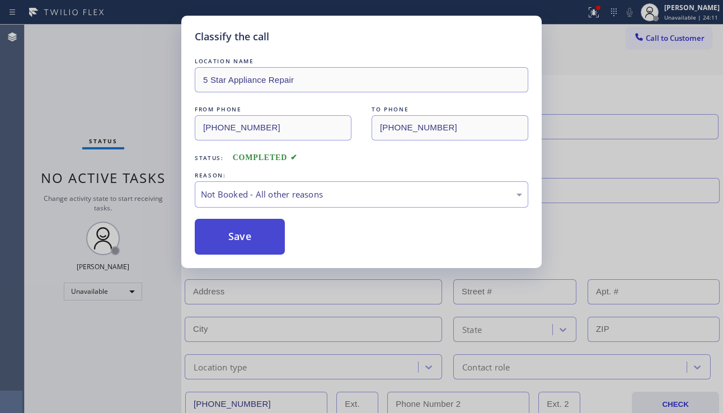
drag, startPoint x: 249, startPoint y: 238, endPoint x: 101, endPoint y: 67, distance: 226.4
click at [248, 237] on button "Save" at bounding box center [240, 237] width 90 height 36
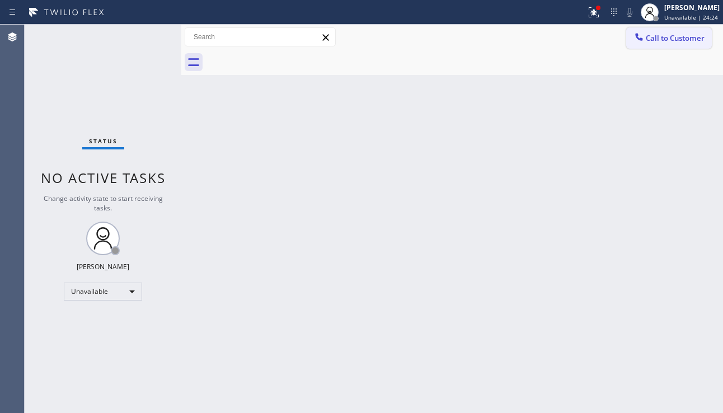
click at [658, 40] on span "Call to Customer" at bounding box center [674, 38] width 59 height 10
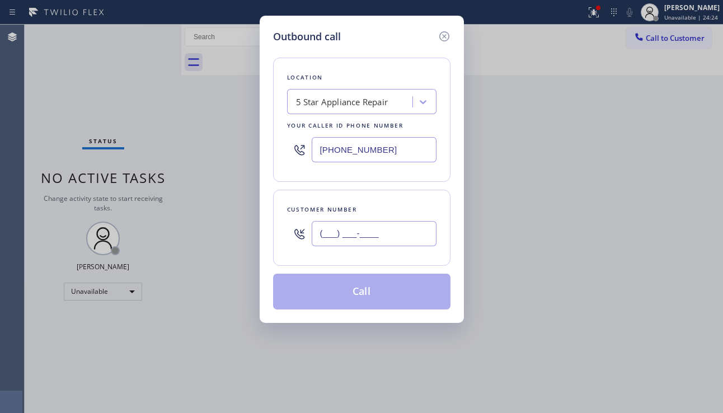
click at [334, 238] on input "(___) ___-____" at bounding box center [374, 233] width 125 height 25
paste input "214) 878-3483"
type input "[PHONE_NUMBER]"
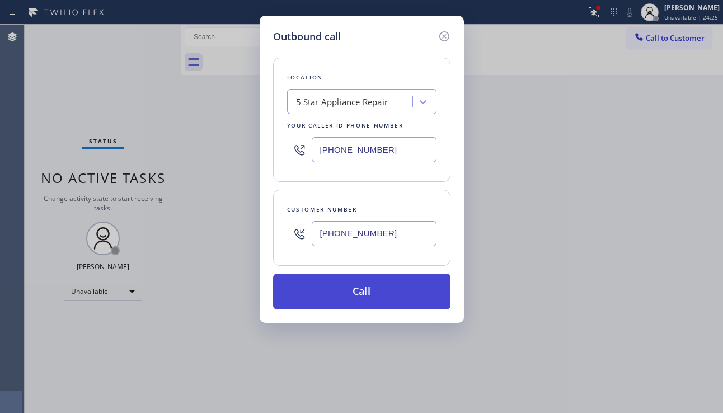
click at [359, 289] on button "Call" at bounding box center [361, 292] width 177 height 36
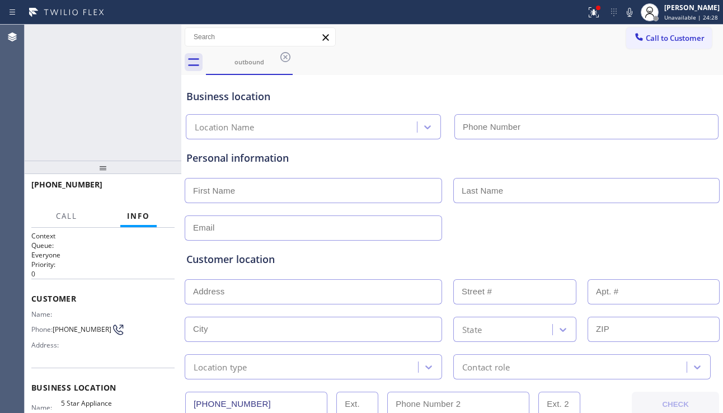
type input "[PHONE_NUMBER]"
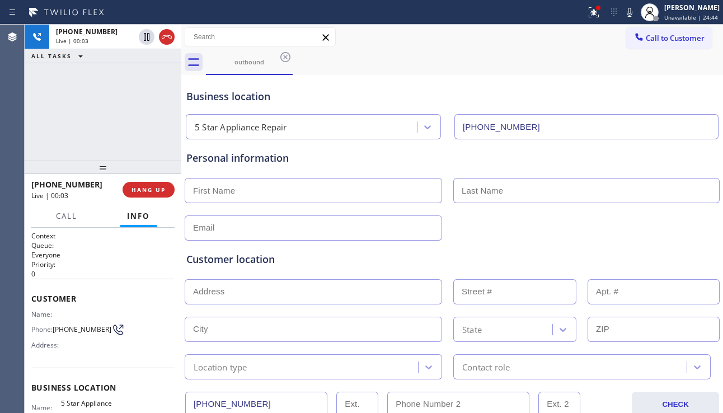
click at [652, 230] on div at bounding box center [451, 226] width 537 height 27
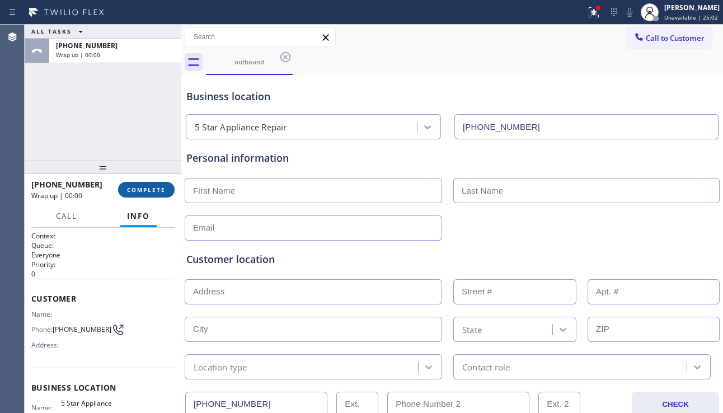
click at [154, 194] on button "COMPLETE" at bounding box center [146, 190] width 56 height 16
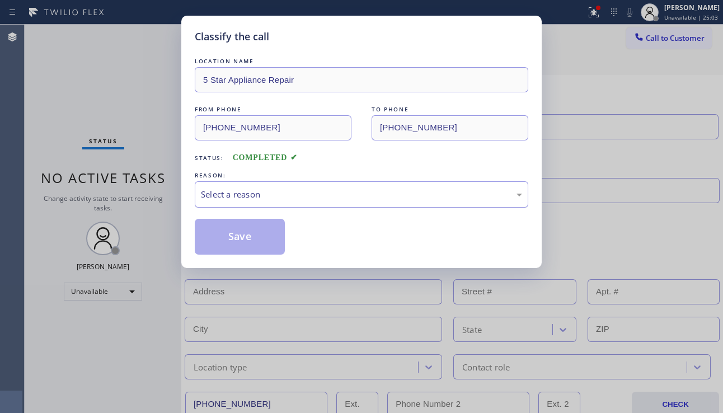
click at [310, 190] on div "Select a reason" at bounding box center [361, 194] width 321 height 13
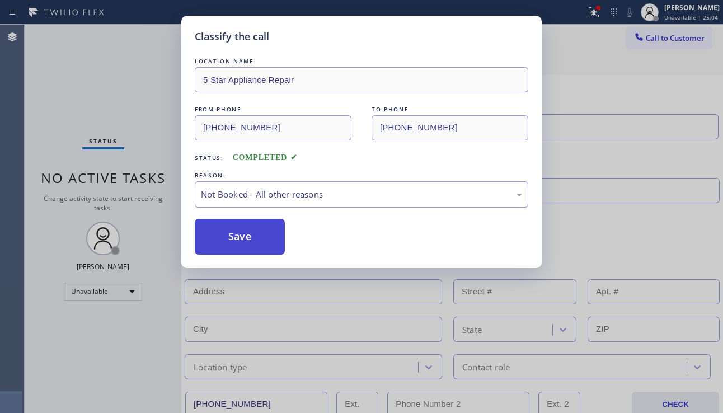
click at [249, 237] on button "Save" at bounding box center [240, 237] width 90 height 36
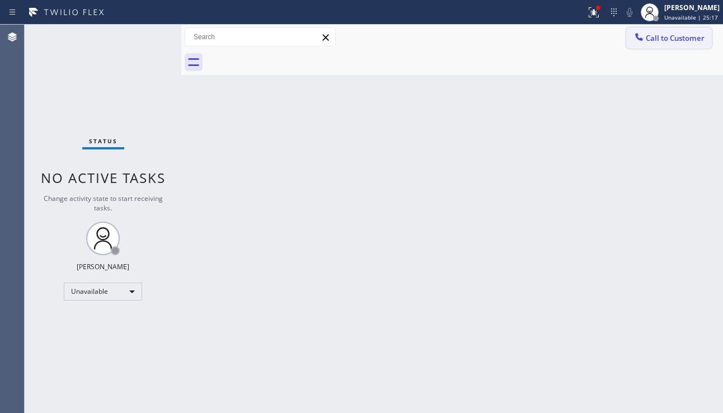
click at [654, 39] on span "Call to Customer" at bounding box center [674, 38] width 59 height 10
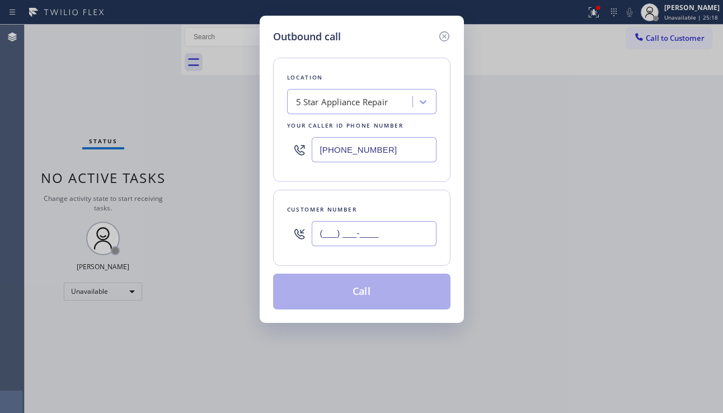
click at [375, 227] on input "(___) ___-____" at bounding box center [374, 233] width 125 height 25
paste input "310) 498-2078"
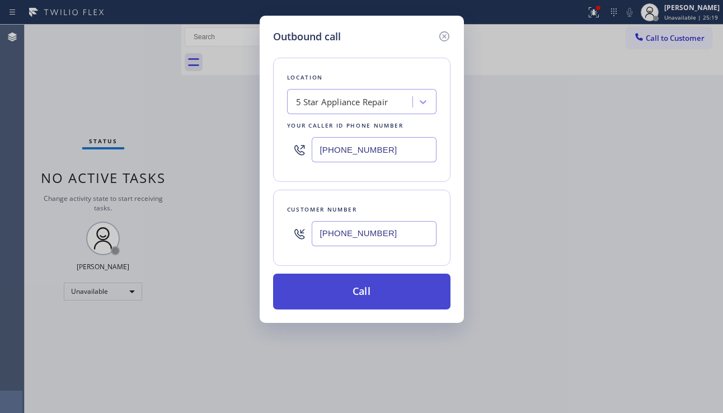
type input "[PHONE_NUMBER]"
click at [366, 288] on button "Call" at bounding box center [361, 292] width 177 height 36
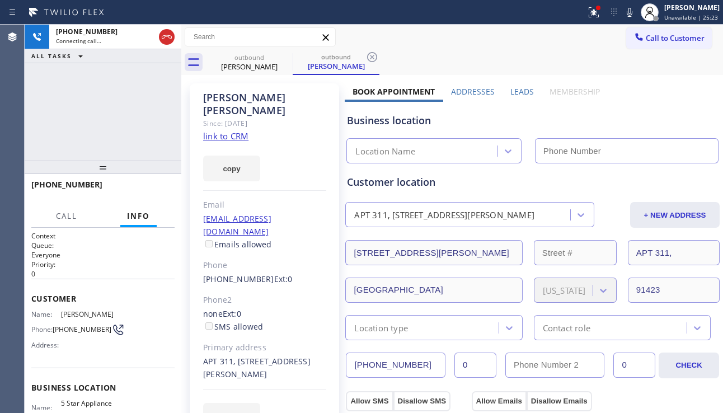
type input "[PHONE_NUMBER]"
click at [513, 87] on label "Leads" at bounding box center [521, 91] width 23 height 11
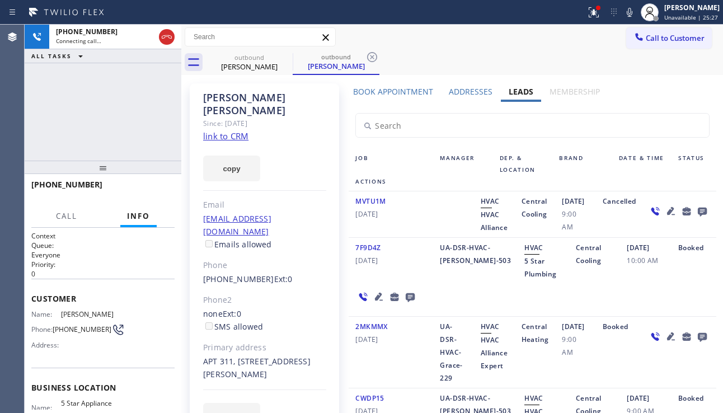
click at [697, 211] on icon at bounding box center [701, 212] width 9 height 9
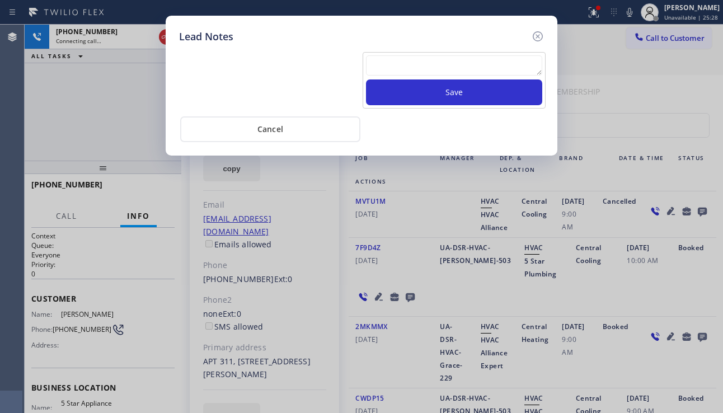
click at [395, 68] on textarea at bounding box center [454, 65] width 176 height 20
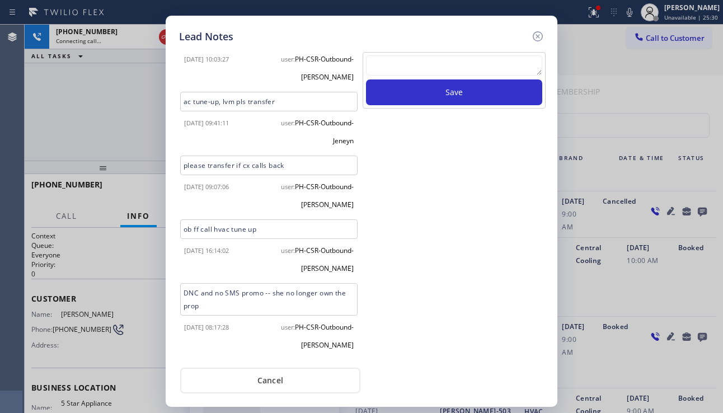
scroll to position [400, 0]
click at [538, 36] on icon at bounding box center [537, 36] width 10 height 10
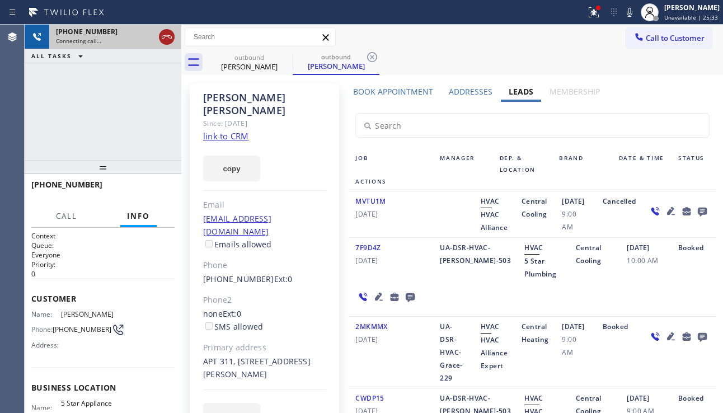
click at [163, 35] on icon at bounding box center [166, 36] width 13 height 13
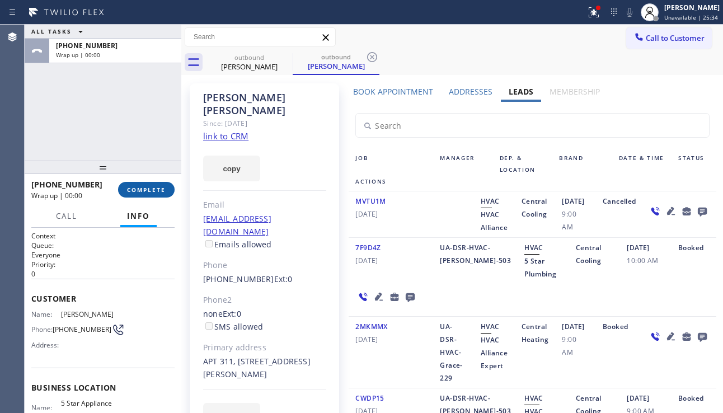
click at [151, 195] on button "COMPLETE" at bounding box center [146, 190] width 56 height 16
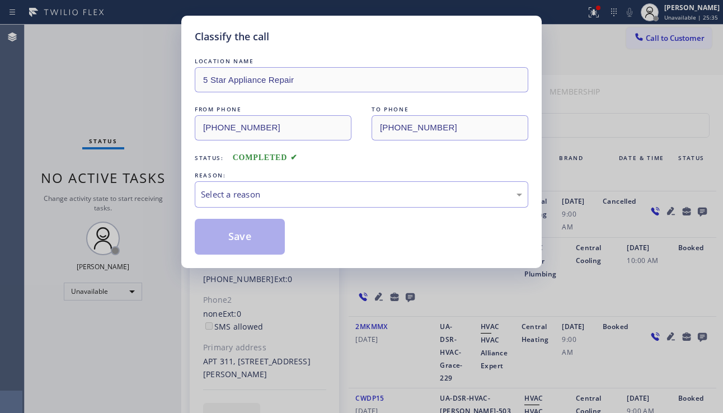
click at [298, 193] on div "Select a reason" at bounding box center [361, 194] width 321 height 13
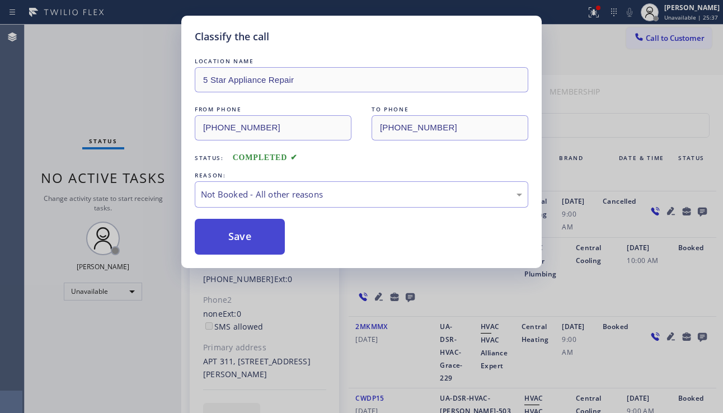
click at [237, 243] on button "Save" at bounding box center [240, 237] width 90 height 36
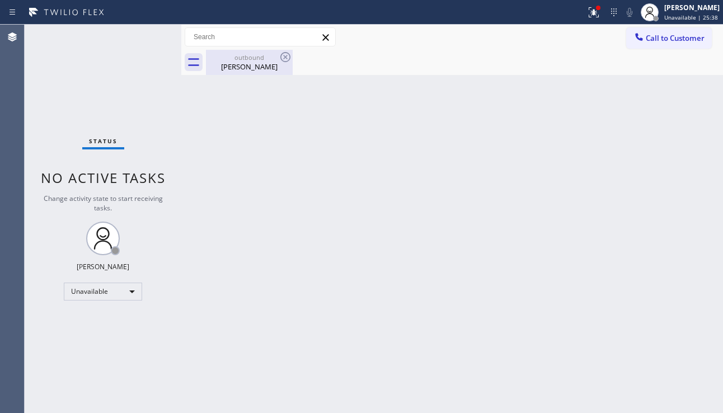
click at [216, 66] on div "[PERSON_NAME]" at bounding box center [249, 67] width 84 height 10
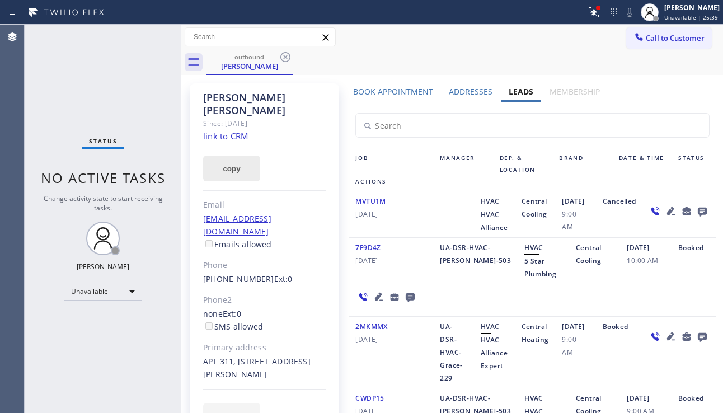
click at [218, 159] on button "copy" at bounding box center [231, 168] width 57 height 26
click at [697, 210] on icon at bounding box center [701, 212] width 9 height 9
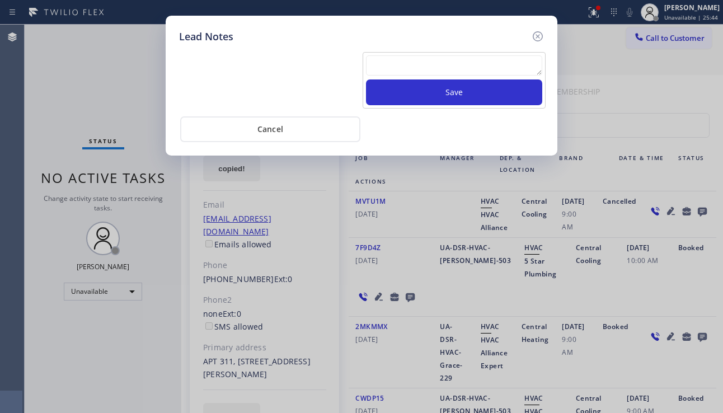
click at [427, 63] on textarea at bounding box center [454, 65] width 176 height 20
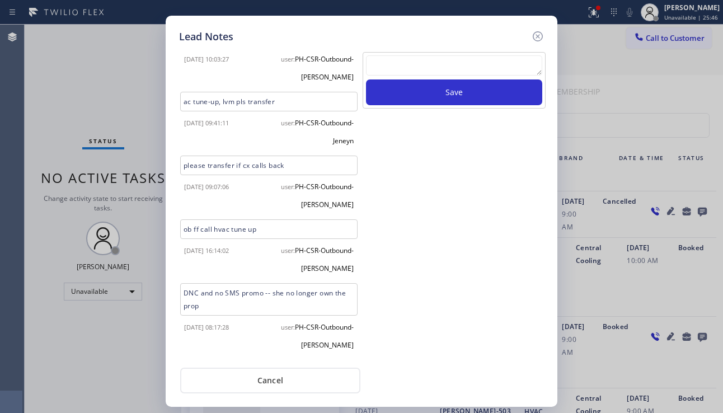
scroll to position [400, 0]
click at [539, 37] on icon at bounding box center [537, 36] width 10 height 10
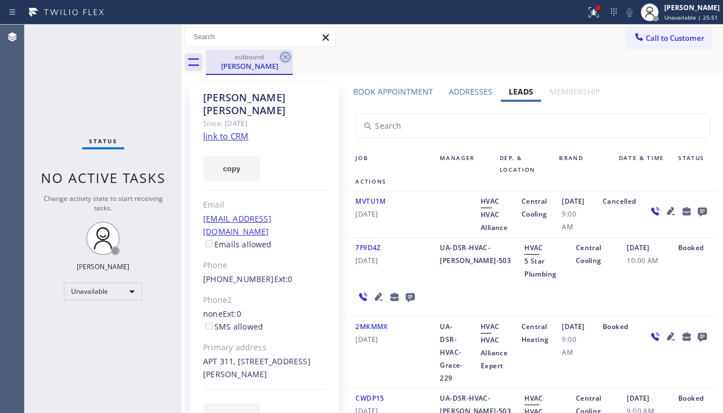
click at [288, 56] on icon at bounding box center [285, 56] width 13 height 13
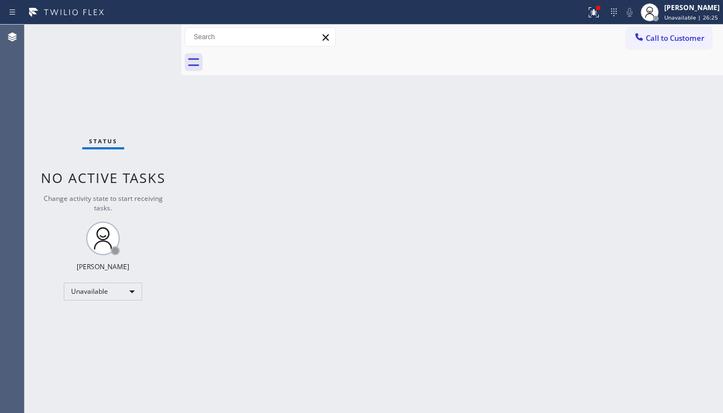
click at [697, 39] on span "Call to Customer" at bounding box center [674, 38] width 59 height 10
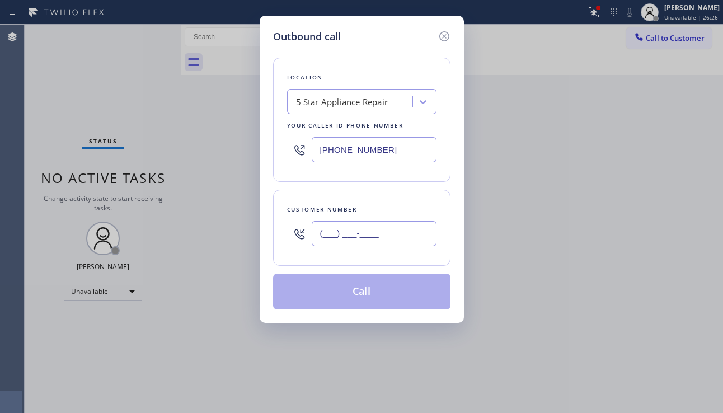
click at [332, 238] on input "(___) ___-____" at bounding box center [374, 233] width 125 height 25
paste input "650) 360-6523"
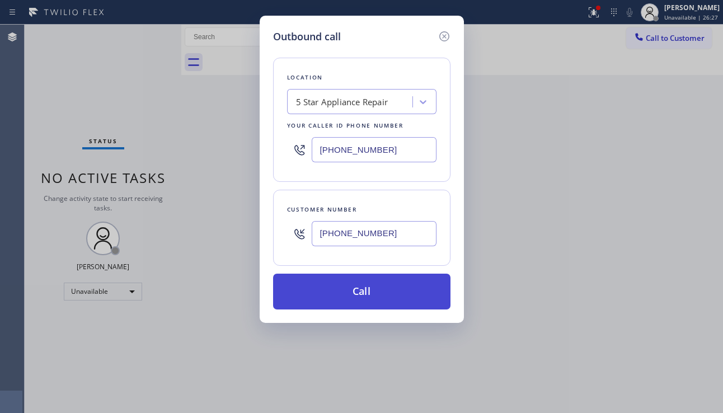
type input "[PHONE_NUMBER]"
click at [336, 293] on button "Call" at bounding box center [361, 292] width 177 height 36
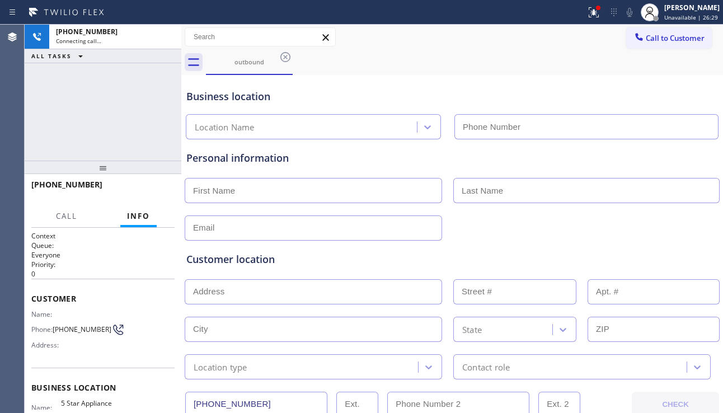
type input "[PHONE_NUMBER]"
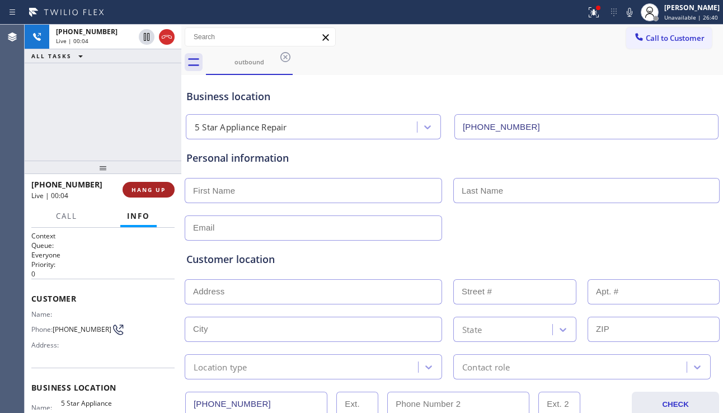
click at [153, 196] on button "HANG UP" at bounding box center [148, 190] width 52 height 16
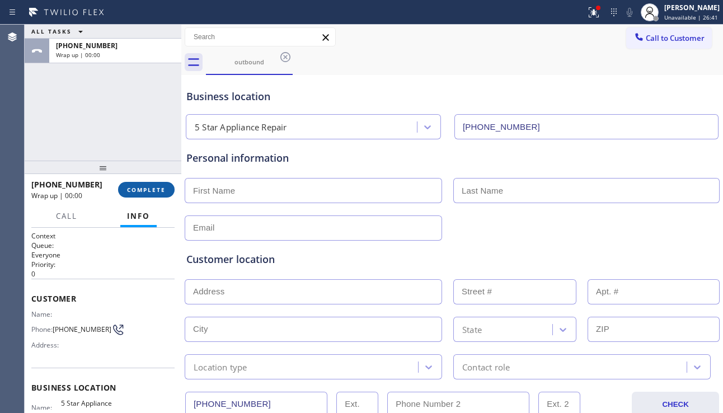
click at [153, 196] on button "COMPLETE" at bounding box center [146, 190] width 56 height 16
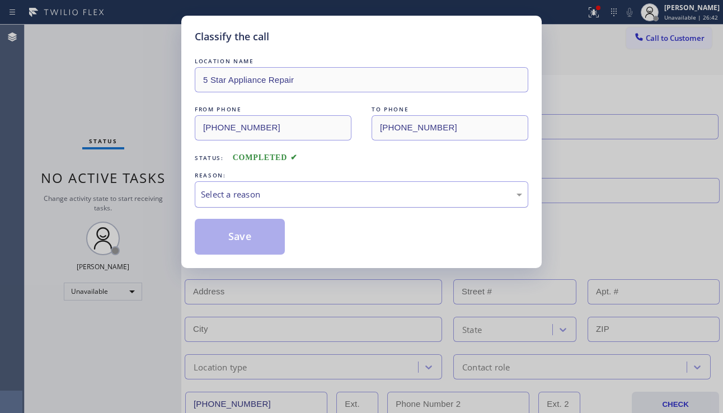
click at [316, 193] on div "Select a reason" at bounding box center [361, 194] width 321 height 13
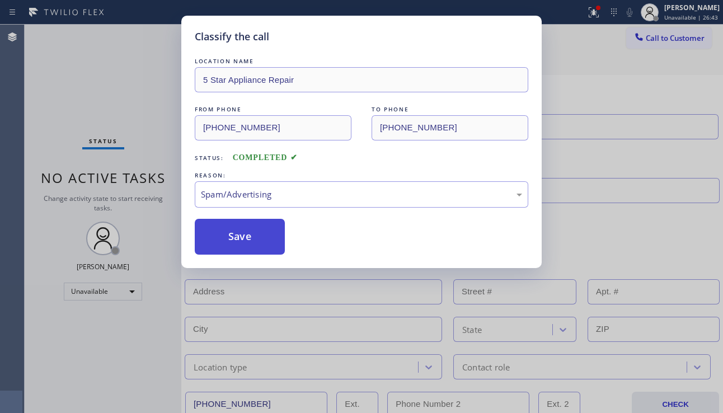
drag, startPoint x: 238, startPoint y: 248, endPoint x: 218, endPoint y: 229, distance: 27.3
click at [238, 247] on button "Save" at bounding box center [240, 237] width 90 height 36
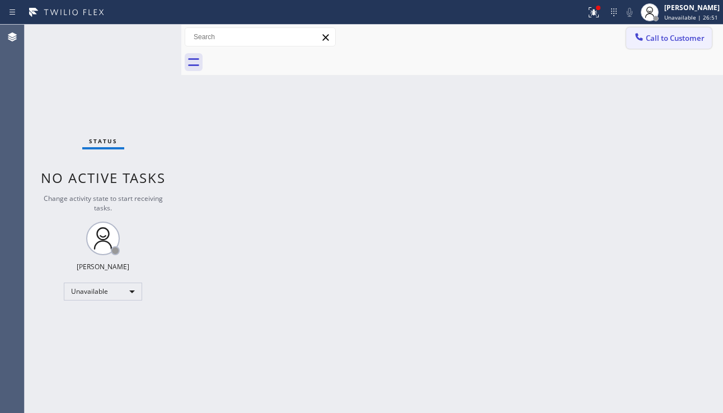
click at [648, 44] on button "Call to Customer" at bounding box center [669, 37] width 86 height 21
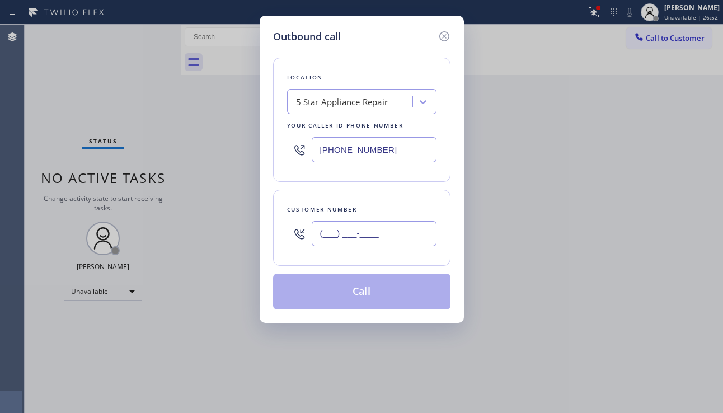
click at [334, 239] on input "(___) ___-____" at bounding box center [374, 233] width 125 height 25
paste input "619) 205-8451"
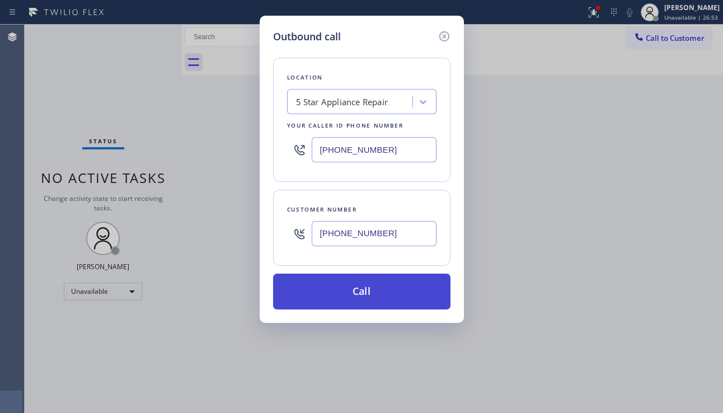
type input "[PHONE_NUMBER]"
click at [364, 289] on button "Call" at bounding box center [361, 292] width 177 height 36
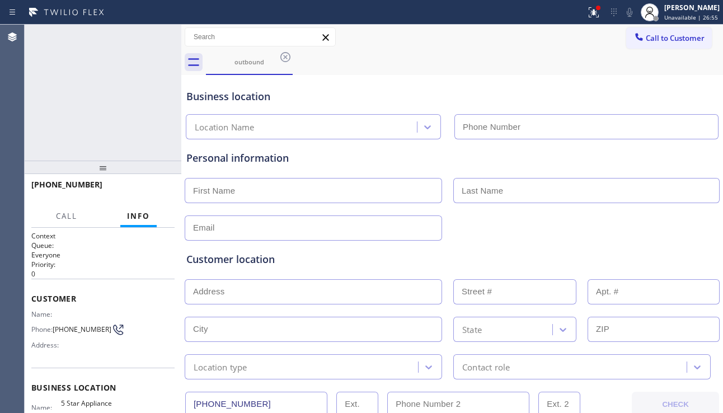
type input "[PHONE_NUMBER]"
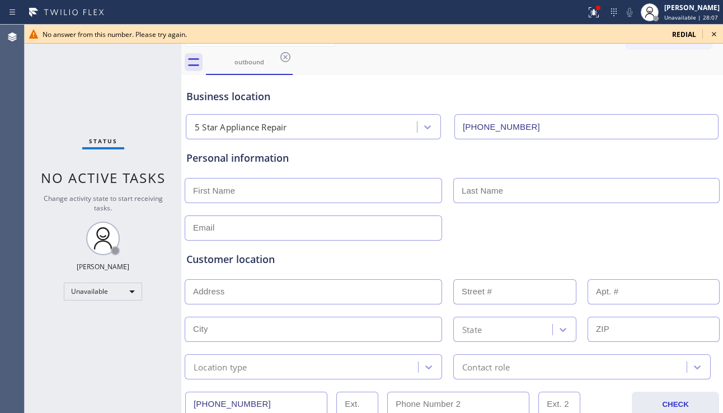
drag, startPoint x: 694, startPoint y: 229, endPoint x: 704, endPoint y: 207, distance: 24.5
click at [694, 229] on div at bounding box center [451, 226] width 537 height 27
click at [714, 32] on icon at bounding box center [713, 33] width 13 height 13
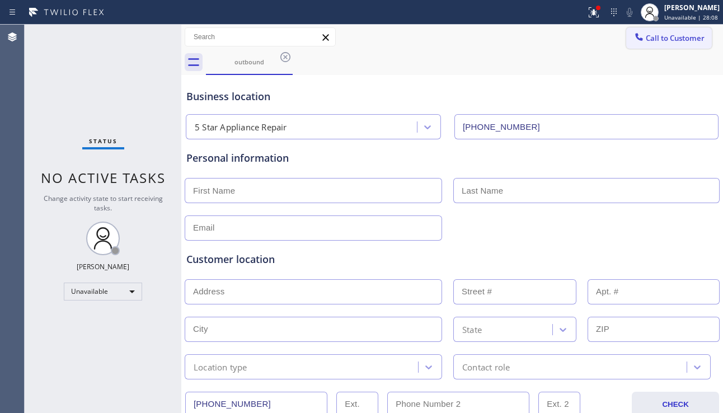
click at [676, 40] on span "Call to Customer" at bounding box center [674, 38] width 59 height 10
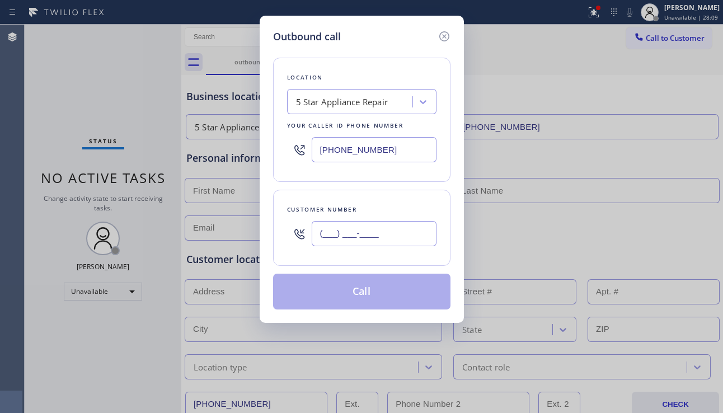
click at [377, 230] on input "(___) ___-____" at bounding box center [374, 233] width 125 height 25
paste input "805) 209-1351"
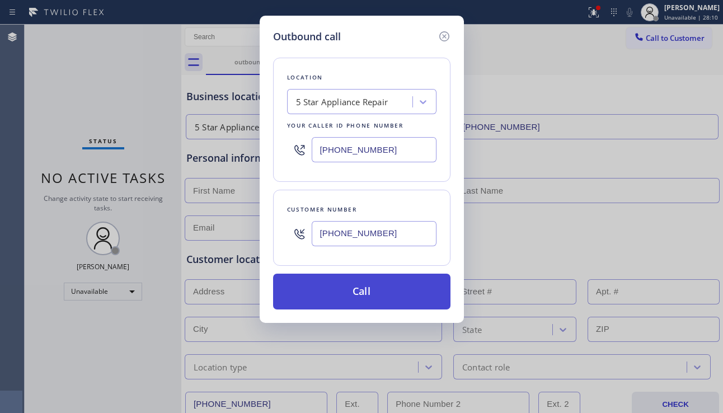
type input "[PHONE_NUMBER]"
click at [360, 285] on button "Call" at bounding box center [361, 292] width 177 height 36
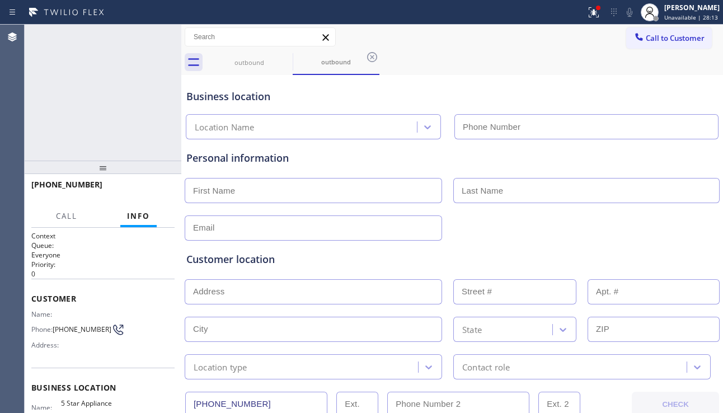
type input "[PHONE_NUMBER]"
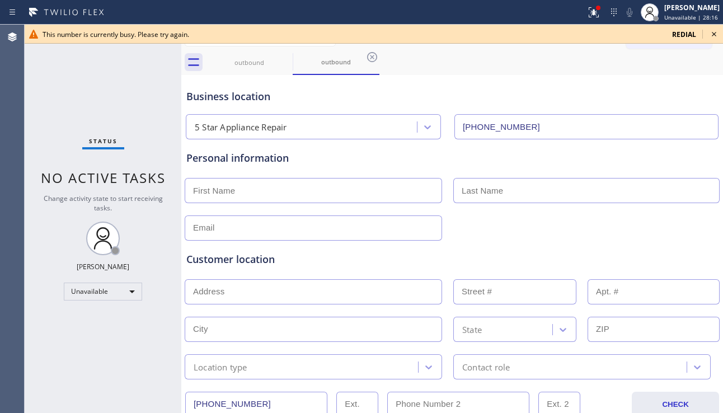
click at [719, 31] on icon at bounding box center [713, 33] width 13 height 13
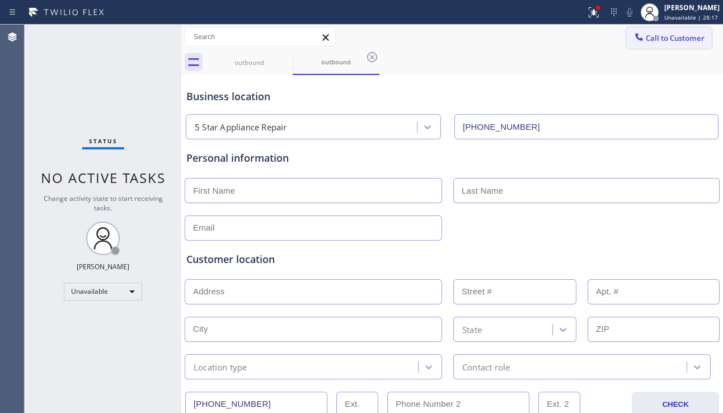
click at [676, 39] on span "Call to Customer" at bounding box center [674, 38] width 59 height 10
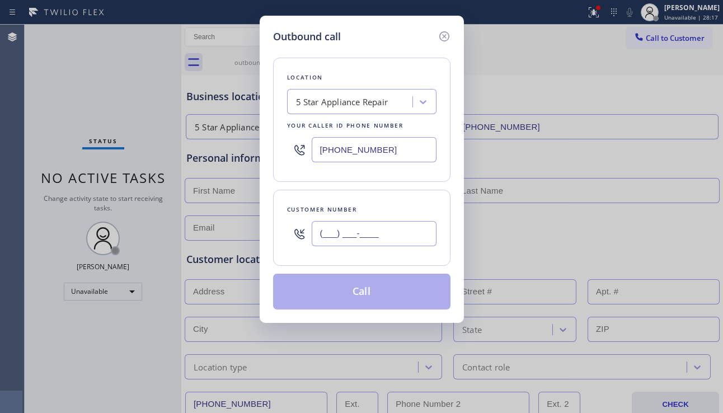
click at [357, 231] on input "(___) ___-____" at bounding box center [374, 233] width 125 height 25
paste input "361) 281-9834"
type input "[PHONE_NUMBER]"
click at [339, 286] on button "Call" at bounding box center [361, 292] width 177 height 36
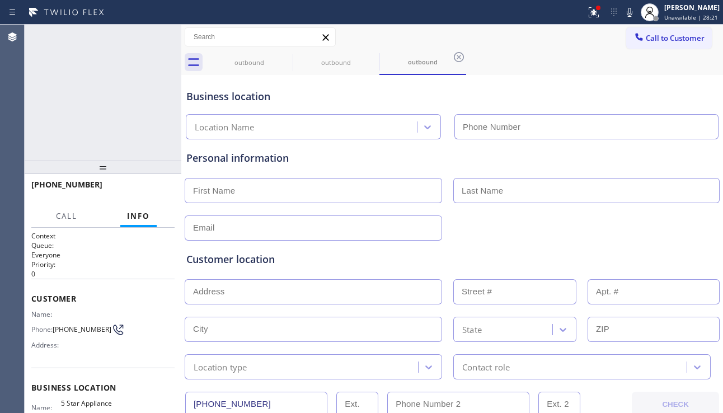
type input "[PHONE_NUMBER]"
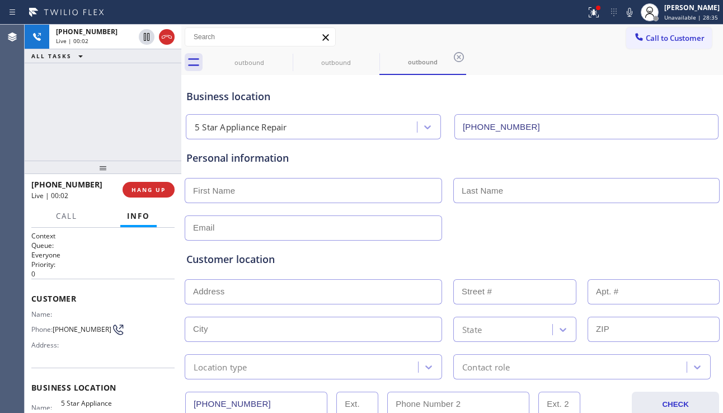
click at [653, 251] on div "Customer location >> ADD NEW ADDRESS << + NEW ADDRESS State Location type Conta…" at bounding box center [452, 310] width 536 height 139
click at [644, 254] on div "Customer location" at bounding box center [451, 259] width 531 height 15
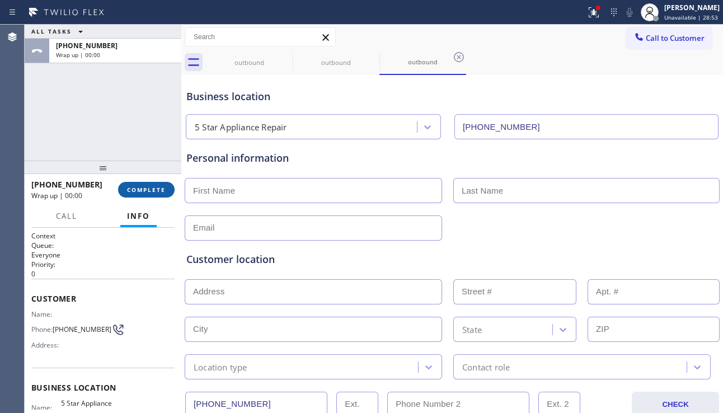
click at [142, 192] on span "COMPLETE" at bounding box center [146, 190] width 39 height 8
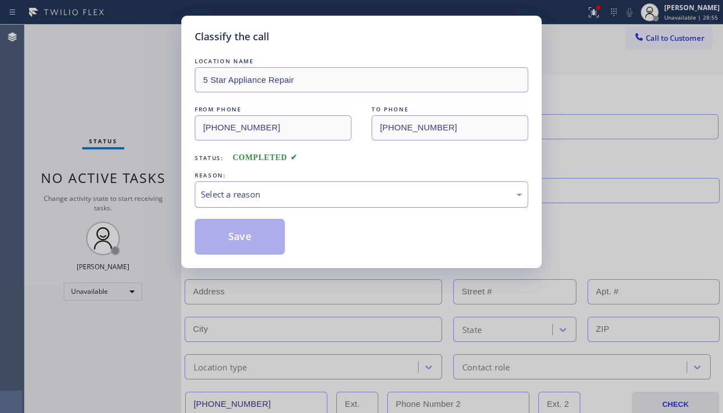
click at [291, 194] on div "Select a reason" at bounding box center [361, 194] width 321 height 13
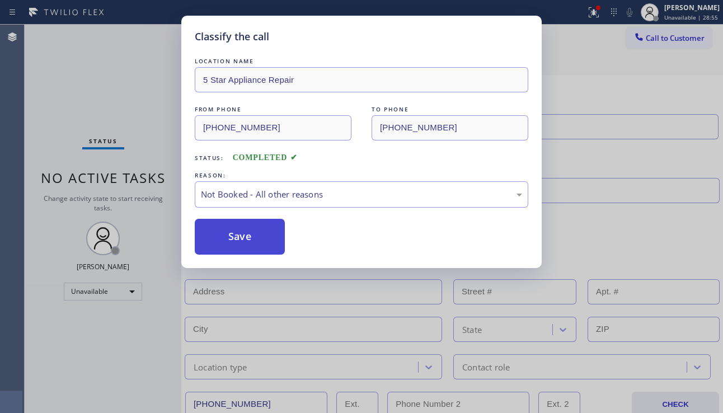
click at [230, 237] on button "Save" at bounding box center [240, 237] width 90 height 36
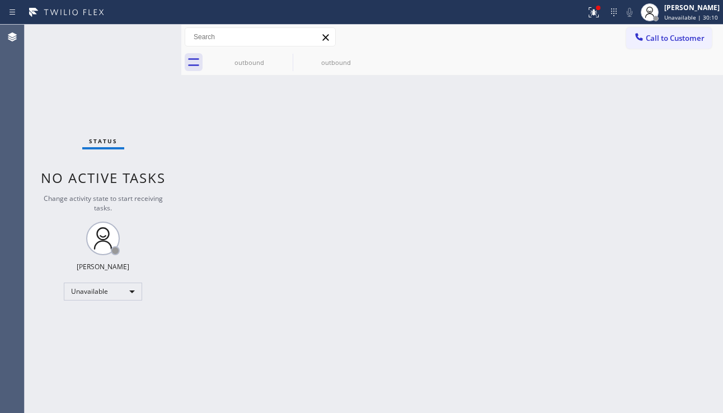
drag, startPoint x: 677, startPoint y: 259, endPoint x: 635, endPoint y: 233, distance: 49.2
click at [677, 258] on div "Back to Dashboard Change Sender ID Customers Technicians Select a contact Outbo…" at bounding box center [451, 219] width 541 height 388
click at [285, 57] on icon at bounding box center [285, 57] width 10 height 10
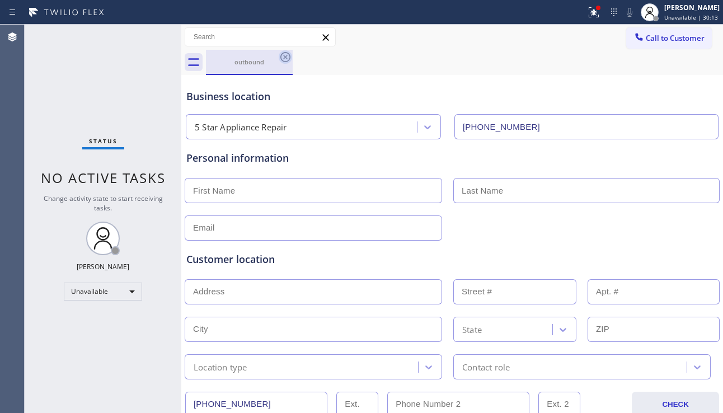
click at [285, 56] on icon at bounding box center [285, 57] width 10 height 10
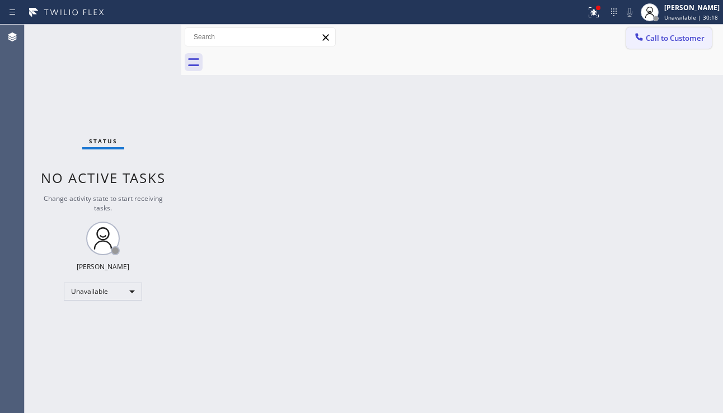
click at [659, 48] on button "Call to Customer" at bounding box center [669, 37] width 86 height 21
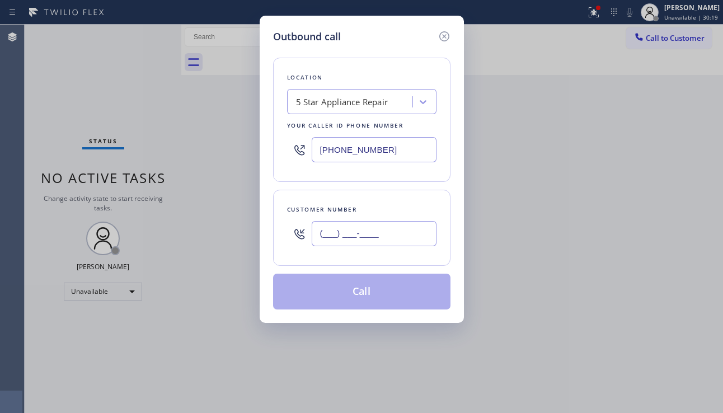
click at [333, 238] on input "(___) ___-____" at bounding box center [374, 233] width 125 height 25
paste input "510) 552-6806"
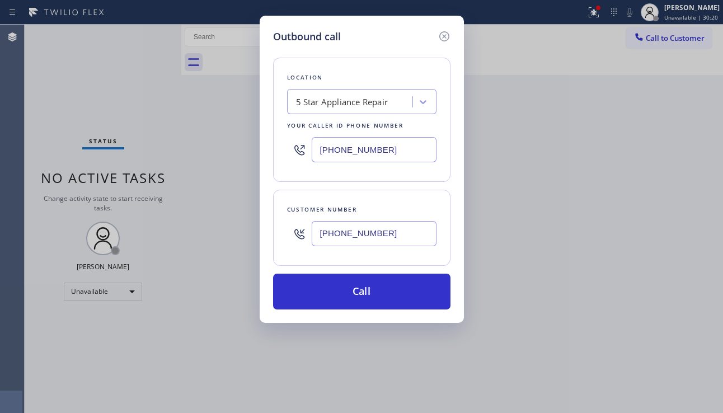
type input "[PHONE_NUMBER]"
drag, startPoint x: 398, startPoint y: 146, endPoint x: 269, endPoint y: 150, distance: 128.7
click at [269, 150] on div "Outbound call Location 5 Star Appliance Repair Your caller id phone number [PHO…" at bounding box center [362, 169] width 204 height 307
paste input "707) 285-966"
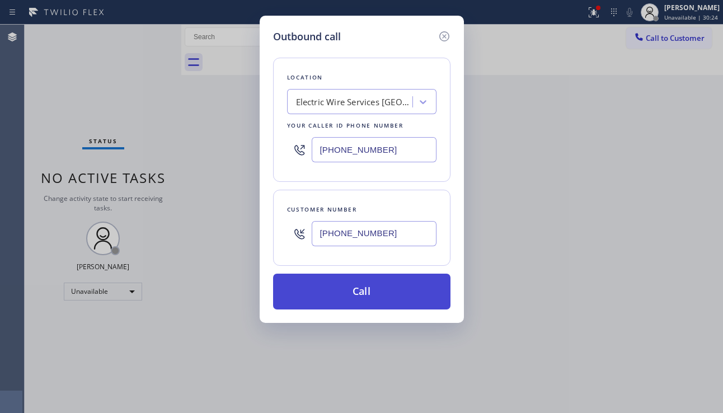
type input "[PHONE_NUMBER]"
click at [357, 294] on button "Call" at bounding box center [361, 292] width 177 height 36
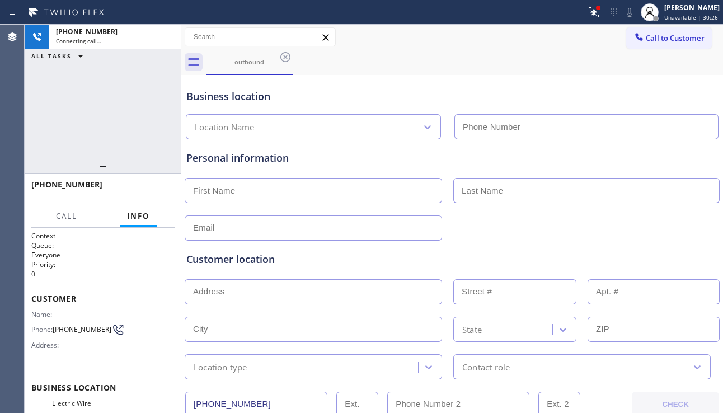
type input "[PHONE_NUMBER]"
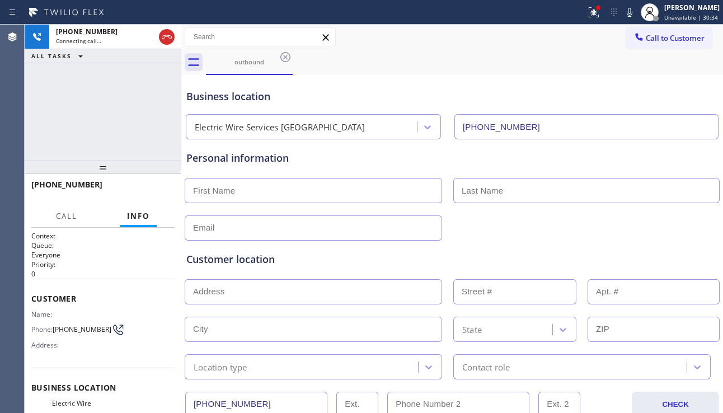
click at [657, 253] on div "Customer location" at bounding box center [451, 259] width 531 height 15
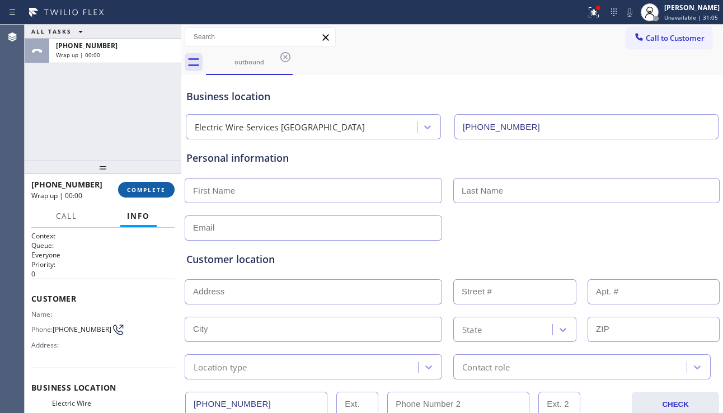
click at [159, 186] on span "COMPLETE" at bounding box center [146, 190] width 39 height 8
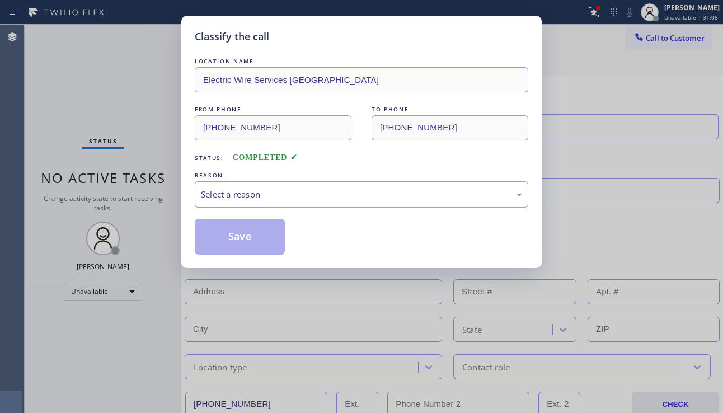
click at [322, 125] on div "FROM PHONE [PHONE_NUMBER] TO PHONE [PHONE_NUMBER]" at bounding box center [361, 121] width 333 height 37
click at [332, 193] on div "Select a reason" at bounding box center [361, 194] width 321 height 13
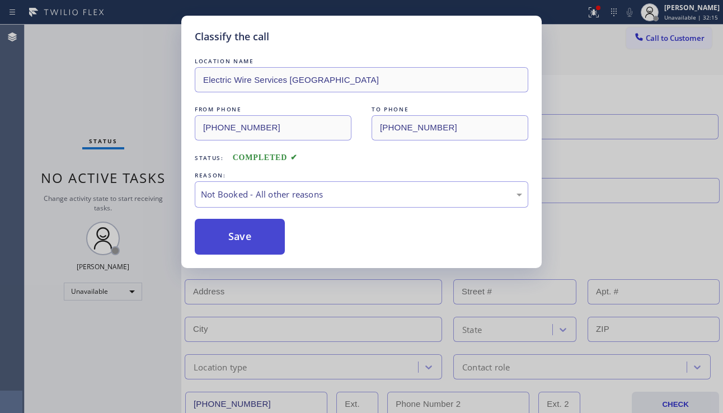
click at [237, 239] on button "Save" at bounding box center [240, 237] width 90 height 36
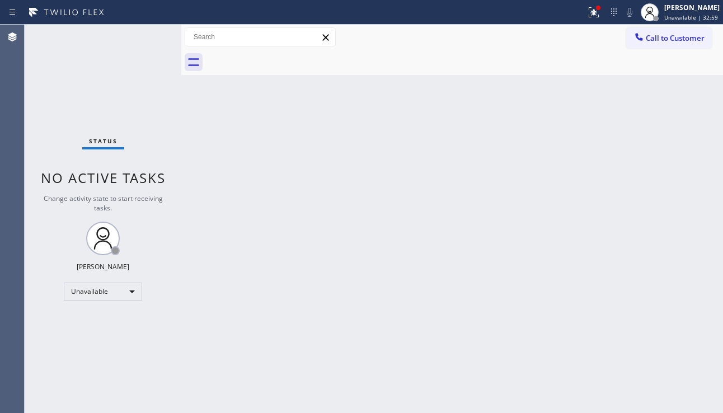
click at [649, 252] on div "Back to Dashboard Change Sender ID Customers Technicians Select a contact Outbo…" at bounding box center [451, 219] width 541 height 388
click at [647, 30] on button "Call to Customer" at bounding box center [669, 37] width 86 height 21
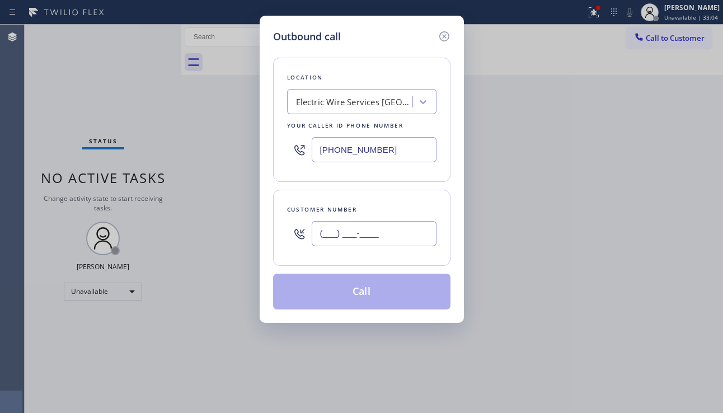
click at [360, 225] on input "(___) ___-____" at bounding box center [374, 233] width 125 height 25
paste input "760) 215-2055"
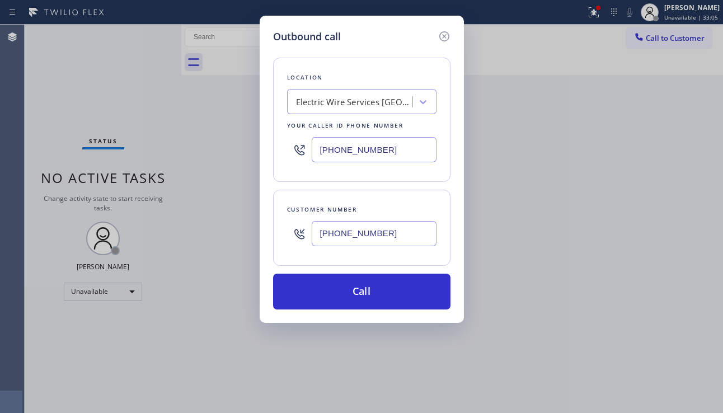
type input "[PHONE_NUMBER]"
drag, startPoint x: 390, startPoint y: 148, endPoint x: 304, endPoint y: 155, distance: 86.5
click at [304, 155] on div "[PHONE_NUMBER]" at bounding box center [361, 149] width 149 height 36
paste input "14) 733-2354"
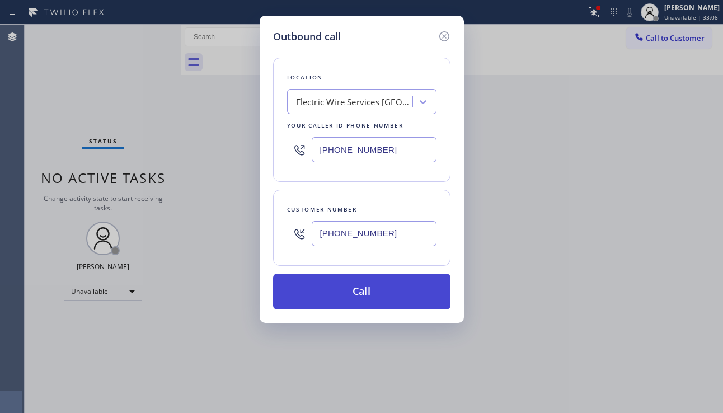
type input "[PHONE_NUMBER]"
click at [357, 291] on button "Call" at bounding box center [361, 292] width 177 height 36
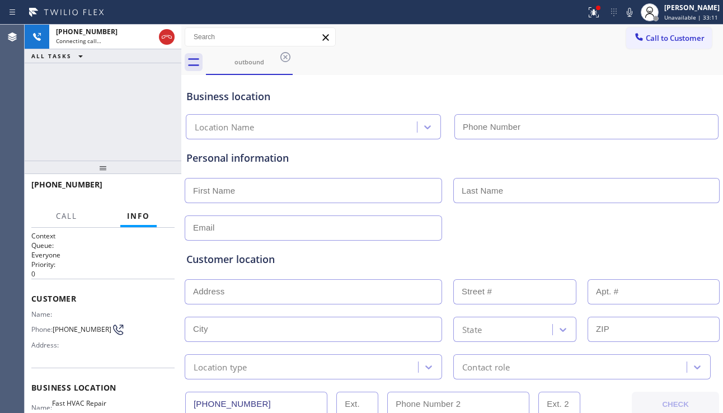
type input "[PHONE_NUMBER]"
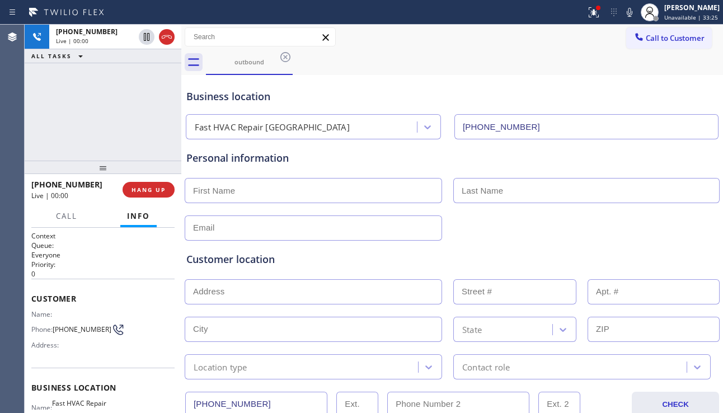
click at [692, 249] on div "Customer location >> ADD NEW ADDRESS << + NEW ADDRESS State Location type Conta…" at bounding box center [452, 310] width 536 height 139
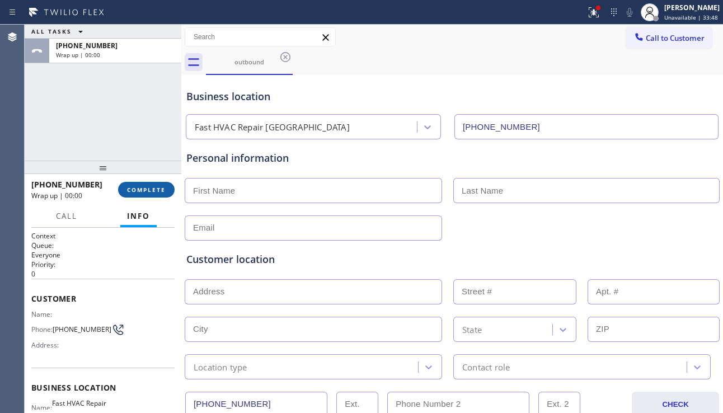
click at [124, 192] on button "COMPLETE" at bounding box center [146, 190] width 56 height 16
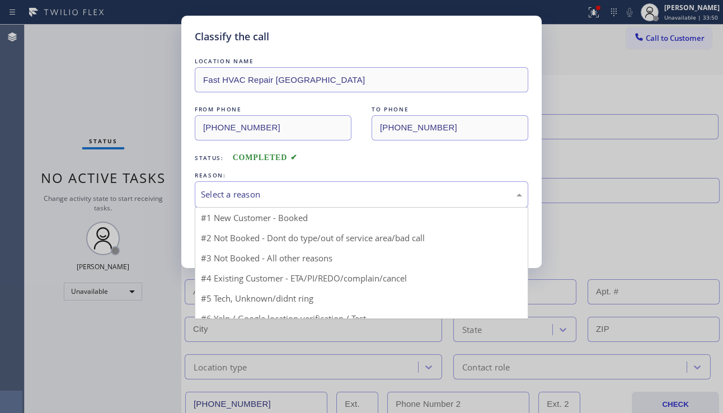
click at [286, 191] on div "Select a reason" at bounding box center [361, 194] width 321 height 13
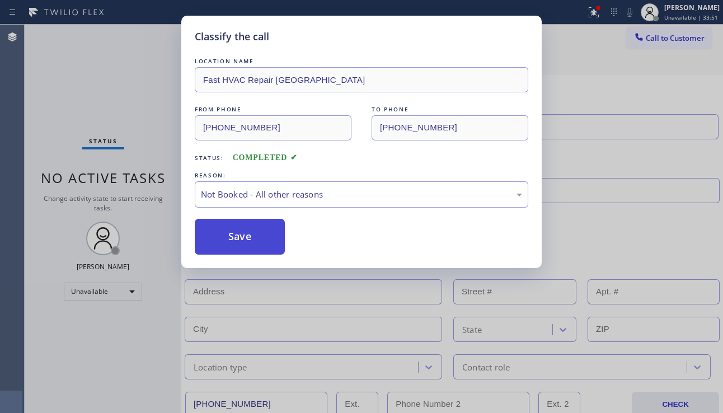
click at [252, 235] on button "Save" at bounding box center [240, 237] width 90 height 36
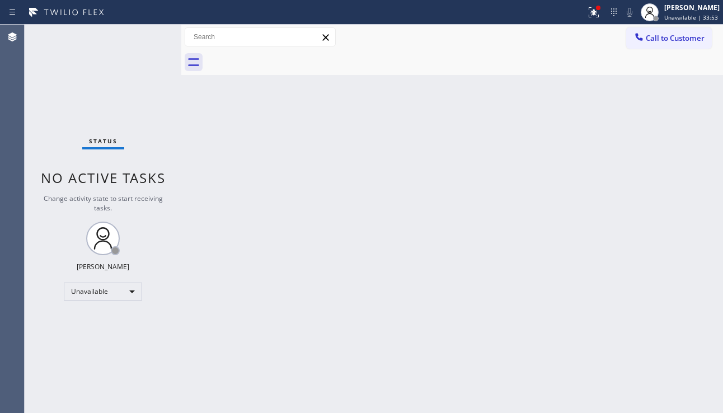
click at [321, 257] on div "Back to Dashboard Change Sender ID Customers Technicians Select a contact Outbo…" at bounding box center [451, 219] width 541 height 388
click at [652, 43] on span "Call to Customer" at bounding box center [674, 38] width 59 height 10
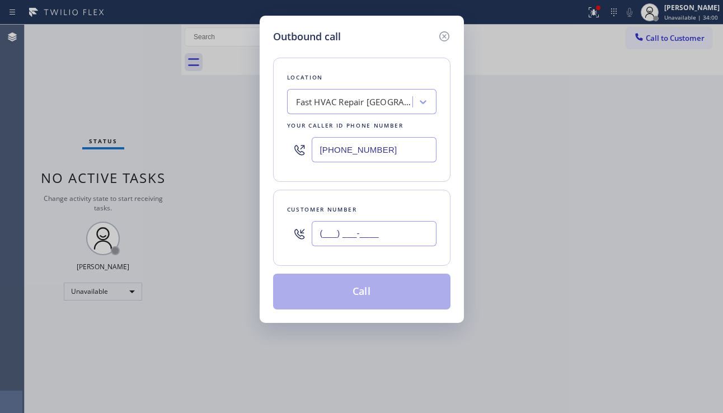
click at [347, 232] on input "(___) ___-____" at bounding box center [374, 233] width 125 height 25
paste input "805) 209-1351"
type input "[PHONE_NUMBER]"
click at [329, 109] on div "Fast HVAC Repair [GEOGRAPHIC_DATA]" at bounding box center [351, 102] width 122 height 20
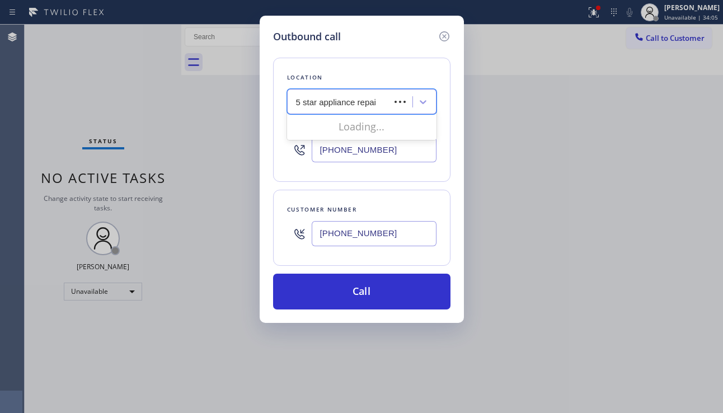
type input "5 star appliance repair"
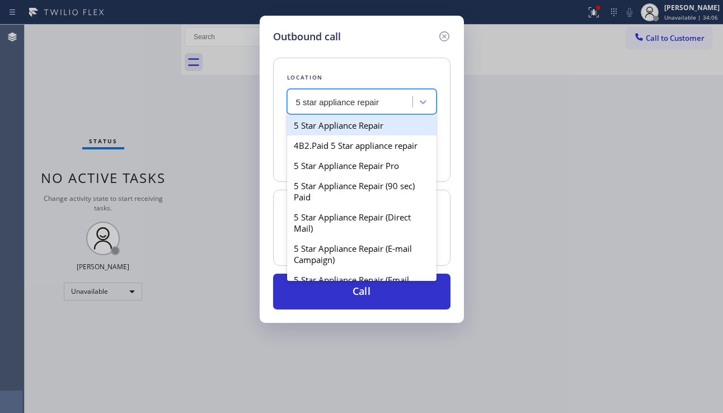
click at [353, 130] on div "5 Star Appliance Repair" at bounding box center [361, 125] width 149 height 20
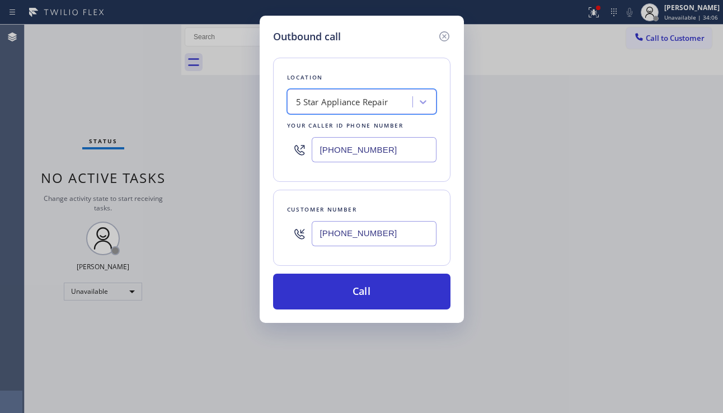
type input "[PHONE_NUMBER]"
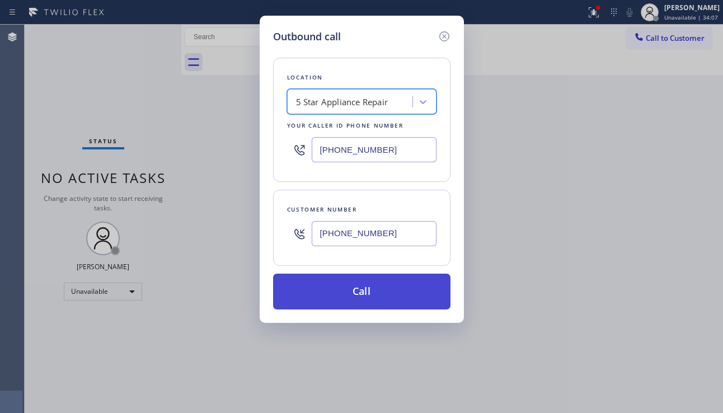
click at [332, 291] on button "Call" at bounding box center [361, 292] width 177 height 36
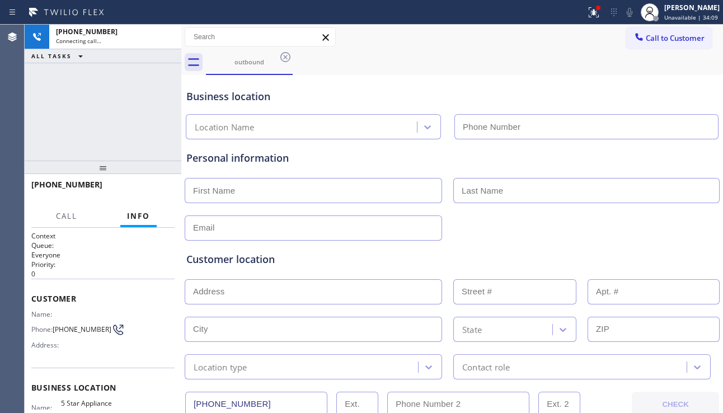
type input "[PHONE_NUMBER]"
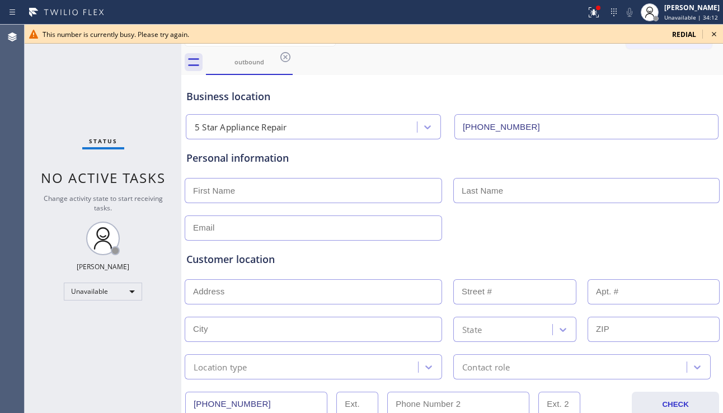
click at [648, 225] on div at bounding box center [451, 226] width 537 height 27
click at [714, 29] on icon at bounding box center [713, 33] width 13 height 13
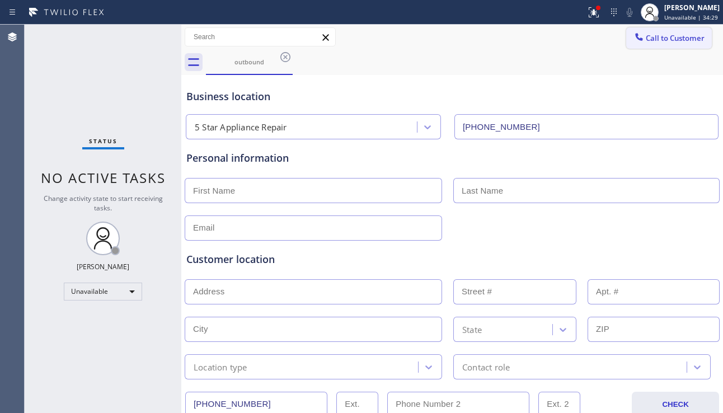
click at [664, 41] on span "Call to Customer" at bounding box center [674, 38] width 59 height 10
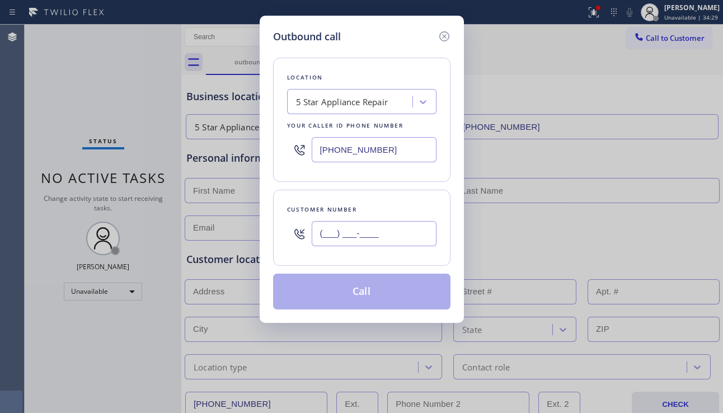
click at [371, 227] on input "(___) ___-____" at bounding box center [374, 233] width 125 height 25
paste input "310) 804-5157"
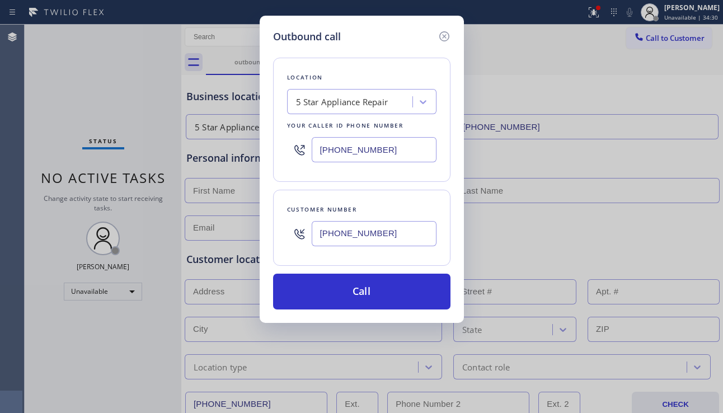
type input "[PHONE_NUMBER]"
drag, startPoint x: 407, startPoint y: 153, endPoint x: 249, endPoint y: 139, distance: 158.9
click at [249, 139] on div "Outbound call Location 5 Star Appliance Repair Your caller id phone number [PHO…" at bounding box center [361, 206] width 723 height 413
paste input "310) 818-758"
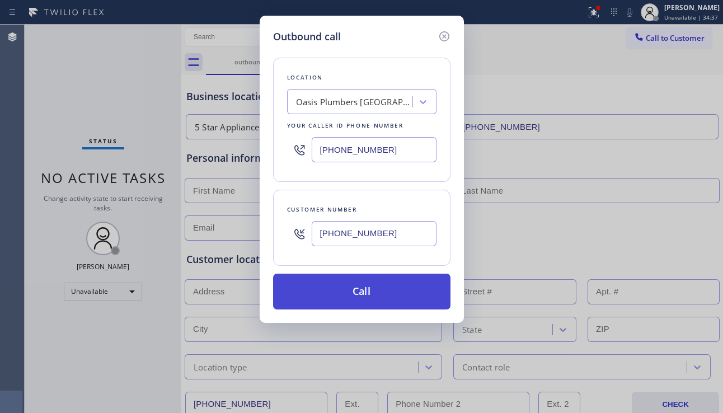
type input "[PHONE_NUMBER]"
click at [349, 297] on button "Call" at bounding box center [361, 292] width 177 height 36
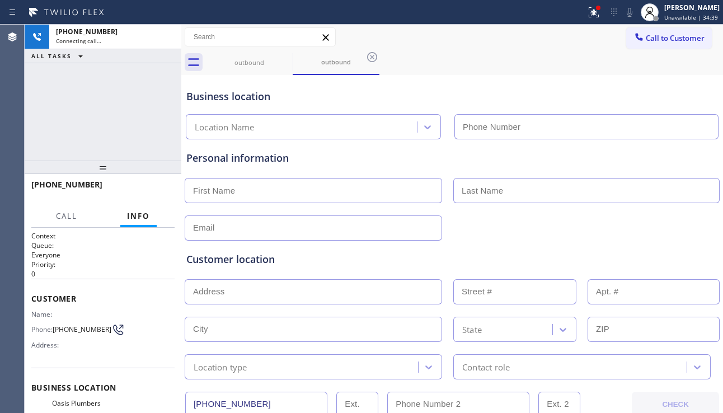
type input "[PHONE_NUMBER]"
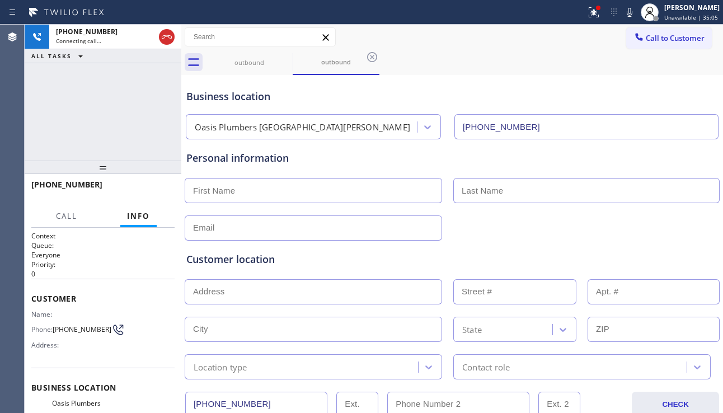
drag, startPoint x: 673, startPoint y: 254, endPoint x: 672, endPoint y: 268, distance: 14.1
click at [673, 254] on div "Customer location" at bounding box center [451, 259] width 531 height 15
click at [155, 190] on span "HANG UP" at bounding box center [148, 190] width 34 height 8
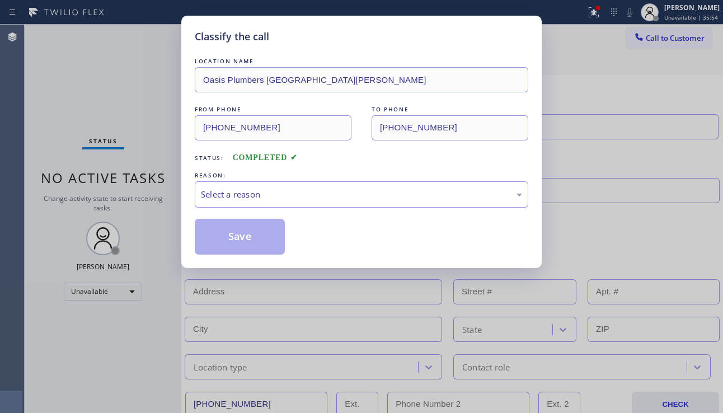
click at [300, 191] on div "Select a reason" at bounding box center [361, 194] width 321 height 13
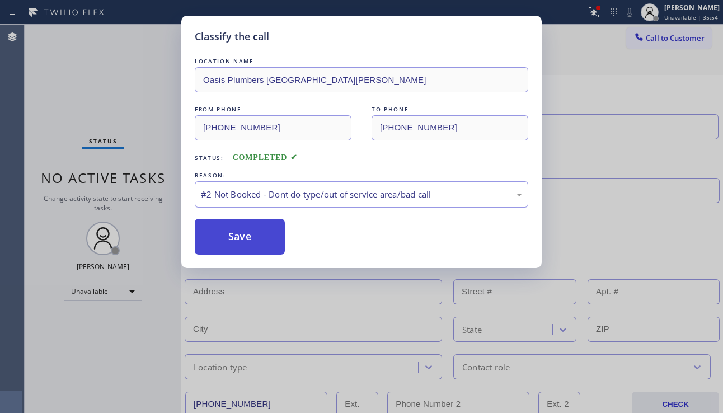
click at [242, 239] on button "Save" at bounding box center [240, 237] width 90 height 36
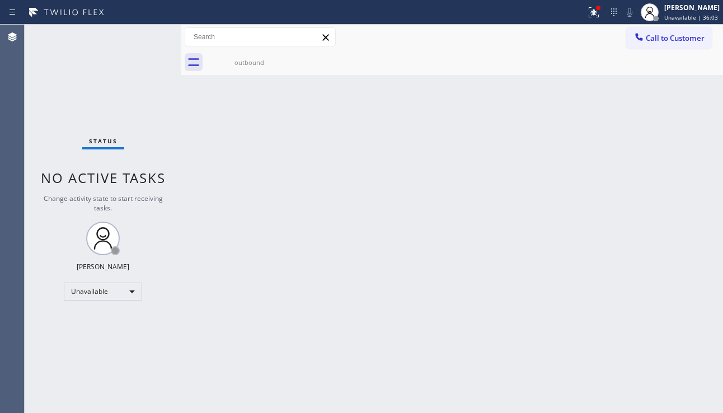
drag, startPoint x: 657, startPoint y: 33, endPoint x: 612, endPoint y: 64, distance: 54.6
click at [657, 33] on span "Call to Customer" at bounding box center [674, 38] width 59 height 10
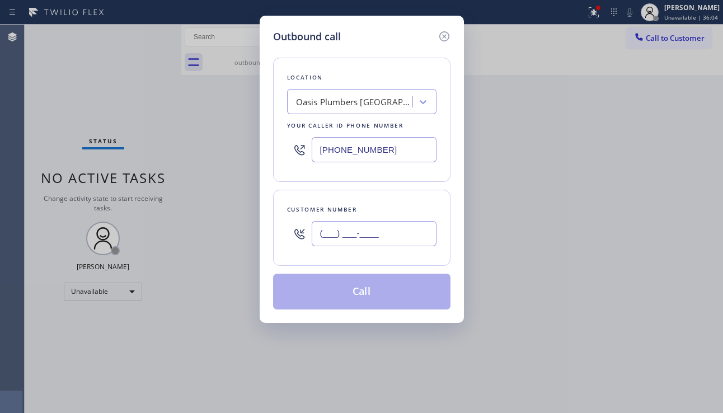
click at [333, 238] on input "(___) ___-____" at bounding box center [374, 233] width 125 height 25
paste input "800) 952-5039"
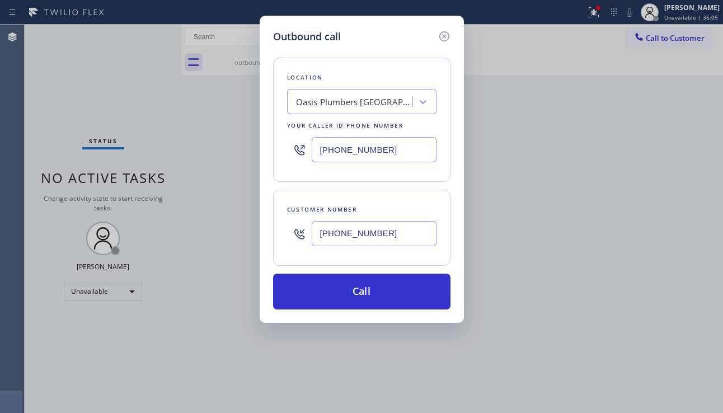
type input "[PHONE_NUMBER]"
drag, startPoint x: 395, startPoint y: 153, endPoint x: 303, endPoint y: 158, distance: 92.4
click at [303, 158] on div "[PHONE_NUMBER]" at bounding box center [361, 149] width 149 height 36
paste input "877) 899-7707"
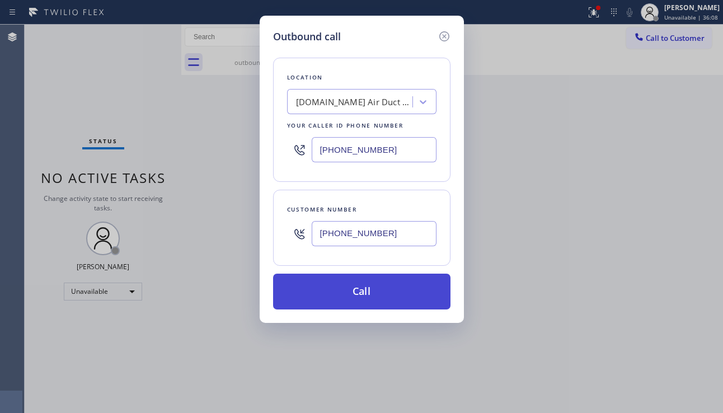
type input "[PHONE_NUMBER]"
click at [352, 294] on button "Call" at bounding box center [361, 292] width 177 height 36
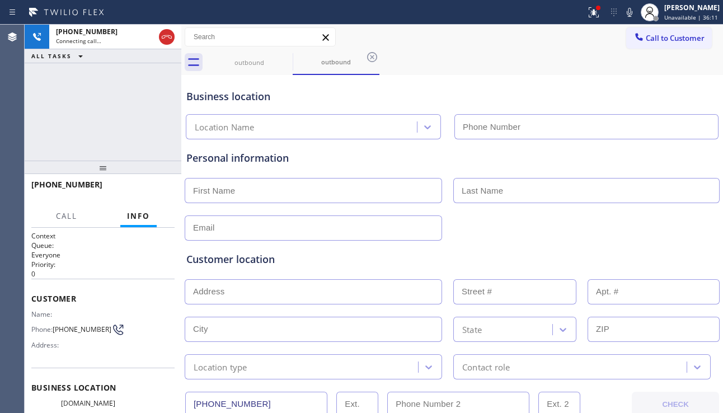
type input "[PHONE_NUMBER]"
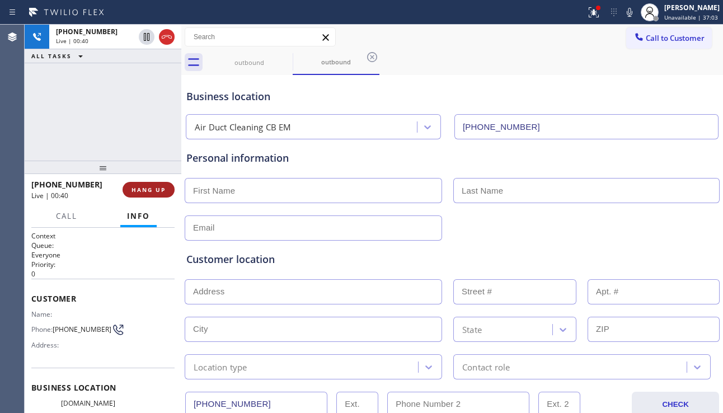
click at [140, 190] on span "HANG UP" at bounding box center [148, 190] width 34 height 8
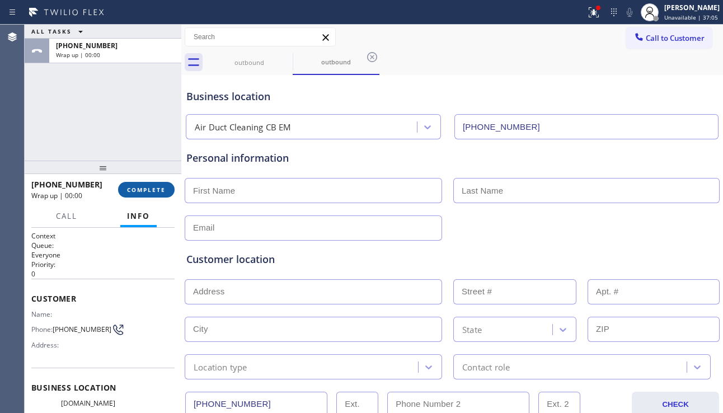
click at [140, 190] on span "COMPLETE" at bounding box center [146, 190] width 39 height 8
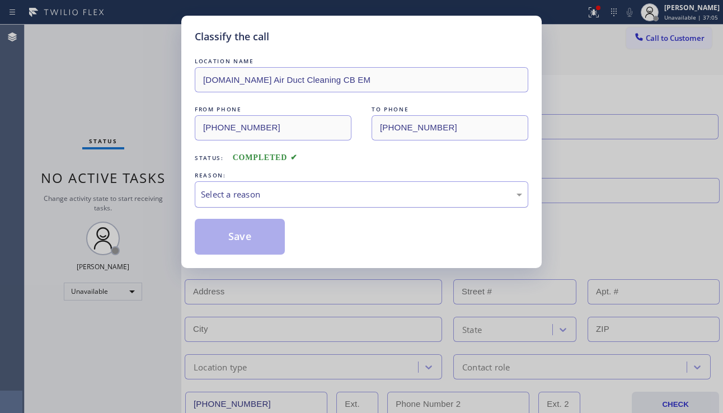
click at [291, 191] on div "Select a reason" at bounding box center [361, 194] width 321 height 13
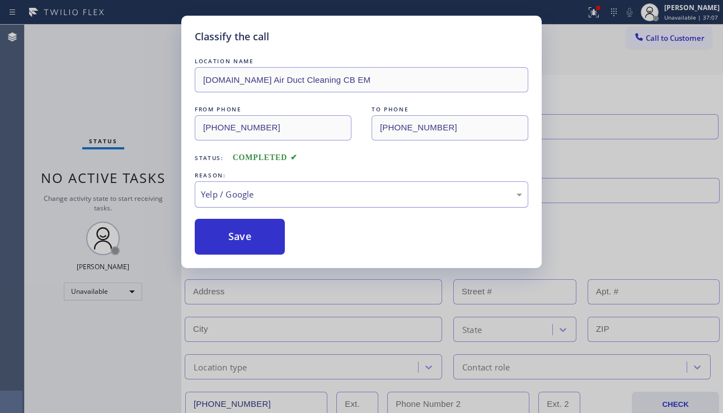
click at [300, 194] on div "Yelp / Google" at bounding box center [361, 194] width 321 height 13
click at [257, 249] on button "Save" at bounding box center [240, 237] width 90 height 36
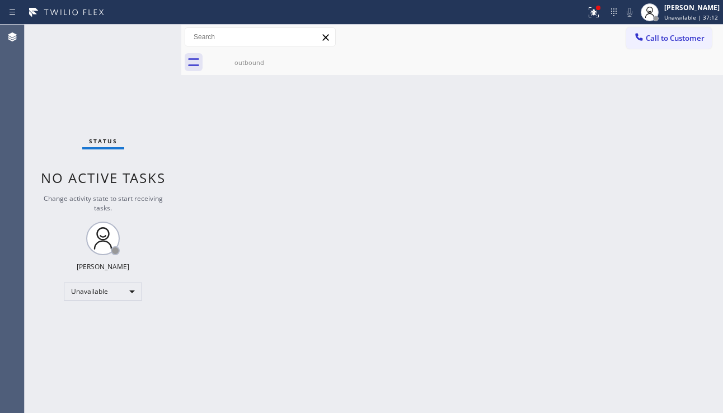
click at [316, 267] on div "Back to Dashboard Change Sender ID Customers Technicians Select a contact Outbo…" at bounding box center [451, 219] width 541 height 388
click at [270, 66] on div "outbound" at bounding box center [249, 62] width 84 height 8
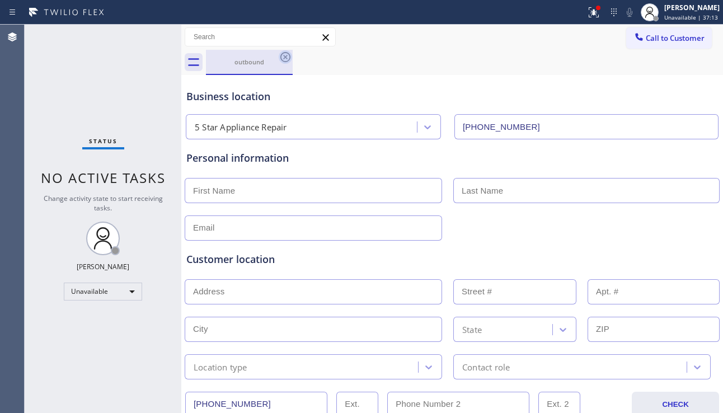
click at [279, 60] on icon at bounding box center [285, 56] width 13 height 13
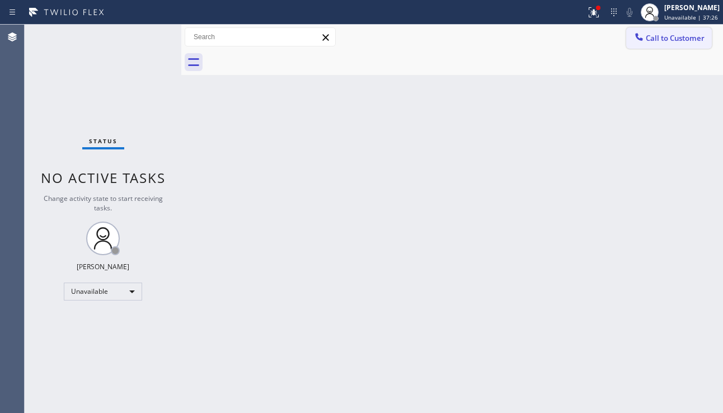
click at [676, 28] on button "Call to Customer" at bounding box center [669, 37] width 86 height 21
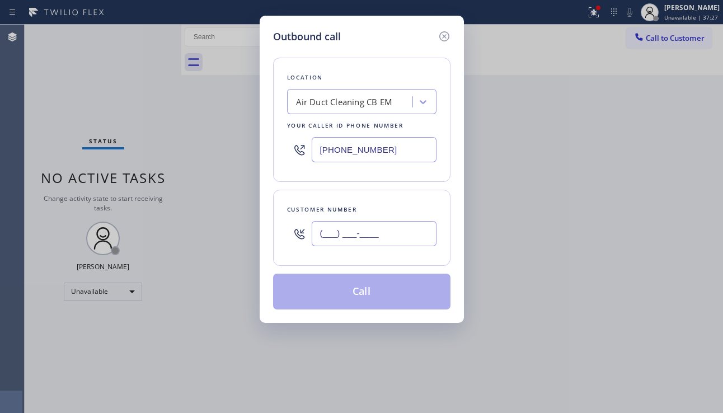
click at [350, 235] on input "(___) ___-____" at bounding box center [374, 233] width 125 height 25
paste input "361) 281-9834"
type input "[PHONE_NUMBER]"
click at [329, 107] on div "Air Duct Cleaning CB EM" at bounding box center [344, 102] width 97 height 13
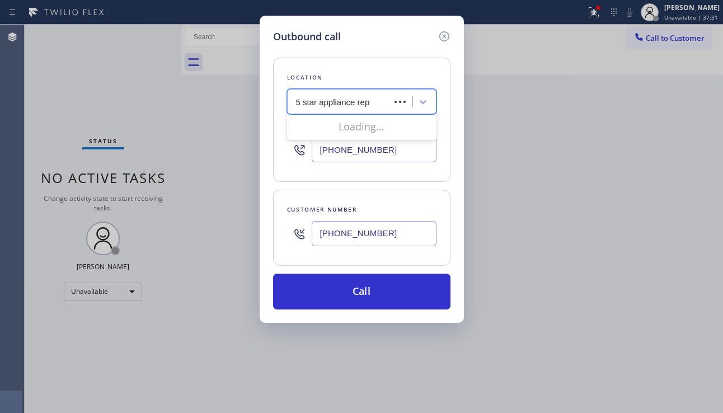
type input "5 star appliance repa"
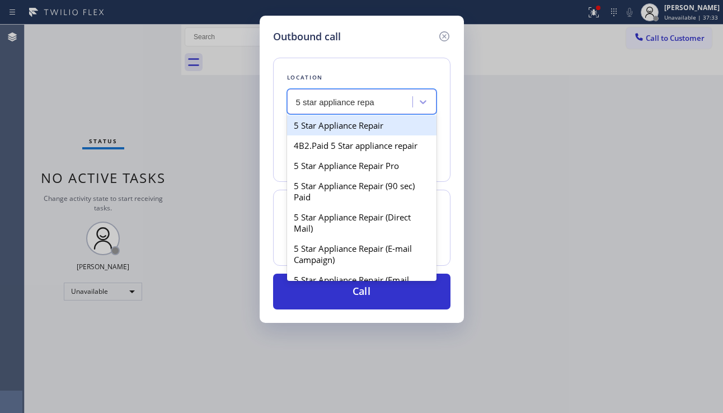
click at [360, 122] on div "5 Star Appliance Repair" at bounding box center [361, 125] width 149 height 20
type input "[PHONE_NUMBER]"
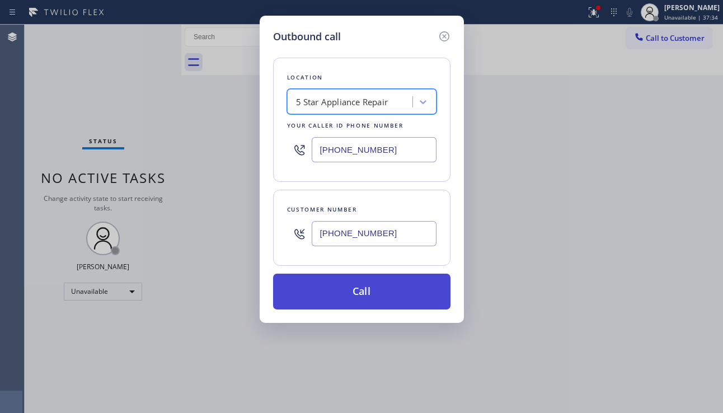
click at [352, 296] on button "Call" at bounding box center [361, 292] width 177 height 36
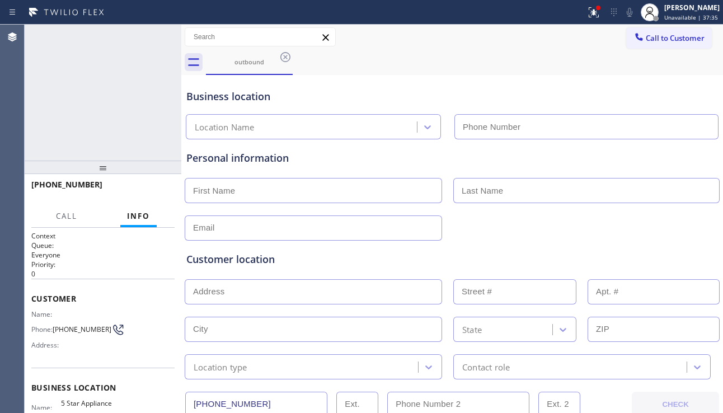
type input "[PHONE_NUMBER]"
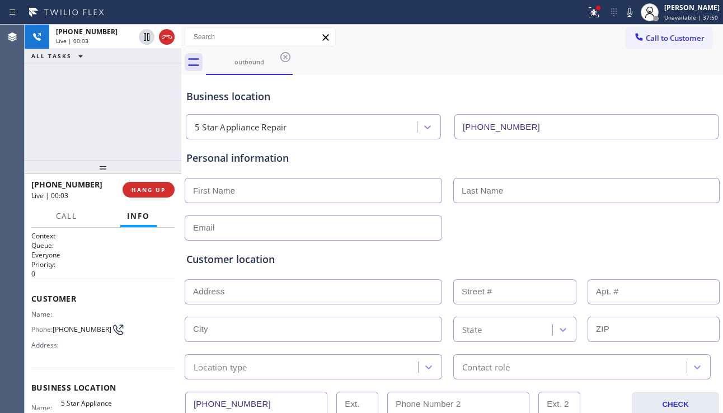
drag, startPoint x: 682, startPoint y: 222, endPoint x: 484, endPoint y: 239, distance: 198.7
click at [682, 222] on div at bounding box center [451, 226] width 537 height 27
click at [153, 189] on span "HANG UP" at bounding box center [148, 190] width 34 height 8
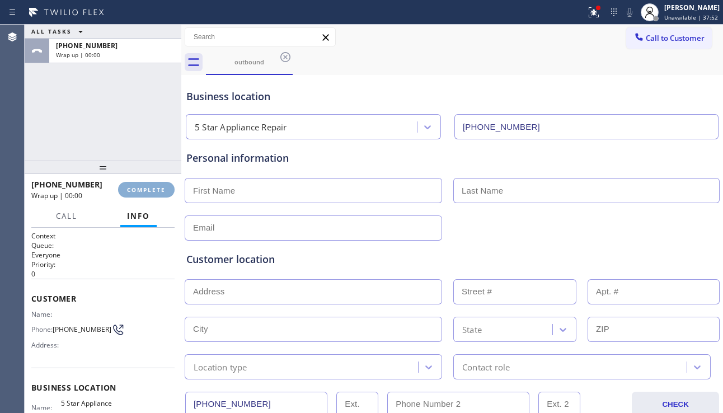
click at [153, 189] on span "COMPLETE" at bounding box center [146, 190] width 39 height 8
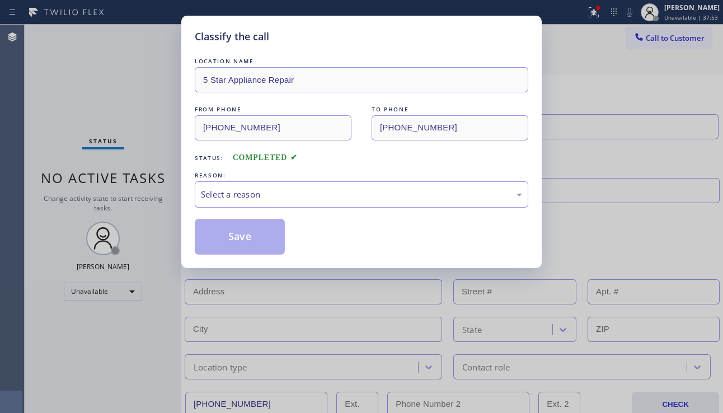
click at [275, 199] on div "Select a reason" at bounding box center [361, 194] width 321 height 13
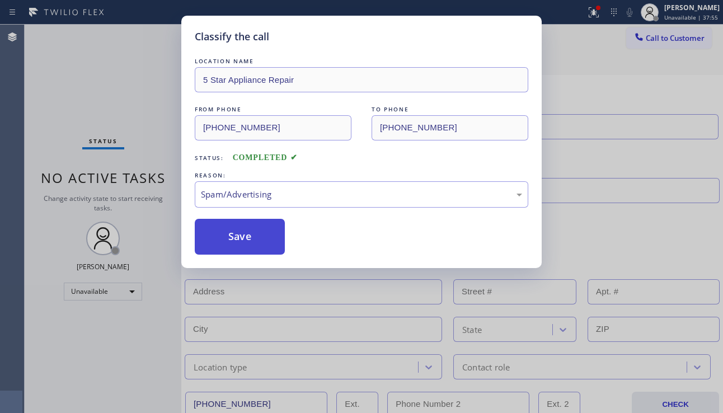
drag, startPoint x: 237, startPoint y: 238, endPoint x: 179, endPoint y: 182, distance: 80.3
click at [237, 238] on button "Save" at bounding box center [240, 237] width 90 height 36
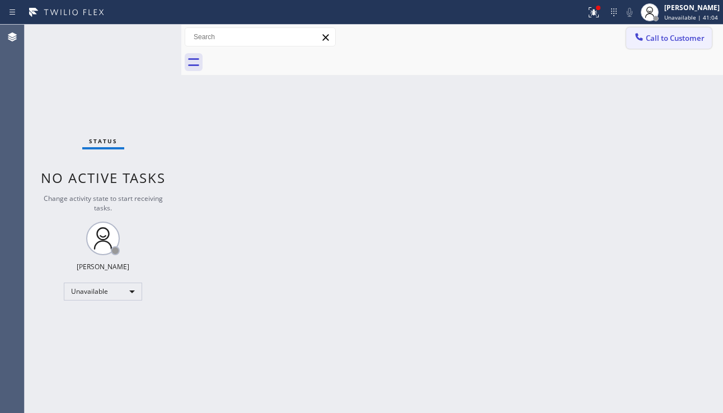
click at [677, 44] on button "Call to Customer" at bounding box center [669, 37] width 86 height 21
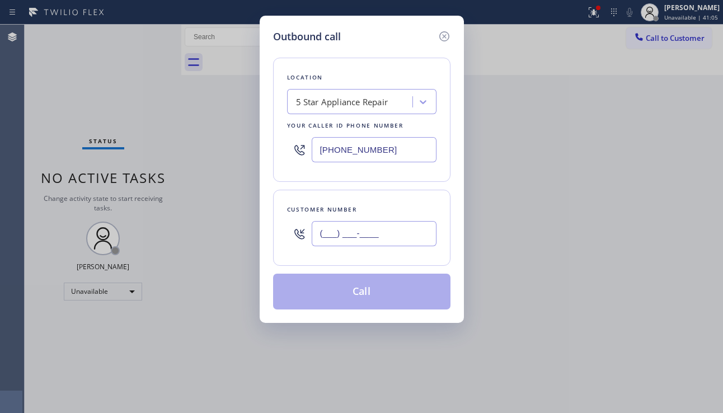
click at [371, 228] on input "(___) ___-____" at bounding box center [374, 233] width 125 height 25
paste input "714) 619-1769"
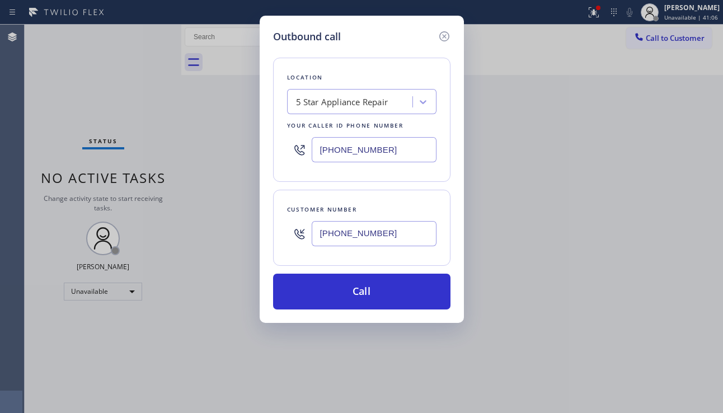
type input "[PHONE_NUMBER]"
drag, startPoint x: 418, startPoint y: 154, endPoint x: 284, endPoint y: 147, distance: 134.4
click at [284, 147] on div "Location 5 Star Appliance Repair Your caller id phone number [PHONE_NUMBER]" at bounding box center [361, 120] width 177 height 124
paste input "714) 710-8304"
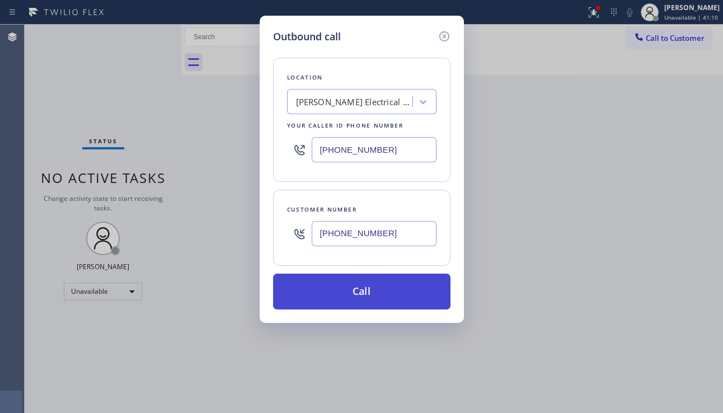
type input "[PHONE_NUMBER]"
click at [350, 279] on button "Call" at bounding box center [361, 292] width 177 height 36
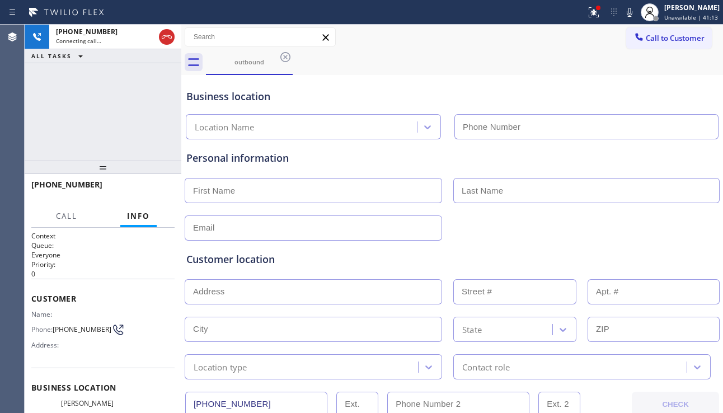
type input "[PHONE_NUMBER]"
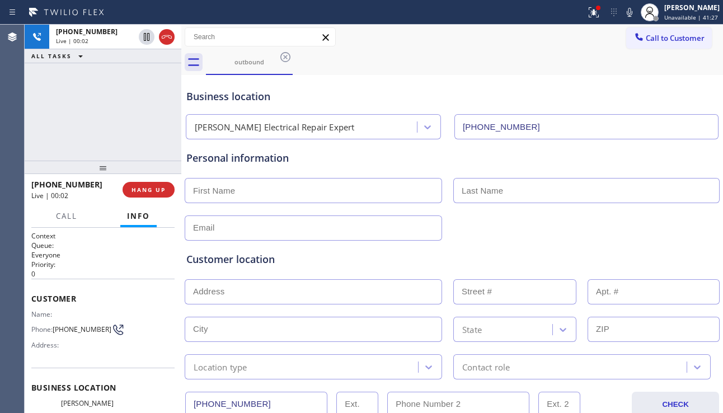
click at [637, 243] on div "Customer location >> ADD NEW ADDRESS << + NEW ADDRESS State Location type Conta…" at bounding box center [452, 310] width 536 height 139
click at [153, 186] on span "HANG UP" at bounding box center [148, 190] width 34 height 8
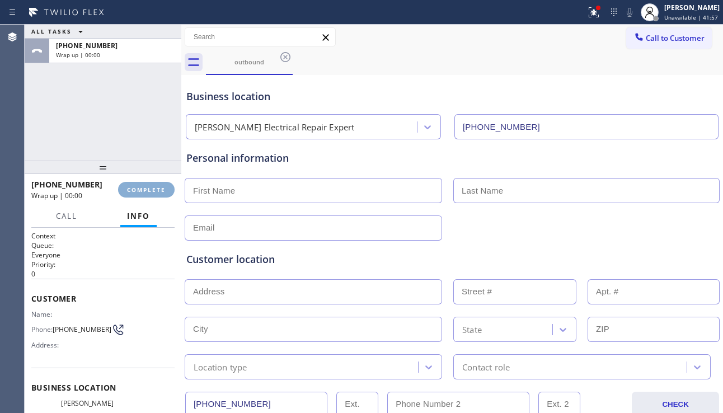
click at [153, 186] on span "COMPLETE" at bounding box center [146, 190] width 39 height 8
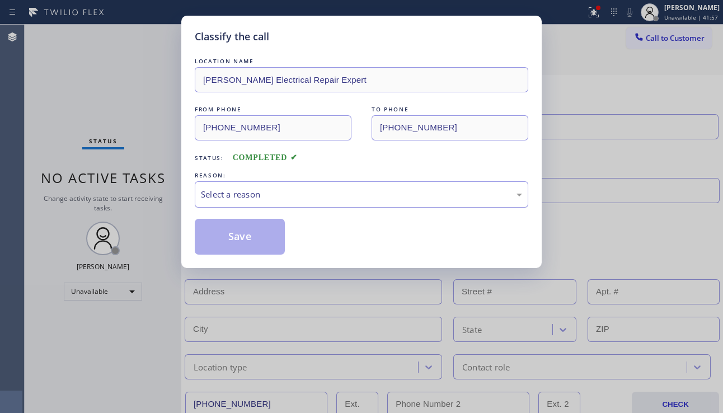
click at [310, 194] on div "Select a reason" at bounding box center [361, 194] width 321 height 13
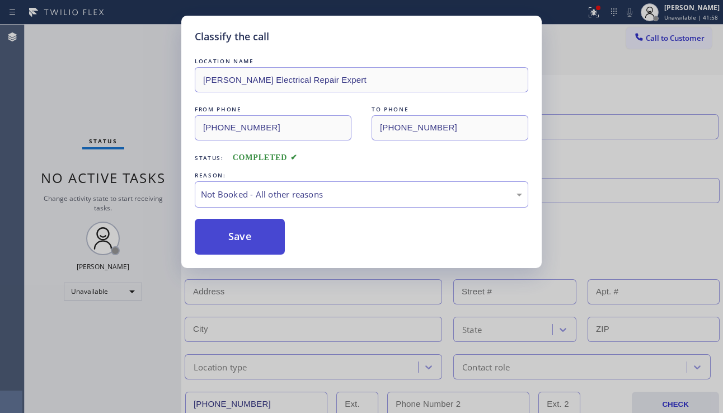
click at [241, 242] on button "Save" at bounding box center [240, 237] width 90 height 36
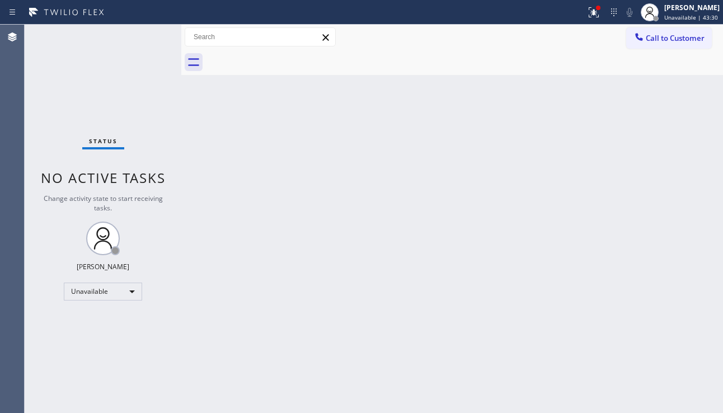
click at [642, 232] on div "Back to Dashboard Change Sender ID Customers Technicians Select a contact Outbo…" at bounding box center [451, 219] width 541 height 388
click at [121, 289] on div "Unavailable" at bounding box center [103, 291] width 78 height 18
click at [115, 321] on li "Available" at bounding box center [102, 320] width 76 height 13
click at [235, 312] on div "Back to Dashboard Change Sender ID Customers Technicians Select a contact Outbo…" at bounding box center [451, 219] width 541 height 388
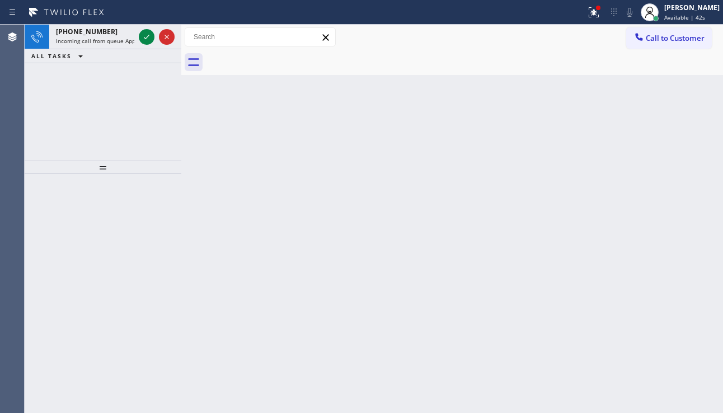
click at [722, 214] on div "Back to Dashboard Change Sender ID Customers Technicians Select a contact Outbo…" at bounding box center [451, 219] width 541 height 388
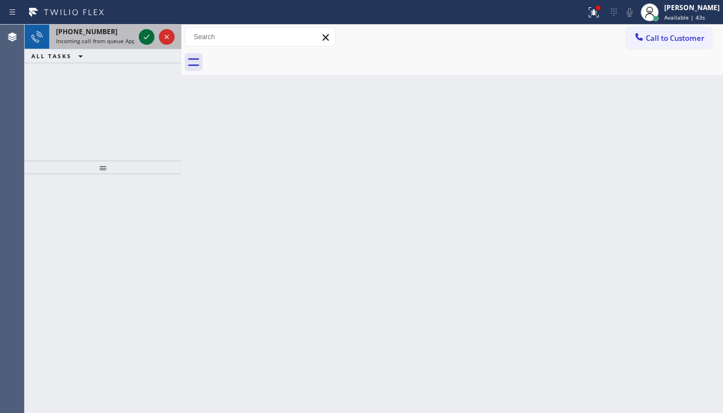
click at [144, 37] on icon at bounding box center [146, 36] width 13 height 13
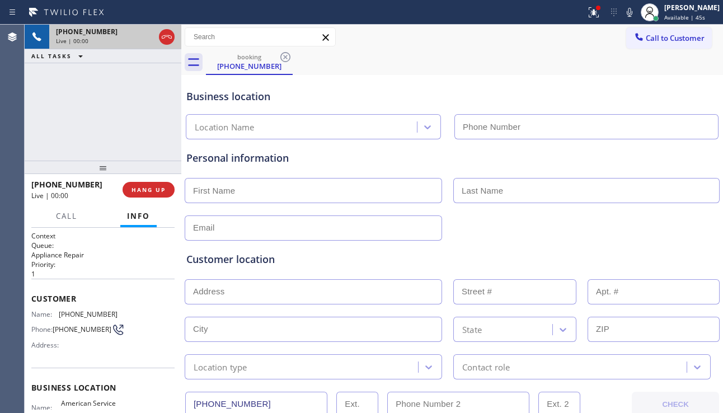
type input "[PHONE_NUMBER]"
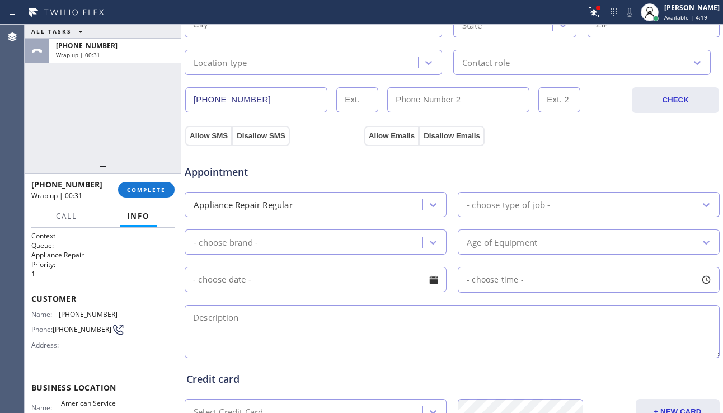
scroll to position [392, 0]
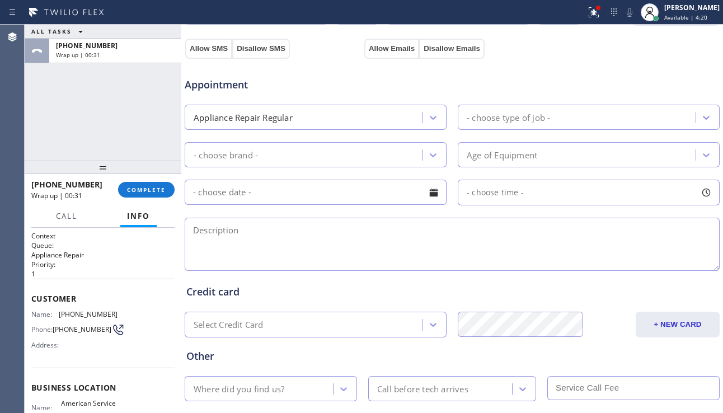
click at [261, 243] on textarea at bounding box center [452, 244] width 535 height 53
paste textarea "maytag | dryer | looking for replacement parts | 279570 | vta offered but decli…"
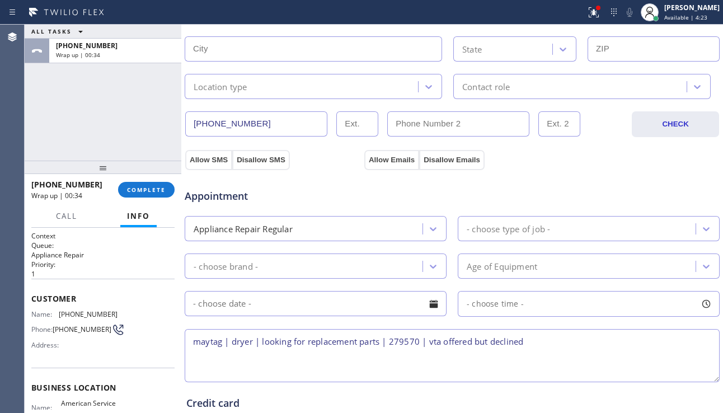
scroll to position [280, 0]
type textarea "maytag | dryer | looking for replacement parts | 279570 | vta offered but decli…"
click at [529, 231] on div "- choose type of job -" at bounding box center [507, 229] width 83 height 13
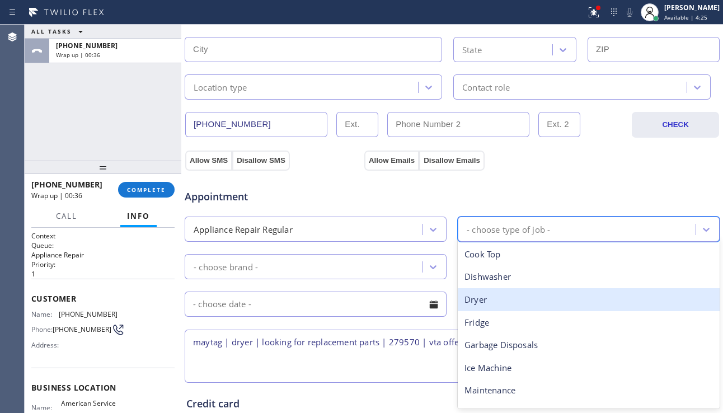
drag, startPoint x: 500, startPoint y: 292, endPoint x: 425, endPoint y: 280, distance: 76.5
click at [499, 292] on div "Dryer" at bounding box center [589, 299] width 262 height 23
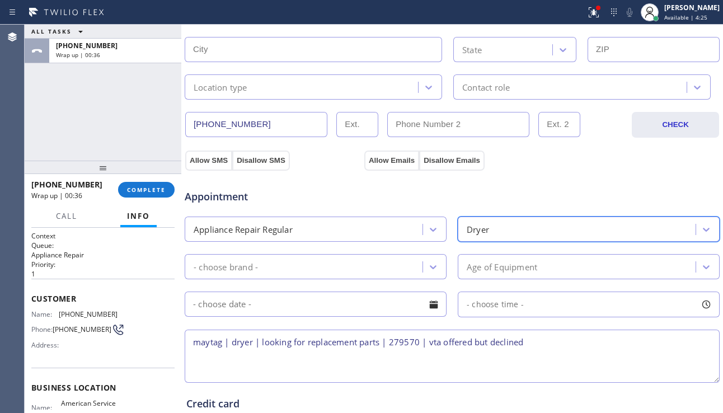
click at [385, 262] on div "- choose brand -" at bounding box center [305, 267] width 234 height 20
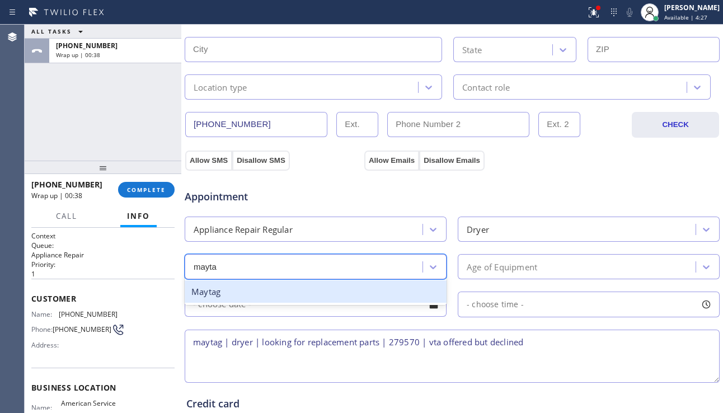
type input "maytag"
click at [381, 295] on div "Maytag" at bounding box center [316, 291] width 262 height 23
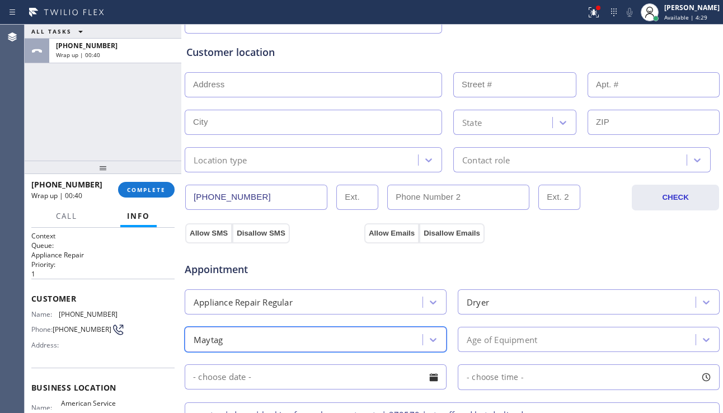
scroll to position [56, 0]
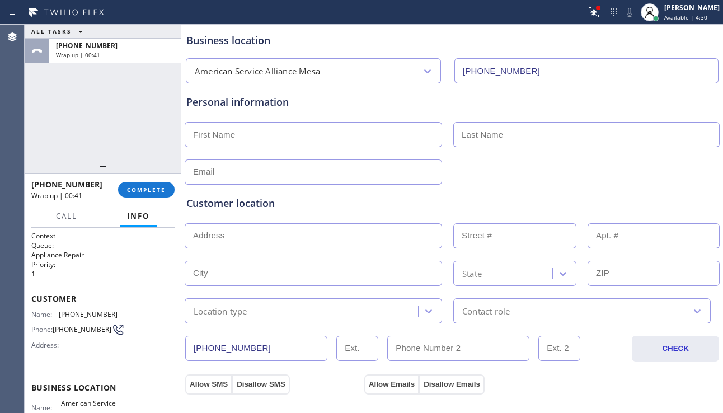
click at [318, 241] on input "text" at bounding box center [313, 235] width 257 height 25
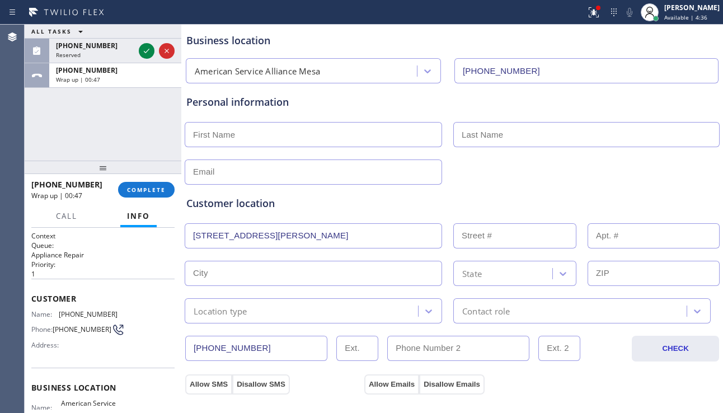
type input "[STREET_ADDRESS][PERSON_NAME]"
type input "9155"
type input "[GEOGRAPHIC_DATA]"
type input "77064"
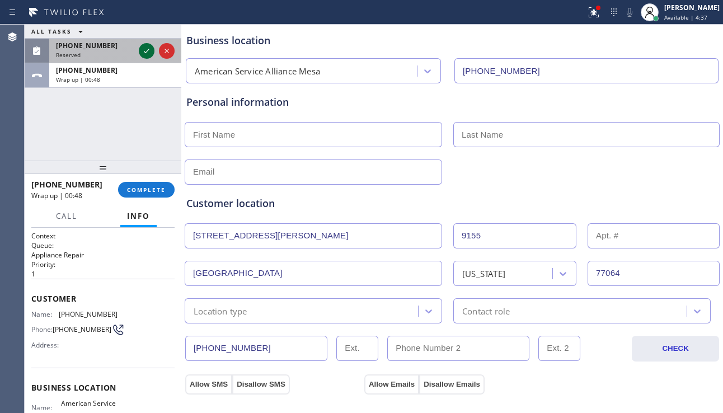
click at [143, 54] on icon at bounding box center [146, 50] width 13 height 13
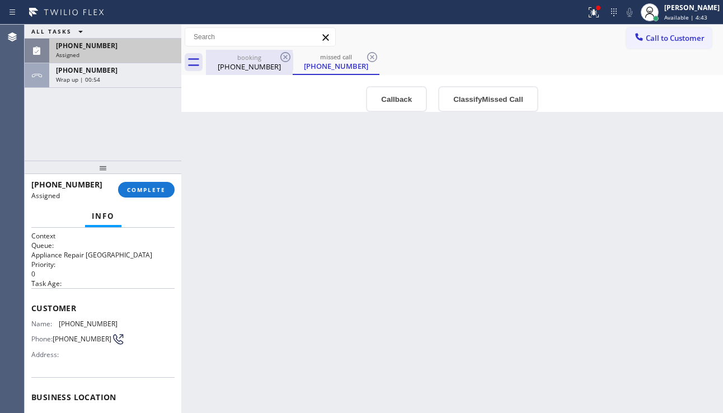
click at [262, 69] on div "[PHONE_NUMBER]" at bounding box center [249, 67] width 84 height 10
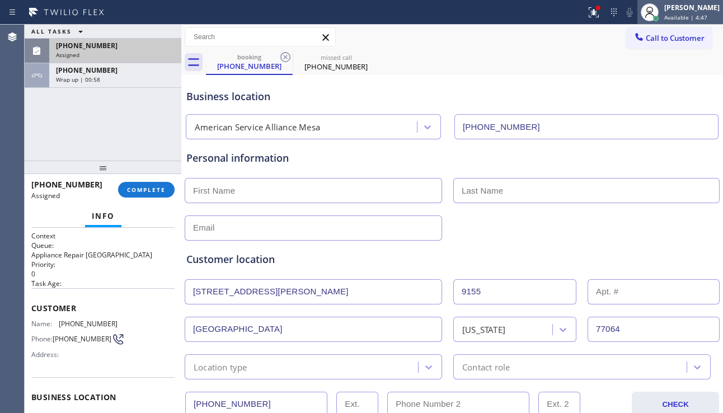
click at [664, 18] on span "Available | 4:47" at bounding box center [685, 17] width 43 height 8
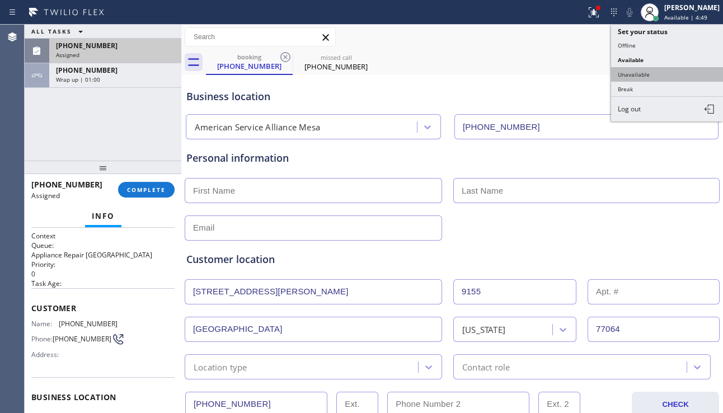
click at [642, 70] on button "Unavailable" at bounding box center [667, 74] width 112 height 15
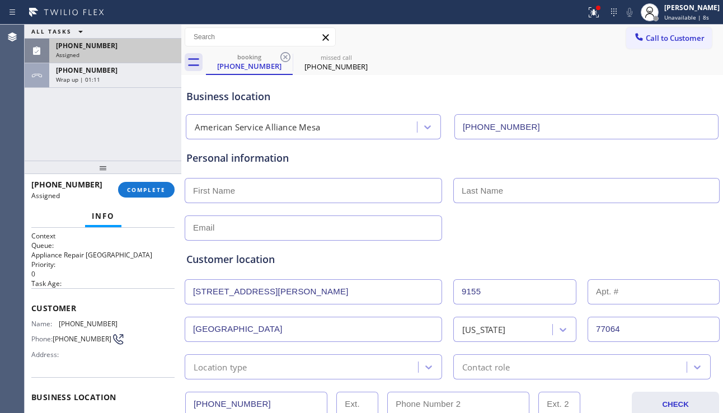
click at [676, 220] on div at bounding box center [451, 226] width 537 height 27
click at [242, 182] on input "text" at bounding box center [313, 190] width 257 height 25
type input "Mr"
click at [484, 188] on input "text" at bounding box center [586, 190] width 266 height 25
type input "Mr"
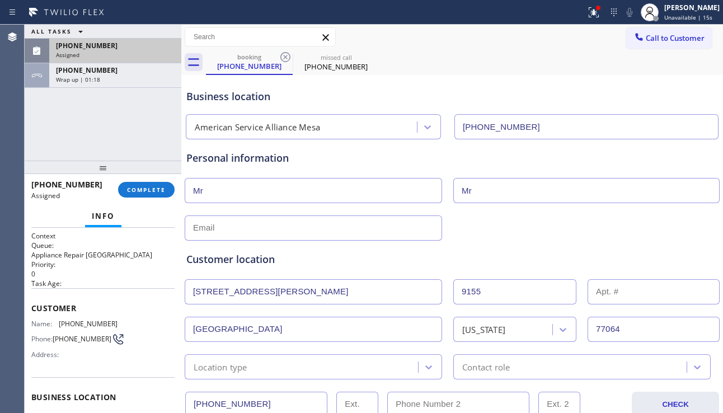
click at [310, 227] on input "text" at bounding box center [313, 227] width 257 height 25
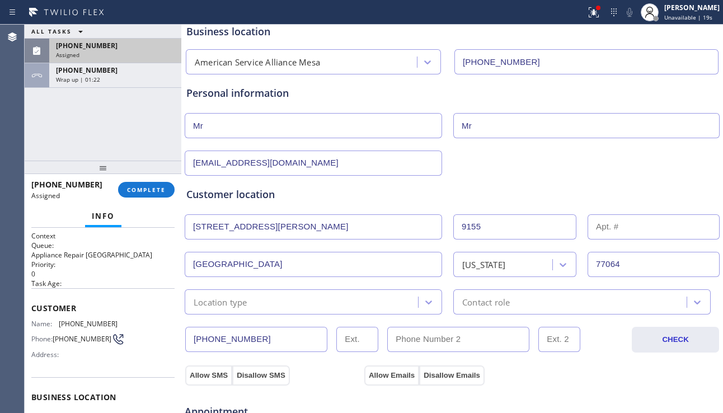
scroll to position [168, 0]
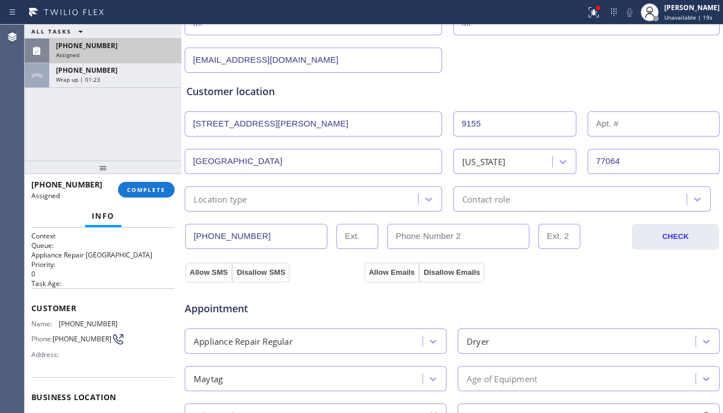
type input "[EMAIL_ADDRESS][DOMAIN_NAME]"
click at [342, 201] on div "Location type" at bounding box center [303, 199] width 230 height 20
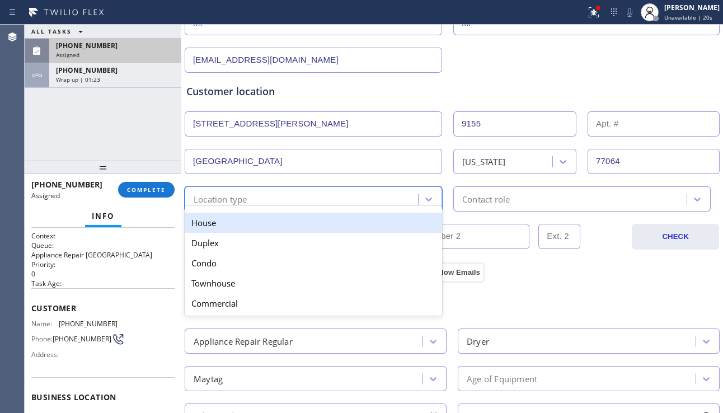
drag, startPoint x: 298, startPoint y: 224, endPoint x: 347, endPoint y: 221, distance: 48.7
click at [299, 223] on div "House" at bounding box center [313, 223] width 257 height 20
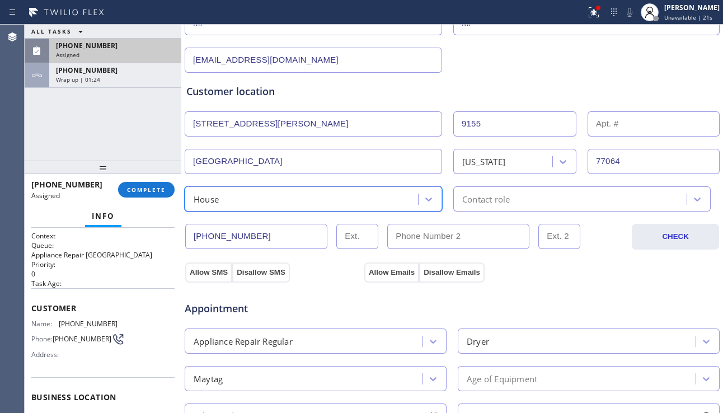
click at [501, 192] on div "Contact role" at bounding box center [486, 198] width 48 height 13
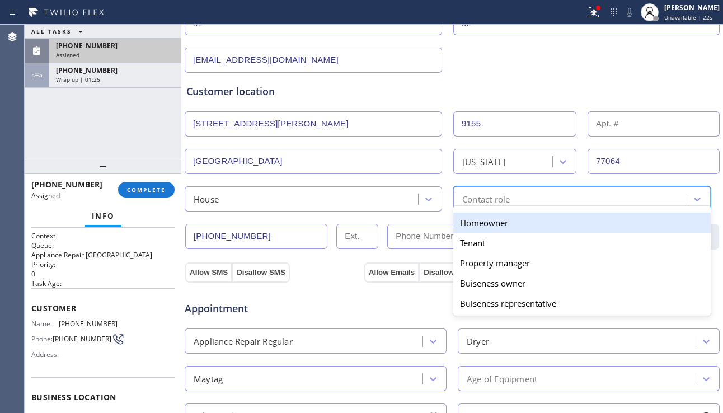
click at [473, 225] on div "Homeowner" at bounding box center [581, 223] width 257 height 20
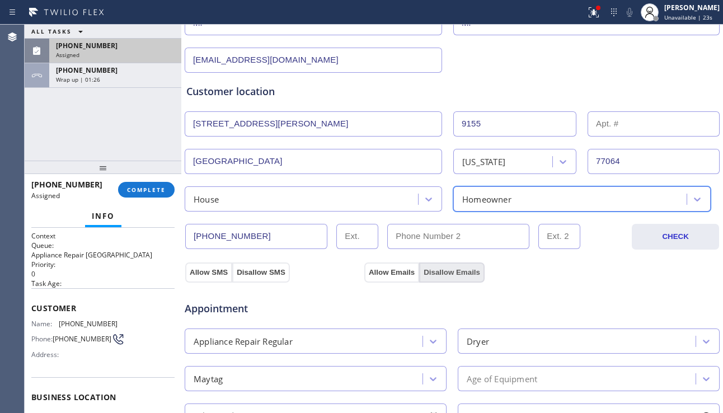
scroll to position [392, 0]
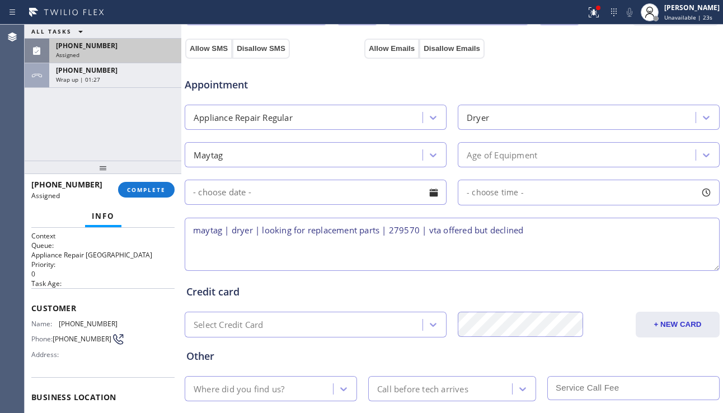
click at [551, 226] on textarea "maytag | dryer | looking for replacement parts | 279570 | vta offered but decli…" at bounding box center [452, 244] width 535 height 53
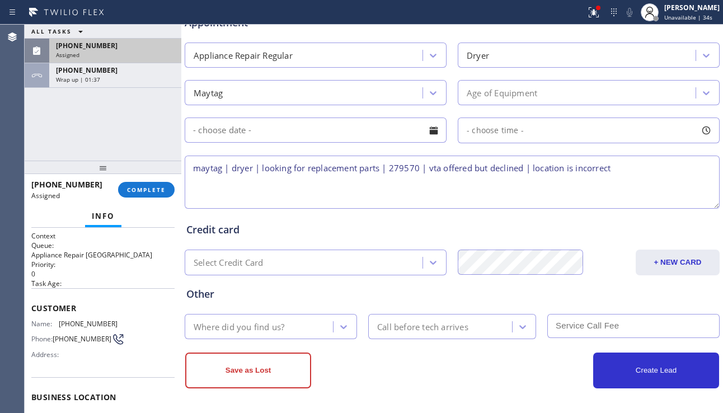
scroll to position [454, 0]
type textarea "maytag | dryer | looking for replacement parts | 279570 | vta offered but decli…"
click at [307, 328] on div "Where did you find us?" at bounding box center [260, 326] width 145 height 20
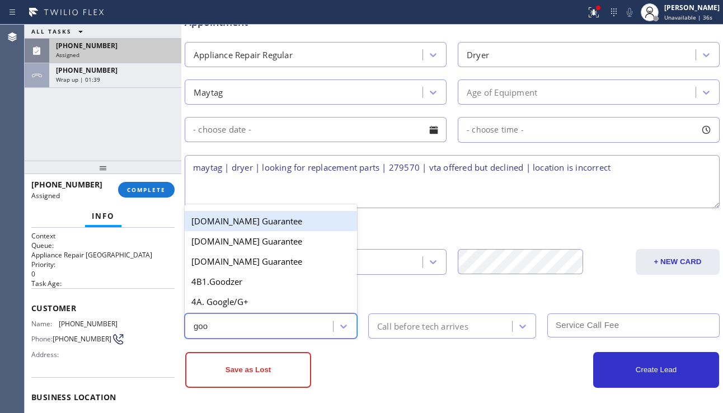
type input "goog"
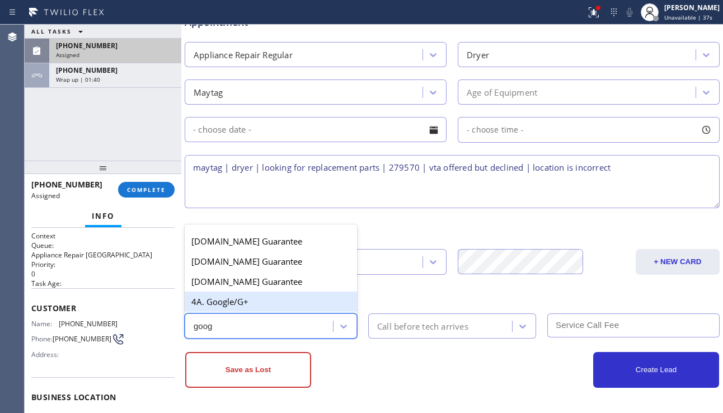
click at [285, 308] on div "4A. Google/G+" at bounding box center [271, 301] width 172 height 20
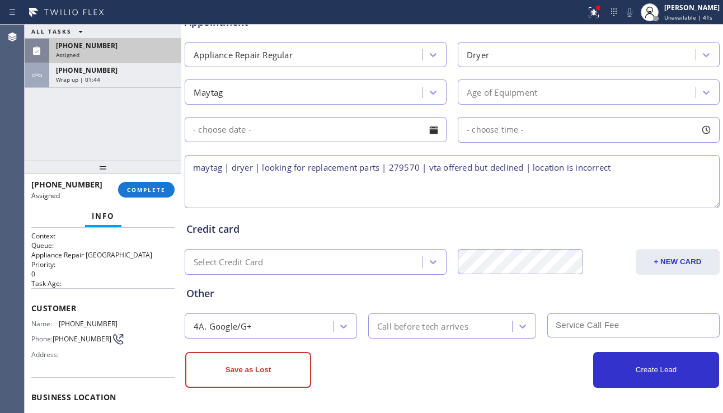
click at [382, 169] on textarea "maytag | dryer | looking for replacement parts | 279570 | vta offered but decli…" at bounding box center [452, 181] width 535 height 53
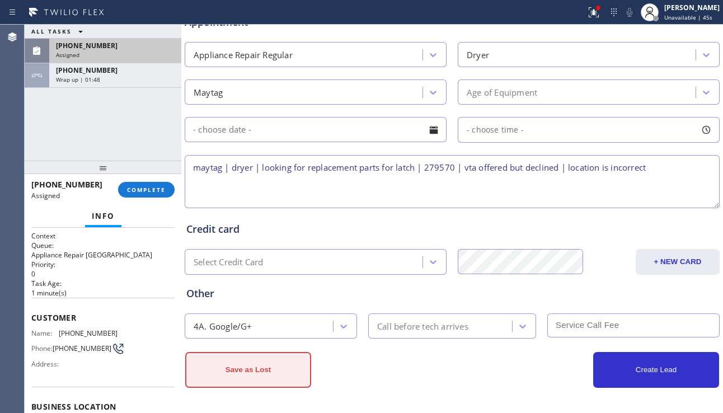
type textarea "maytag | dryer | looking for replacement parts for latch | 279570 | vta offered…"
click at [243, 367] on button "Save as Lost" at bounding box center [248, 370] width 126 height 36
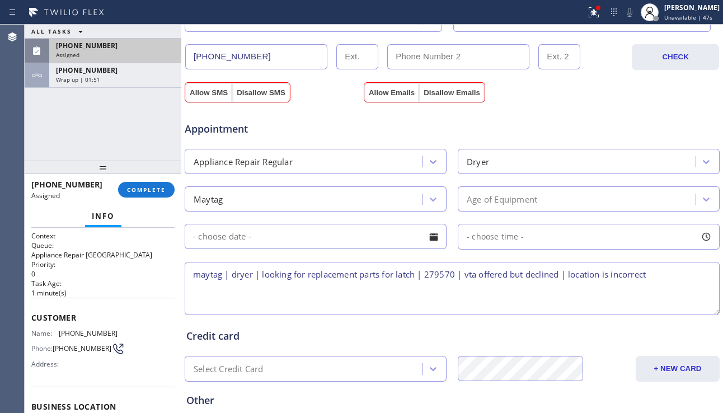
scroll to position [324, 0]
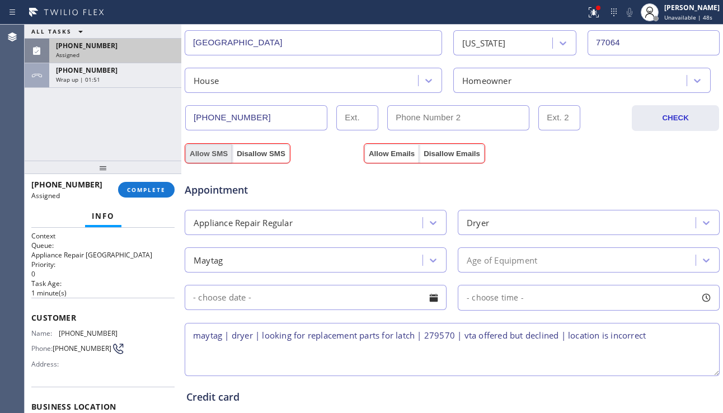
click at [205, 148] on button "Allow SMS" at bounding box center [208, 154] width 47 height 20
click at [385, 149] on button "Allow Emails" at bounding box center [391, 154] width 55 height 20
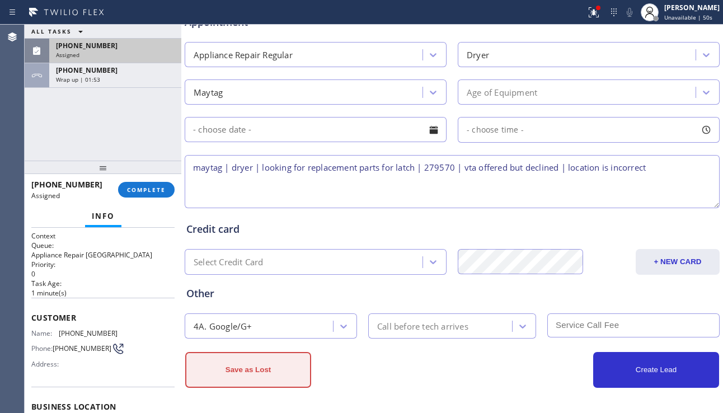
click at [247, 376] on button "Save as Lost" at bounding box center [248, 370] width 126 height 36
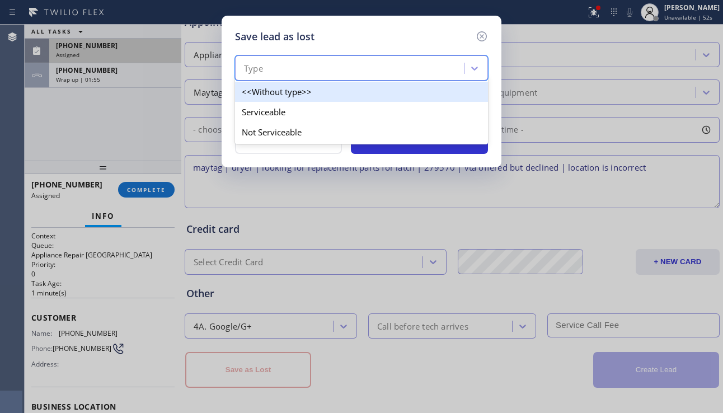
click at [365, 73] on div "Type" at bounding box center [350, 69] width 225 height 20
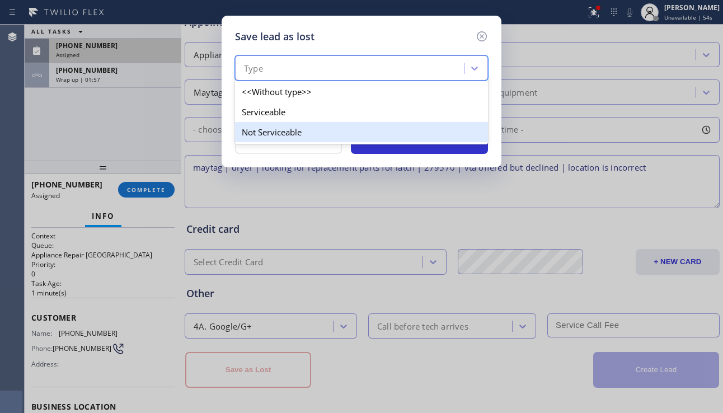
click at [308, 134] on div "Not Serviceable" at bounding box center [361, 132] width 253 height 20
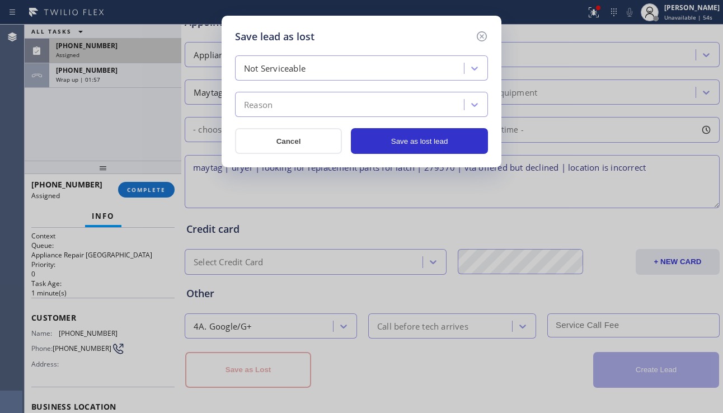
click at [334, 113] on div "Reason" at bounding box center [350, 105] width 225 height 20
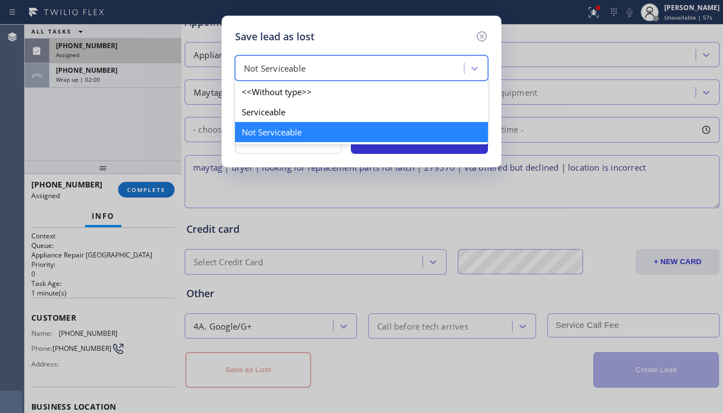
click at [338, 64] on div "Not Serviceable" at bounding box center [350, 69] width 225 height 20
click at [302, 131] on div "Not Serviceable" at bounding box center [361, 132] width 253 height 20
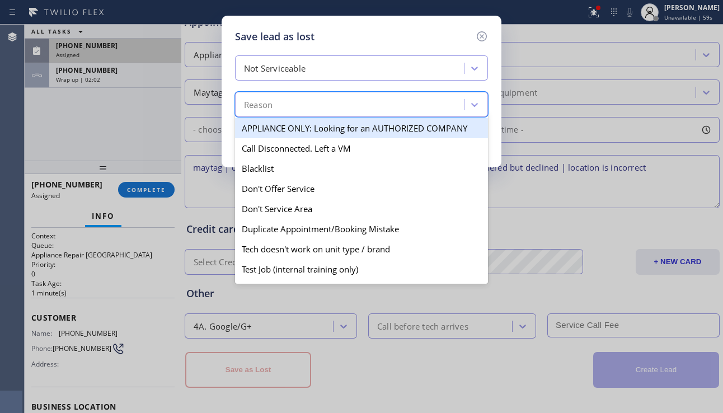
click at [324, 93] on div "Reason" at bounding box center [361, 104] width 253 height 25
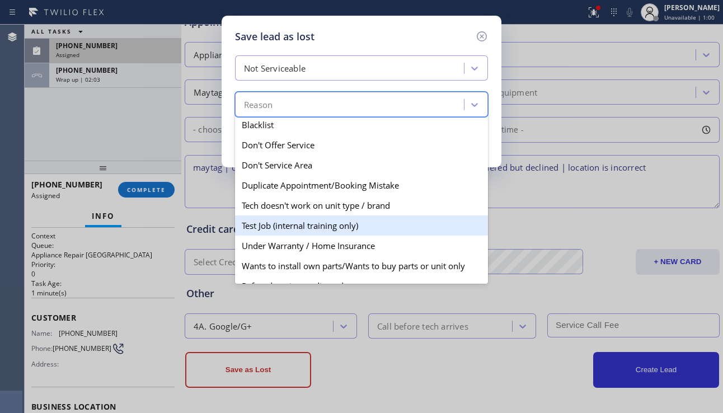
scroll to position [56, 0]
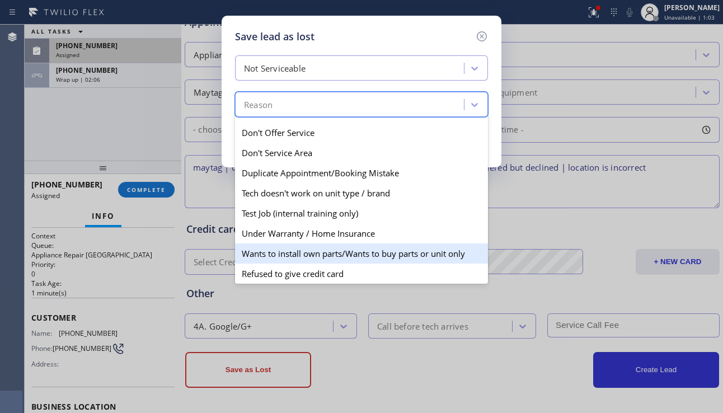
click at [335, 253] on div "Wants to install own parts/Wants to buy parts or unit only" at bounding box center [361, 253] width 253 height 20
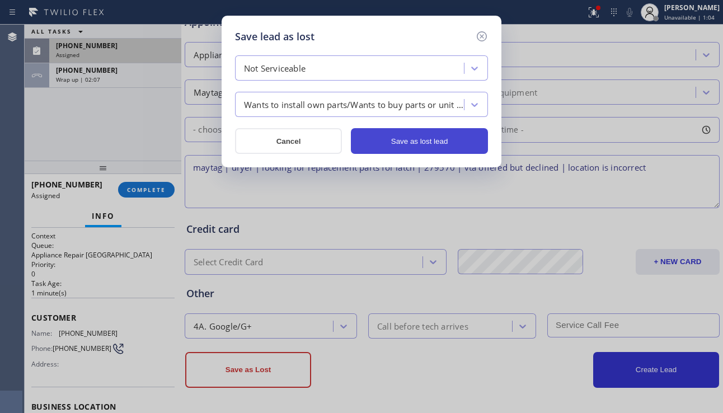
click at [421, 139] on button "Save as lost lead" at bounding box center [419, 141] width 137 height 26
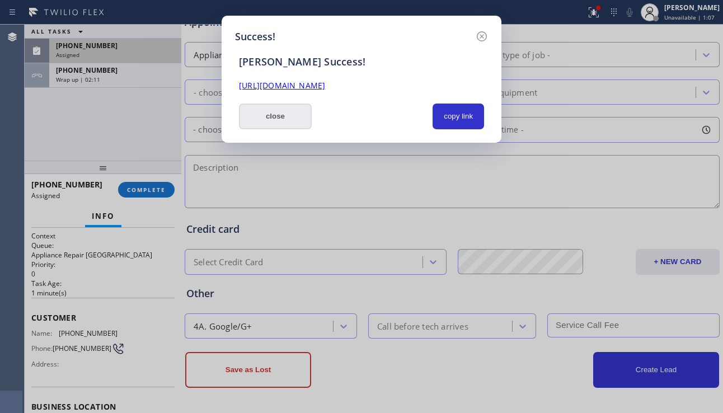
click at [284, 119] on button "close" at bounding box center [275, 116] width 73 height 26
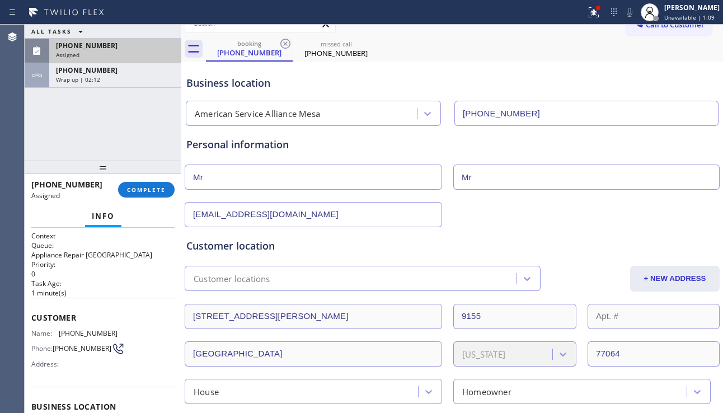
scroll to position [0, 0]
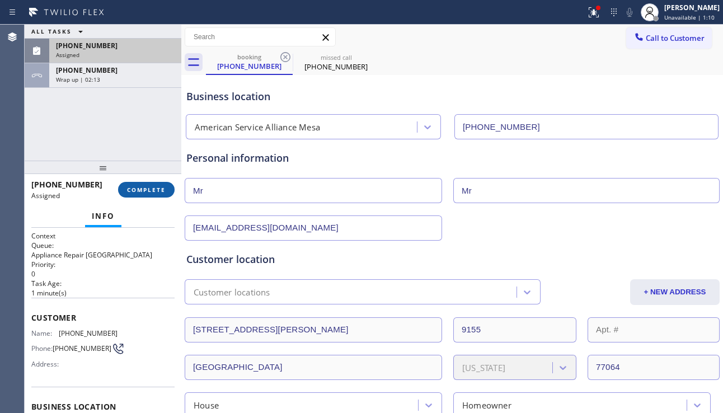
click at [164, 195] on button "COMPLETE" at bounding box center [146, 190] width 56 height 16
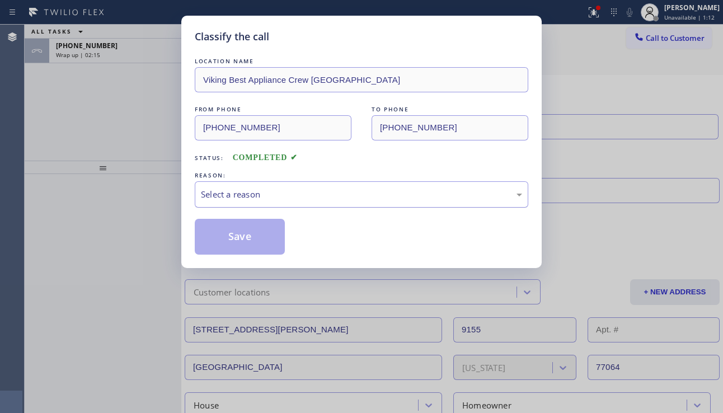
click at [308, 188] on div "Select a reason" at bounding box center [361, 194] width 321 height 13
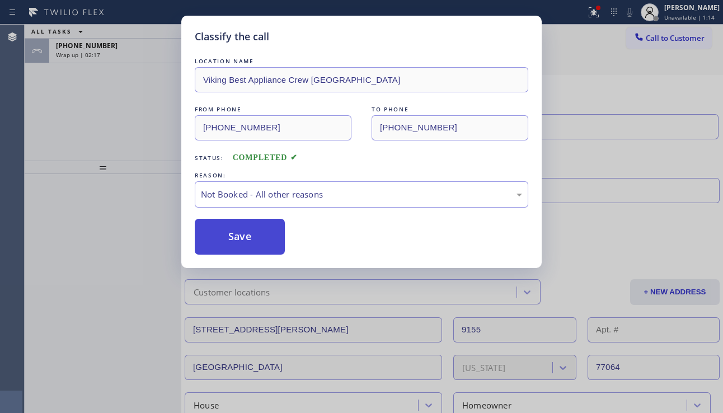
click at [237, 232] on button "Save" at bounding box center [240, 237] width 90 height 36
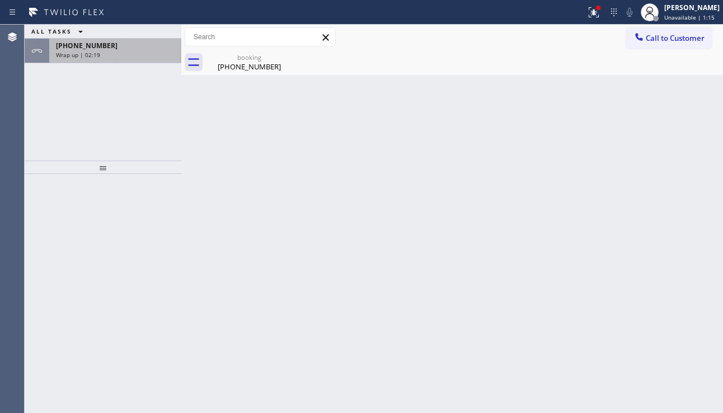
click at [130, 56] on div "Wrap up | 02:19" at bounding box center [115, 55] width 119 height 8
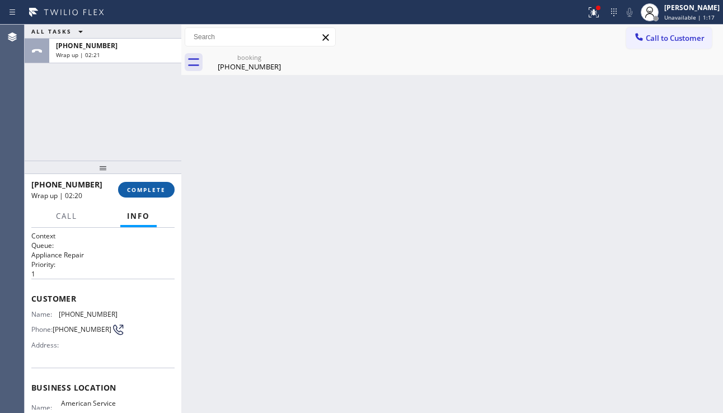
click at [145, 190] on span "COMPLETE" at bounding box center [146, 190] width 39 height 8
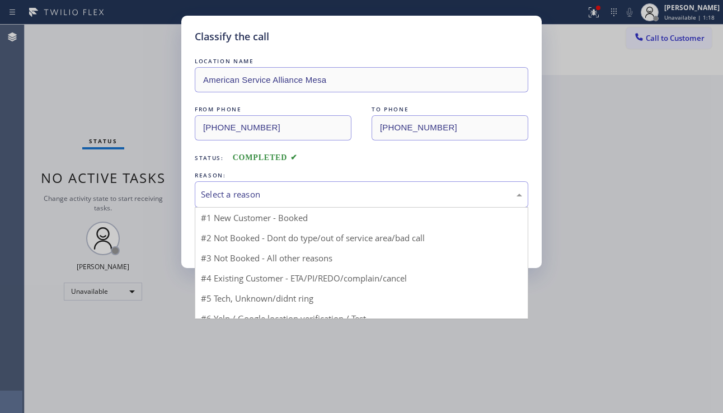
click at [291, 190] on div "Select a reason" at bounding box center [361, 194] width 321 height 13
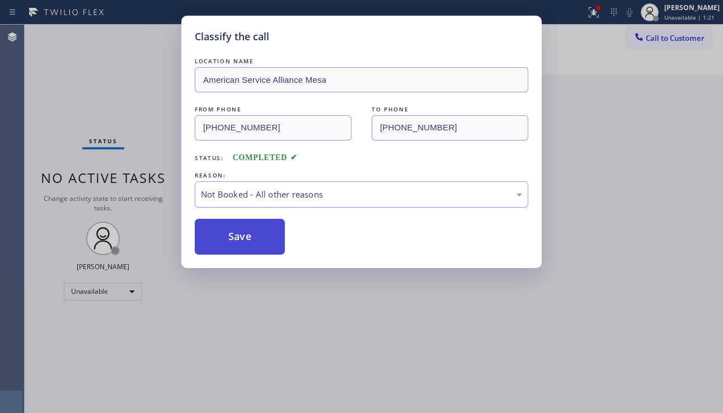
click at [236, 241] on button "Save" at bounding box center [240, 237] width 90 height 36
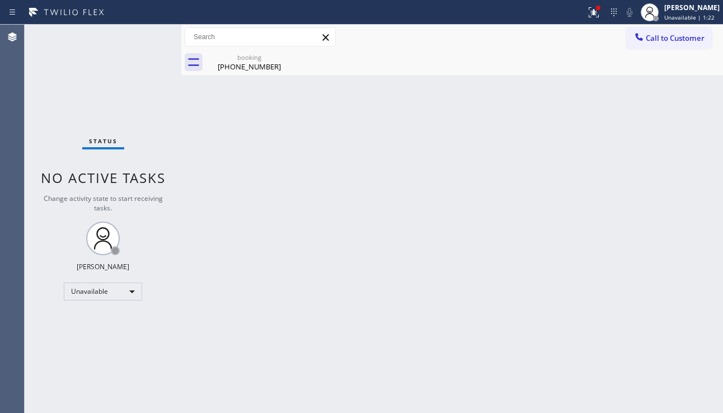
click at [666, 17] on span "Unavailable | 1:22" at bounding box center [689, 17] width 50 height 8
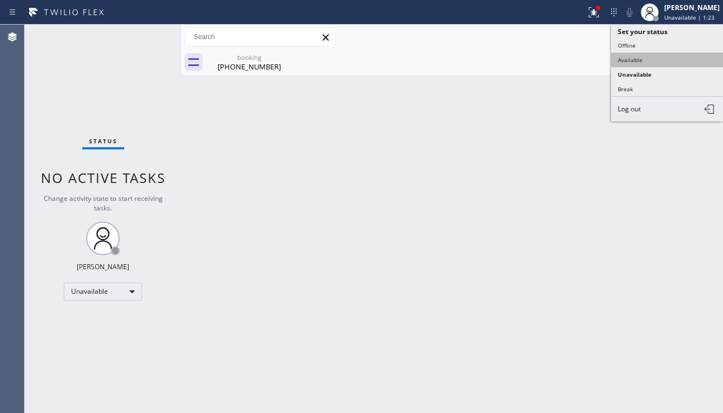
click at [642, 62] on button "Available" at bounding box center [667, 60] width 112 height 15
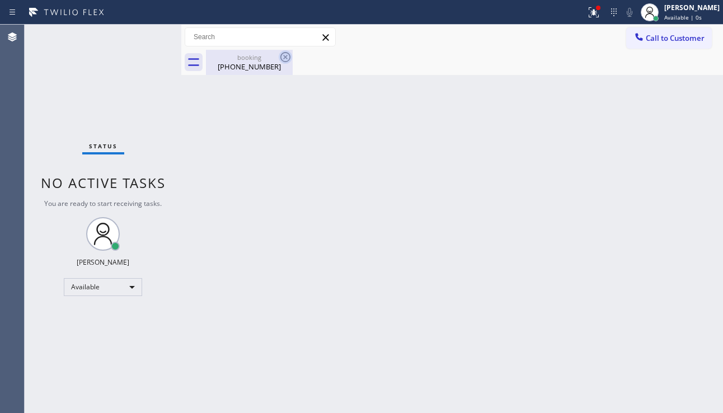
click at [282, 56] on icon at bounding box center [285, 56] width 13 height 13
click at [245, 62] on div "[PHONE_NUMBER]" at bounding box center [249, 67] width 84 height 10
click at [637, 286] on div "Back to Dashboard Change Sender ID Customers Technicians Select a contact Outbo…" at bounding box center [451, 219] width 541 height 388
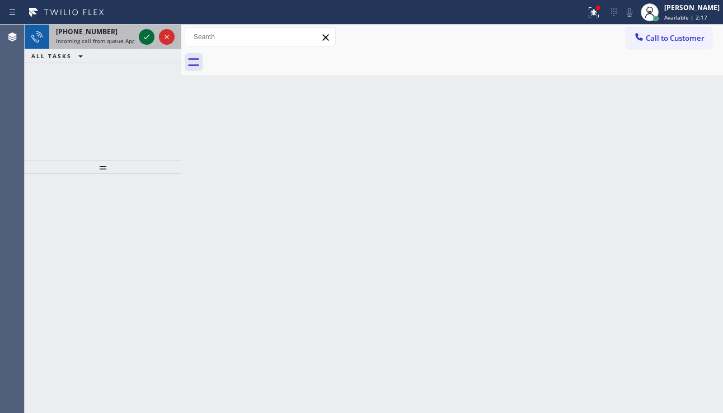
click at [148, 36] on icon at bounding box center [147, 37] width 6 height 4
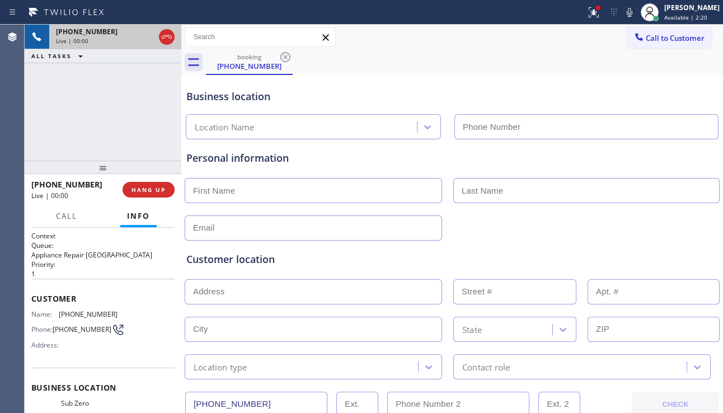
type input "[PHONE_NUMBER]"
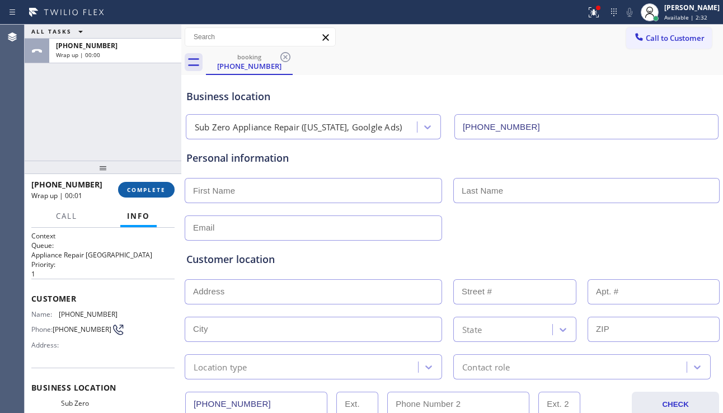
click at [154, 193] on span "COMPLETE" at bounding box center [146, 190] width 39 height 8
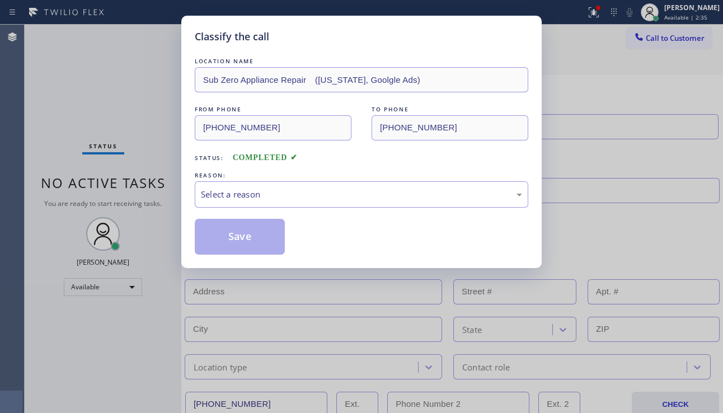
click at [441, 138] on div "LOCATION NAME Sub Zero Appliance Repair ([US_STATE], Goolgle Ads) FROM PHONE [P…" at bounding box center [361, 154] width 333 height 199
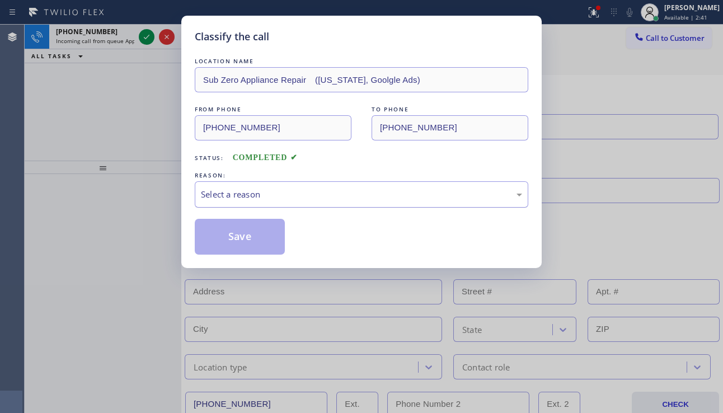
click at [310, 204] on div "Select a reason" at bounding box center [361, 194] width 333 height 26
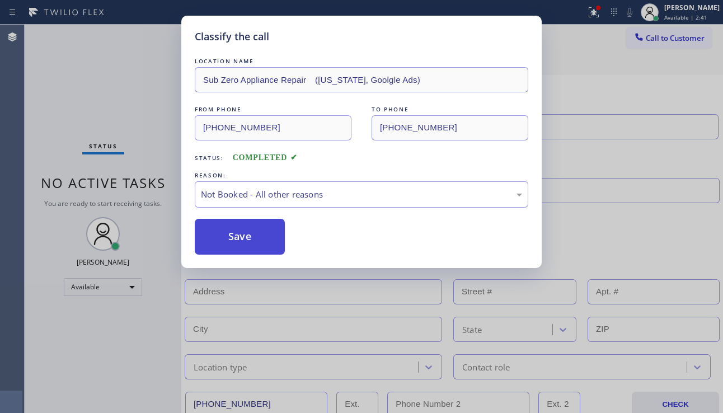
click at [237, 238] on button "Save" at bounding box center [240, 237] width 90 height 36
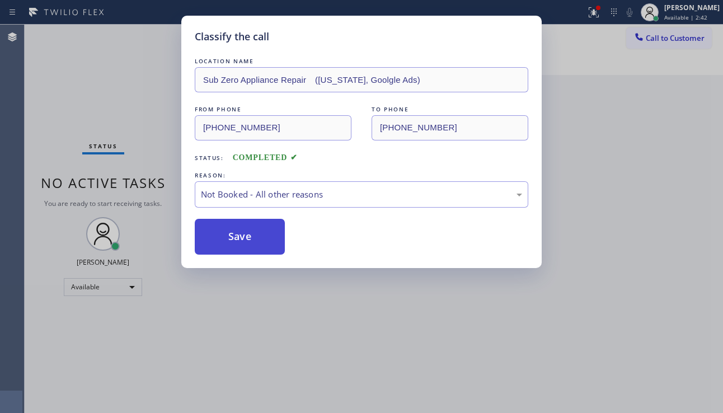
click at [237, 238] on button "Save" at bounding box center [240, 237] width 90 height 36
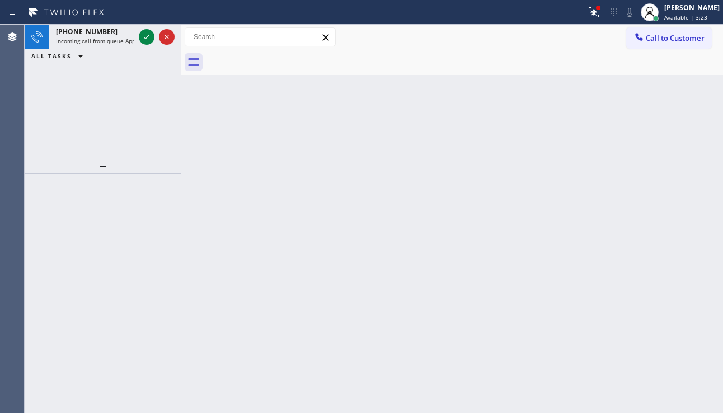
click at [63, 100] on div "[PHONE_NUMBER] Incoming call from queue Appliance Repair ALL TASKS ALL TASKS AC…" at bounding box center [103, 93] width 157 height 136
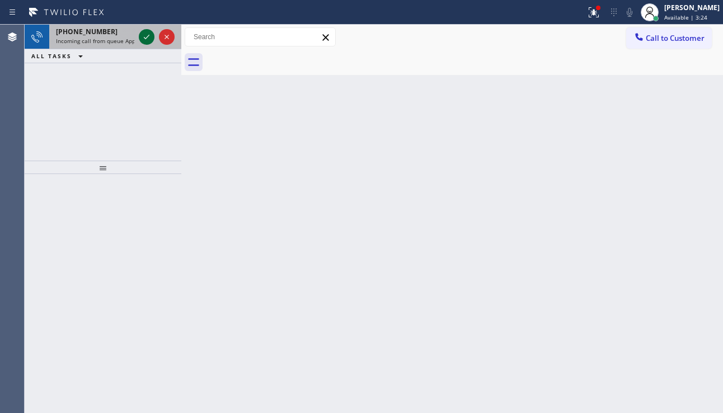
click at [146, 44] on button at bounding box center [147, 37] width 16 height 16
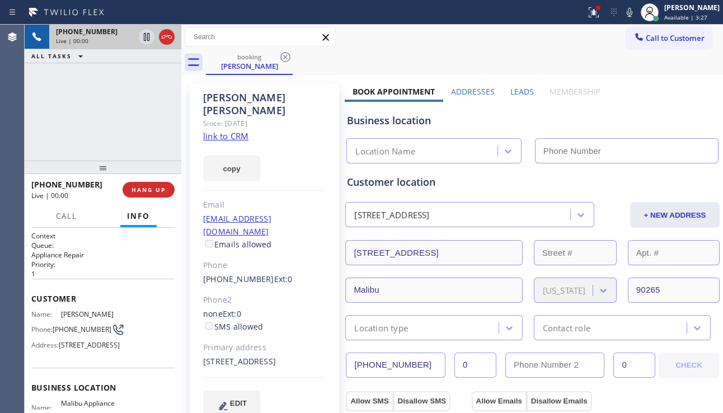
type input "[PHONE_NUMBER]"
drag, startPoint x: 466, startPoint y: 121, endPoint x: 481, endPoint y: 116, distance: 15.4
click at [466, 121] on div "Business location" at bounding box center [532, 120] width 371 height 15
click at [517, 96] on label "Leads" at bounding box center [521, 91] width 23 height 11
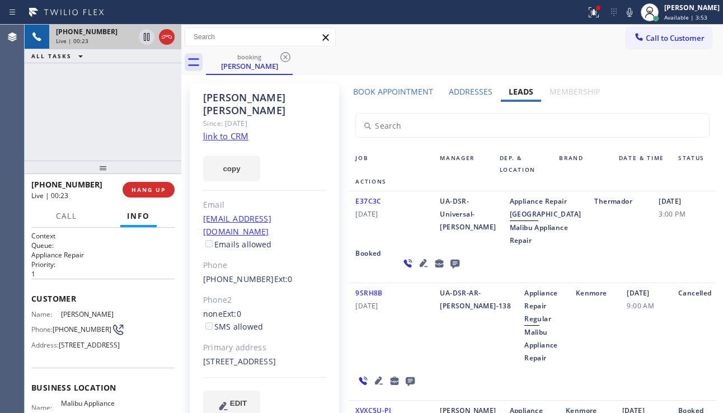
click at [417, 270] on icon at bounding box center [423, 262] width 13 height 13
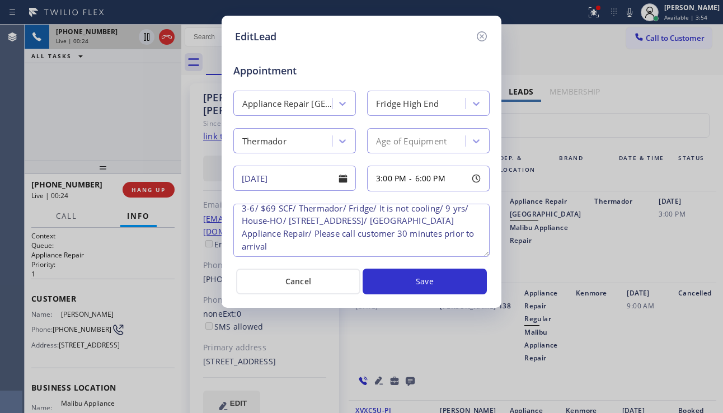
scroll to position [11, 0]
click at [484, 37] on icon at bounding box center [481, 36] width 13 height 13
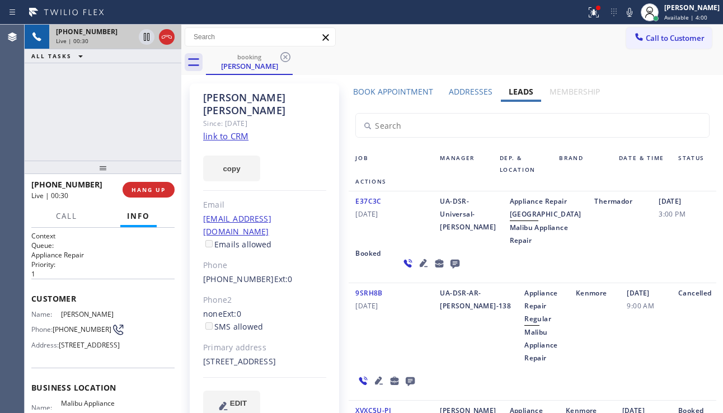
click at [223, 130] on link "link to CRM" at bounding box center [225, 135] width 45 height 11
click at [237, 155] on button "copy" at bounding box center [231, 168] width 57 height 26
drag, startPoint x: 648, startPoint y: 235, endPoint x: 637, endPoint y: 238, distance: 11.7
click at [652, 235] on div "[DATE] 3:00 PM" at bounding box center [684, 221] width 64 height 52
click at [448, 270] on icon at bounding box center [454, 263] width 13 height 14
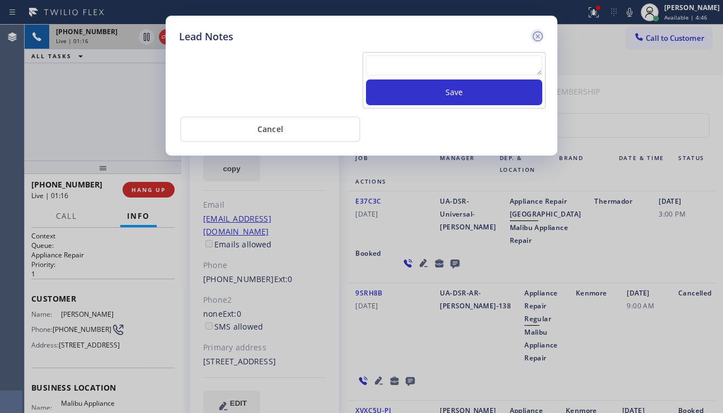
click at [538, 38] on icon at bounding box center [537, 36] width 13 height 13
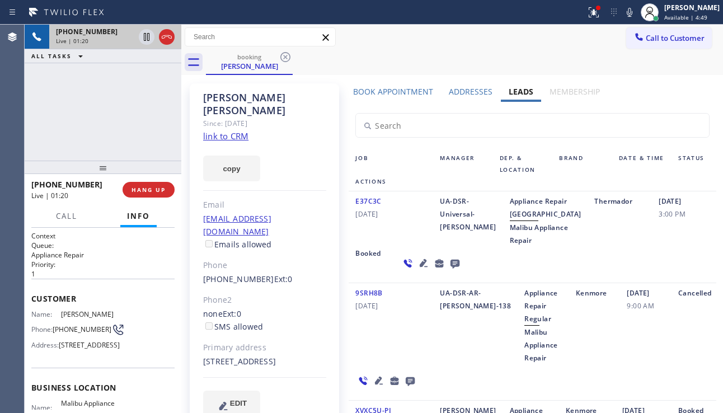
click at [226, 130] on link "link to CRM" at bounding box center [225, 135] width 45 height 11
click at [393, 247] on div "Booked" at bounding box center [370, 263] width 45 height 32
click at [393, 258] on div "Booked" at bounding box center [370, 263] width 45 height 32
click at [417, 270] on icon at bounding box center [423, 262] width 13 height 13
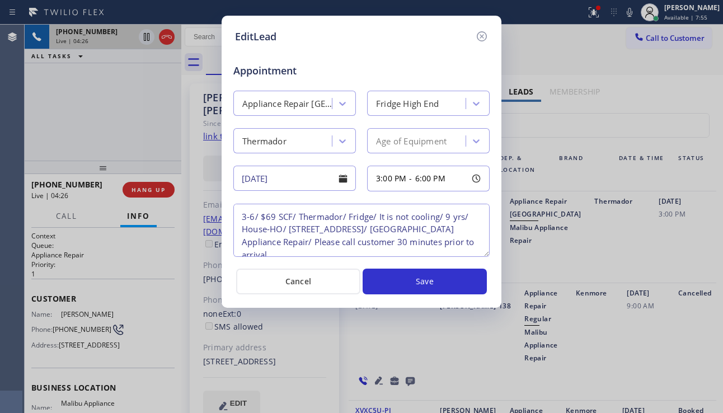
click at [670, 243] on div "EditLead Appointment Appliance Repair High End Fridge High End Thermador Age of…" at bounding box center [361, 206] width 723 height 413
click at [484, 36] on icon at bounding box center [481, 36] width 13 height 13
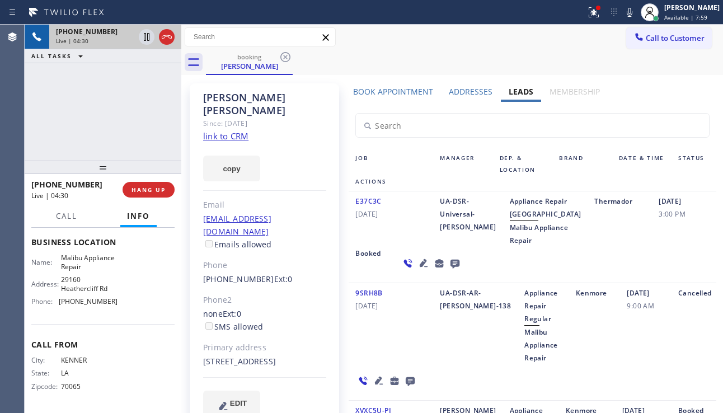
scroll to position [175, 0]
click at [69, 140] on div "[PHONE_NUMBER] Live | 04:59 ALL TASKS ALL TASKS ACTIVE TASKS TASKS IN WRAP UP" at bounding box center [103, 93] width 157 height 136
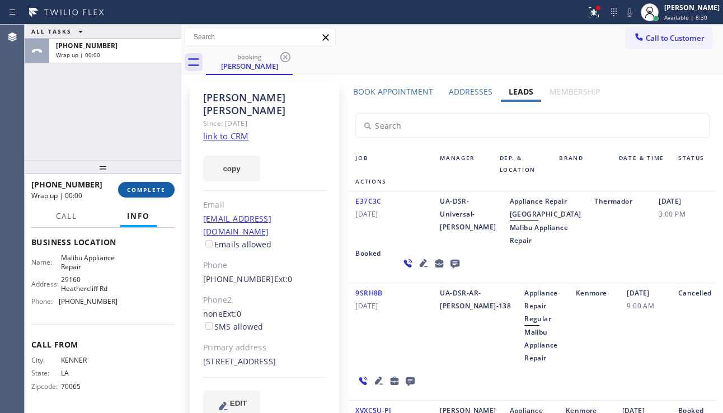
click at [163, 190] on span "COMPLETE" at bounding box center [146, 190] width 39 height 8
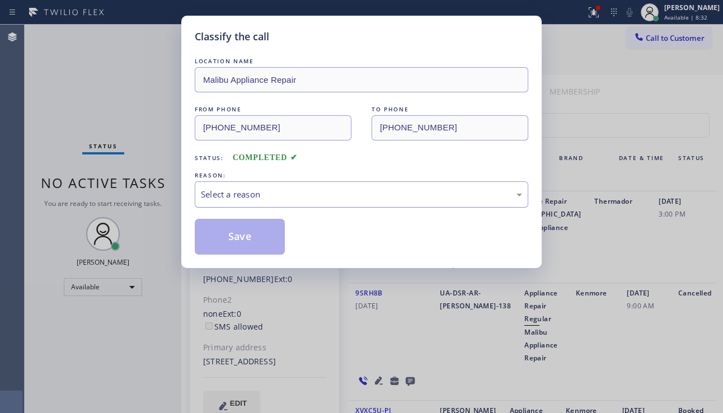
click at [337, 191] on div "Select a reason" at bounding box center [361, 194] width 321 height 13
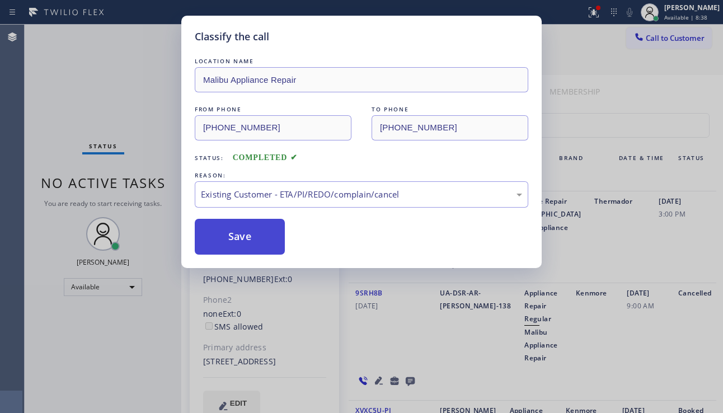
click at [260, 235] on button "Save" at bounding box center [240, 237] width 90 height 36
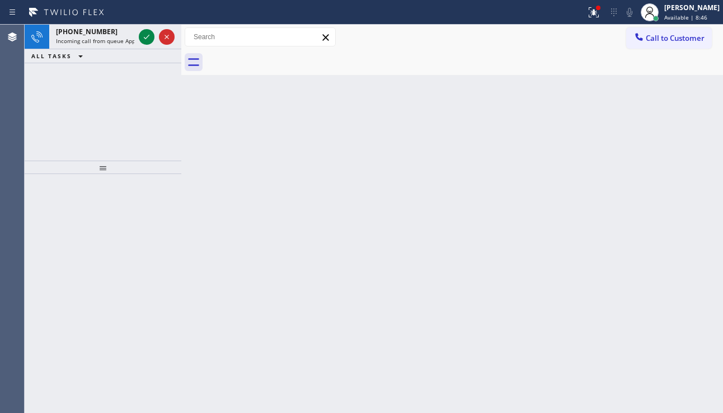
drag, startPoint x: 661, startPoint y: 200, endPoint x: 619, endPoint y: 199, distance: 42.0
click at [661, 200] on div "Back to Dashboard Change Sender ID Customers Technicians Select a contact Outbo…" at bounding box center [451, 219] width 541 height 388
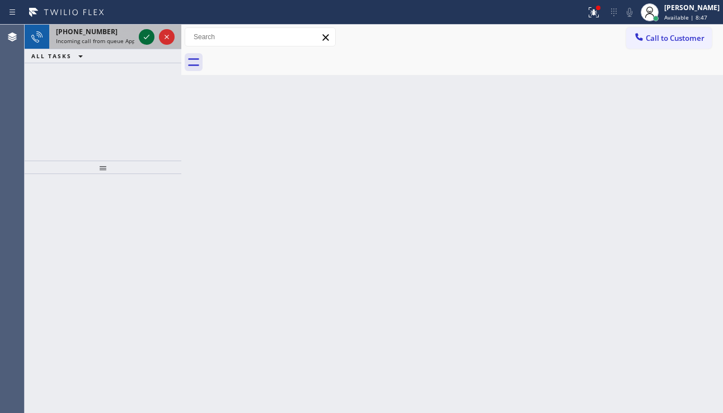
click at [145, 34] on icon at bounding box center [146, 36] width 13 height 13
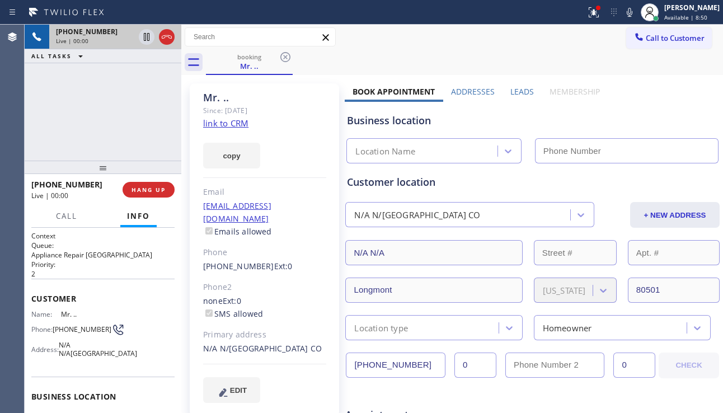
type input "[PHONE_NUMBER]"
click at [227, 123] on link "link to CRM" at bounding box center [225, 122] width 45 height 11
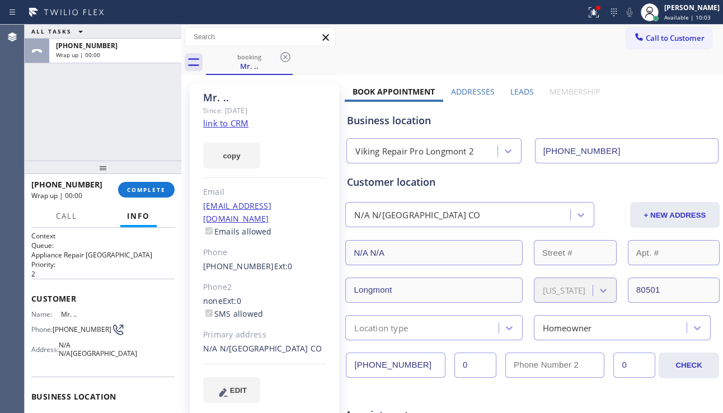
drag, startPoint x: 60, startPoint y: 129, endPoint x: 124, endPoint y: 166, distance: 73.7
click at [60, 129] on div "ALL TASKS ALL TASKS ACTIVE TASKS TASKS IN WRAP UP [PHONE_NUMBER] Wrap up | 00:00" at bounding box center [103, 93] width 157 height 136
click at [163, 187] on span "COMPLETE" at bounding box center [146, 190] width 39 height 8
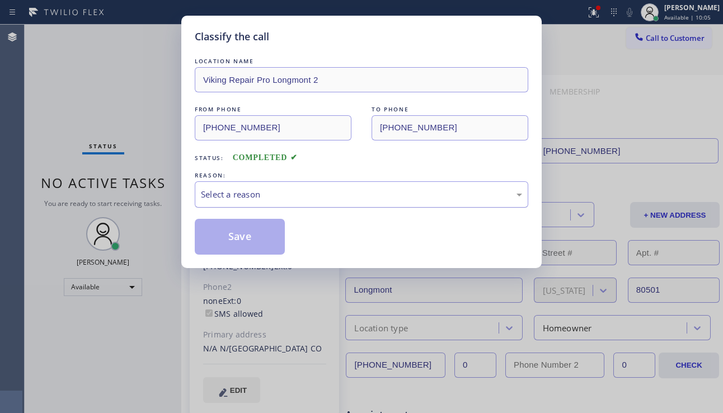
click at [280, 194] on div "Select a reason" at bounding box center [361, 194] width 321 height 13
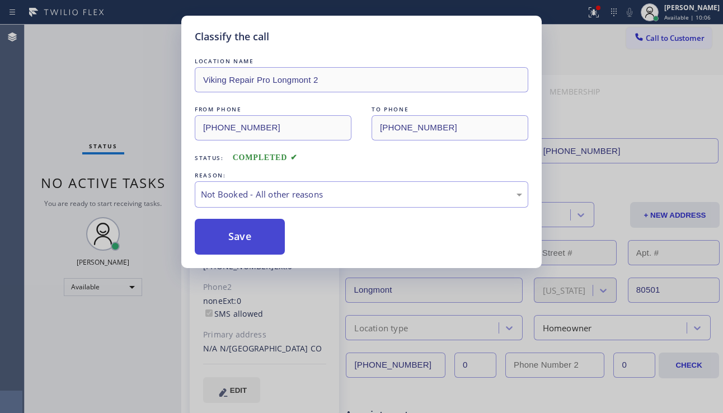
click at [252, 238] on button "Save" at bounding box center [240, 237] width 90 height 36
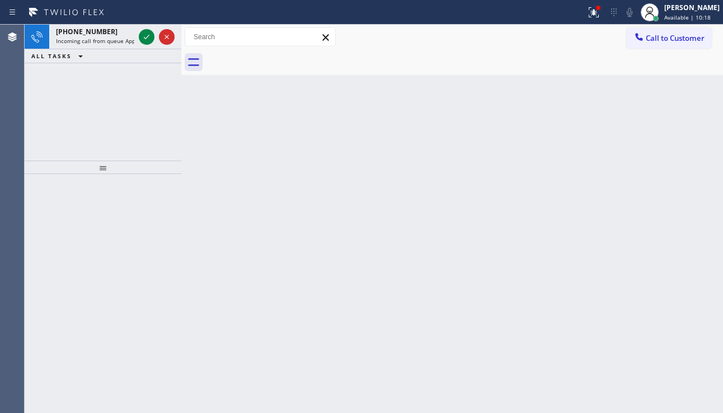
drag, startPoint x: 678, startPoint y: 199, endPoint x: 675, endPoint y: 194, distance: 6.5
click at [678, 197] on div "Back to Dashboard Change Sender ID Customers Technicians Select a contact Outbo…" at bounding box center [451, 219] width 541 height 388
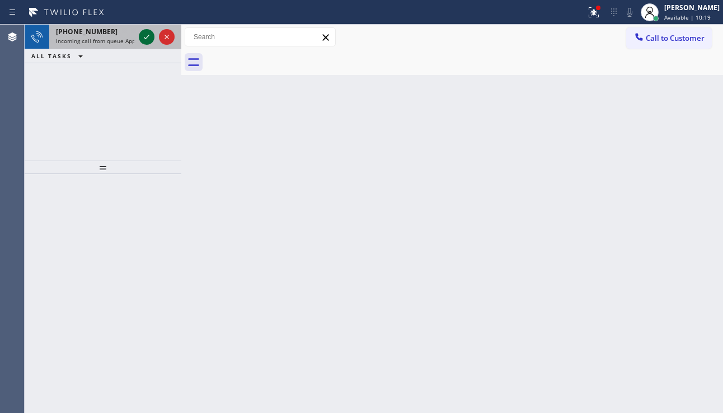
click at [143, 36] on icon at bounding box center [146, 36] width 13 height 13
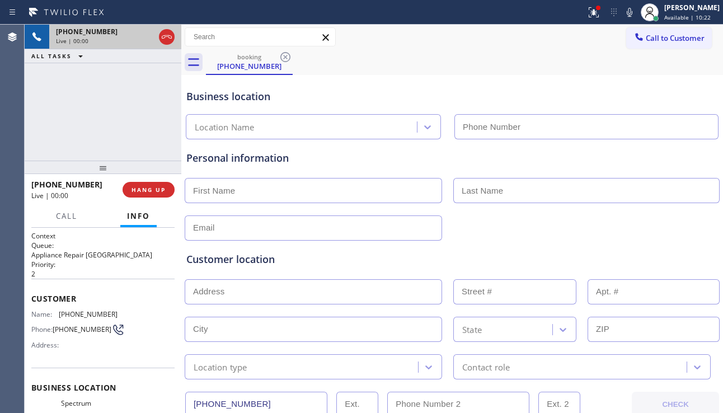
type input "[PHONE_NUMBER]"
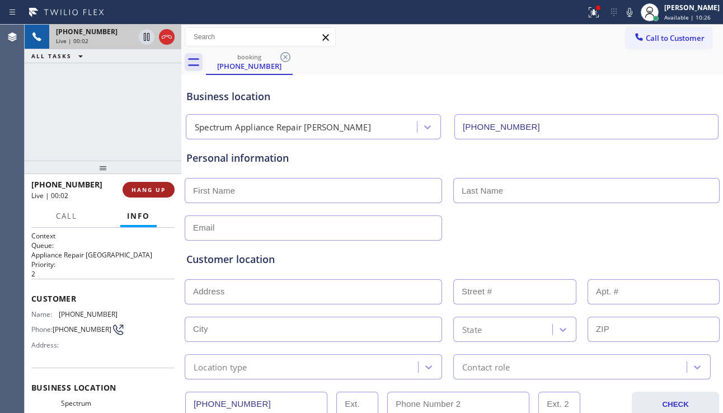
click at [152, 185] on button "HANG UP" at bounding box center [148, 190] width 52 height 16
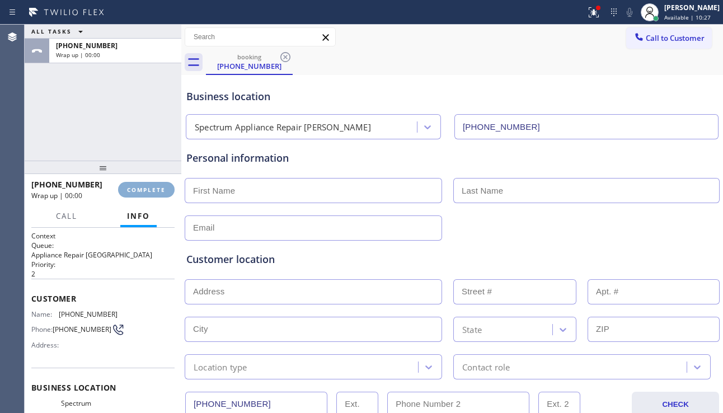
click at [152, 185] on button "COMPLETE" at bounding box center [146, 190] width 56 height 16
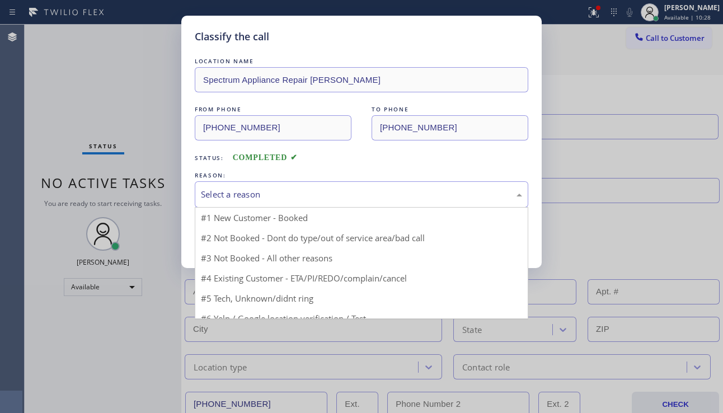
click at [318, 191] on div "Select a reason" at bounding box center [361, 194] width 321 height 13
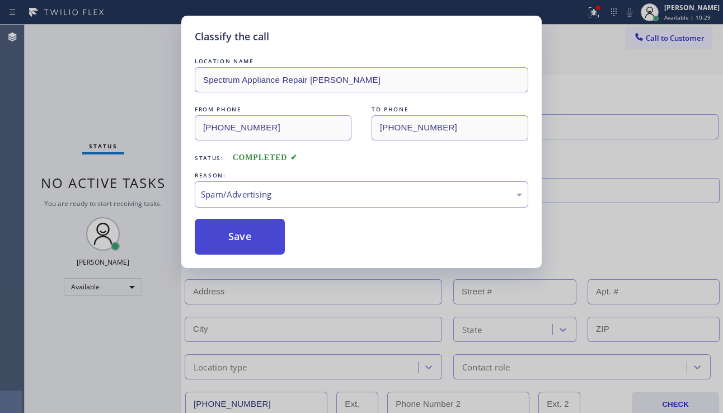
click at [238, 222] on button "Save" at bounding box center [240, 237] width 90 height 36
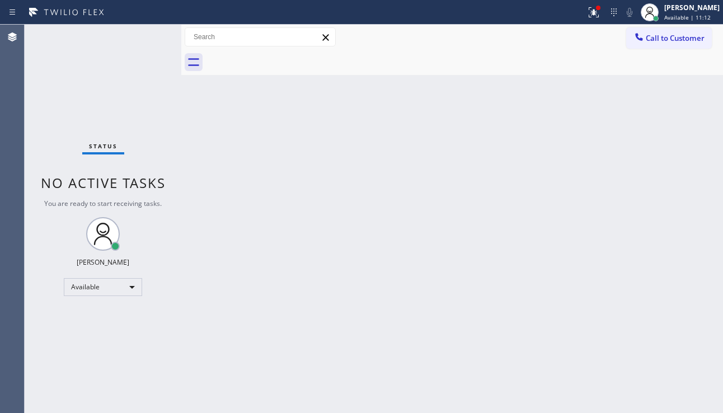
drag, startPoint x: 35, startPoint y: 150, endPoint x: 51, endPoint y: 147, distance: 16.7
click at [35, 150] on div "Status No active tasks You are ready to start receiving tasks. [PERSON_NAME] Av…" at bounding box center [103, 219] width 157 height 388
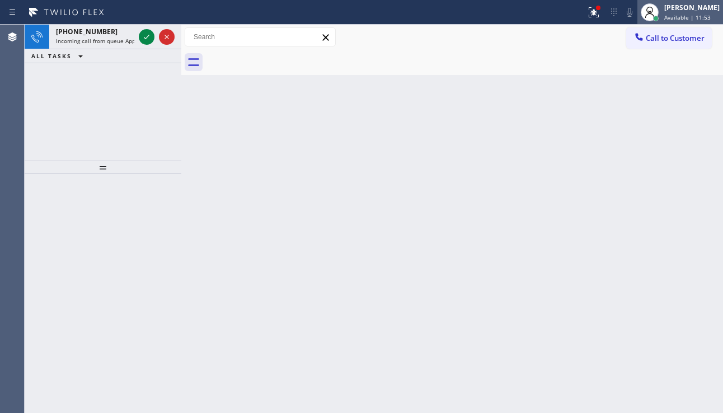
click at [664, 15] on span "Available | 11:53" at bounding box center [687, 17] width 46 height 8
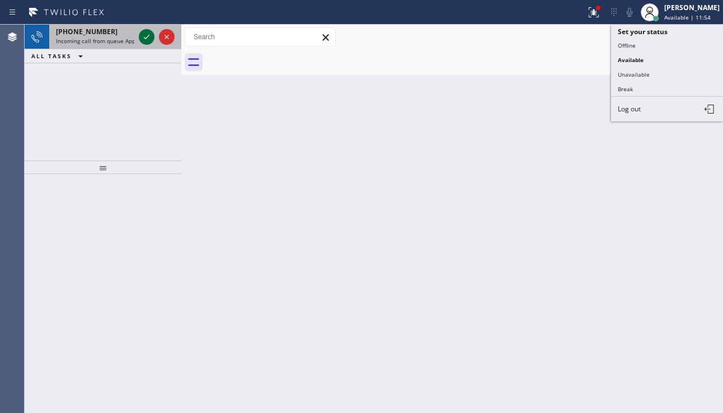
click at [147, 39] on icon at bounding box center [146, 36] width 13 height 13
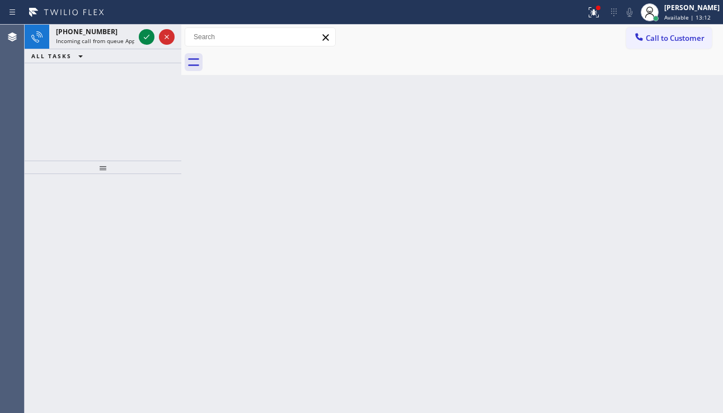
click at [54, 99] on div "+14695666223 Incoming call from queue Appliance Repair High End ALL TASKS ALL T…" at bounding box center [103, 93] width 157 height 136
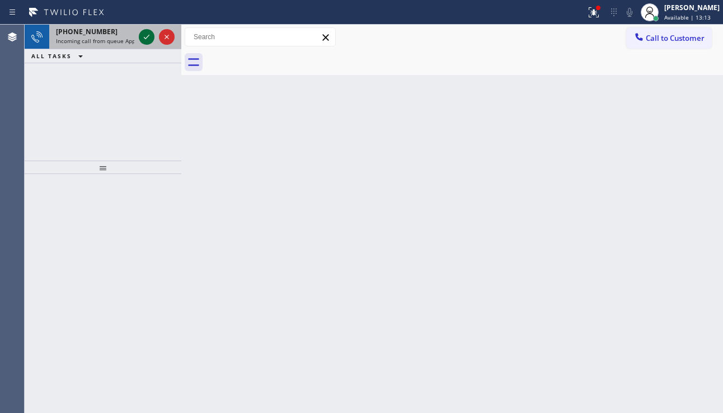
click at [145, 38] on icon at bounding box center [147, 37] width 6 height 4
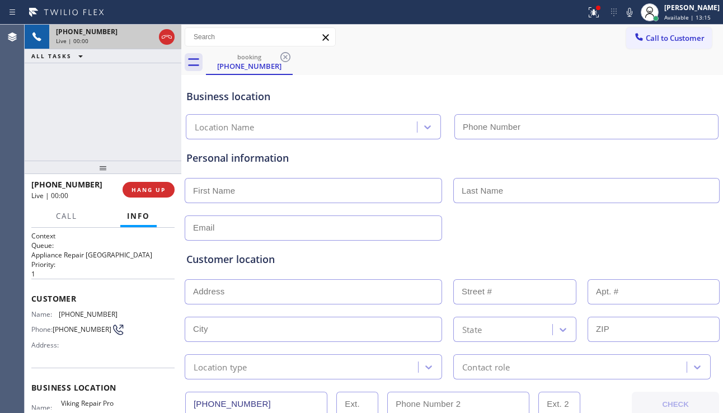
type input "(626) 726-3132"
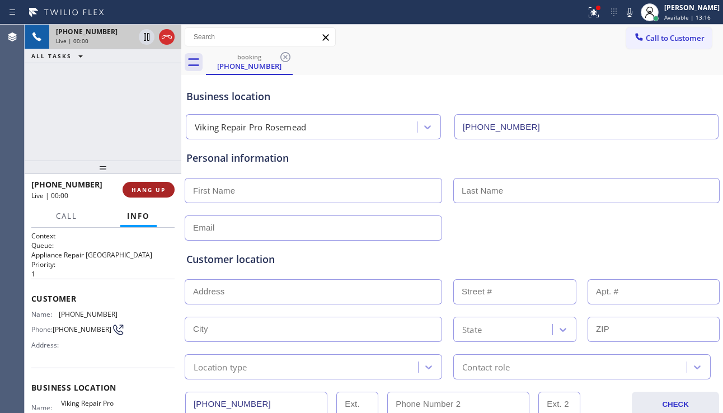
click at [147, 187] on span "HANG UP" at bounding box center [148, 190] width 34 height 8
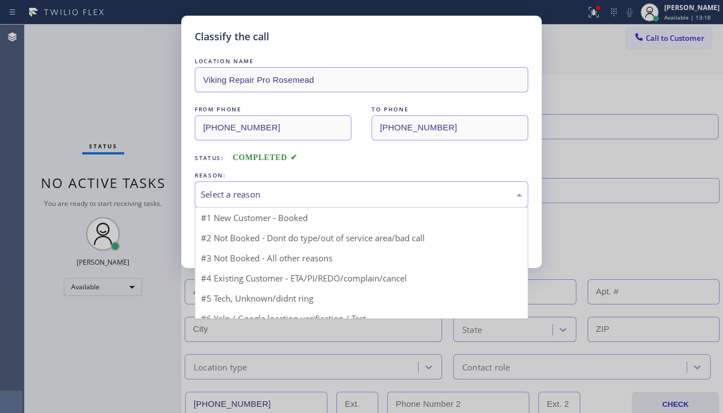
click at [264, 191] on div "Select a reason" at bounding box center [361, 194] width 321 height 13
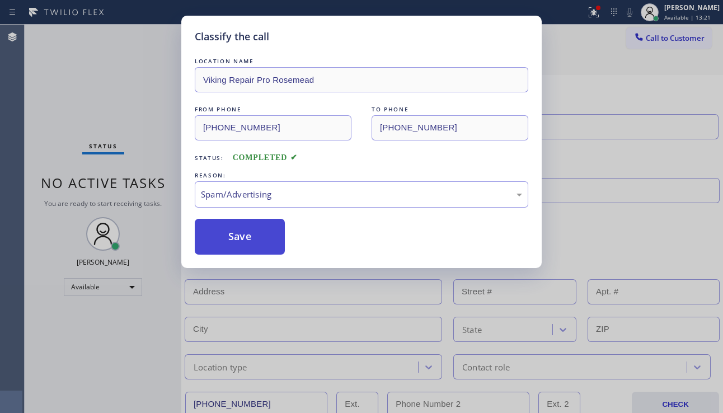
click at [247, 241] on button "Save" at bounding box center [240, 237] width 90 height 36
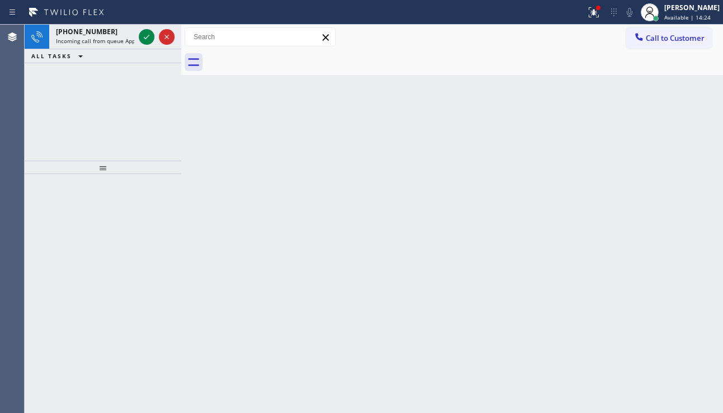
click at [45, 78] on div "+14082018771 Incoming call from queue Appliance Repair High End ALL TASKS ALL T…" at bounding box center [103, 93] width 157 height 136
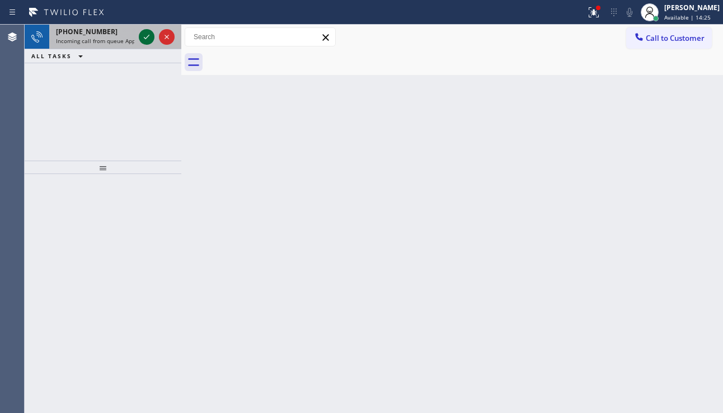
click at [150, 31] on icon at bounding box center [146, 36] width 13 height 13
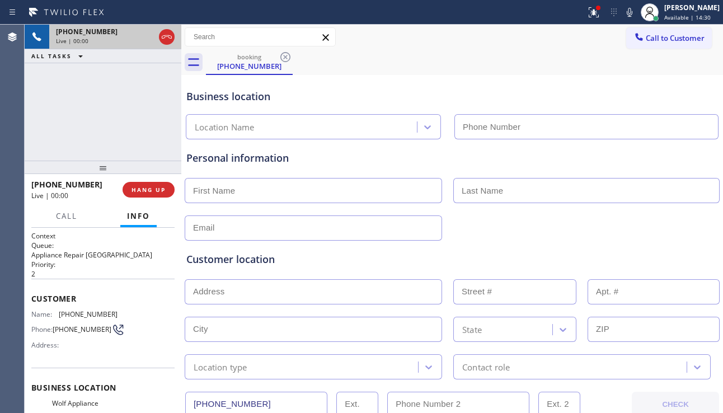
type input "(408) 215-7658"
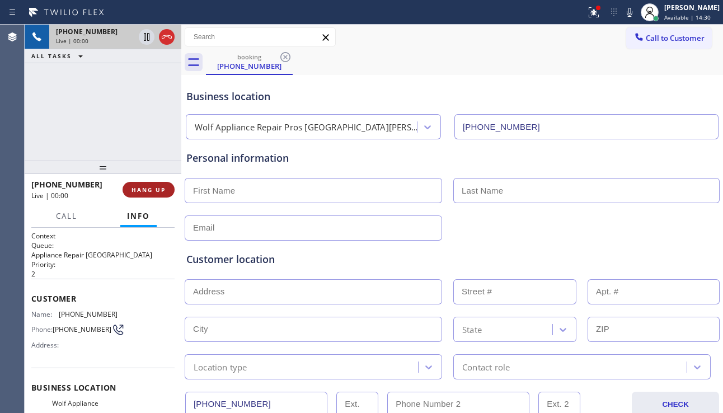
click at [154, 192] on span "HANG UP" at bounding box center [148, 190] width 34 height 8
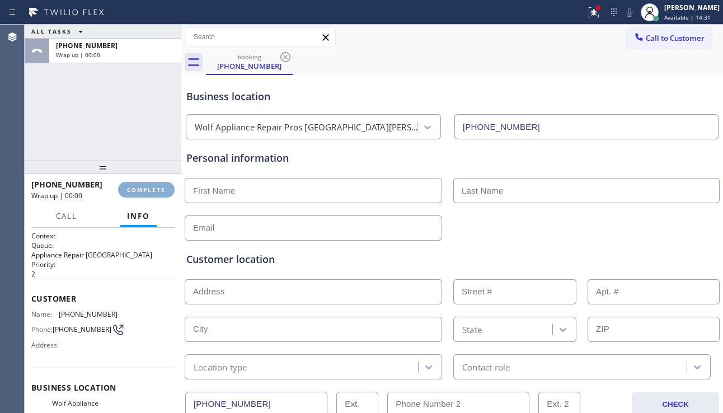
click at [154, 192] on span "COMPLETE" at bounding box center [146, 190] width 39 height 8
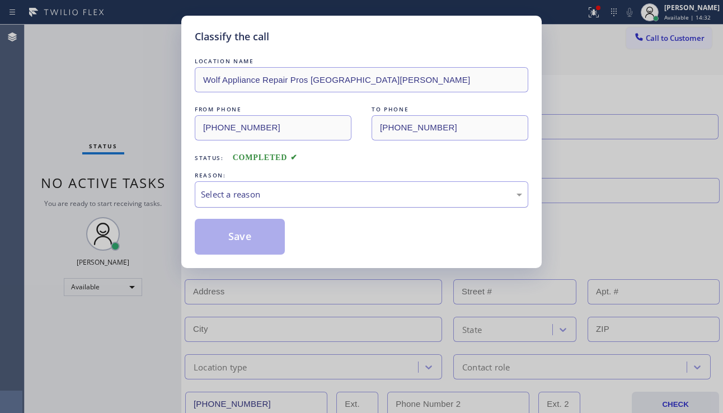
click at [276, 194] on div "Select a reason" at bounding box center [361, 194] width 321 height 13
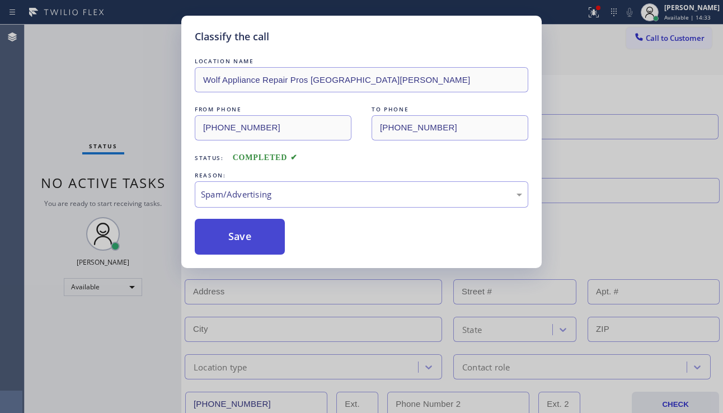
click at [234, 245] on button "Save" at bounding box center [240, 237] width 90 height 36
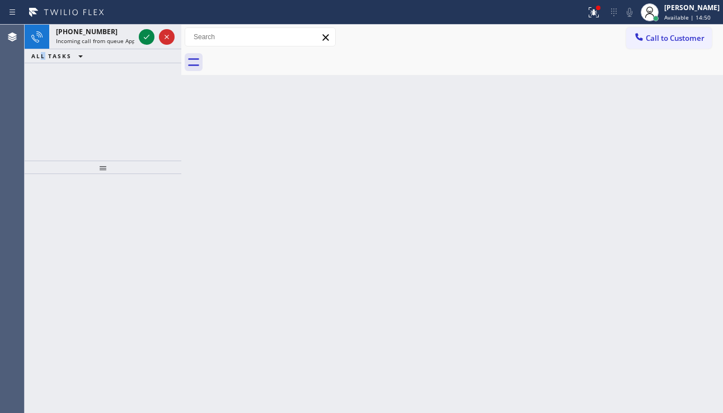
click at [44, 109] on div "+14152171290 Incoming call from queue Appliance Repair High End ALL TASKS ALL T…" at bounding box center [103, 93] width 157 height 136
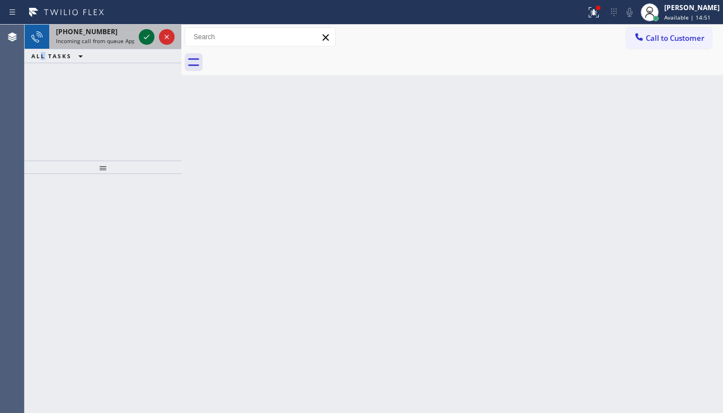
click at [148, 38] on icon at bounding box center [146, 36] width 13 height 13
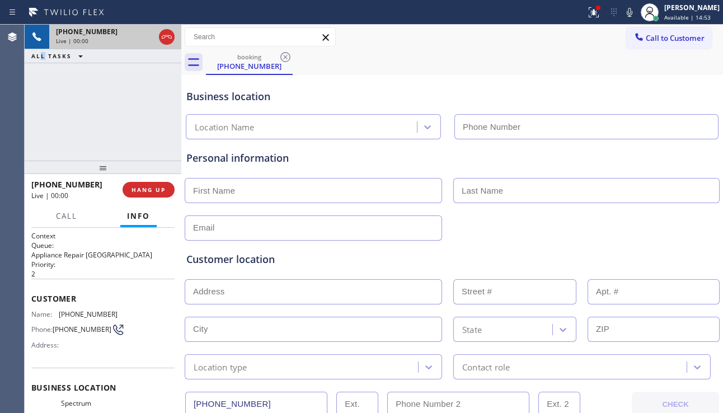
type input "(415) 707-7939"
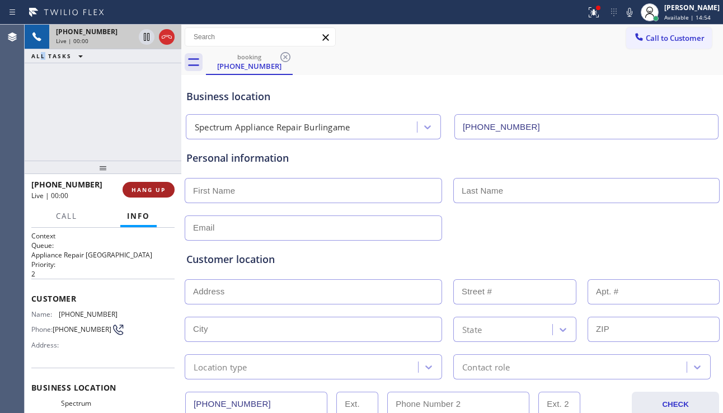
click at [142, 192] on span "HANG UP" at bounding box center [148, 190] width 34 height 8
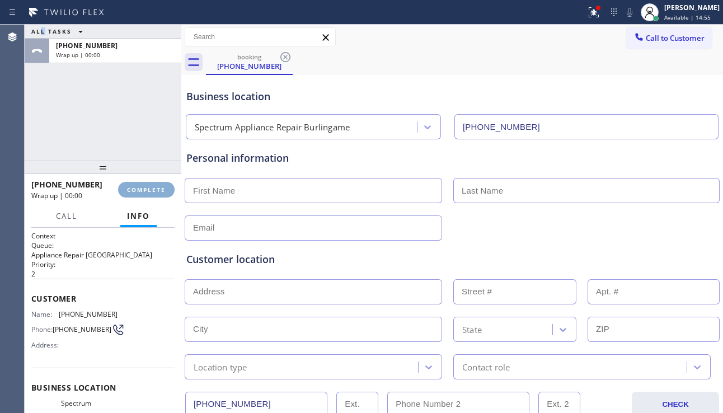
click at [143, 192] on span "COMPLETE" at bounding box center [146, 190] width 39 height 8
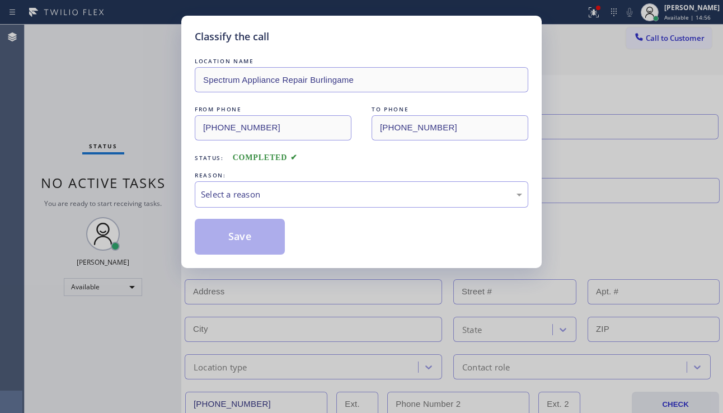
click at [290, 192] on div "Select a reason" at bounding box center [361, 194] width 321 height 13
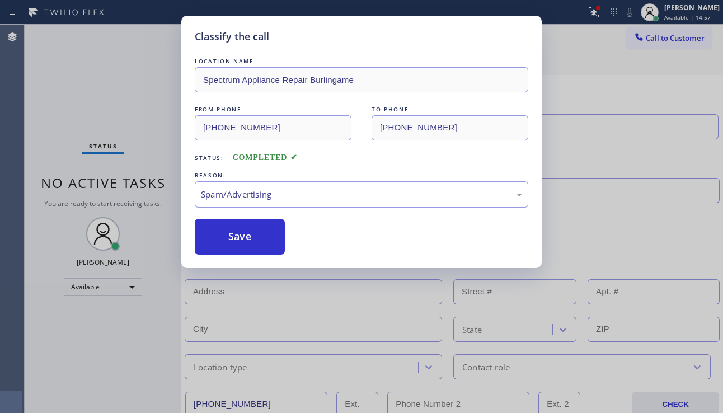
drag, startPoint x: 241, startPoint y: 311, endPoint x: 243, endPoint y: 270, distance: 40.9
click at [242, 242] on button "Save" at bounding box center [240, 237] width 90 height 36
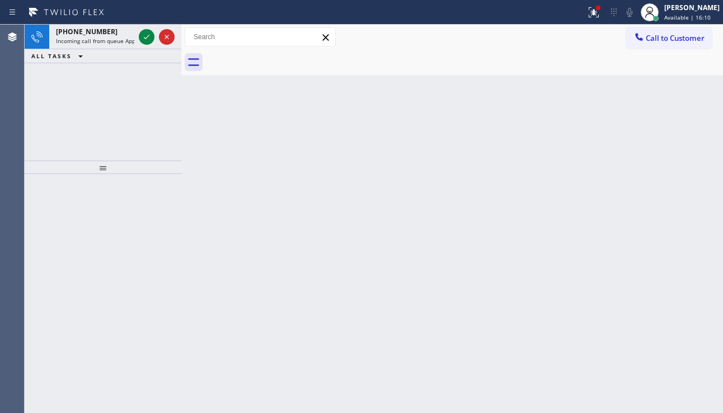
drag, startPoint x: 51, startPoint y: 106, endPoint x: 77, endPoint y: 98, distance: 26.7
click at [52, 106] on div "+14152171942 Incoming call from queue Appliance Repair High End ALL TASKS ALL T…" at bounding box center [103, 93] width 157 height 136
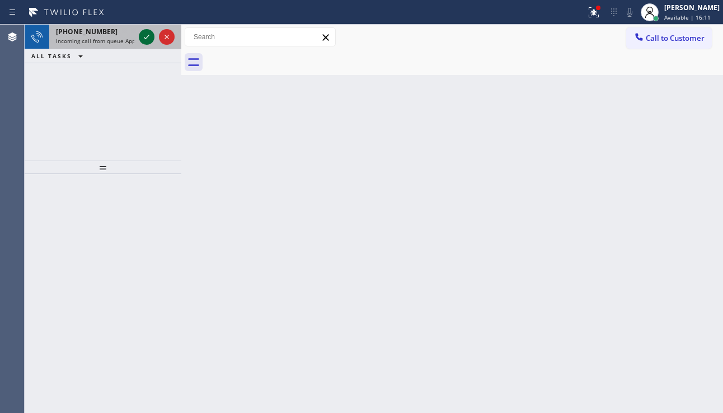
click at [148, 41] on icon at bounding box center [146, 36] width 13 height 13
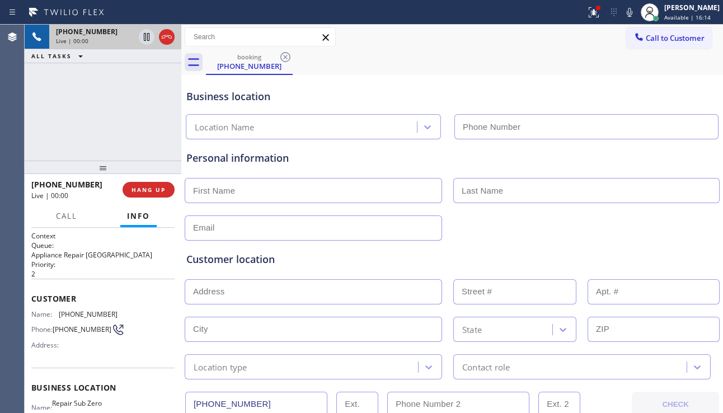
type input "(415) 231-1846"
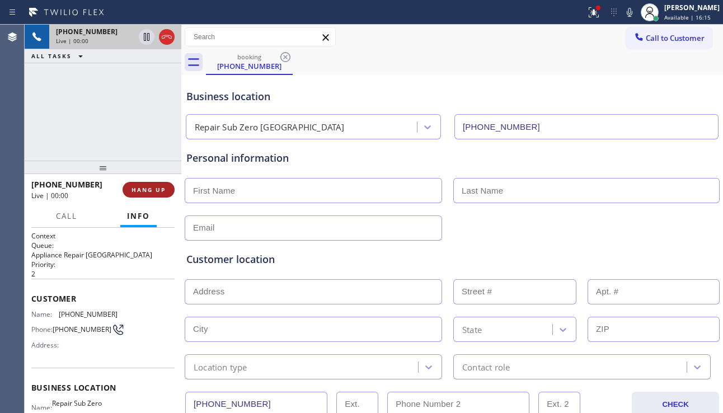
click at [158, 192] on span "HANG UP" at bounding box center [148, 190] width 34 height 8
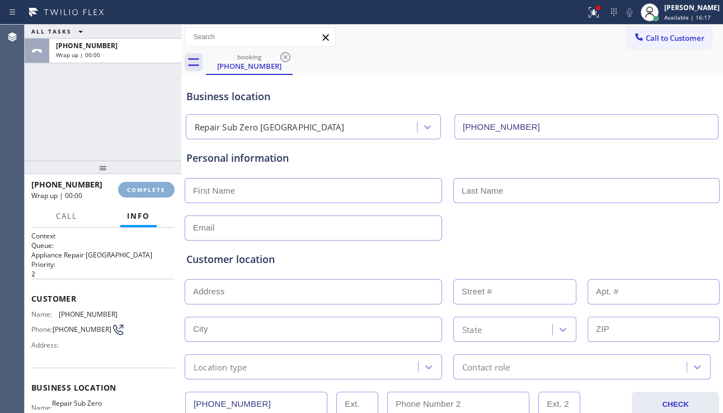
click at [158, 192] on span "COMPLETE" at bounding box center [146, 190] width 39 height 8
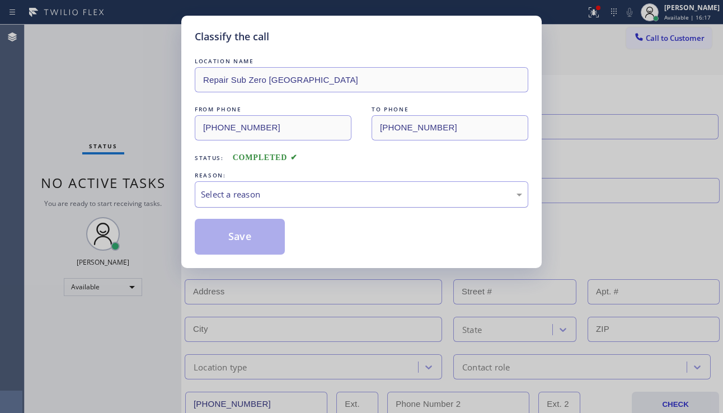
click at [279, 190] on div "Select a reason" at bounding box center [361, 194] width 321 height 13
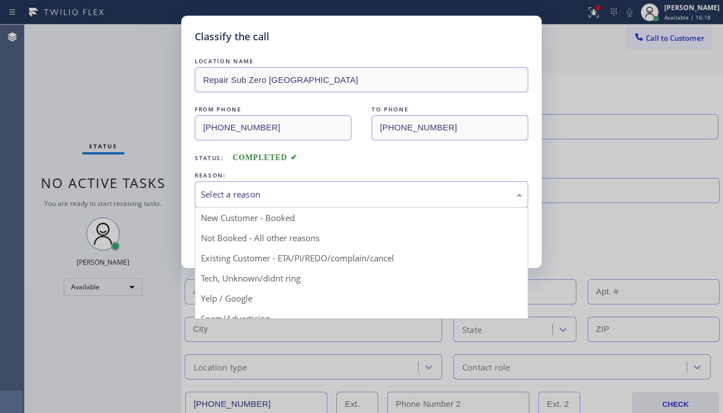
drag, startPoint x: 240, startPoint y: 311, endPoint x: 240, endPoint y: 285, distance: 25.7
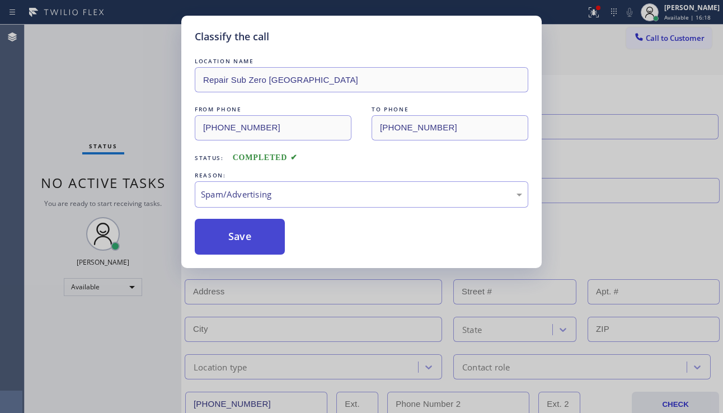
click at [243, 242] on button "Save" at bounding box center [240, 237] width 90 height 36
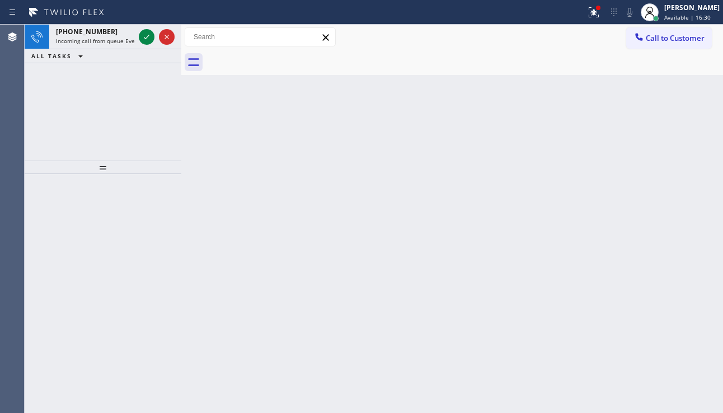
drag, startPoint x: 82, startPoint y: 90, endPoint x: 108, endPoint y: 63, distance: 37.2
click at [81, 89] on div "+12039889221 Incoming call from queue Everybody ALL TASKS ALL TASKS ACTIVE TASK…" at bounding box center [103, 93] width 157 height 136
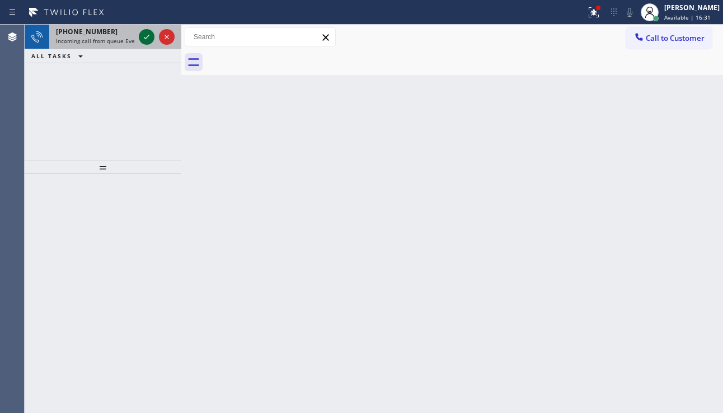
click at [142, 32] on icon at bounding box center [146, 36] width 13 height 13
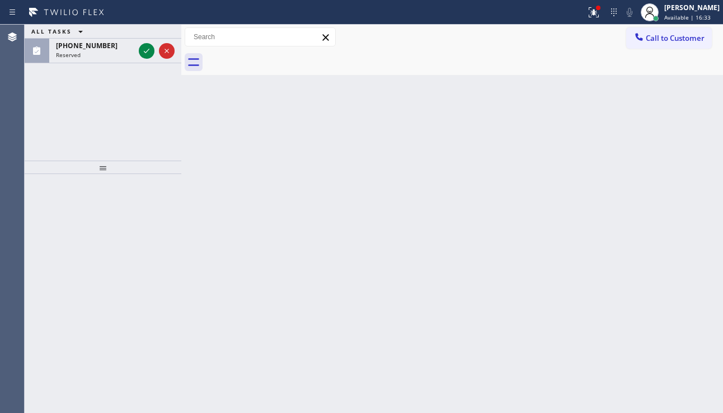
click at [229, 216] on div "Back to Dashboard Change Sender ID Customers Technicians Select a contact Outbo…" at bounding box center [451, 219] width 541 height 388
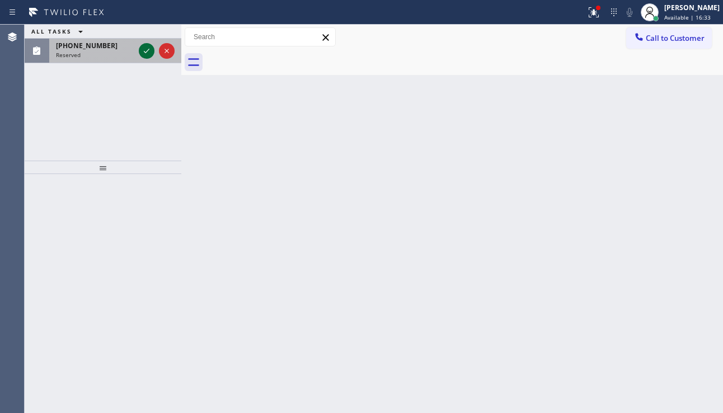
click at [145, 49] on icon at bounding box center [146, 50] width 13 height 13
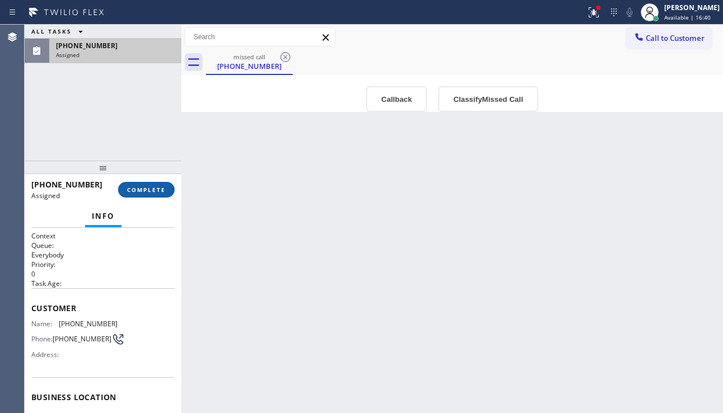
click at [139, 190] on span "COMPLETE" at bounding box center [146, 190] width 39 height 8
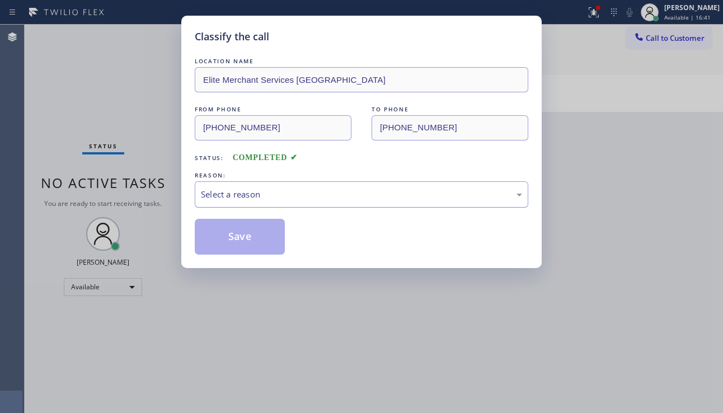
click at [318, 194] on div "Select a reason" at bounding box center [361, 194] width 321 height 13
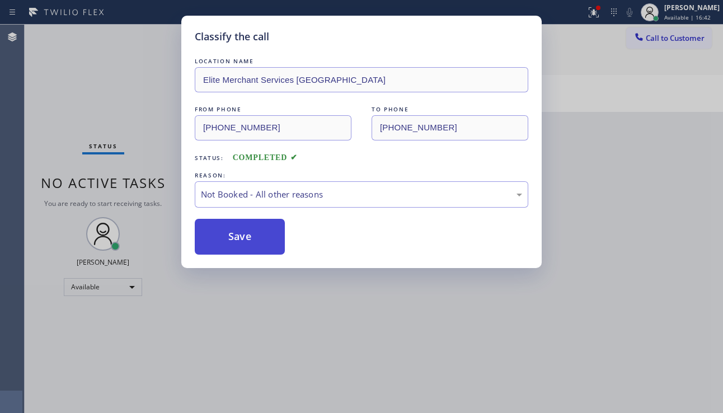
click at [236, 237] on button "Save" at bounding box center [240, 237] width 90 height 36
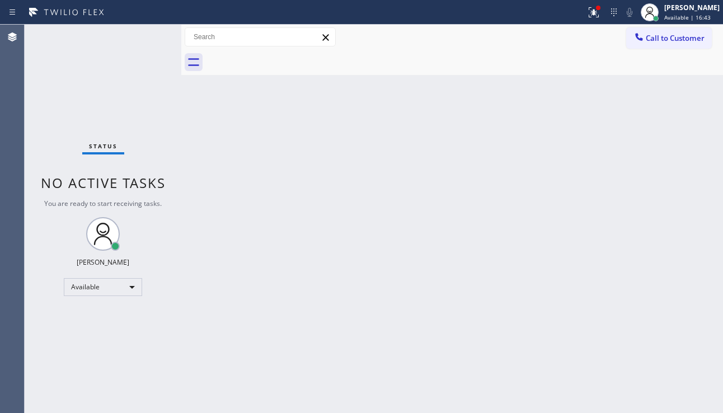
click at [244, 188] on div "Back to Dashboard Change Sender ID Customers Technicians Select a contact Outbo…" at bounding box center [451, 219] width 541 height 388
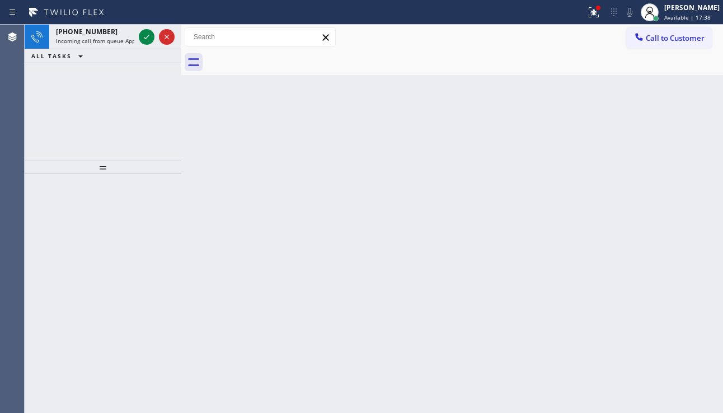
click at [91, 139] on div "+18183893964 Incoming call from queue Appliance Repair ALL TASKS ALL TASKS ACTI…" at bounding box center [103, 93] width 157 height 136
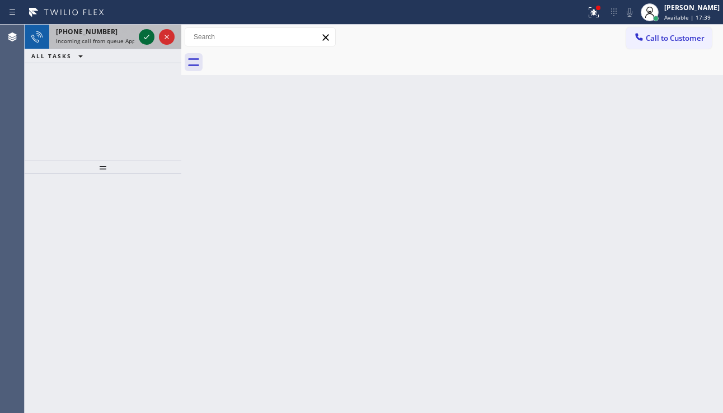
click at [144, 34] on icon at bounding box center [146, 36] width 13 height 13
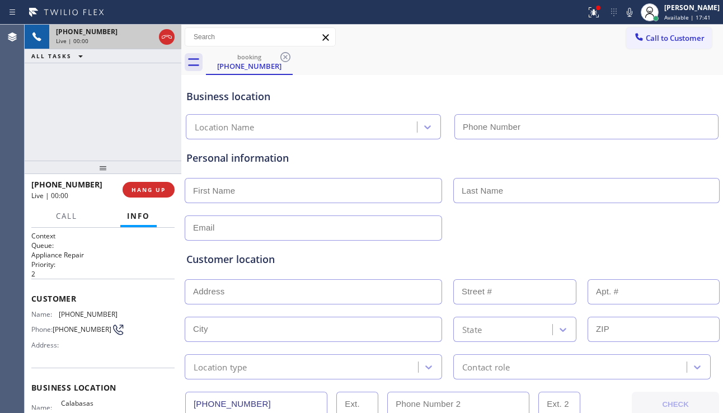
type input "(818) 926-4971"
click at [59, 216] on span "Call" at bounding box center [66, 216] width 21 height 10
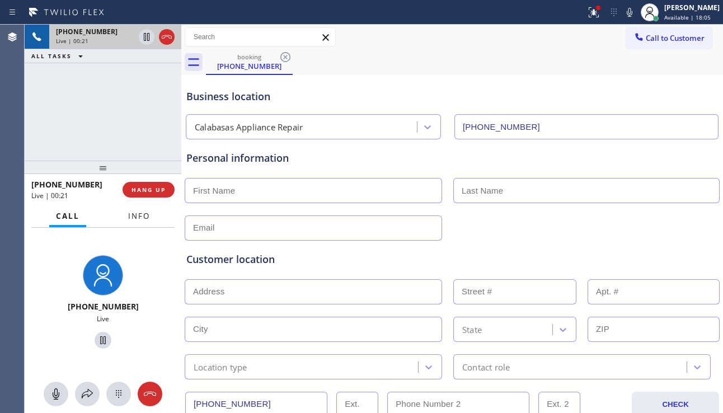
click at [133, 214] on span "Info" at bounding box center [139, 216] width 22 height 10
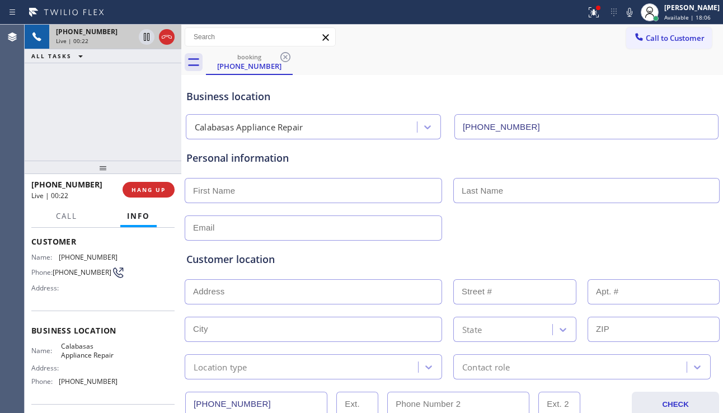
scroll to position [112, 0]
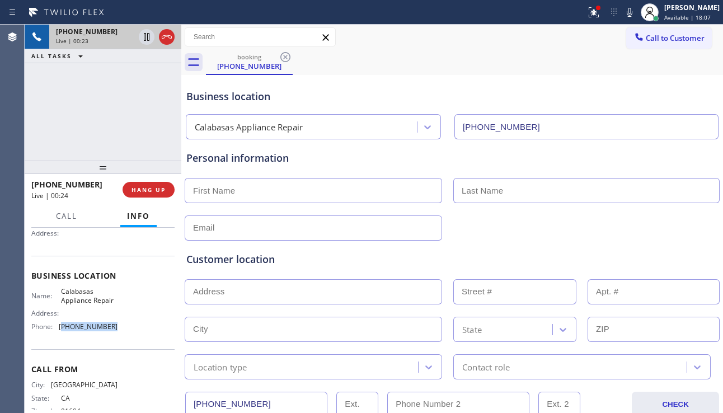
drag, startPoint x: 106, startPoint y: 331, endPoint x: 63, endPoint y: 331, distance: 43.6
click at [63, 331] on span "(818) 926-4971" at bounding box center [88, 326] width 59 height 8
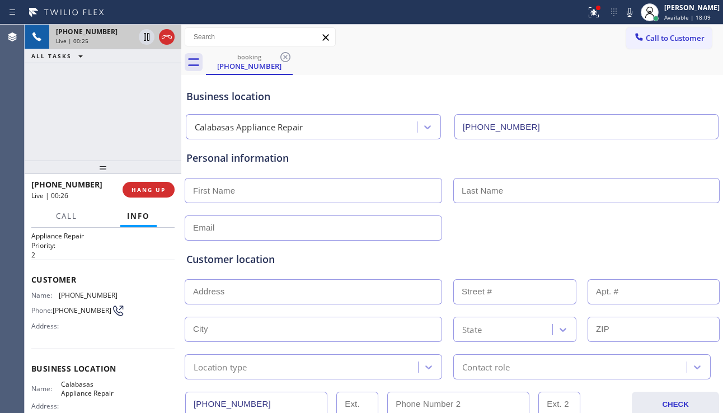
scroll to position [0, 0]
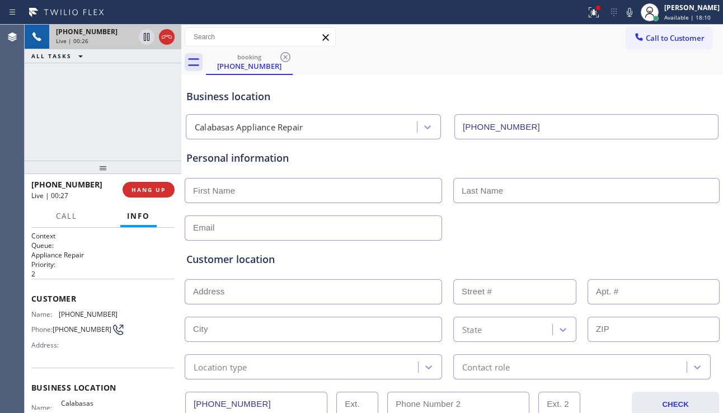
drag, startPoint x: 260, startPoint y: 400, endPoint x: 168, endPoint y: 397, distance: 92.3
click at [168, 397] on div "+18183893964 Live | 00:26 ALL TASKS ALL TASKS ACTIVE TASKS TASKS IN WRAP UP +18…" at bounding box center [374, 219] width 698 height 388
click at [288, 265] on div "Customer location" at bounding box center [451, 259] width 531 height 15
click at [62, 120] on div "+18183893964 Live | 01:10 ALL TASKS ALL TASKS ACTIVE TASKS TASKS IN WRAP UP" at bounding box center [103, 93] width 157 height 136
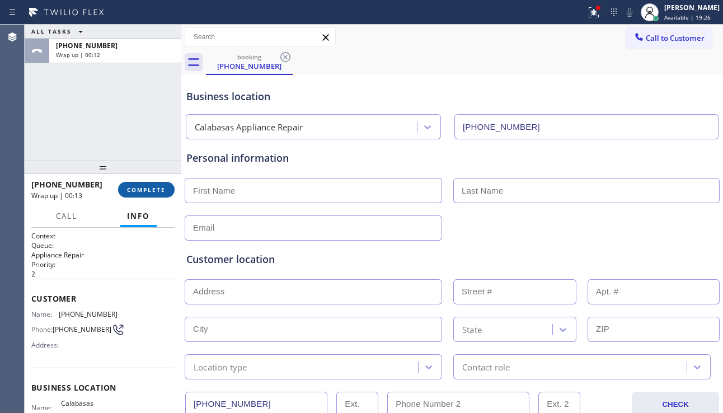
click at [157, 190] on span "COMPLETE" at bounding box center [146, 190] width 39 height 8
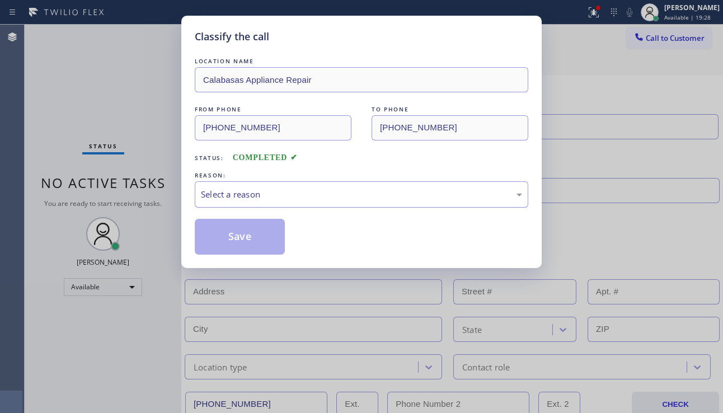
click at [297, 191] on div "Select a reason" at bounding box center [361, 194] width 321 height 13
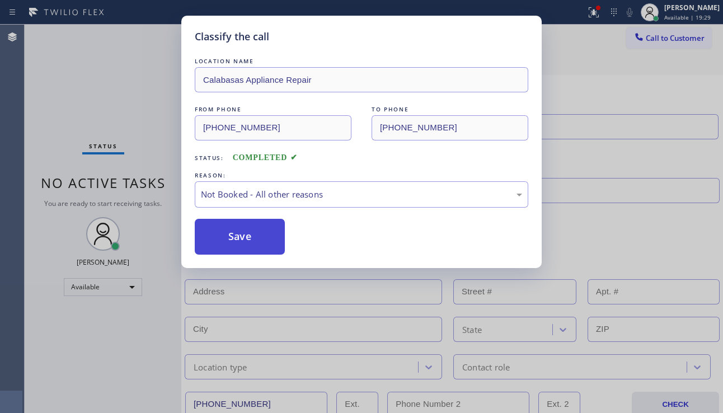
click at [241, 239] on button "Save" at bounding box center [240, 237] width 90 height 36
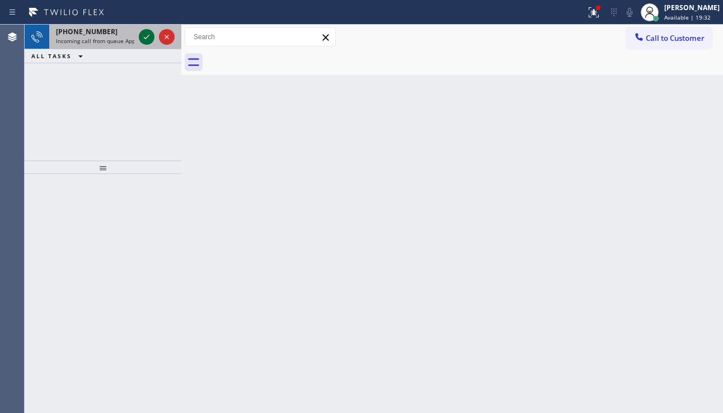
click at [147, 37] on icon at bounding box center [147, 37] width 6 height 4
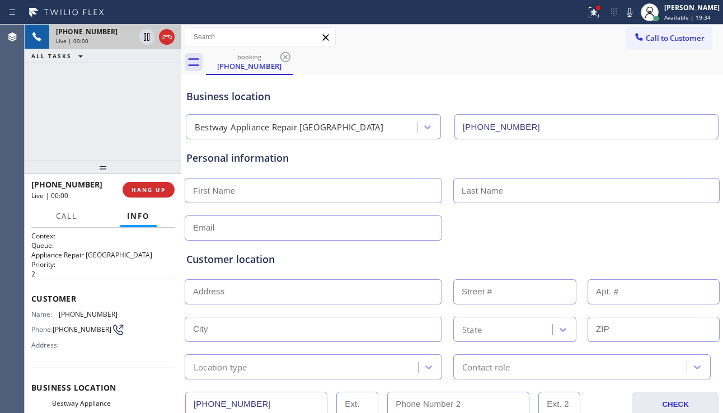
type input "(510) 588-1373"
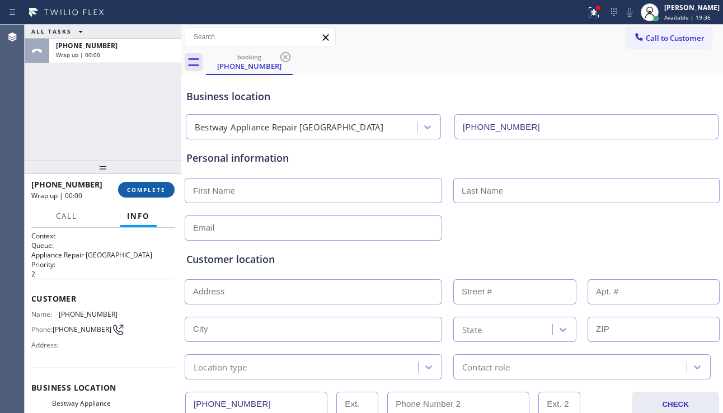
click at [164, 186] on span "COMPLETE" at bounding box center [146, 190] width 39 height 8
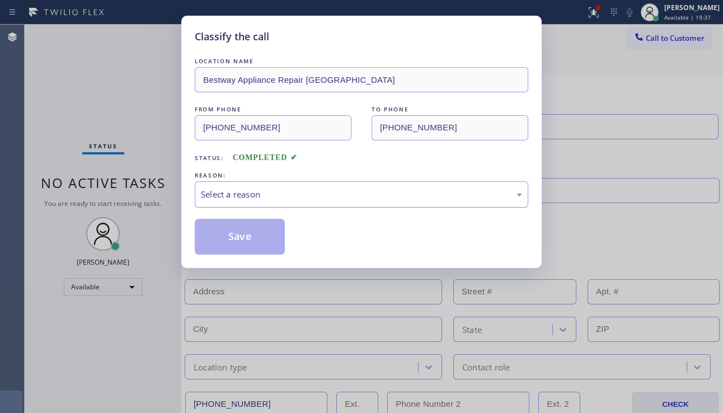
click at [275, 198] on div "Select a reason" at bounding box center [361, 194] width 321 height 13
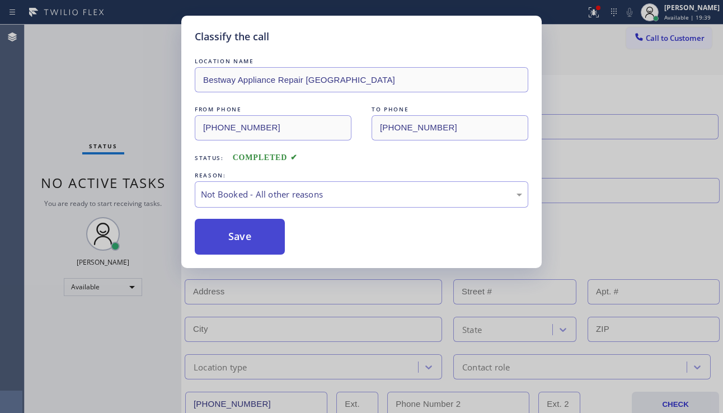
click at [244, 241] on button "Save" at bounding box center [240, 237] width 90 height 36
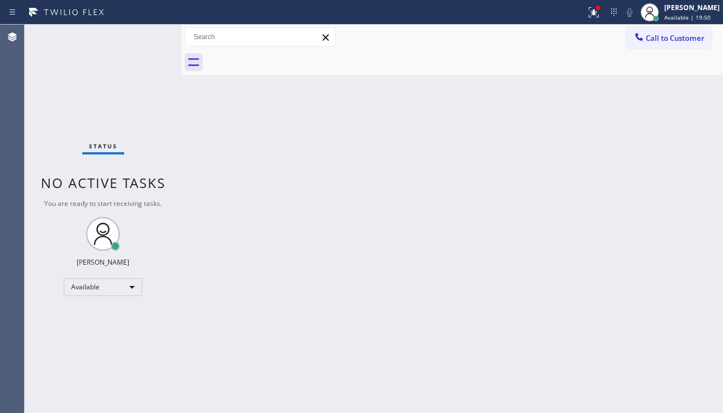
click at [640, 273] on div "Back to Dashboard Change Sender ID Customers Technicians Select a contact Outbo…" at bounding box center [451, 219] width 541 height 388
click at [326, 251] on div "Back to Dashboard Change Sender ID Customers Technicians Select a contact Outbo…" at bounding box center [451, 219] width 541 height 388
click at [587, 6] on icon at bounding box center [593, 12] width 13 height 13
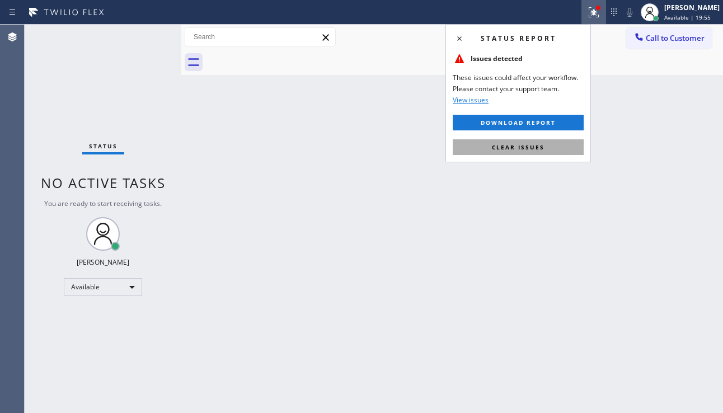
click at [509, 145] on span "Clear issues" at bounding box center [518, 147] width 53 height 8
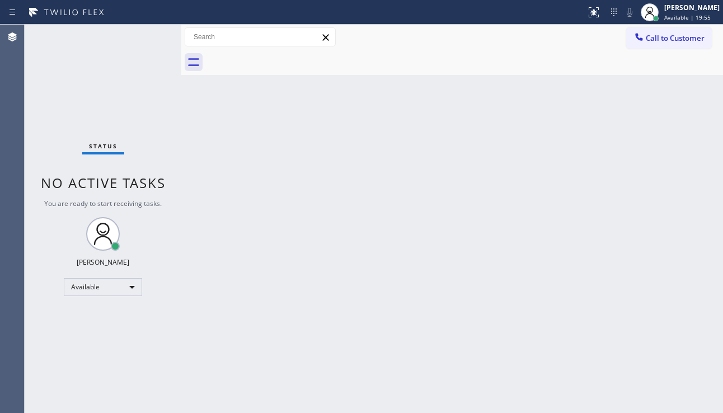
click at [491, 177] on div "Back to Dashboard Change Sender ID Customers Technicians Select a contact Outbo…" at bounding box center [451, 219] width 541 height 388
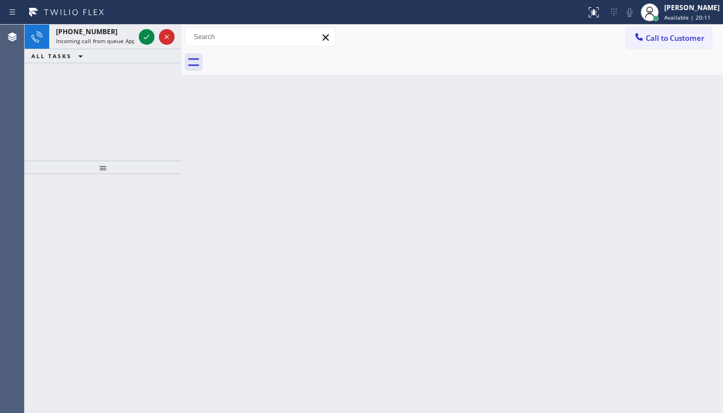
drag, startPoint x: 54, startPoint y: 89, endPoint x: 69, endPoint y: 84, distance: 16.6
click at [54, 88] on div "+14152029475 Incoming call from queue Appliance Repair High End ALL TASKS ALL T…" at bounding box center [103, 93] width 157 height 136
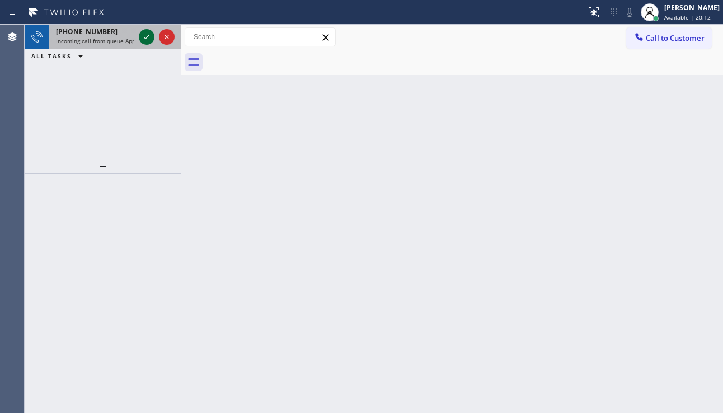
click at [143, 37] on icon at bounding box center [146, 36] width 13 height 13
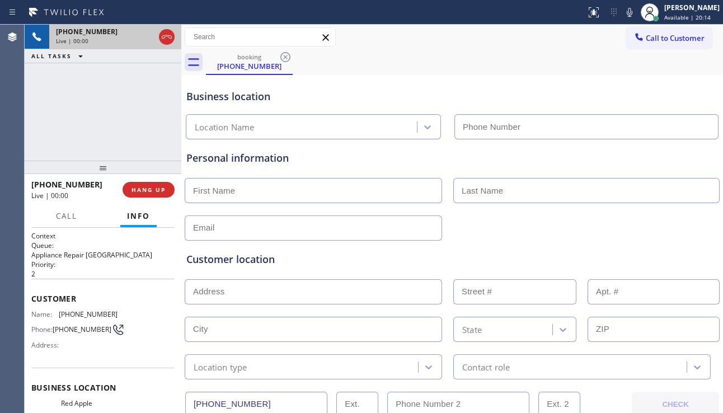
type input "(415) 903-6286"
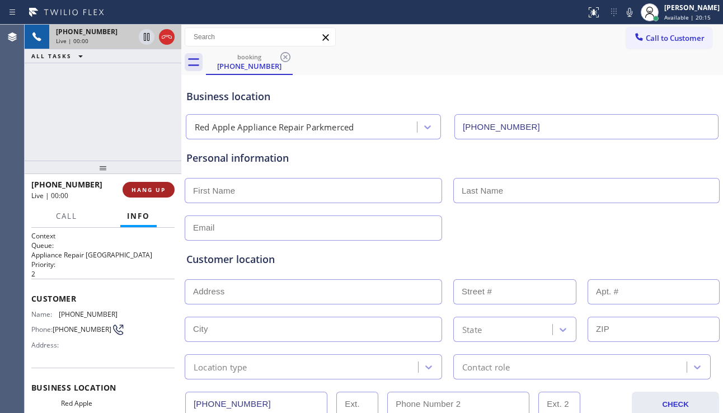
click at [152, 192] on span "HANG UP" at bounding box center [148, 190] width 34 height 8
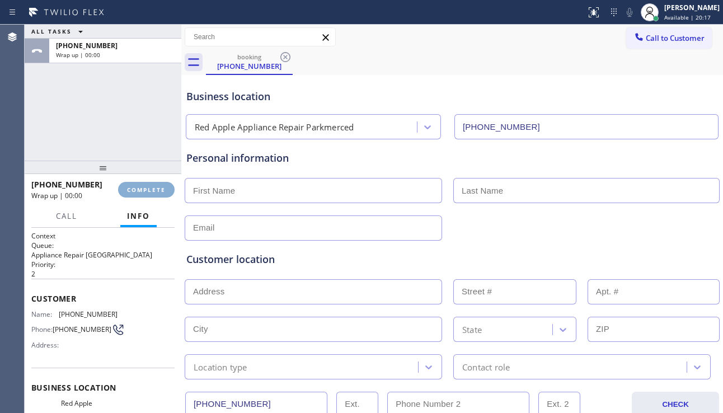
click at [152, 192] on span "COMPLETE" at bounding box center [146, 190] width 39 height 8
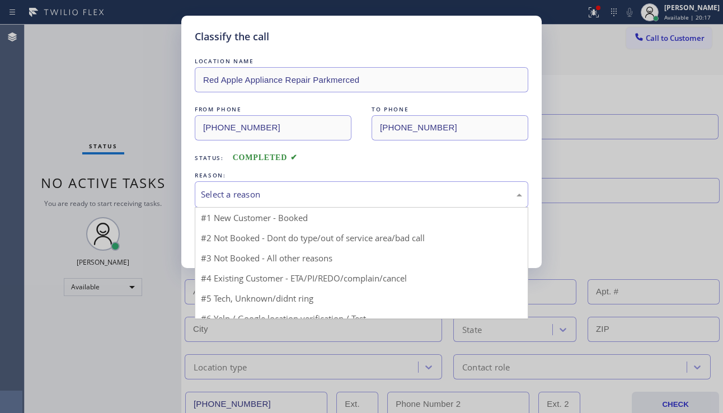
click at [265, 197] on div "Select a reason" at bounding box center [361, 194] width 321 height 13
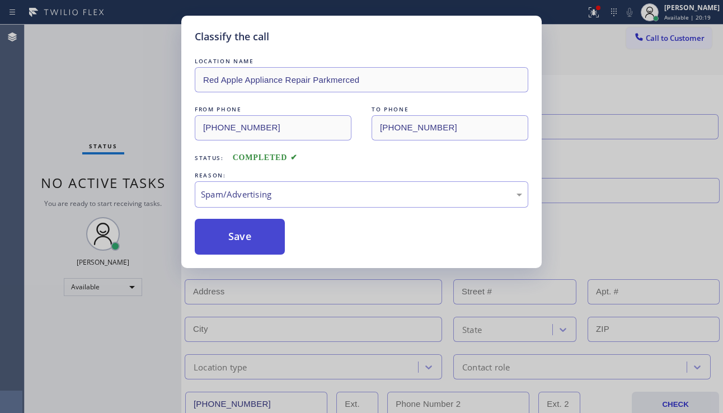
click at [235, 242] on button "Save" at bounding box center [240, 237] width 90 height 36
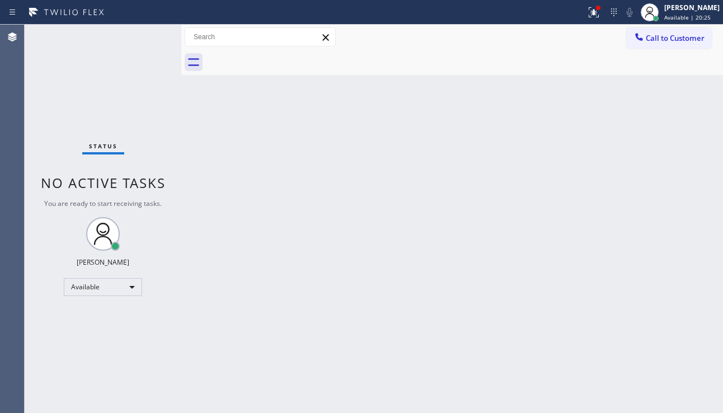
click at [657, 273] on div "Back to Dashboard Change Sender ID Customers Technicians Select a contact Outbo…" at bounding box center [451, 219] width 541 height 388
drag, startPoint x: 679, startPoint y: 169, endPoint x: 605, endPoint y: 184, distance: 75.2
click at [679, 169] on div "Back to Dashboard Change Sender ID Customers Technicians Select a contact Outbo…" at bounding box center [451, 219] width 541 height 388
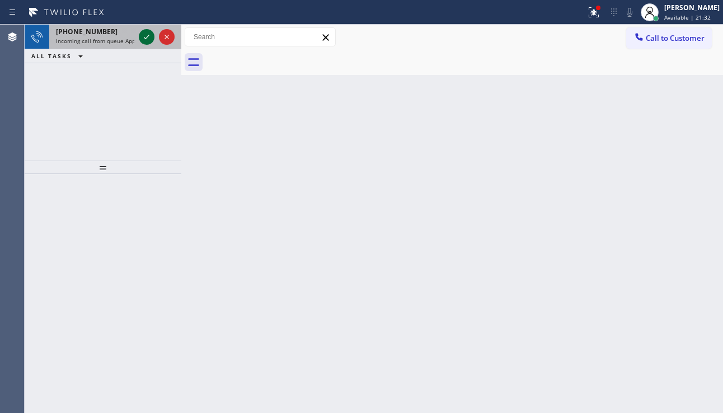
click at [143, 31] on icon at bounding box center [146, 36] width 13 height 13
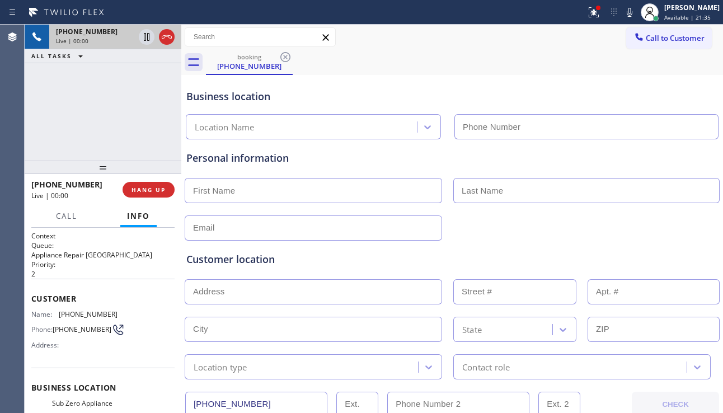
type input "(610) 894-7941"
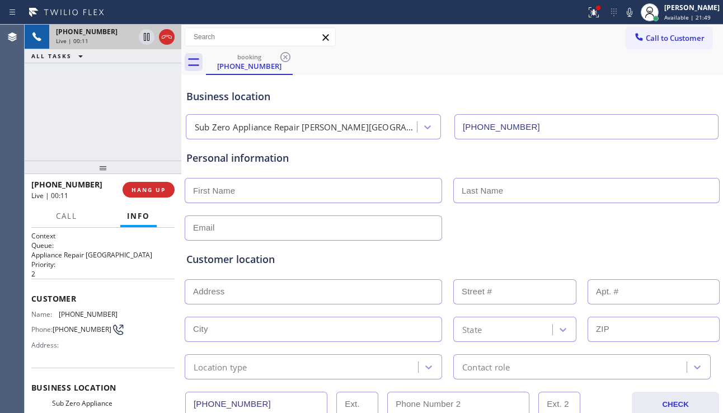
scroll to position [56, 0]
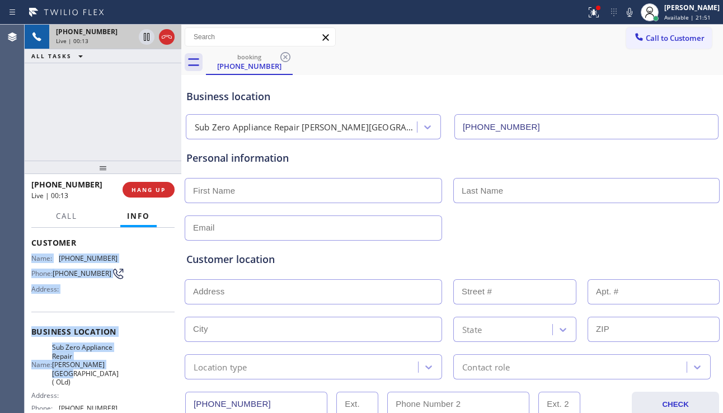
drag, startPoint x: 31, startPoint y: 258, endPoint x: 95, endPoint y: 375, distance: 133.2
click at [95, 375] on div "Context Queue: Appliance Repair High End Priority: 2 Customer Name: (610) 698-0…" at bounding box center [103, 320] width 157 height 185
click at [91, 381] on span "Sub Zero Appliance Repair Ridley Park ( OLd)" at bounding box center [85, 364] width 67 height 43
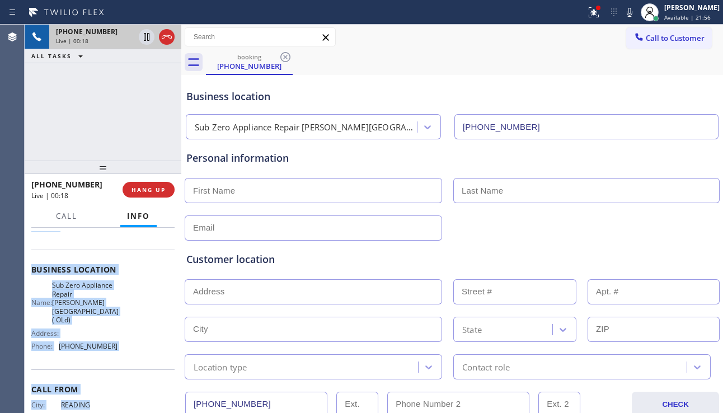
scroll to position [127, 0]
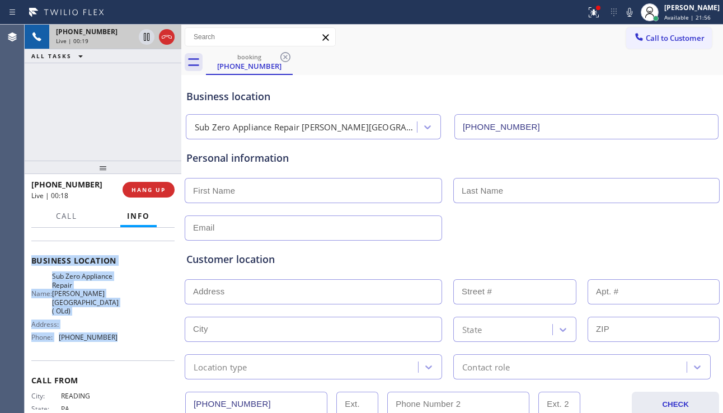
drag, startPoint x: 32, startPoint y: 259, endPoint x: 107, endPoint y: 341, distance: 111.3
click at [107, 341] on div "Context Queue: Appliance Repair High End Priority: 2 Customer Name: (610) 698-0…" at bounding box center [102, 274] width 143 height 341
copy div "Name: (610) 698-0454 Phone: (610) 698-0454 Address: Business location Name: Sub…"
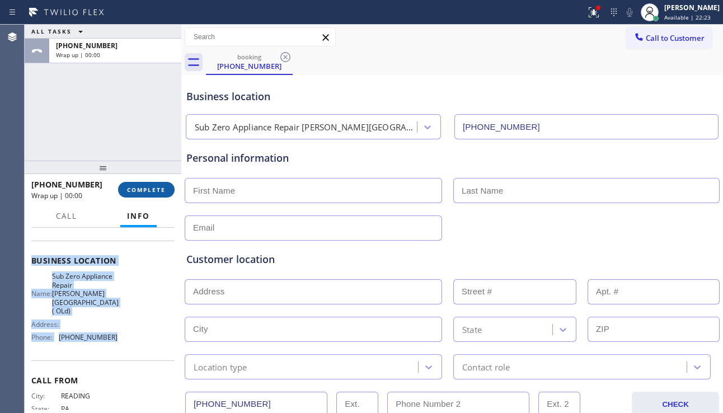
click at [174, 190] on button "COMPLETE" at bounding box center [146, 190] width 56 height 16
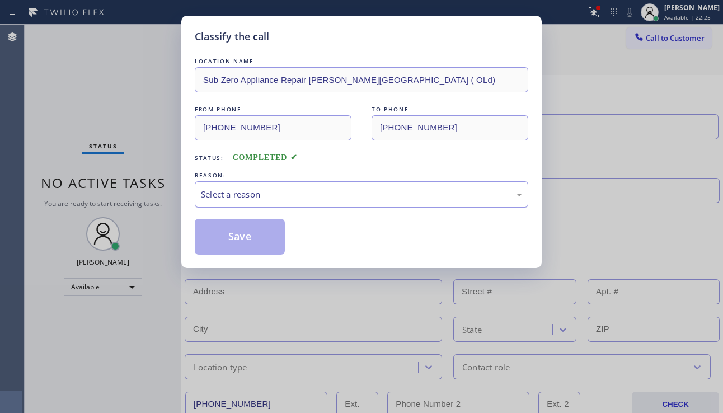
click at [256, 196] on div "Select a reason" at bounding box center [361, 194] width 321 height 13
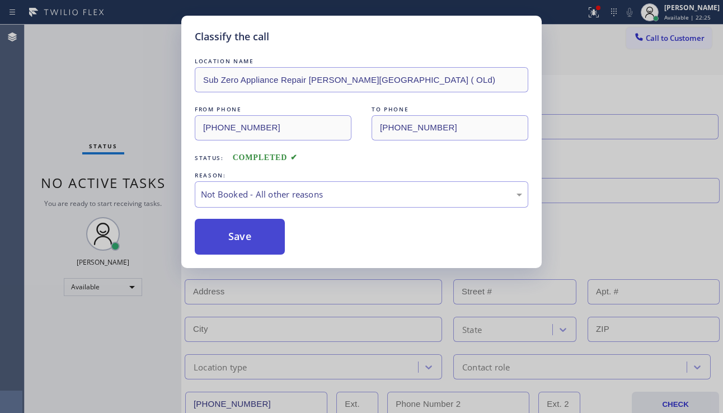
click at [233, 238] on button "Save" at bounding box center [240, 237] width 90 height 36
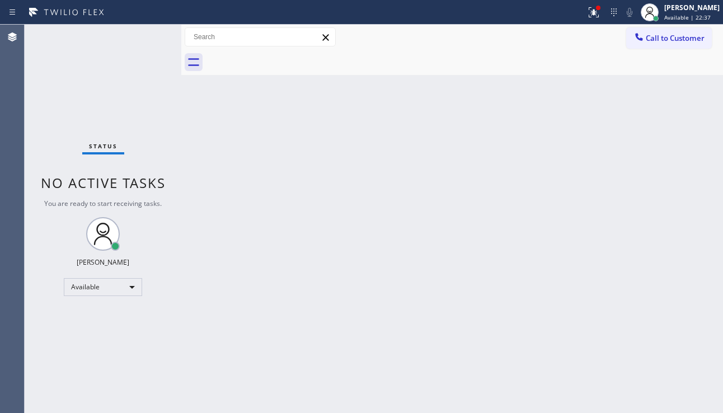
drag, startPoint x: 661, startPoint y: 311, endPoint x: 628, endPoint y: 308, distance: 32.6
click at [661, 311] on div "Back to Dashboard Change Sender ID Customers Technicians Select a contact Outbo…" at bounding box center [451, 219] width 541 height 388
click at [680, 231] on div "Back to Dashboard Change Sender ID Customers Technicians Select a contact Outbo…" at bounding box center [451, 219] width 541 height 388
click at [110, 285] on div "Available" at bounding box center [103, 287] width 78 height 18
click at [82, 346] on li "Break" at bounding box center [102, 344] width 76 height 13
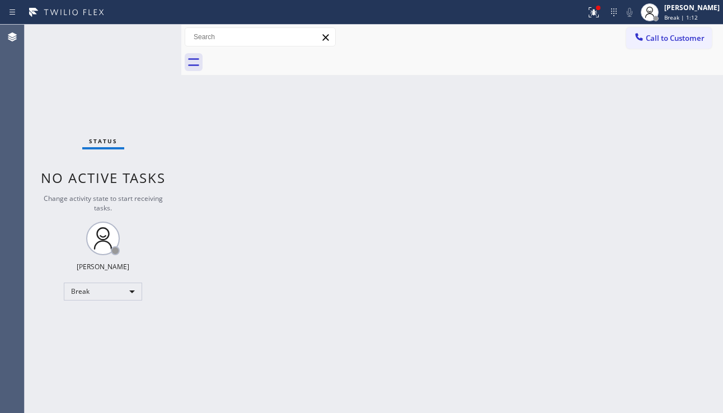
click at [674, 274] on div "Back to Dashboard Change Sender ID Customers Technicians Select a contact Outbo…" at bounding box center [451, 219] width 541 height 388
drag, startPoint x: 655, startPoint y: 44, endPoint x: 630, endPoint y: 55, distance: 27.5
click at [655, 44] on button "Call to Customer" at bounding box center [669, 37] width 86 height 21
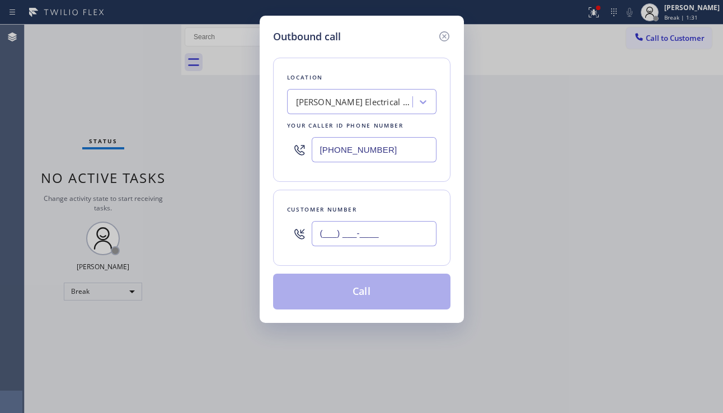
click at [372, 229] on input "(___) ___-____" at bounding box center [374, 233] width 125 height 25
paste input "815) 207-5369"
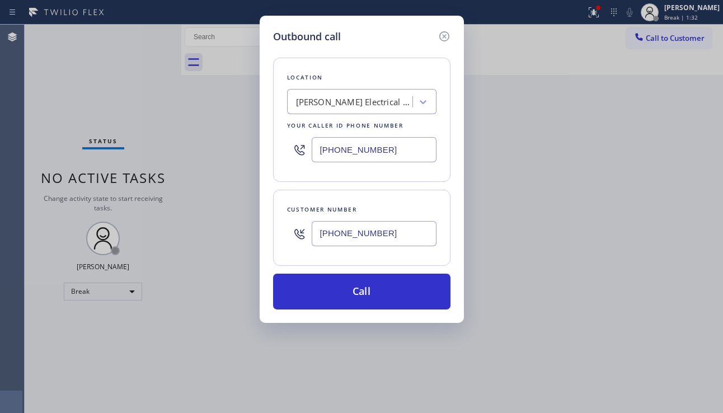
type input "(815) 207-5369"
drag, startPoint x: 393, startPoint y: 150, endPoint x: 313, endPoint y: 152, distance: 80.0
click at [313, 152] on input "[PHONE_NUMBER]" at bounding box center [374, 149] width 125 height 25
paste input "815) 384-148"
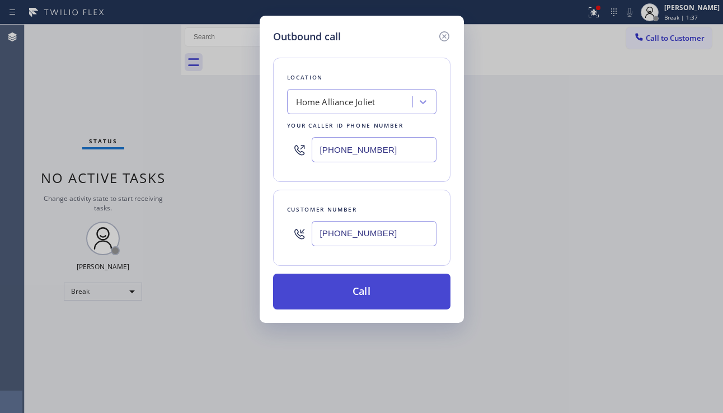
type input "(815) 384-1484"
click at [365, 285] on button "Call" at bounding box center [361, 292] width 177 height 36
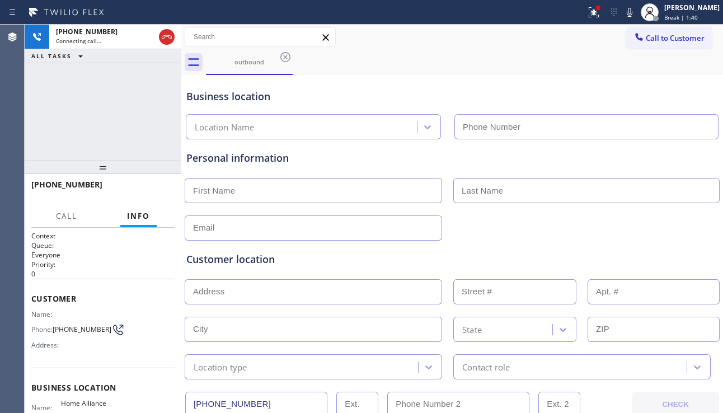
type input "(815) 384-1484"
click at [647, 253] on div "Customer location" at bounding box center [451, 259] width 531 height 15
click at [666, 247] on div "Customer location >> ADD NEW ADDRESS << + NEW ADDRESS State Location type Conta…" at bounding box center [452, 310] width 536 height 139
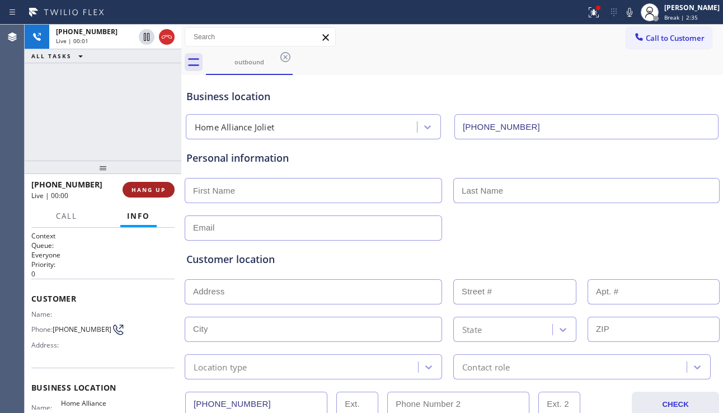
click at [148, 187] on span "HANG UP" at bounding box center [148, 190] width 34 height 8
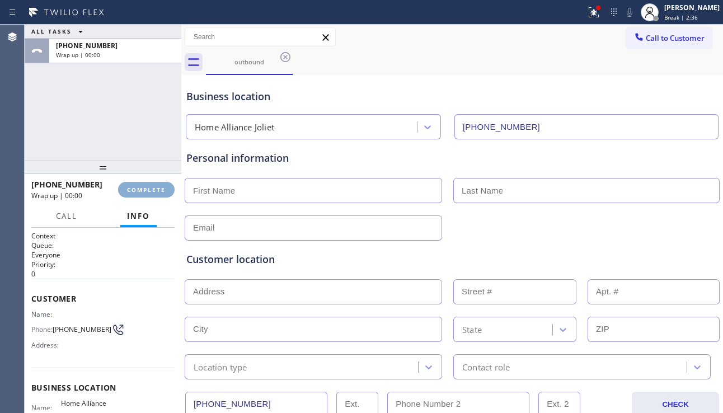
click at [148, 187] on span "COMPLETE" at bounding box center [146, 190] width 39 height 8
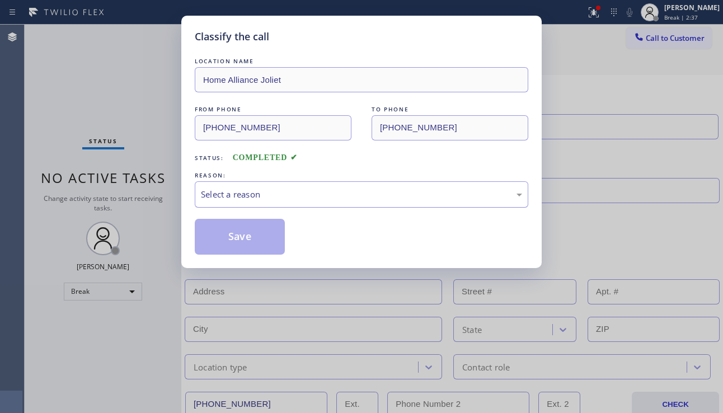
click at [266, 186] on div "Select a reason" at bounding box center [361, 194] width 333 height 26
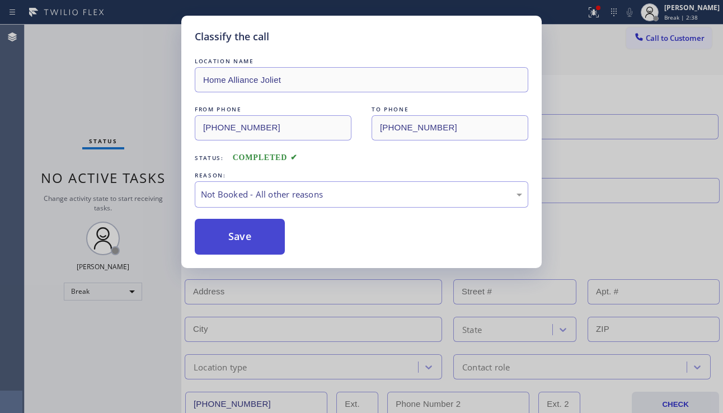
click at [240, 237] on button "Save" at bounding box center [240, 237] width 90 height 36
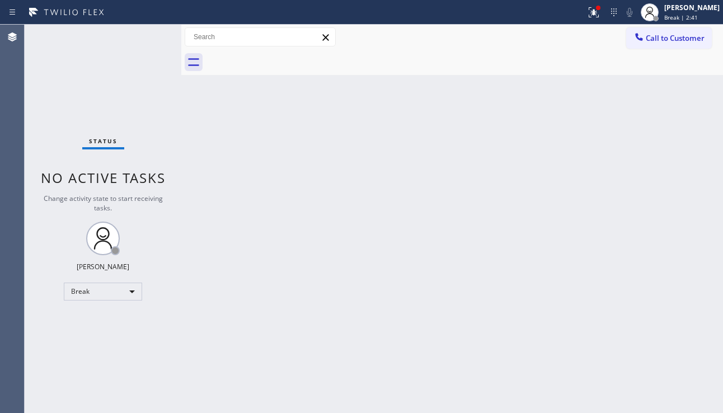
click at [678, 309] on div "Back to Dashboard Change Sender ID Customers Technicians Select a contact Outbo…" at bounding box center [451, 219] width 541 height 388
click at [356, 254] on div "Back to Dashboard Change Sender ID Customers Technicians Select a contact Outbo…" at bounding box center [451, 219] width 541 height 388
click at [671, 231] on div "Back to Dashboard Change Sender ID Customers Technicians Select a contact Outbo…" at bounding box center [451, 219] width 541 height 388
click at [289, 327] on div "Back to Dashboard Change Sender ID Customers Technicians Select a contact Outbo…" at bounding box center [451, 219] width 541 height 388
